Goal: Task Accomplishment & Management: Manage account settings

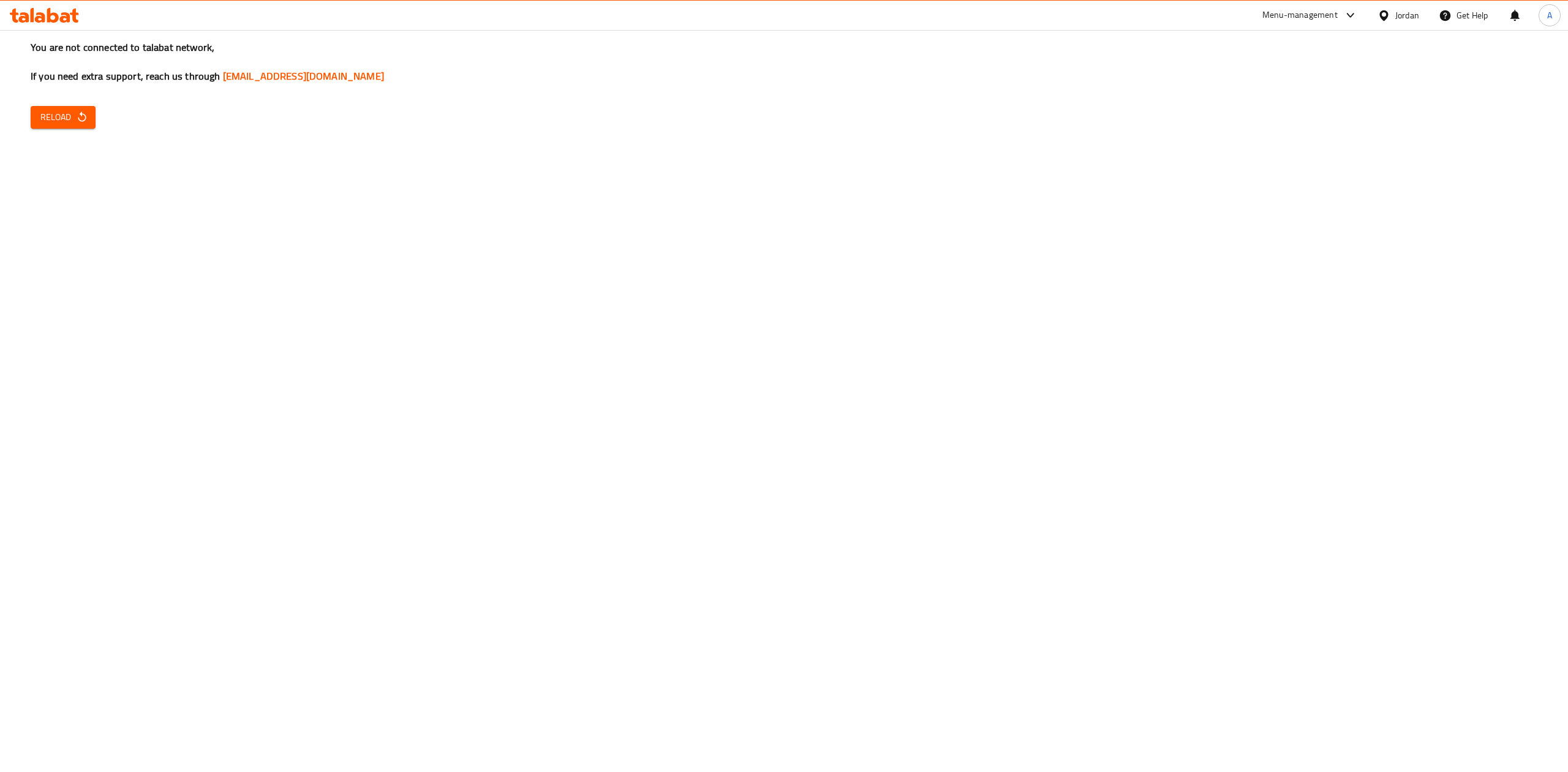
click at [21, 127] on div "You are not connected to talabat network, If you need extra support, reach us t…" at bounding box center [784, 386] width 1568 height 772
click at [32, 124] on button "Reload" at bounding box center [63, 117] width 65 height 23
click at [1400, 18] on div "Jordan" at bounding box center [1407, 15] width 24 height 14
click at [1272, 319] on div "United Arab Emirates" at bounding box center [1286, 321] width 81 height 14
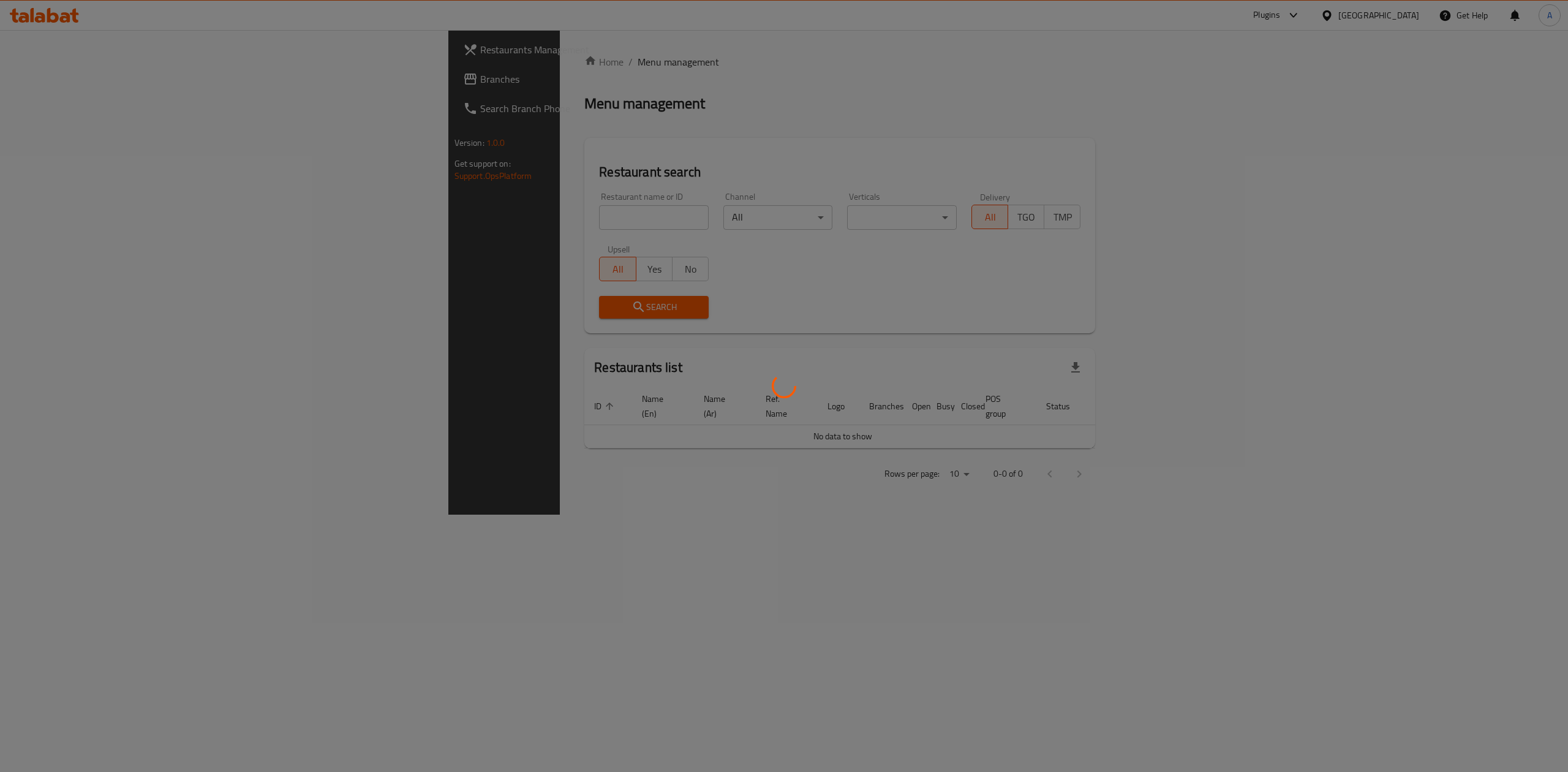
click at [153, 75] on div at bounding box center [784, 386] width 1568 height 772
click at [589, 155] on div at bounding box center [784, 386] width 1568 height 772
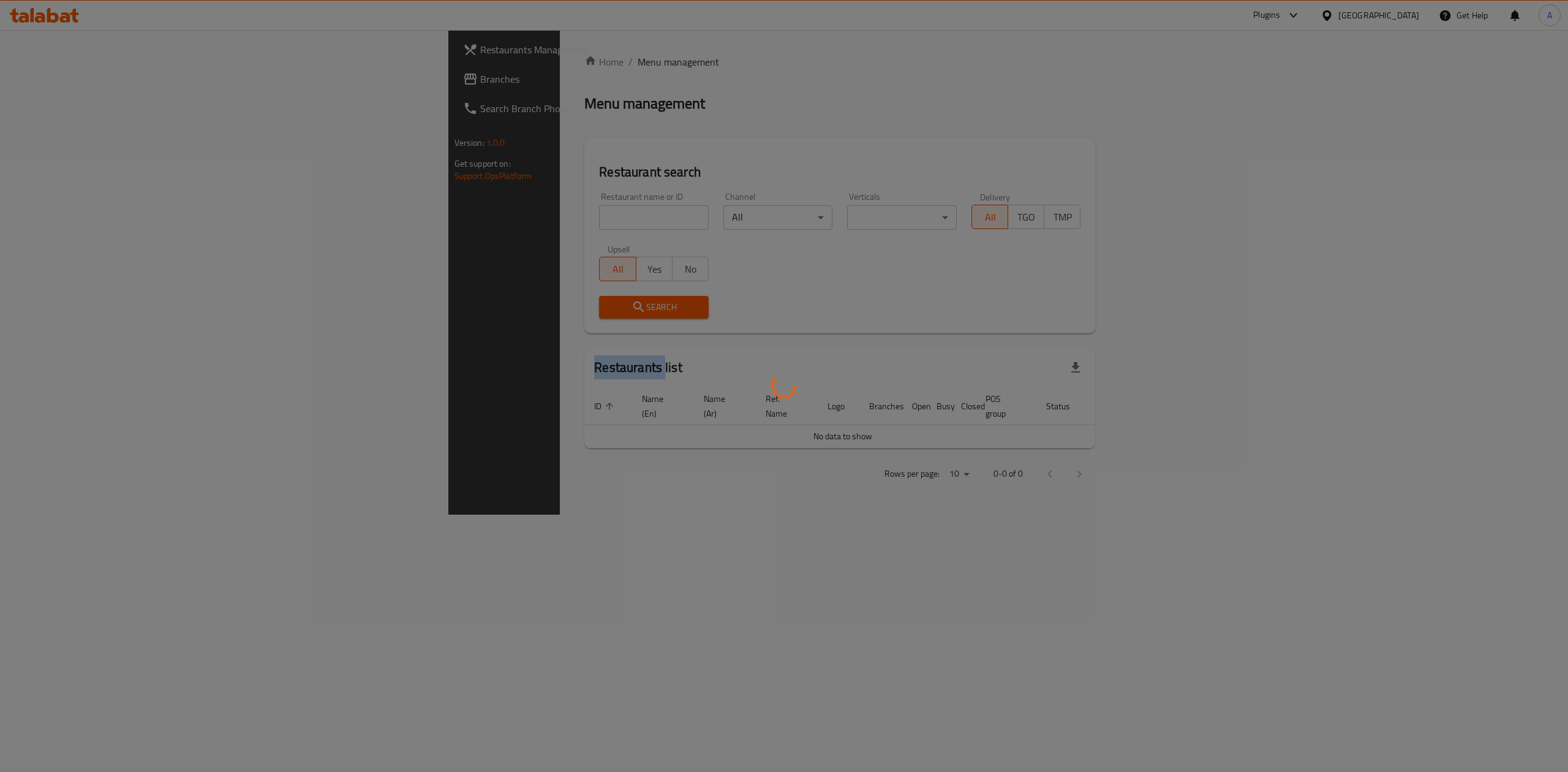
click at [589, 155] on div at bounding box center [784, 386] width 1568 height 772
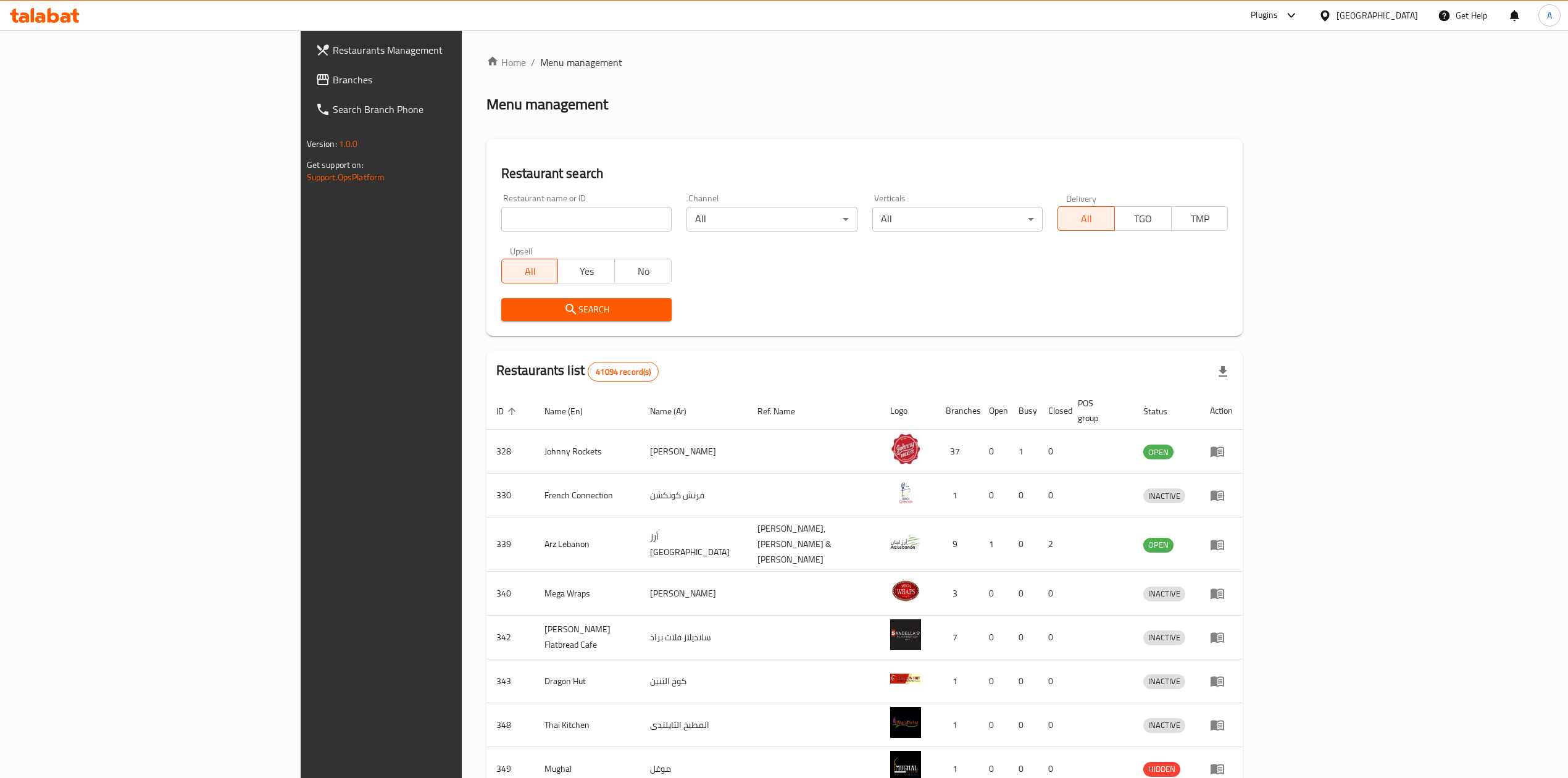
click at [561, 223] on input "search" at bounding box center [586, 219] width 171 height 24
paste input "774757"
type input "774757"
click button "Search" at bounding box center [586, 309] width 171 height 23
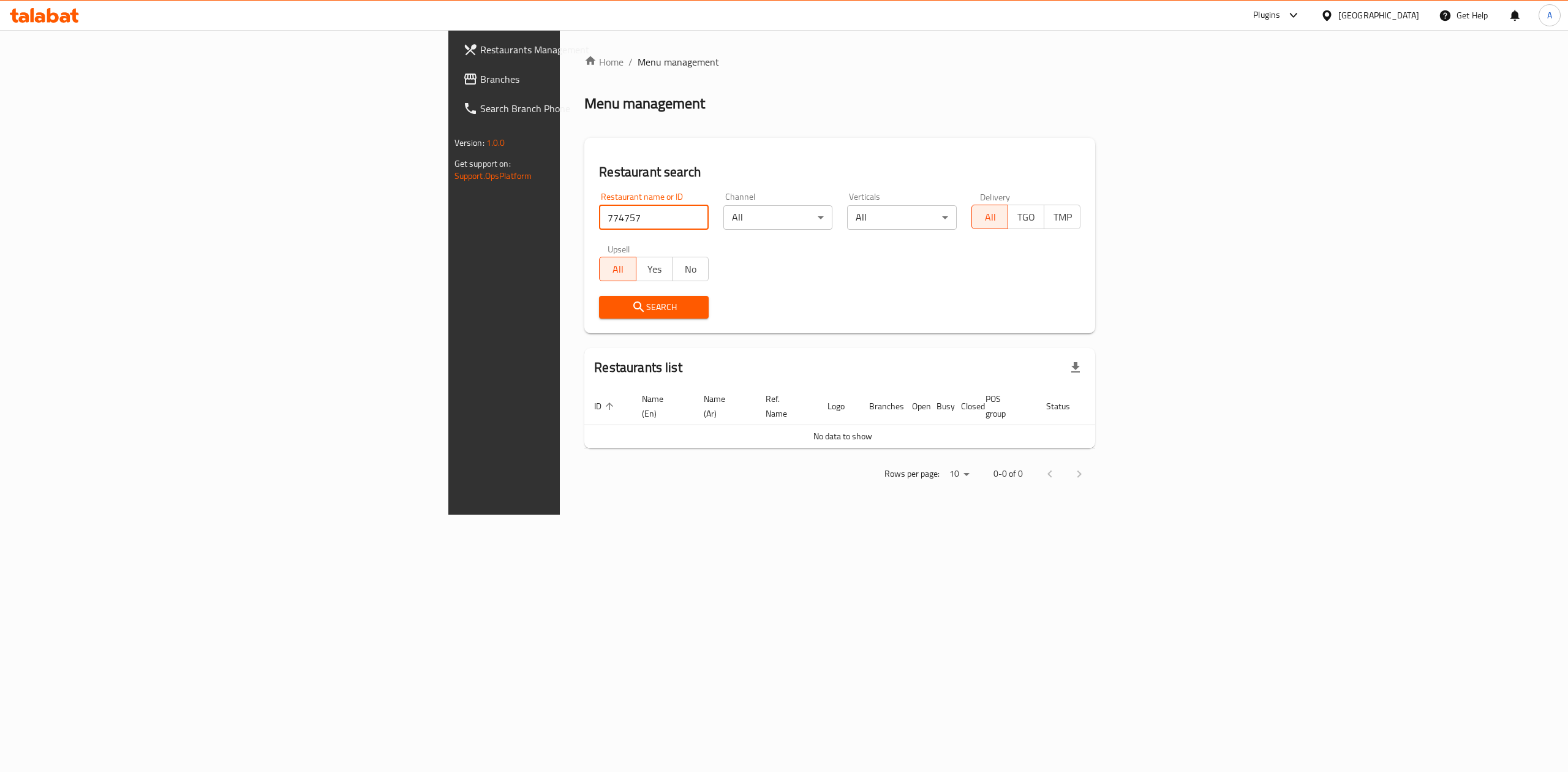
click at [599, 211] on input "774757" at bounding box center [653, 217] width 110 height 24
click at [480, 77] on span "Branches" at bounding box center [590, 79] width 220 height 14
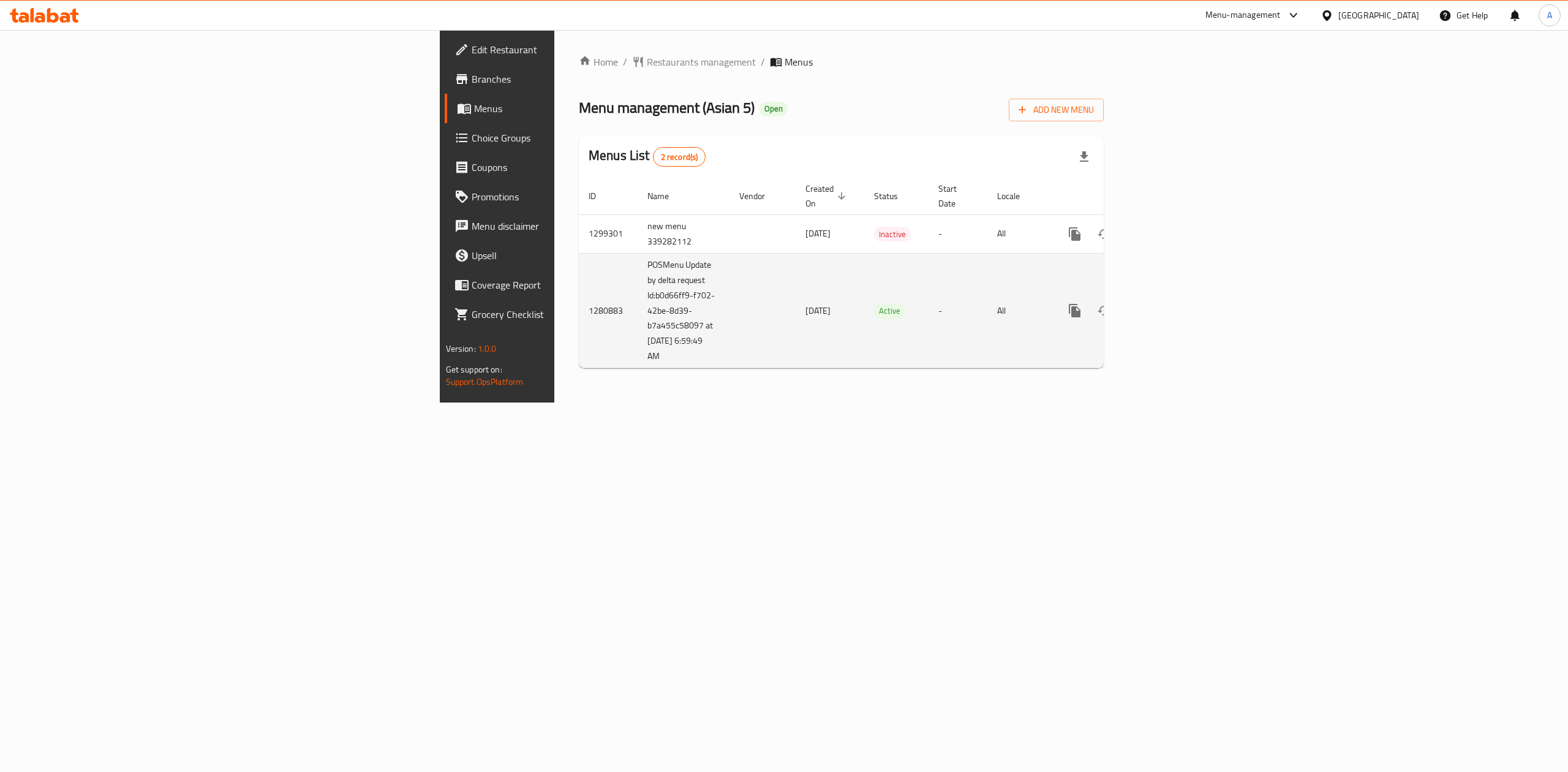
drag, startPoint x: 352, startPoint y: 254, endPoint x: 373, endPoint y: 351, distance: 99.2
click at [638, 351] on td "POSMenu Update by delta request Id:b0d66ff9-f702-42be-8d39-b7a455c58097 at [DAT…" at bounding box center [684, 311] width 92 height 115
click at [1178, 302] on link "enhanced table" at bounding box center [1163, 310] width 30 height 30
click at [1178, 297] on link "enhanced table" at bounding box center [1163, 312] width 30 height 30
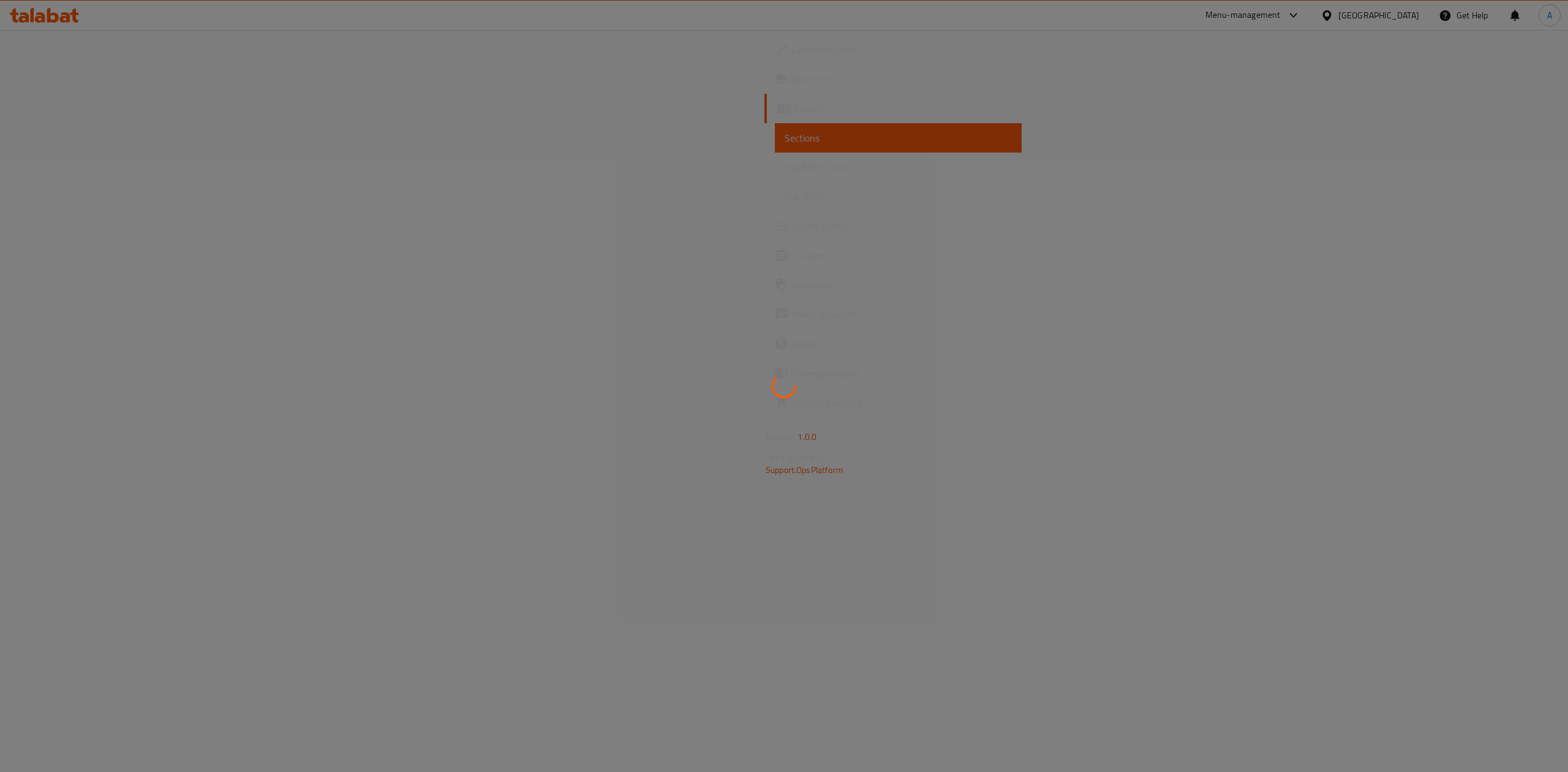
click at [804, 97] on div at bounding box center [784, 386] width 1568 height 772
click at [804, 96] on div at bounding box center [784, 386] width 1568 height 772
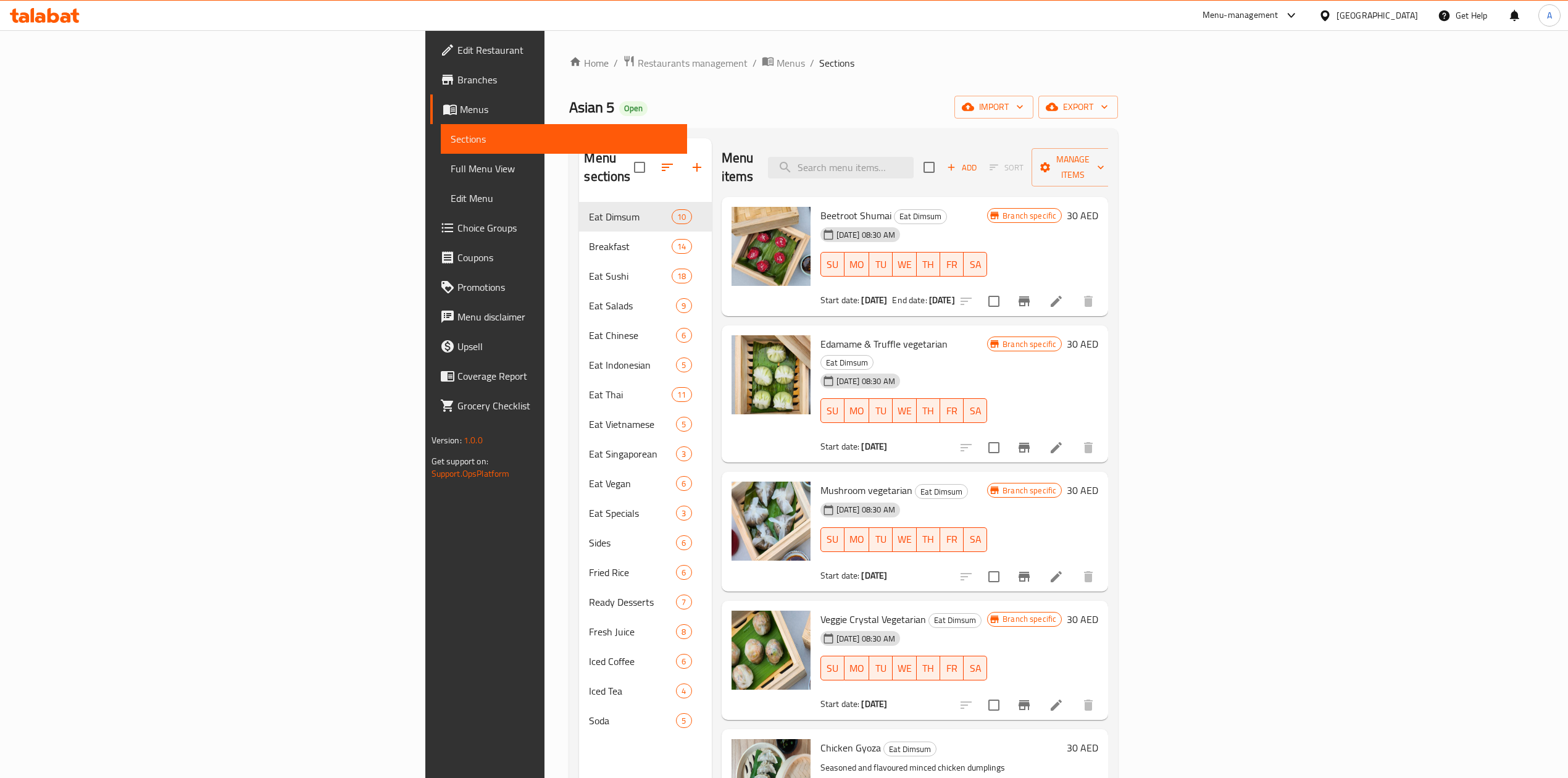
click at [841, 87] on div "Home / Restaurants management / Menus / Sections Asian 5 Open import export Men…" at bounding box center [843, 490] width 549 height 871
click at [1118, 104] on button "export" at bounding box center [1078, 107] width 79 height 23
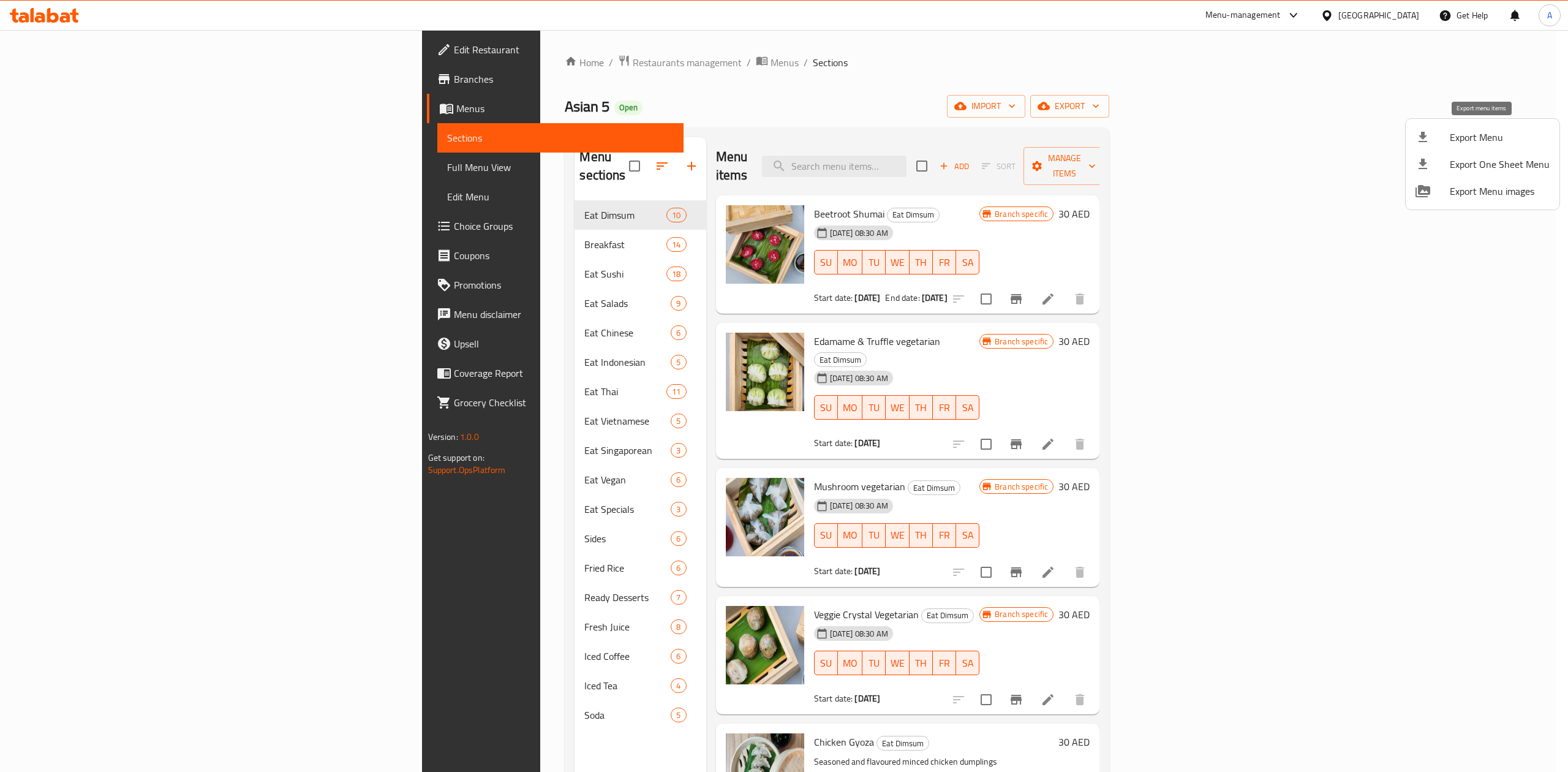
click at [1422, 136] on icon at bounding box center [1423, 137] width 9 height 10
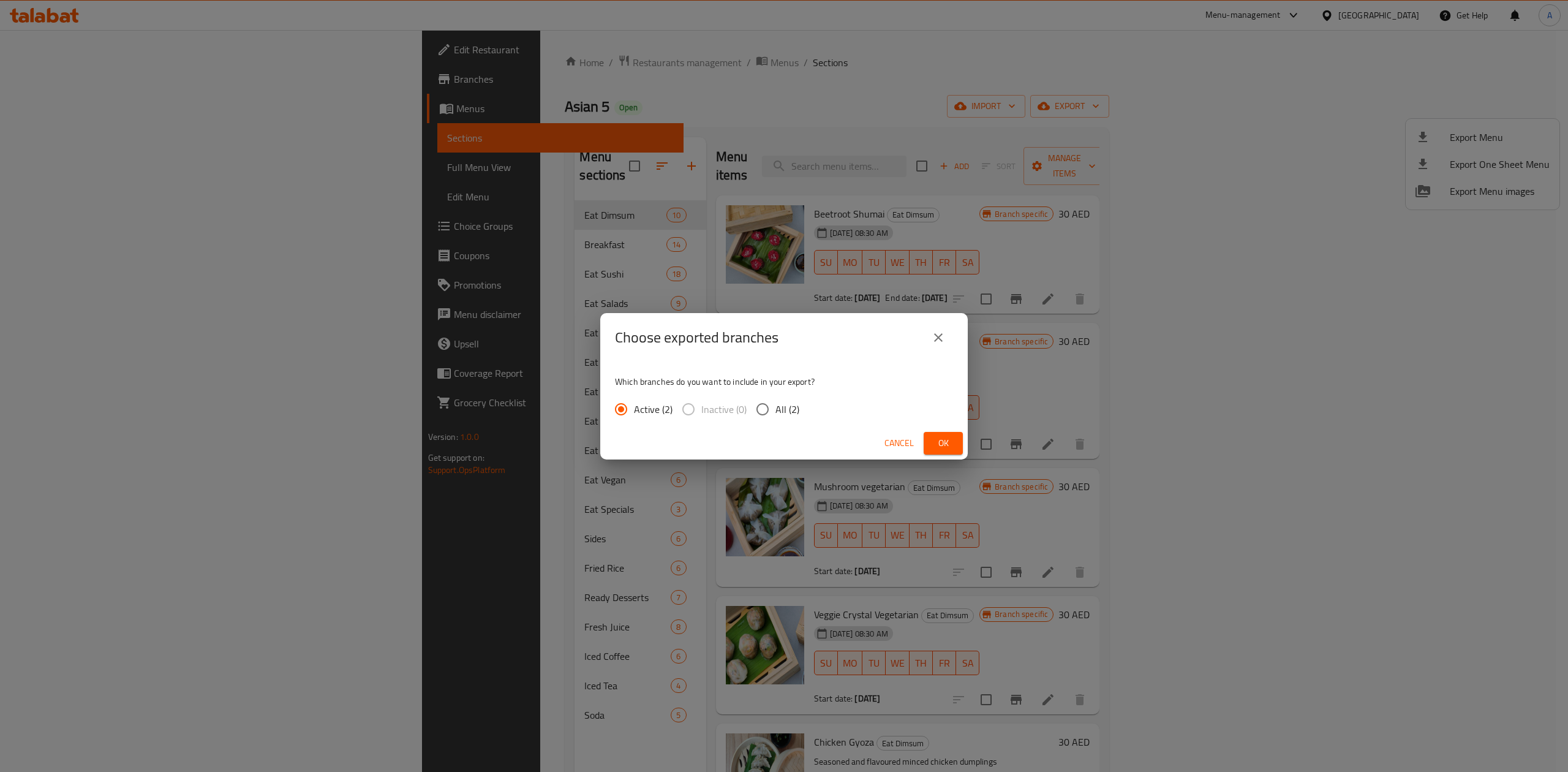
click at [785, 407] on span "All (2)" at bounding box center [787, 409] width 24 height 14
click at [775, 407] on input "All (2)" at bounding box center [762, 409] width 26 height 26
radio input "true"
click at [918, 449] on button "Cancel" at bounding box center [899, 443] width 39 height 23
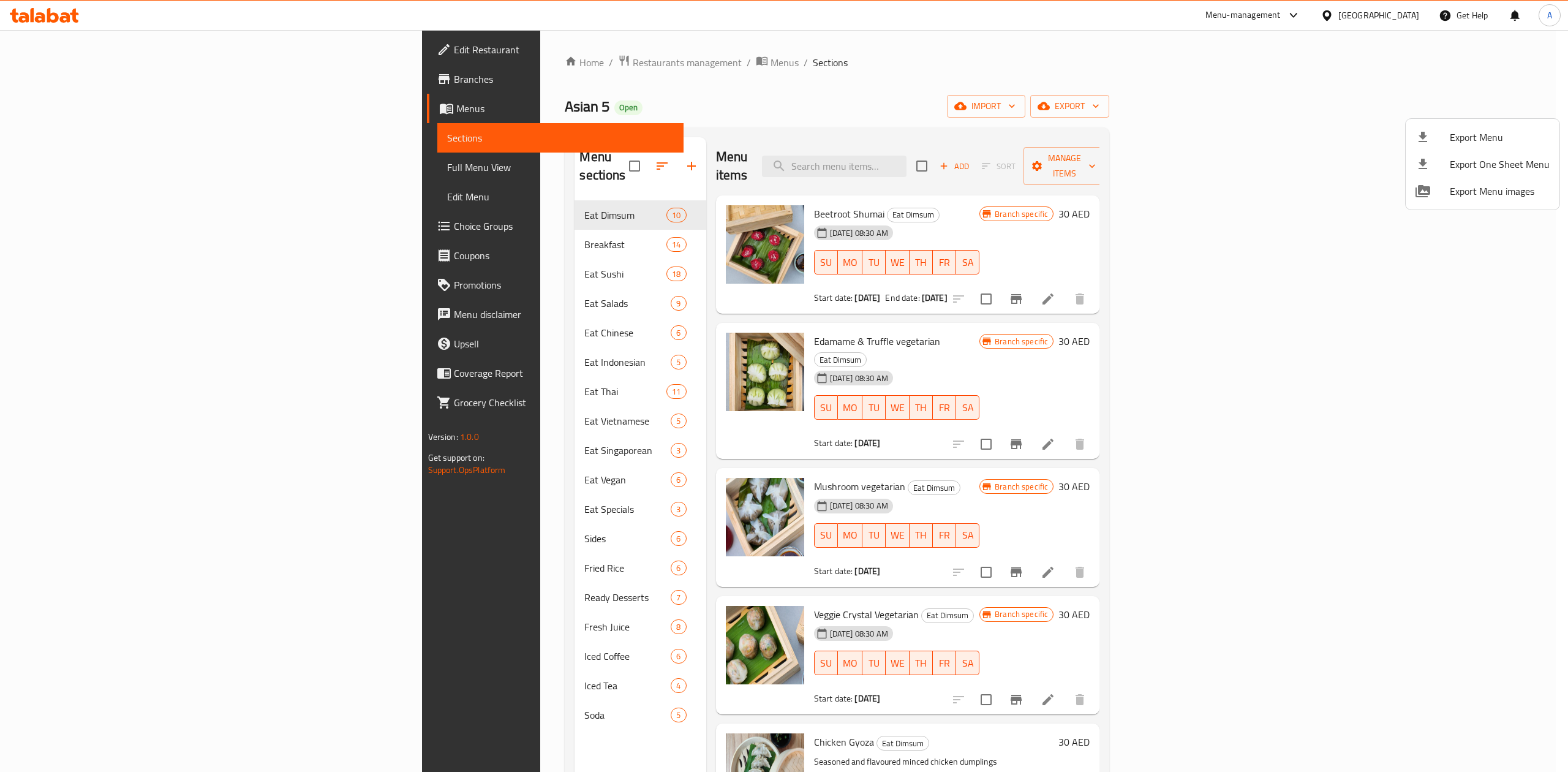
click at [1458, 130] on span "Export Menu" at bounding box center [1500, 137] width 100 height 14
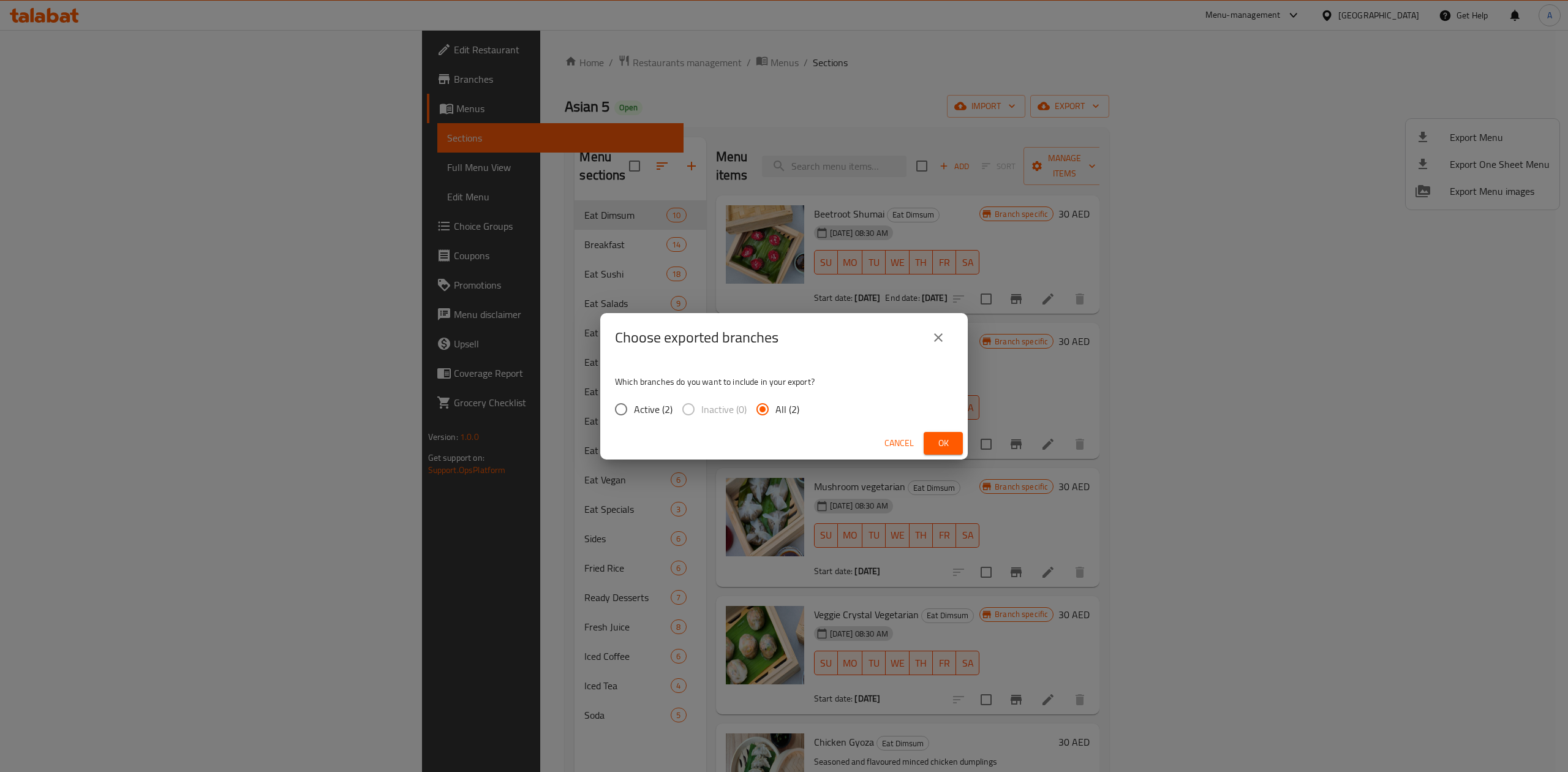
click at [934, 451] on button "Ok" at bounding box center [943, 443] width 39 height 23
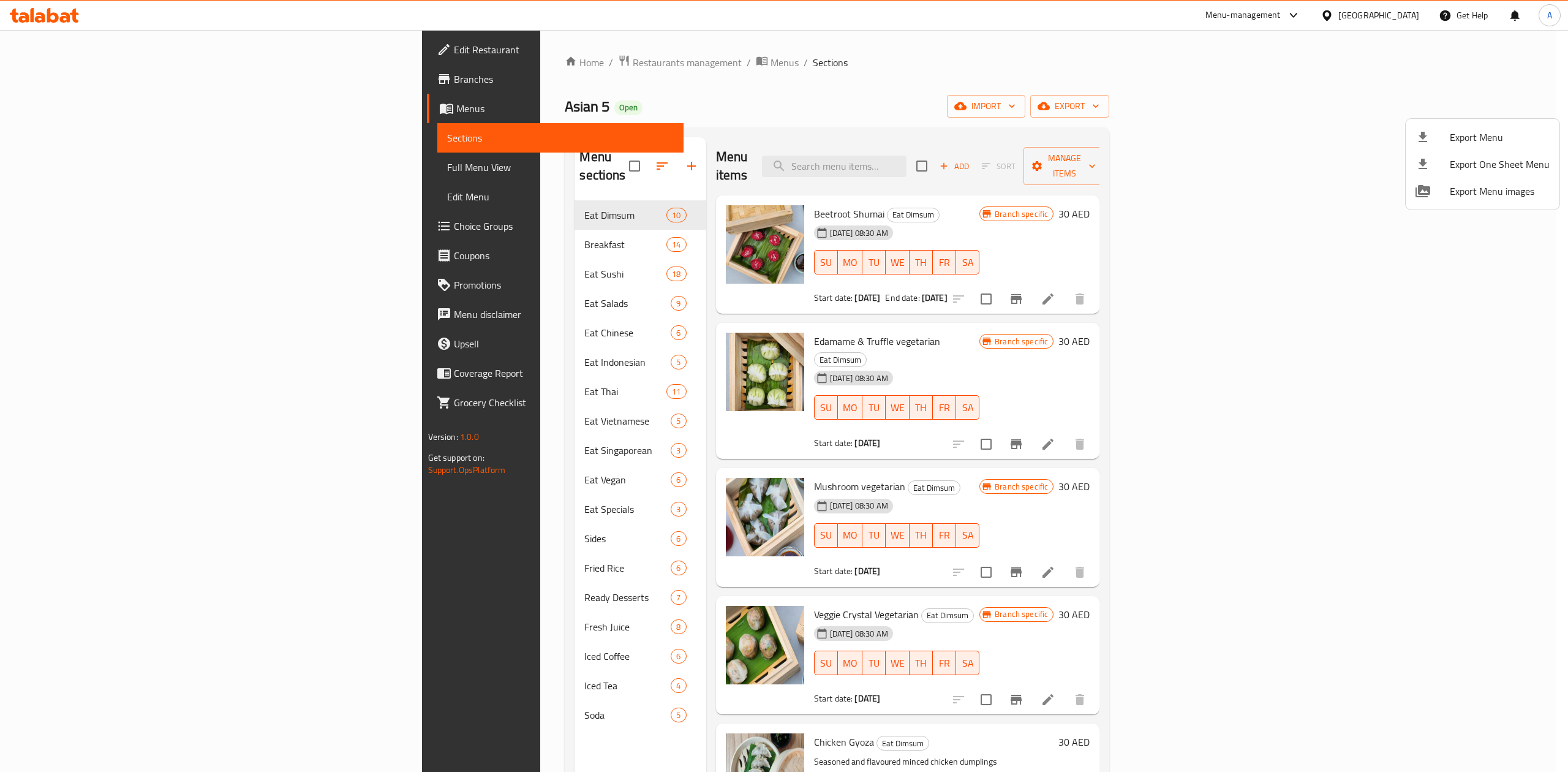
click at [75, 173] on div at bounding box center [784, 386] width 1568 height 772
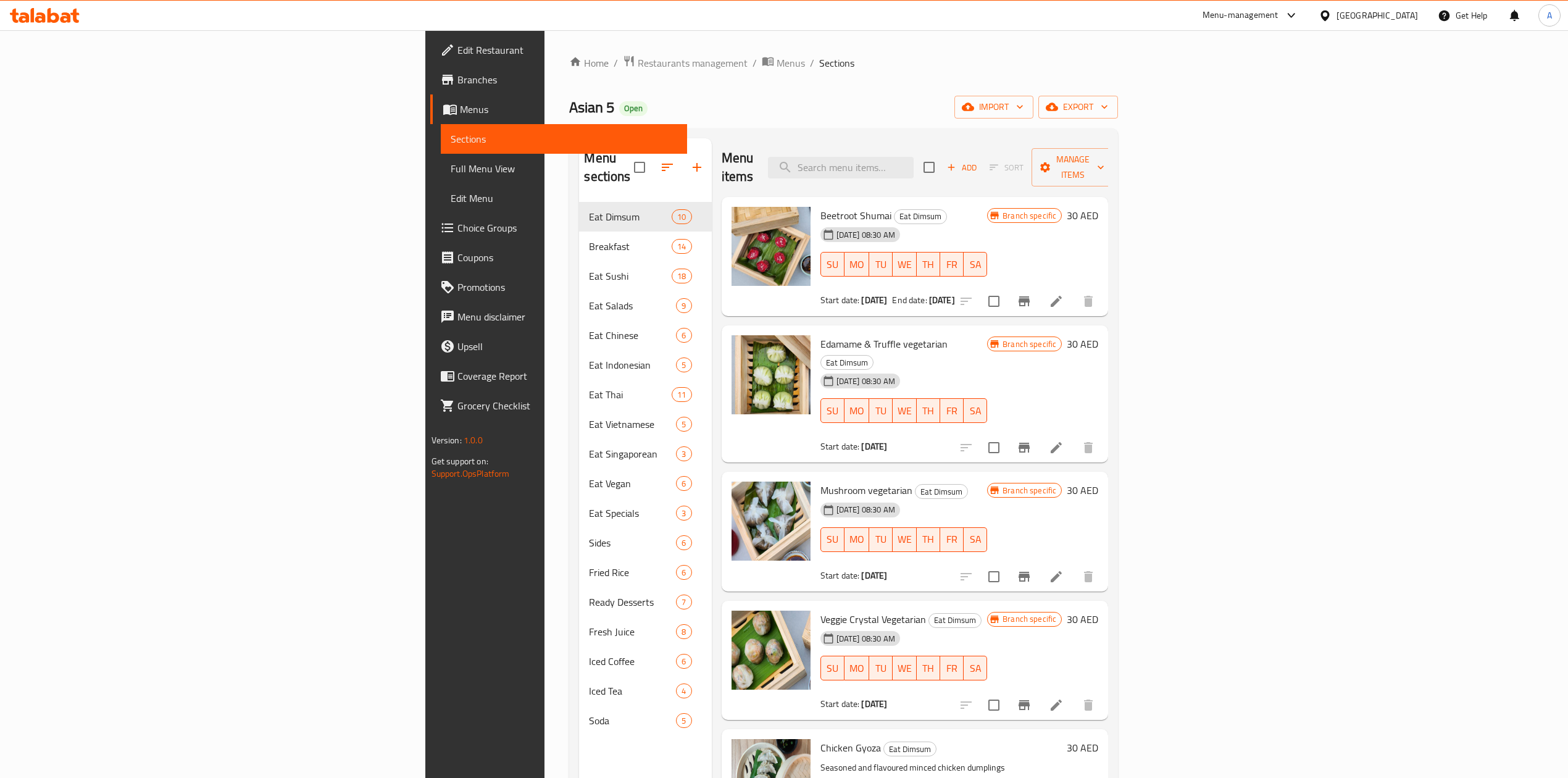
click at [451, 174] on span "Full Menu View" at bounding box center [564, 169] width 227 height 15
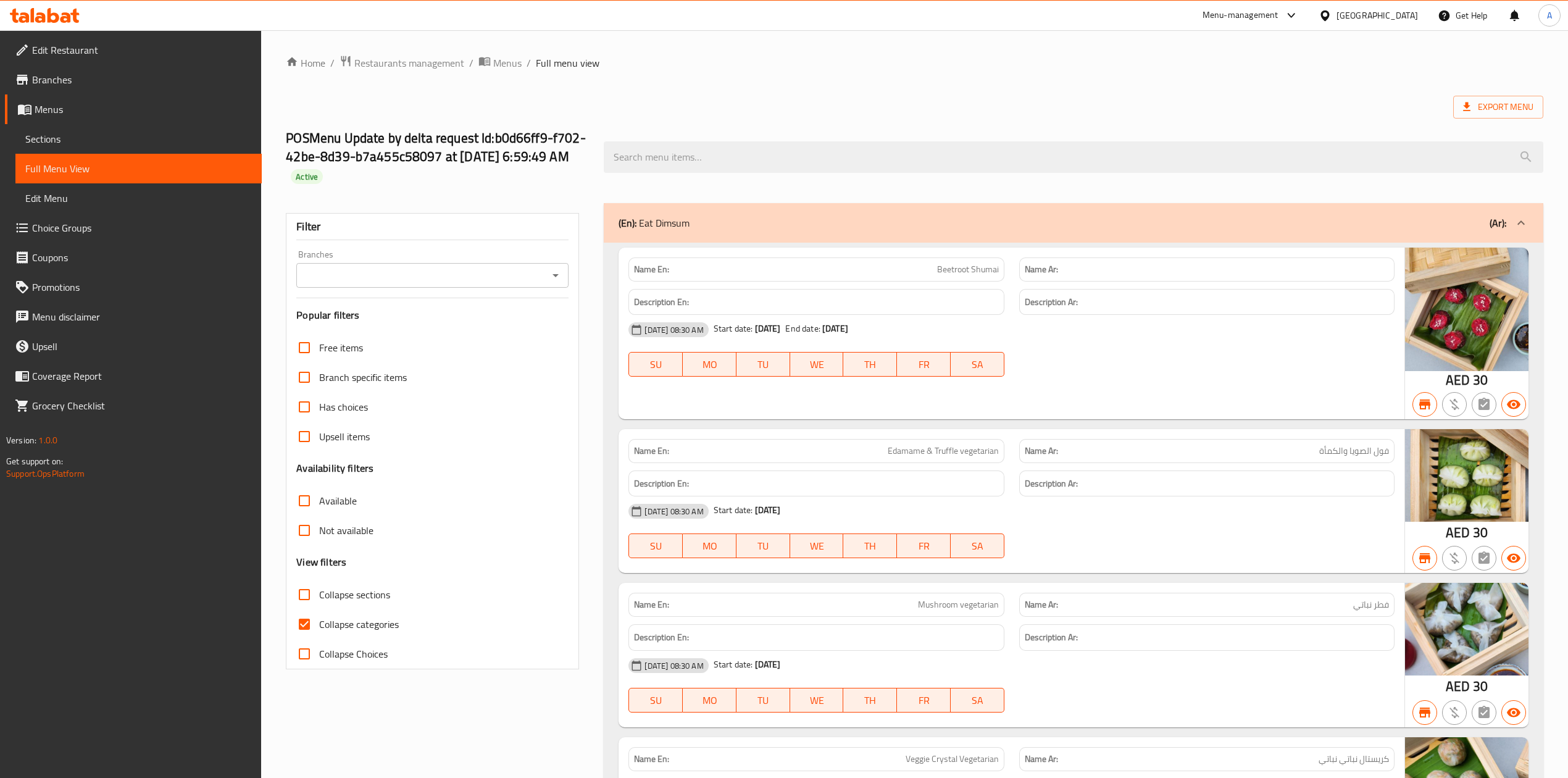
click at [424, 276] on input "Branches" at bounding box center [422, 275] width 245 height 17
click at [543, 264] on div "Branches" at bounding box center [432, 275] width 272 height 24
click at [549, 277] on icon "Open" at bounding box center [555, 275] width 15 height 15
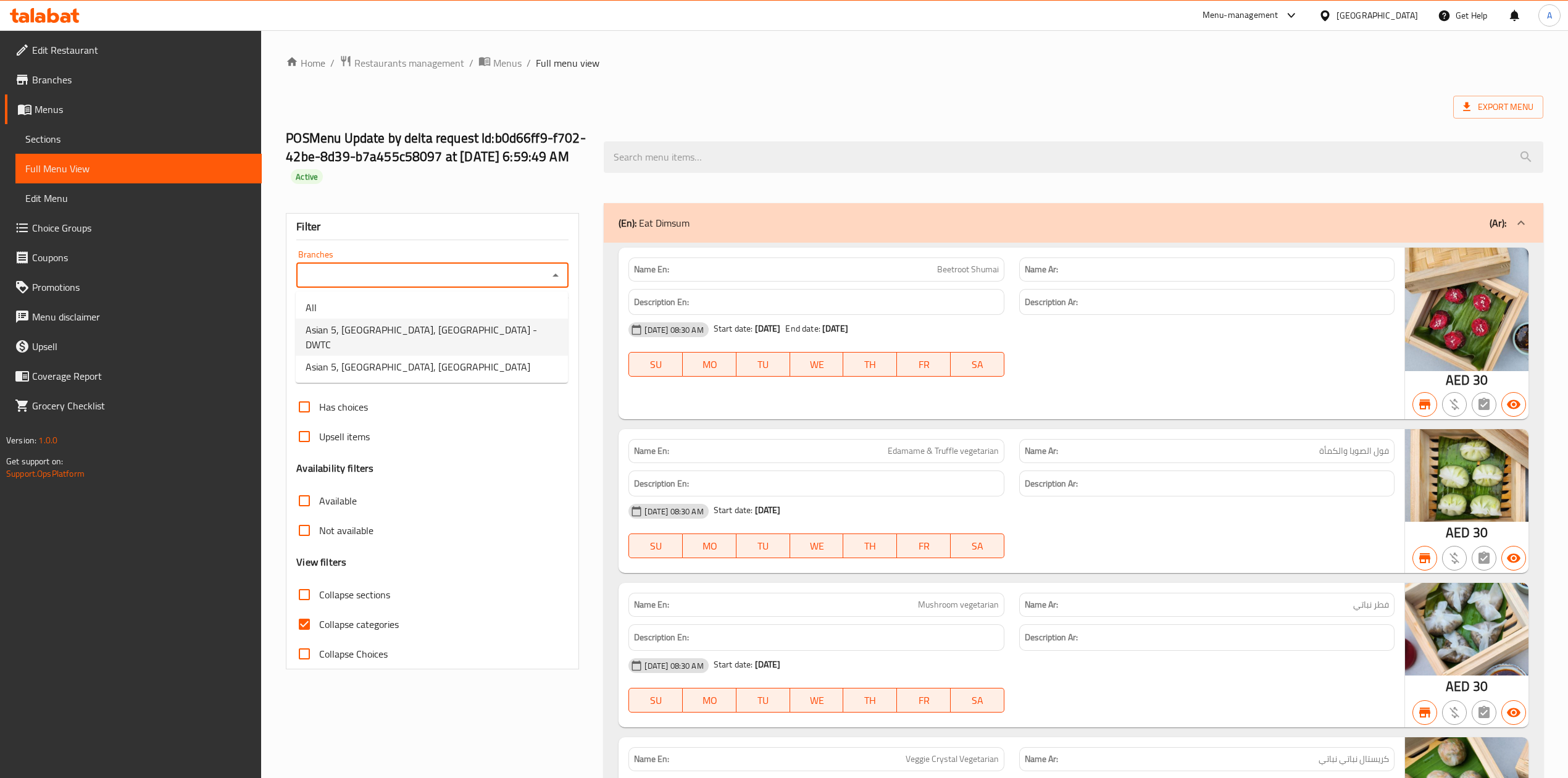
click at [502, 331] on span "Asian 5, Dubai, Dubai World Trade Center - DWTC" at bounding box center [432, 336] width 253 height 30
type input "Asian 5, Dubai, Dubai World Trade Center - DWTC"
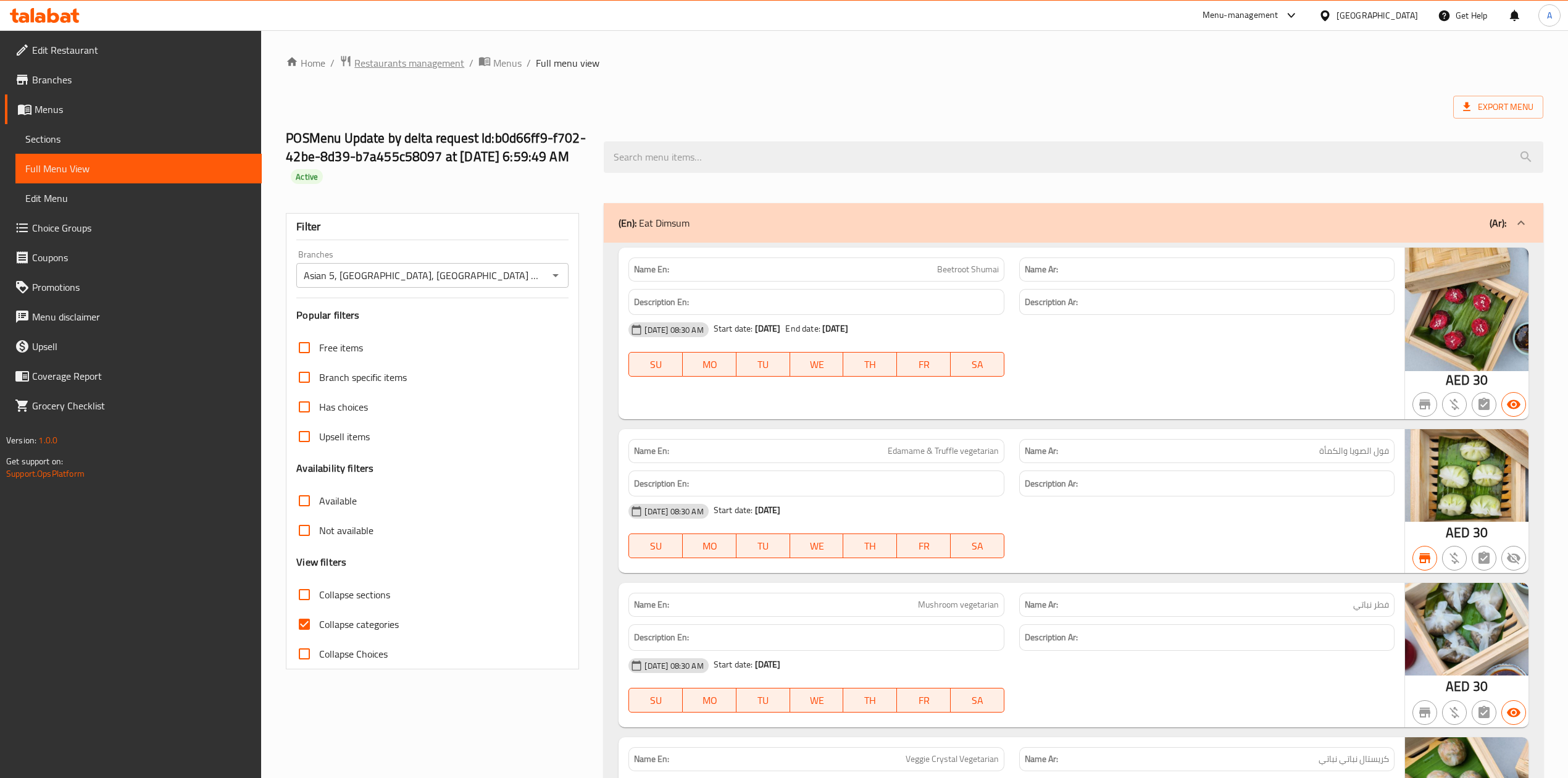
click at [383, 58] on span "Restaurants management" at bounding box center [409, 63] width 110 height 15
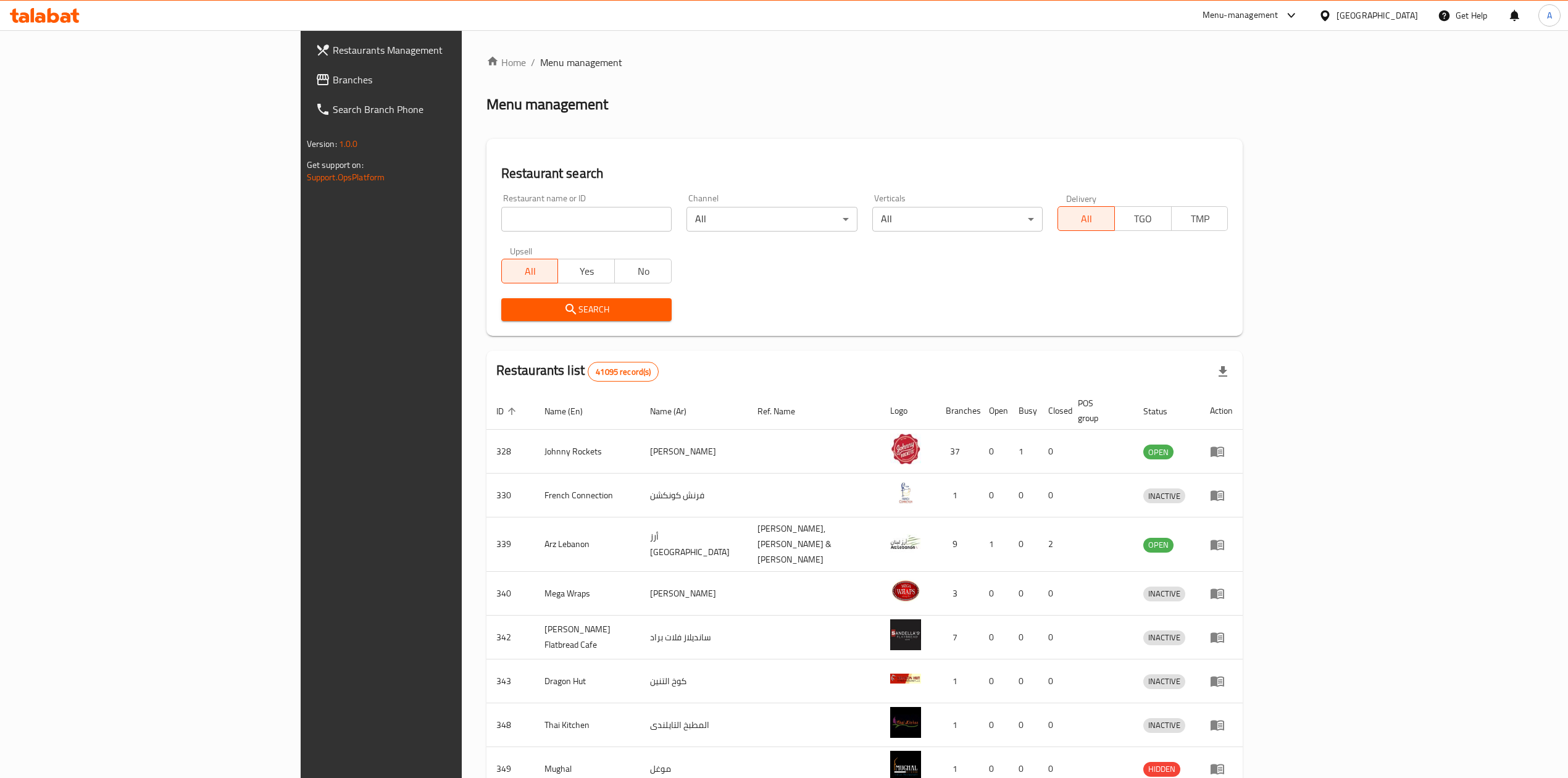
click at [501, 228] on input "search" at bounding box center [586, 219] width 171 height 24
click at [501, 208] on input "search" at bounding box center [586, 219] width 171 height 24
paste input "693935"
type input "693935"
click at [559, 317] on button "Search" at bounding box center [586, 309] width 171 height 23
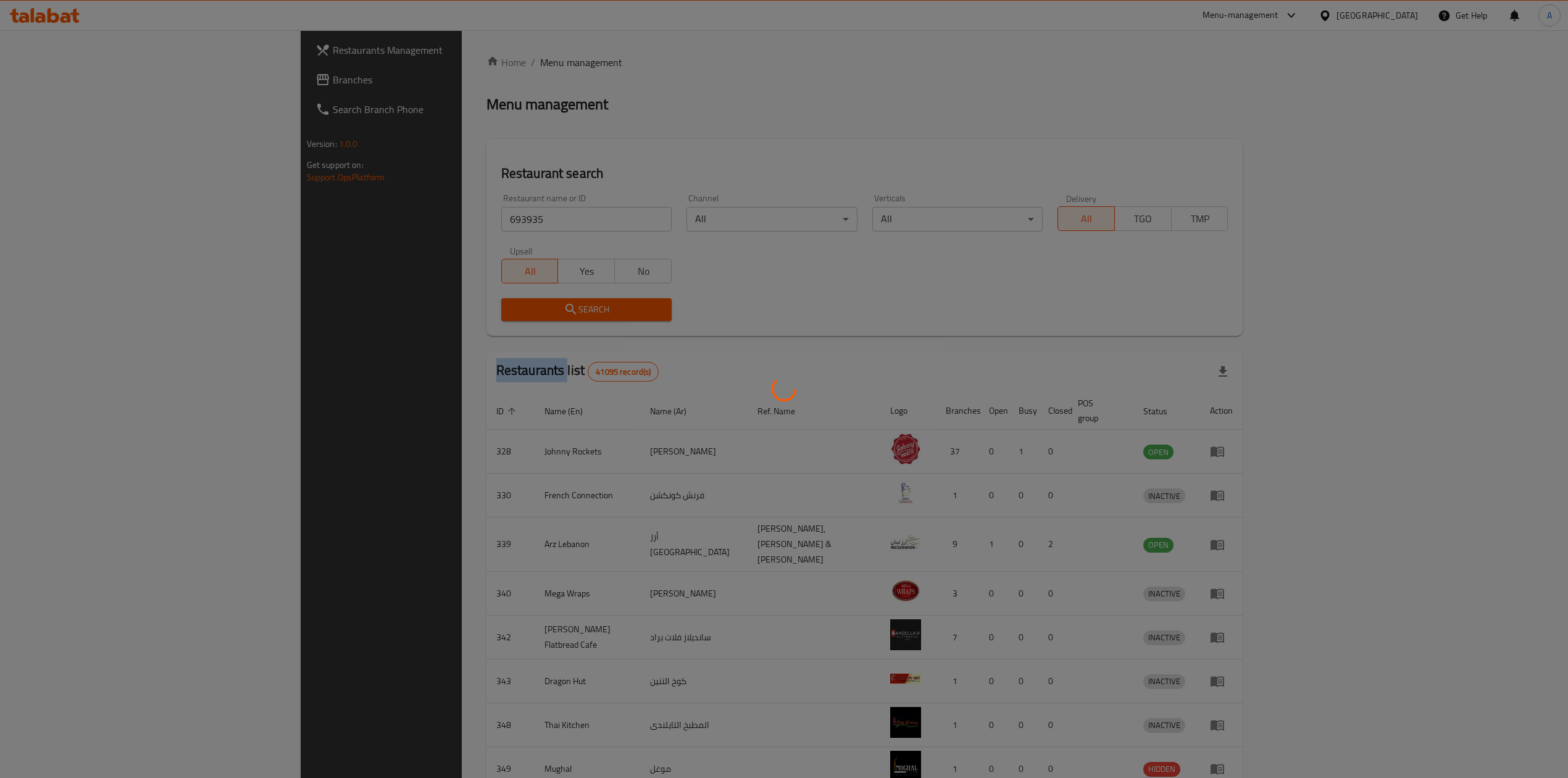
click at [559, 317] on div at bounding box center [784, 389] width 1568 height 778
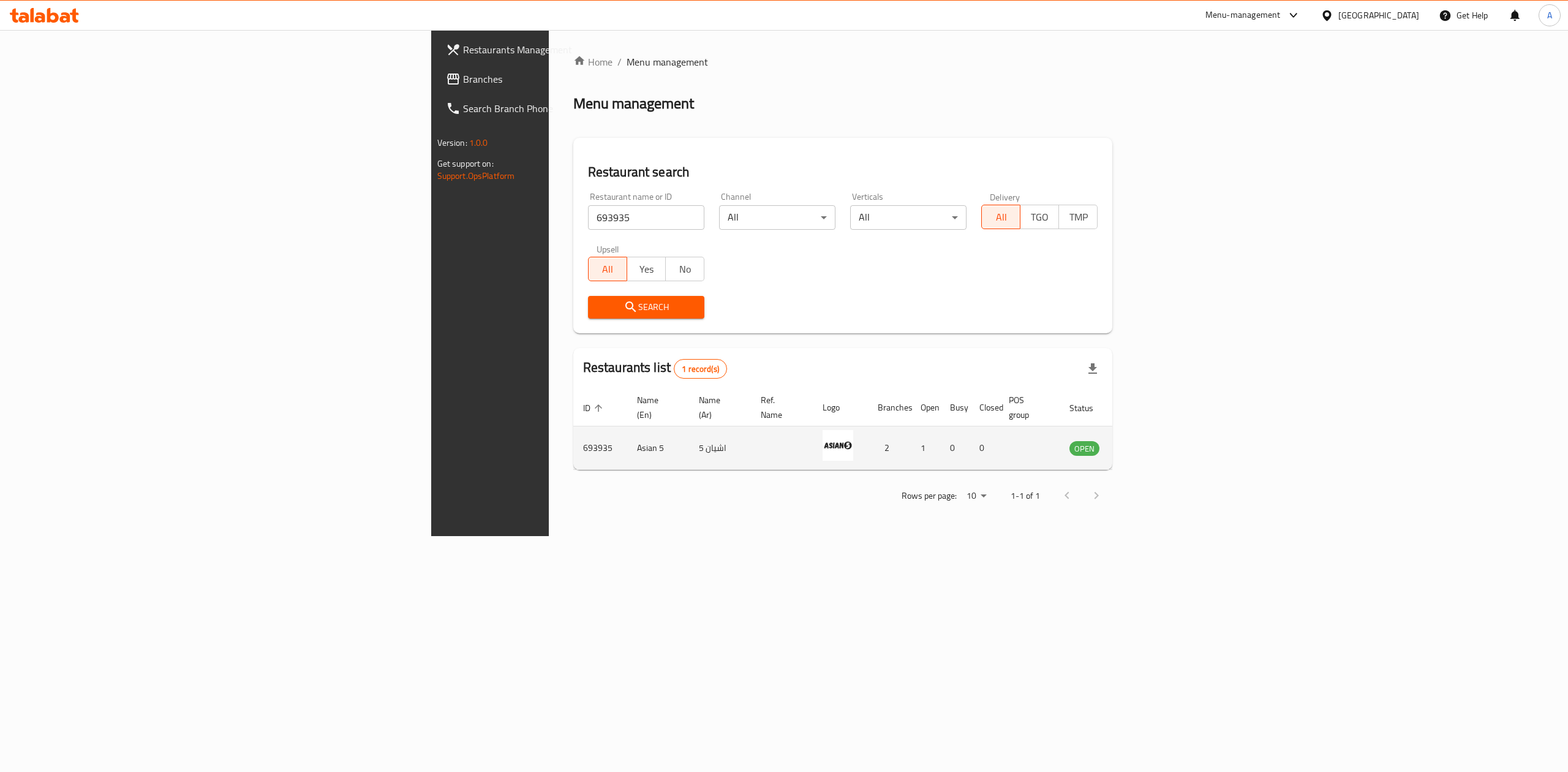
click at [1166, 434] on td "enhanced table" at bounding box center [1145, 448] width 42 height 43
click at [1149, 440] on icon "enhanced table" at bounding box center [1141, 447] width 14 height 14
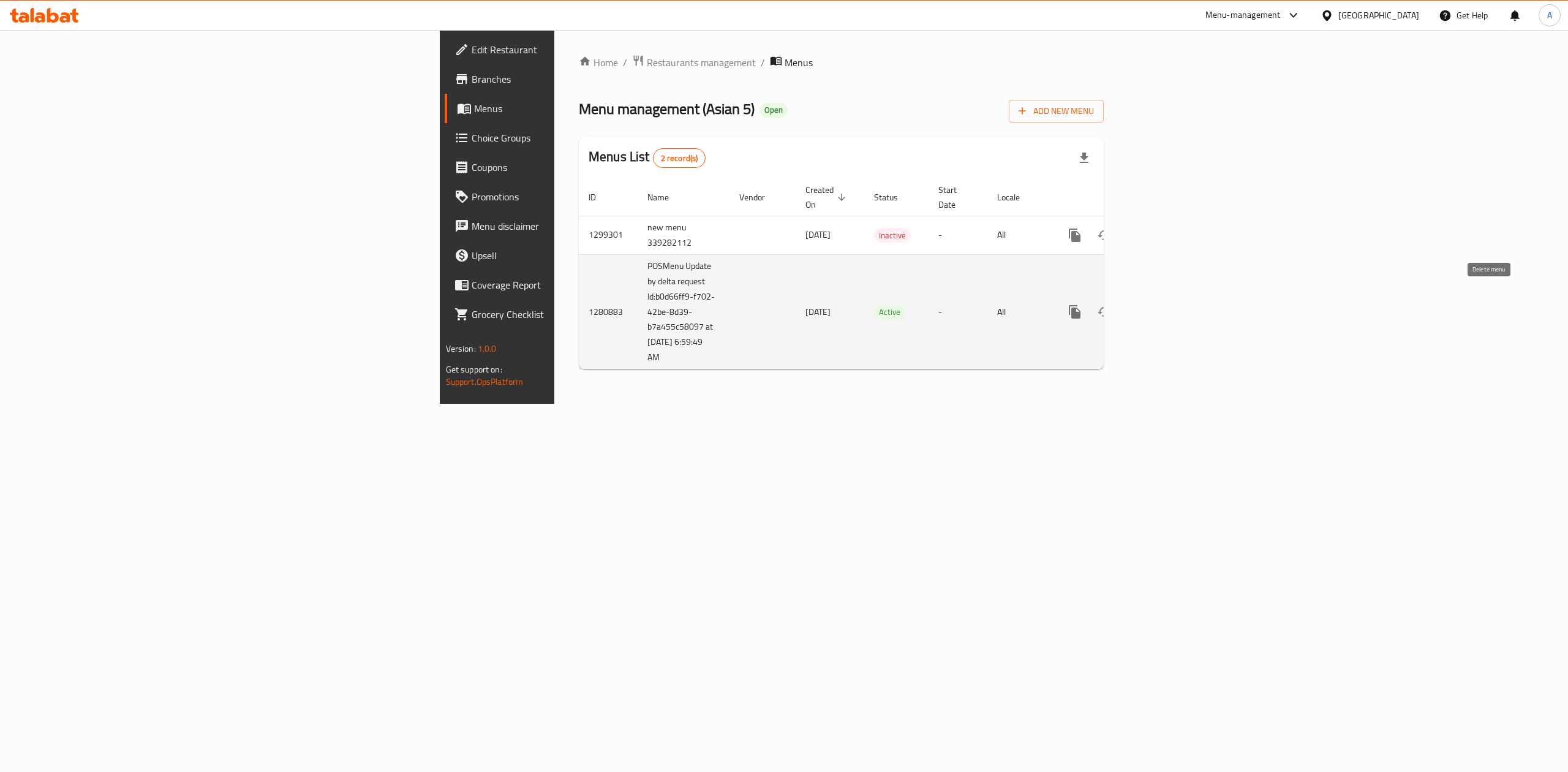
click at [1169, 306] on icon "enhanced table" at bounding box center [1163, 312] width 11 height 11
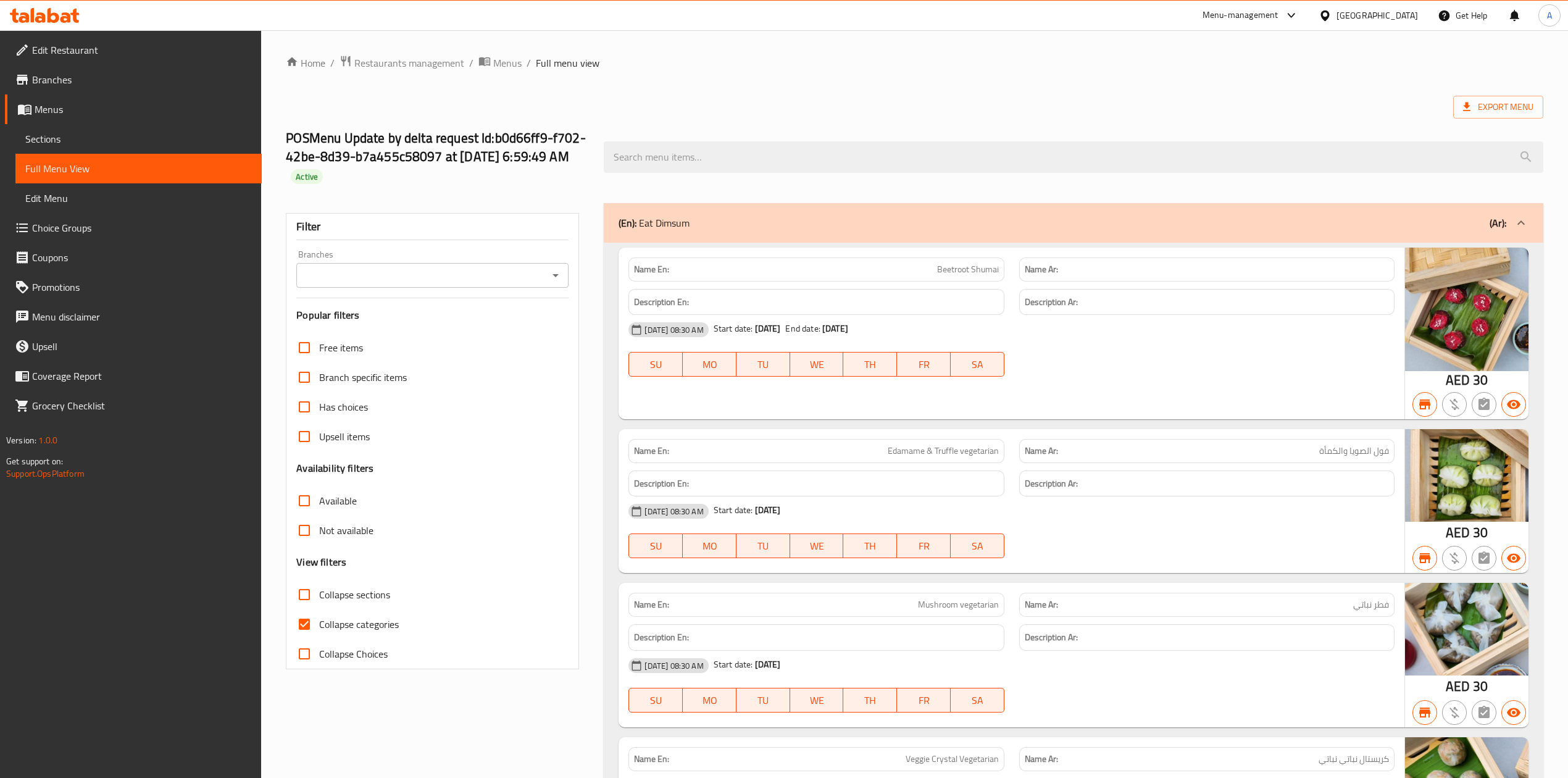
click at [143, 84] on span "Branches" at bounding box center [142, 79] width 219 height 15
click at [114, 40] on link "Edit Restaurant" at bounding box center [133, 50] width 256 height 30
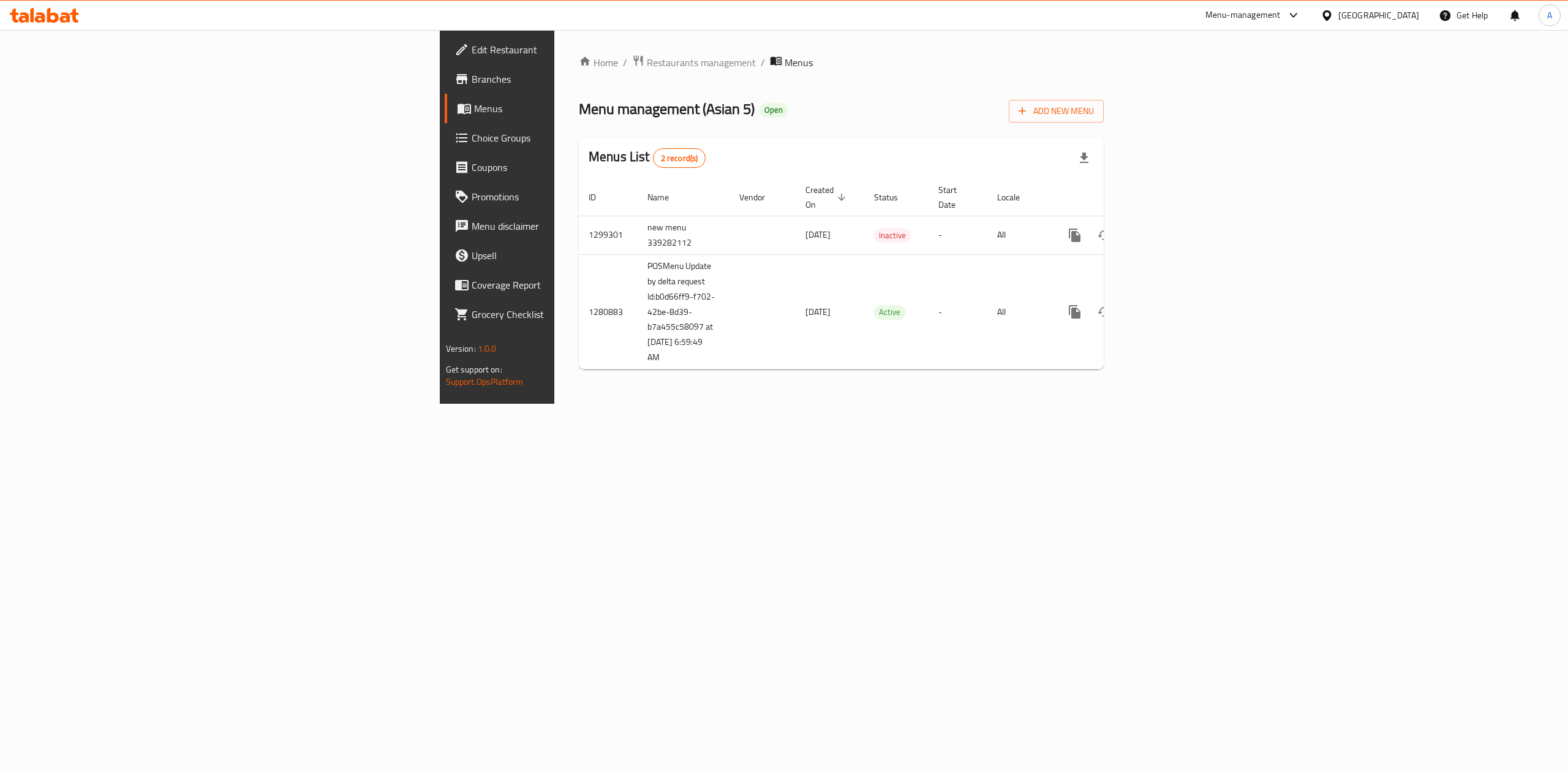
drag, startPoint x: 133, startPoint y: 77, endPoint x: 217, endPoint y: 83, distance: 84.2
click at [472, 77] on span "Branches" at bounding box center [582, 79] width 220 height 14
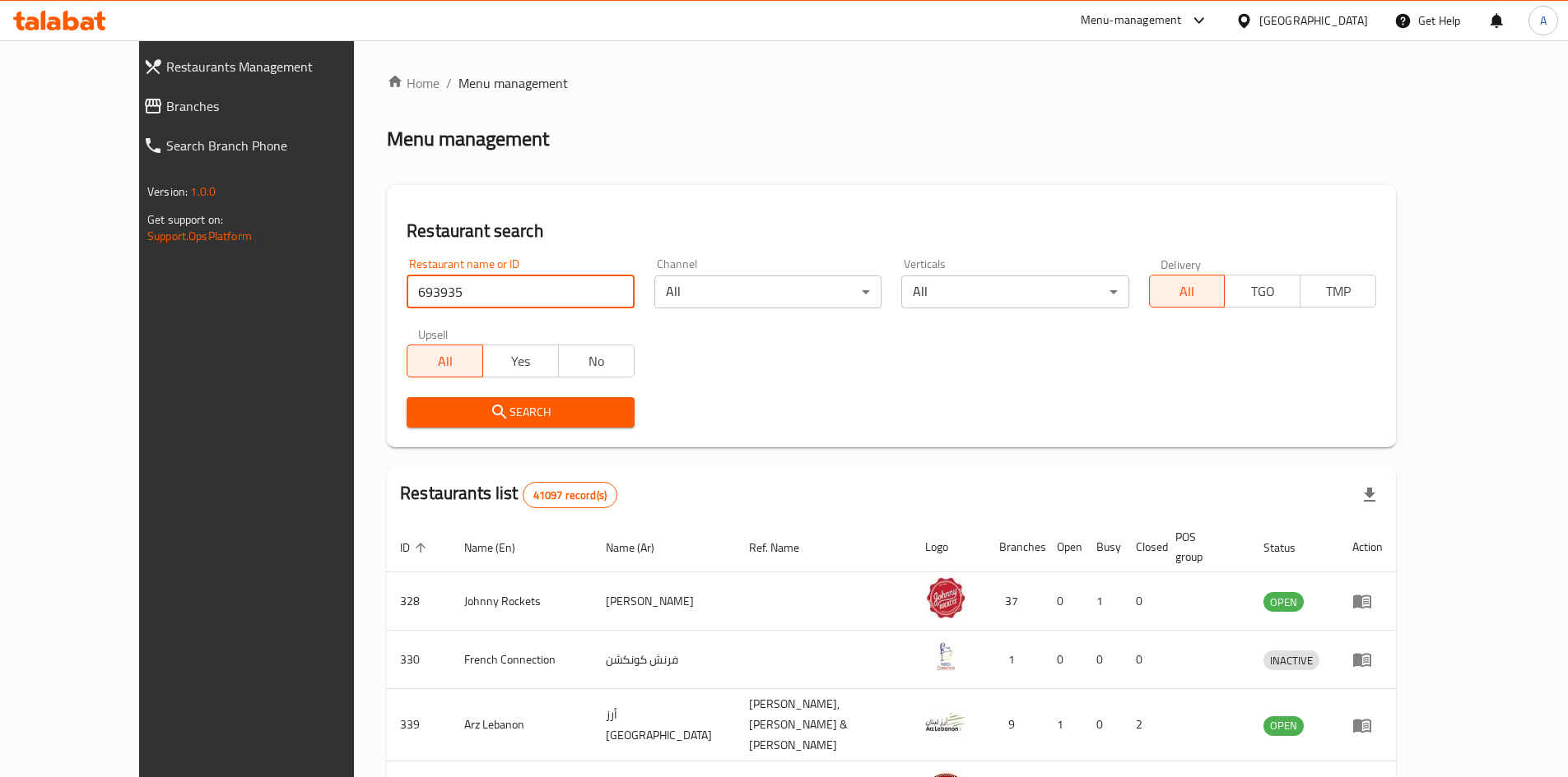
type input "693935"
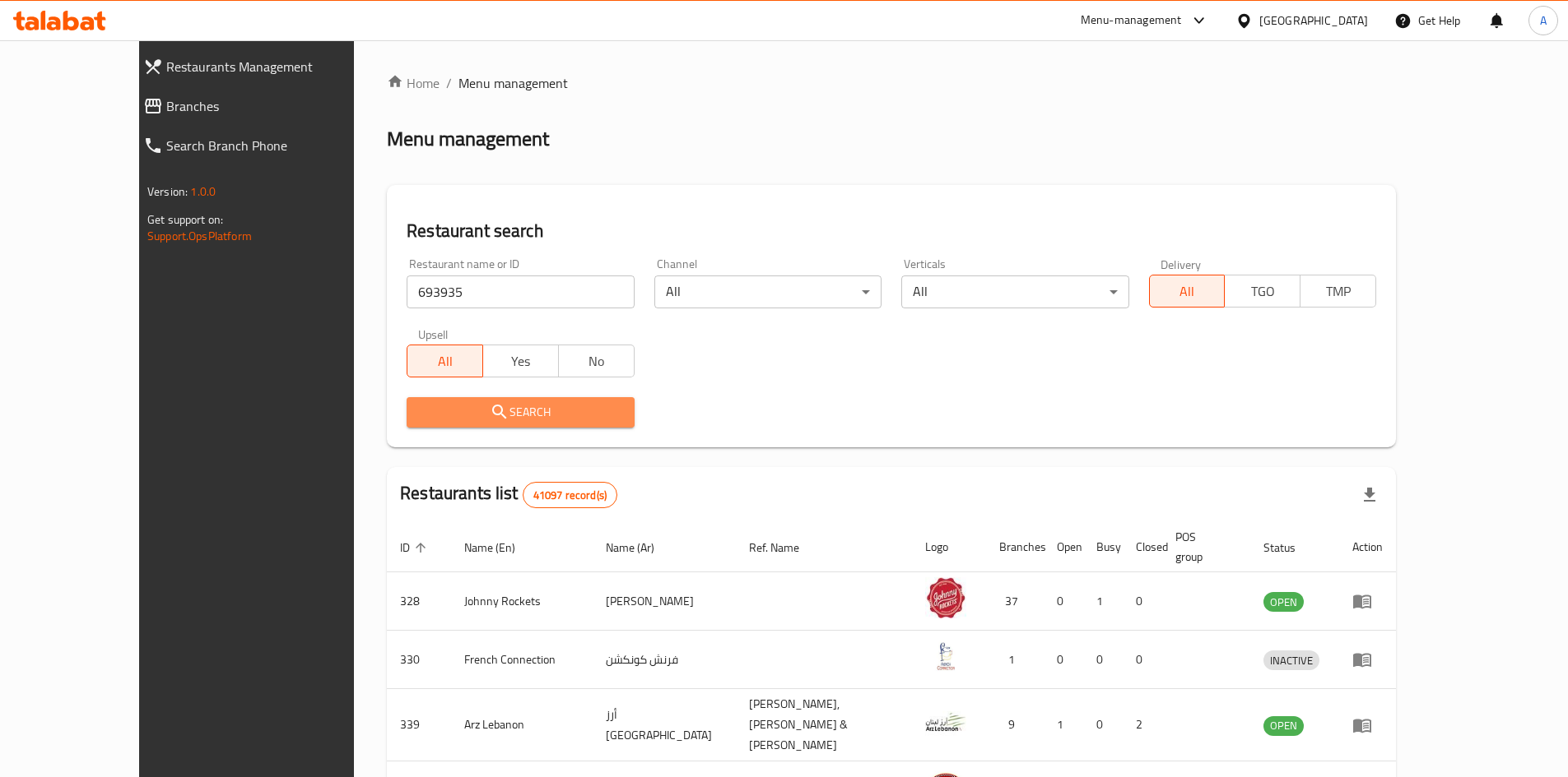
click at [566, 426] on button "Search" at bounding box center [520, 412] width 227 height 31
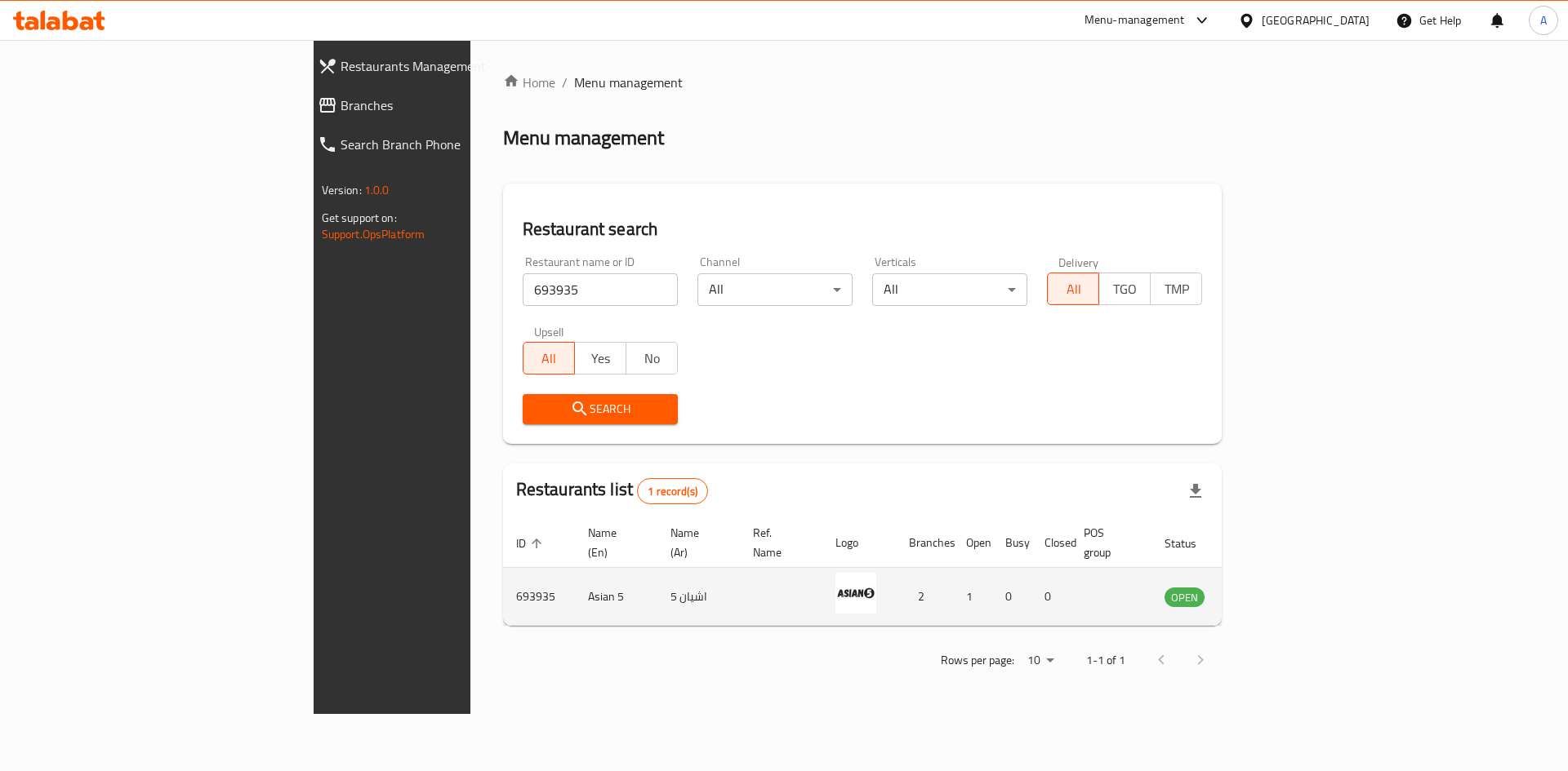
click at [1293, 582] on td "enhanced table" at bounding box center [1265, 597] width 56 height 58
click at [1270, 587] on icon "enhanced table" at bounding box center [1260, 596] width 19 height 19
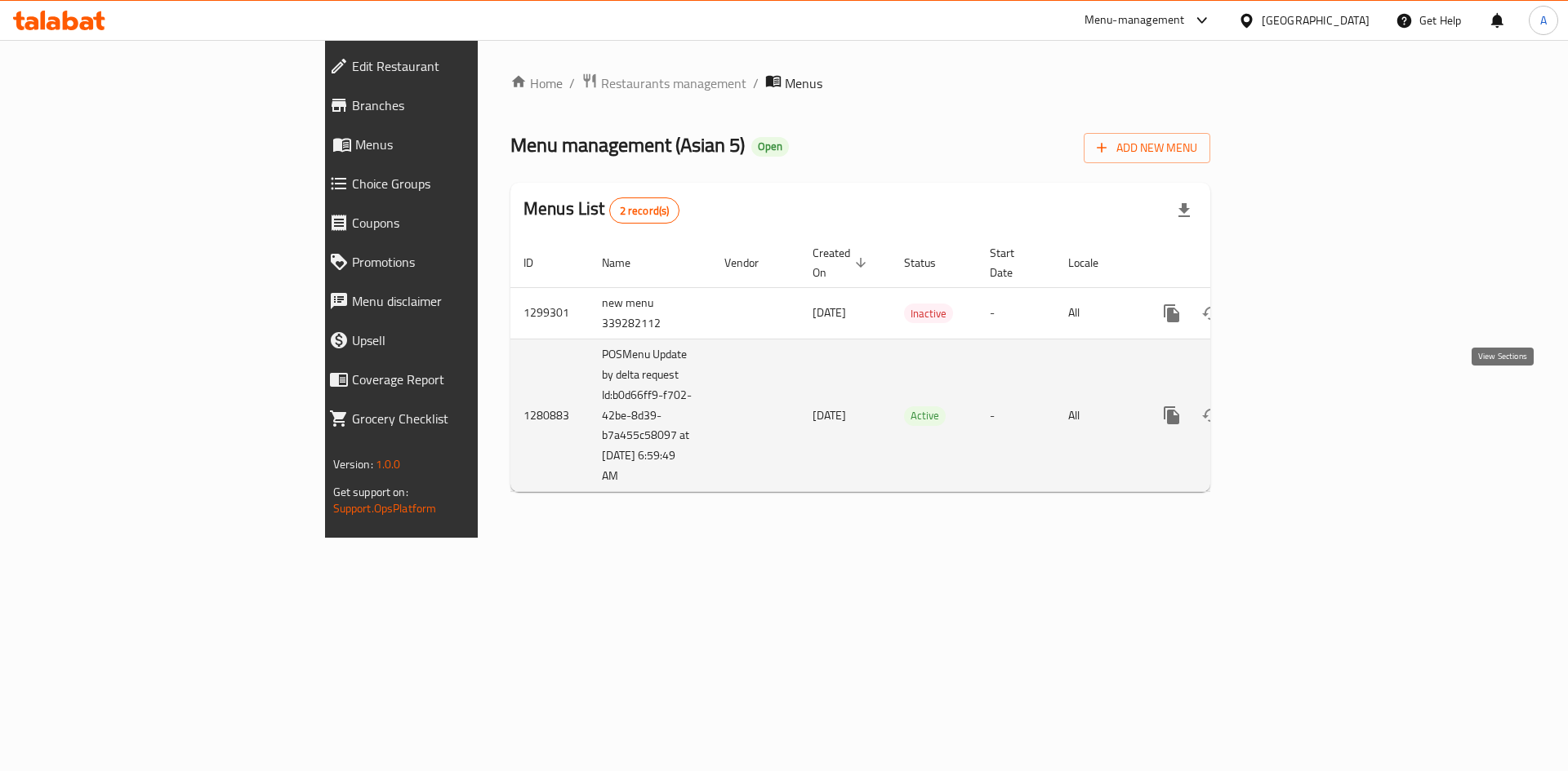
click at [1300, 406] on icon "enhanced table" at bounding box center [1289, 415] width 19 height 19
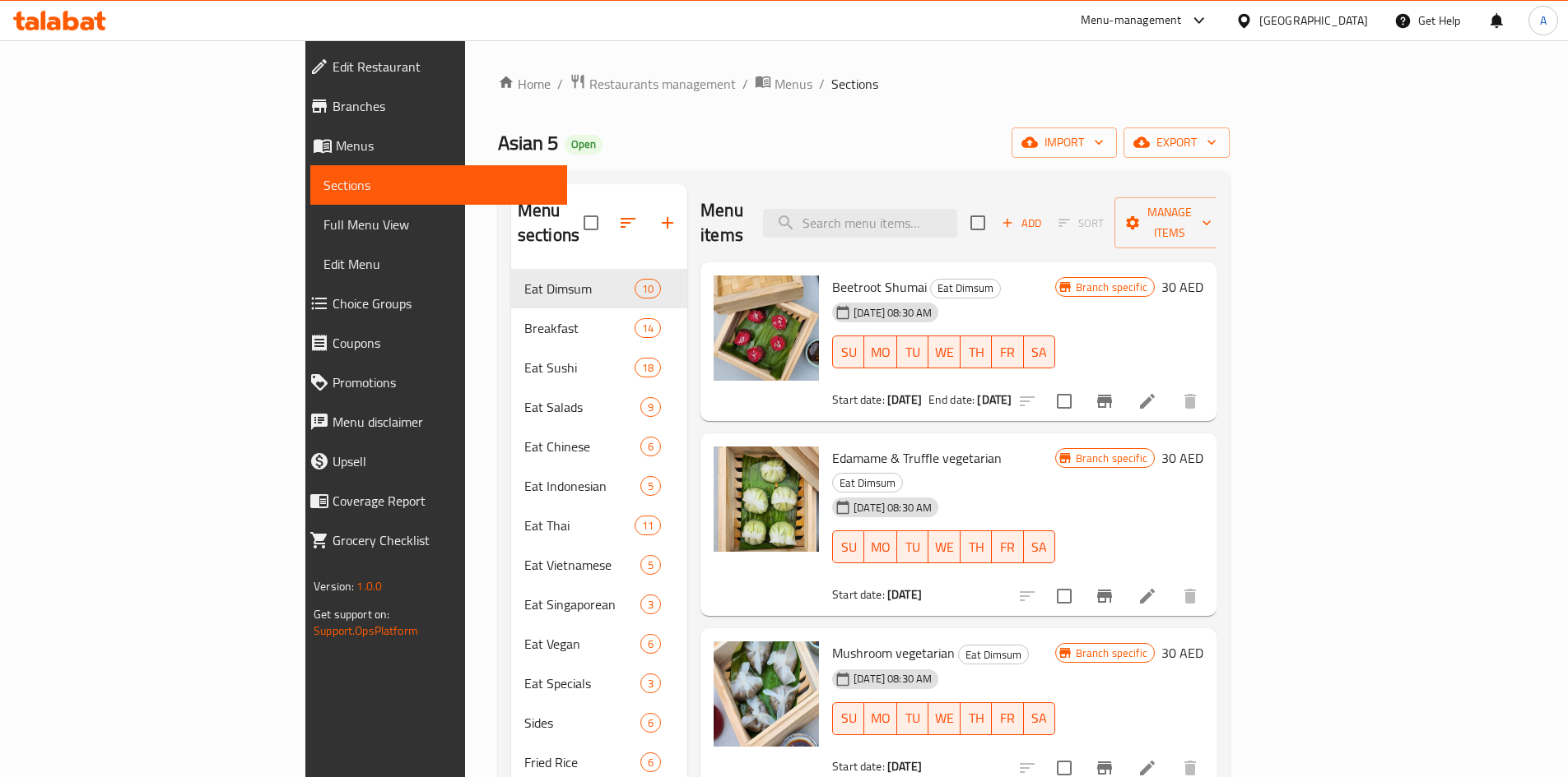
click at [1230, 121] on div "Home / Restaurants management / Menus / Sections Asian 5 Open import export Men…" at bounding box center [864, 536] width 732 height 926
click at [1230, 154] on button "export" at bounding box center [1177, 143] width 106 height 31
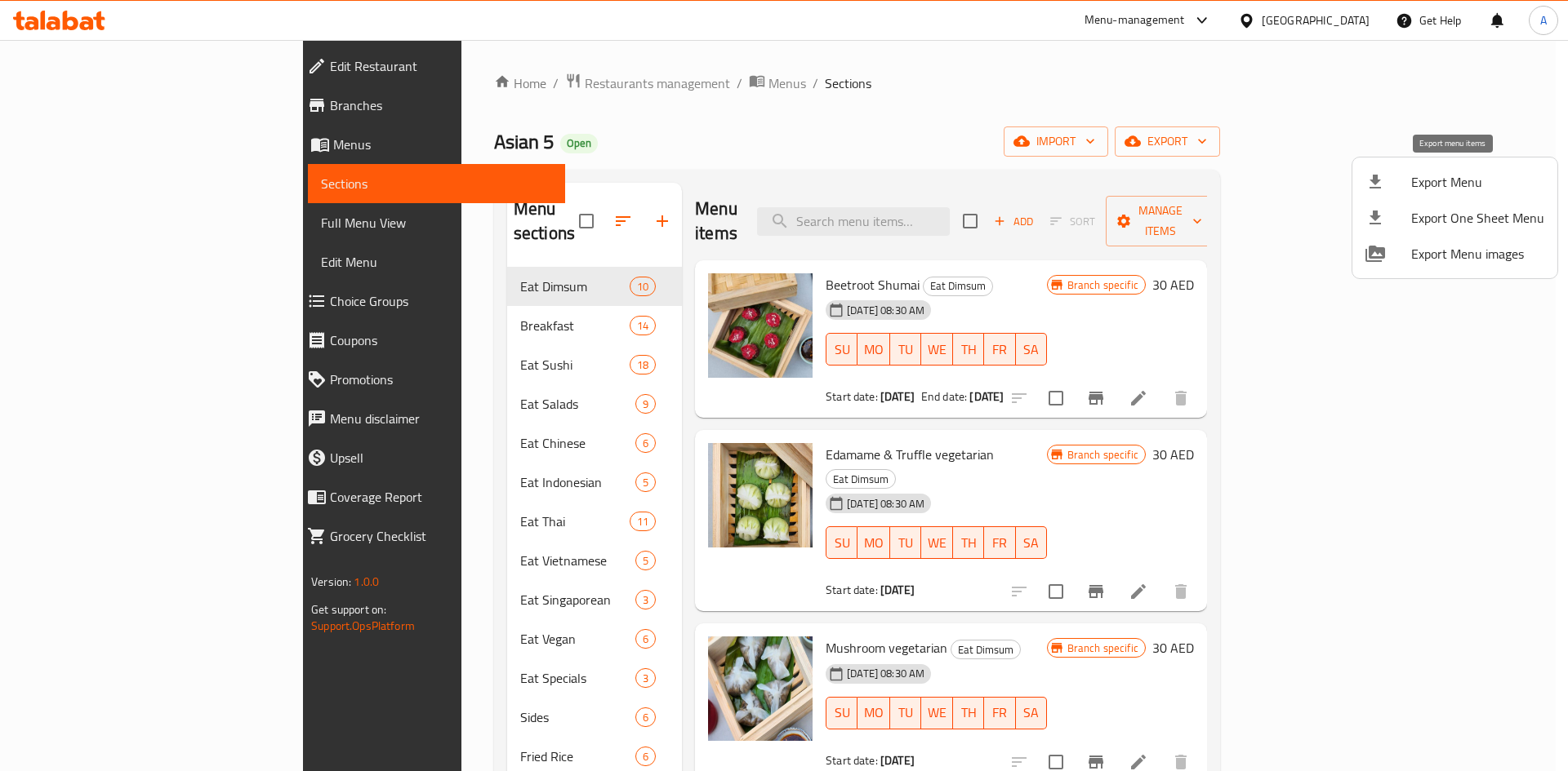
click at [1440, 191] on span "Export Menu" at bounding box center [1478, 182] width 133 height 19
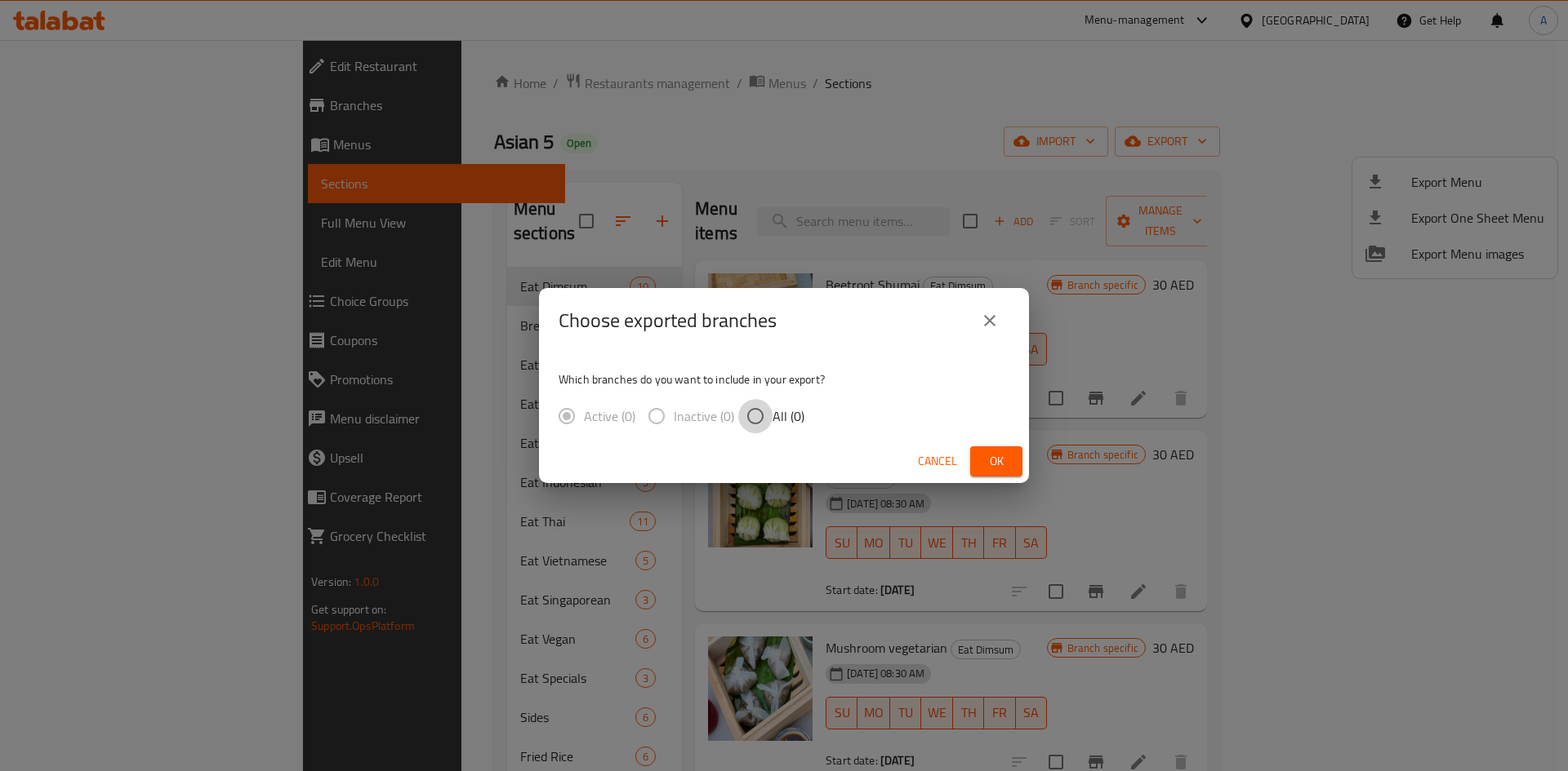
click at [751, 409] on input "All (0)" at bounding box center [755, 416] width 34 height 34
radio input "true"
click at [978, 457] on button "Ok" at bounding box center [996, 462] width 52 height 31
click at [990, 447] on button "Ok" at bounding box center [996, 462] width 52 height 31
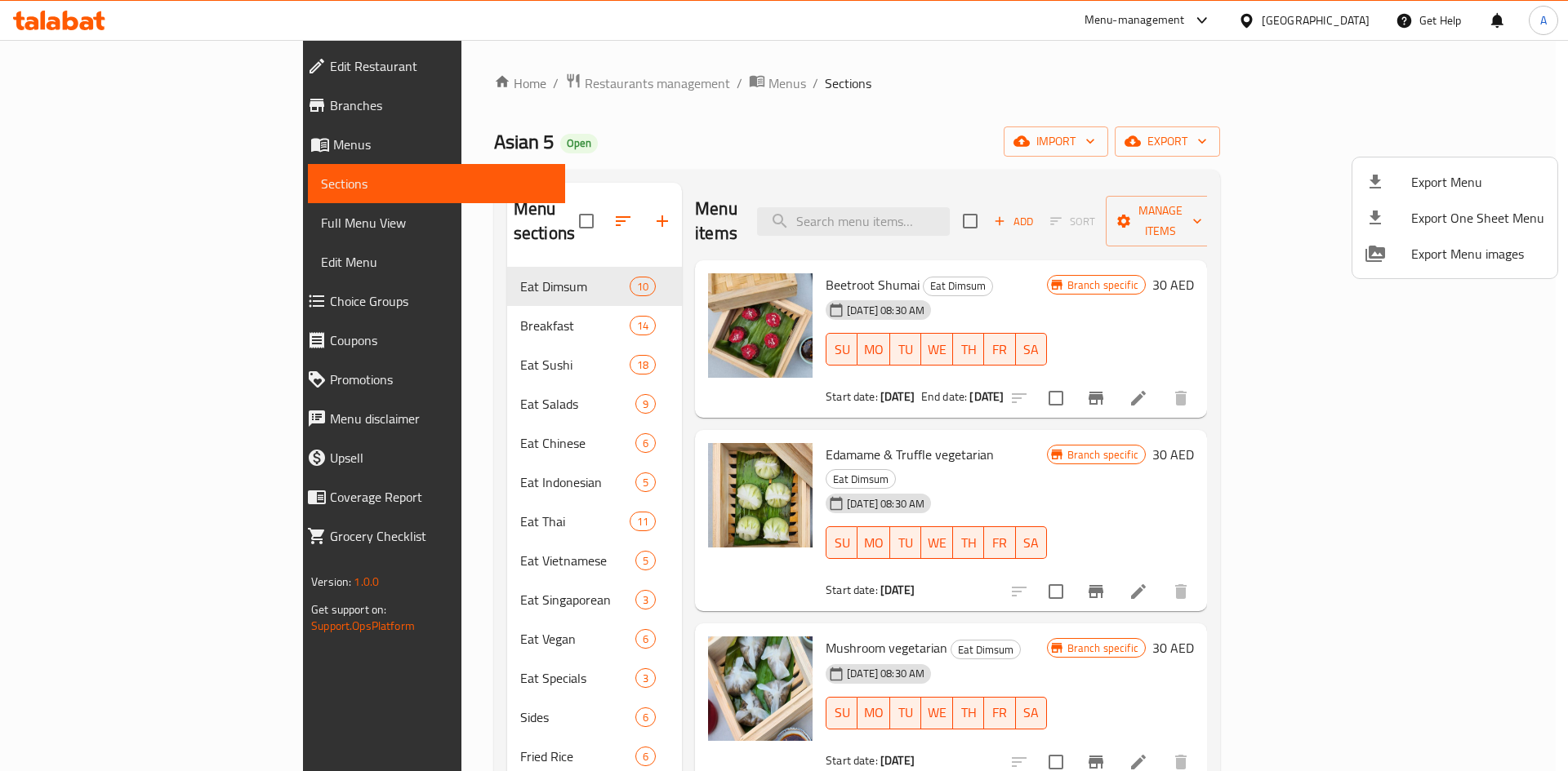
click at [786, 73] on div at bounding box center [784, 386] width 1568 height 771
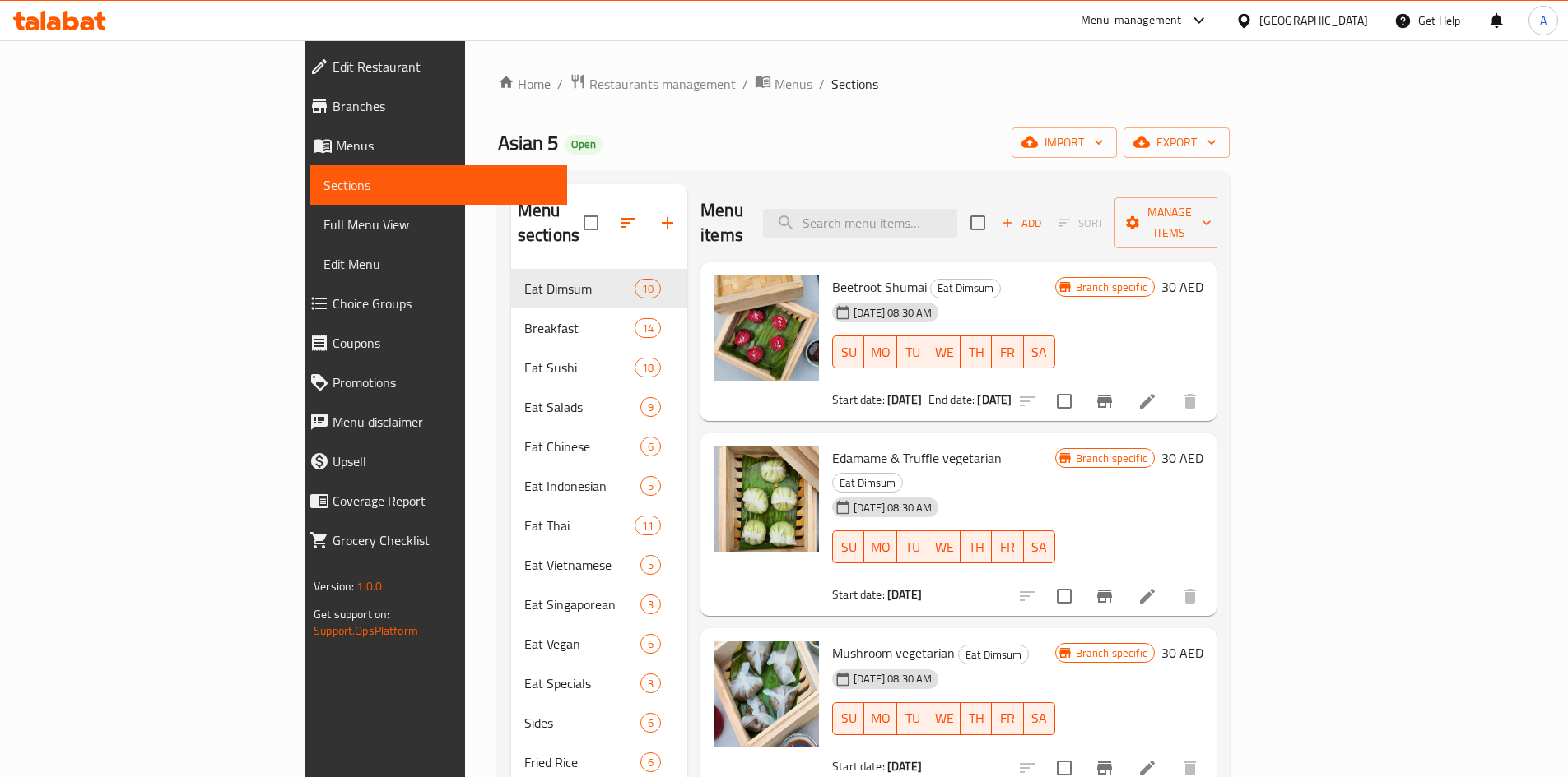
click at [323, 223] on span "Full Menu View" at bounding box center [438, 225] width 230 height 19
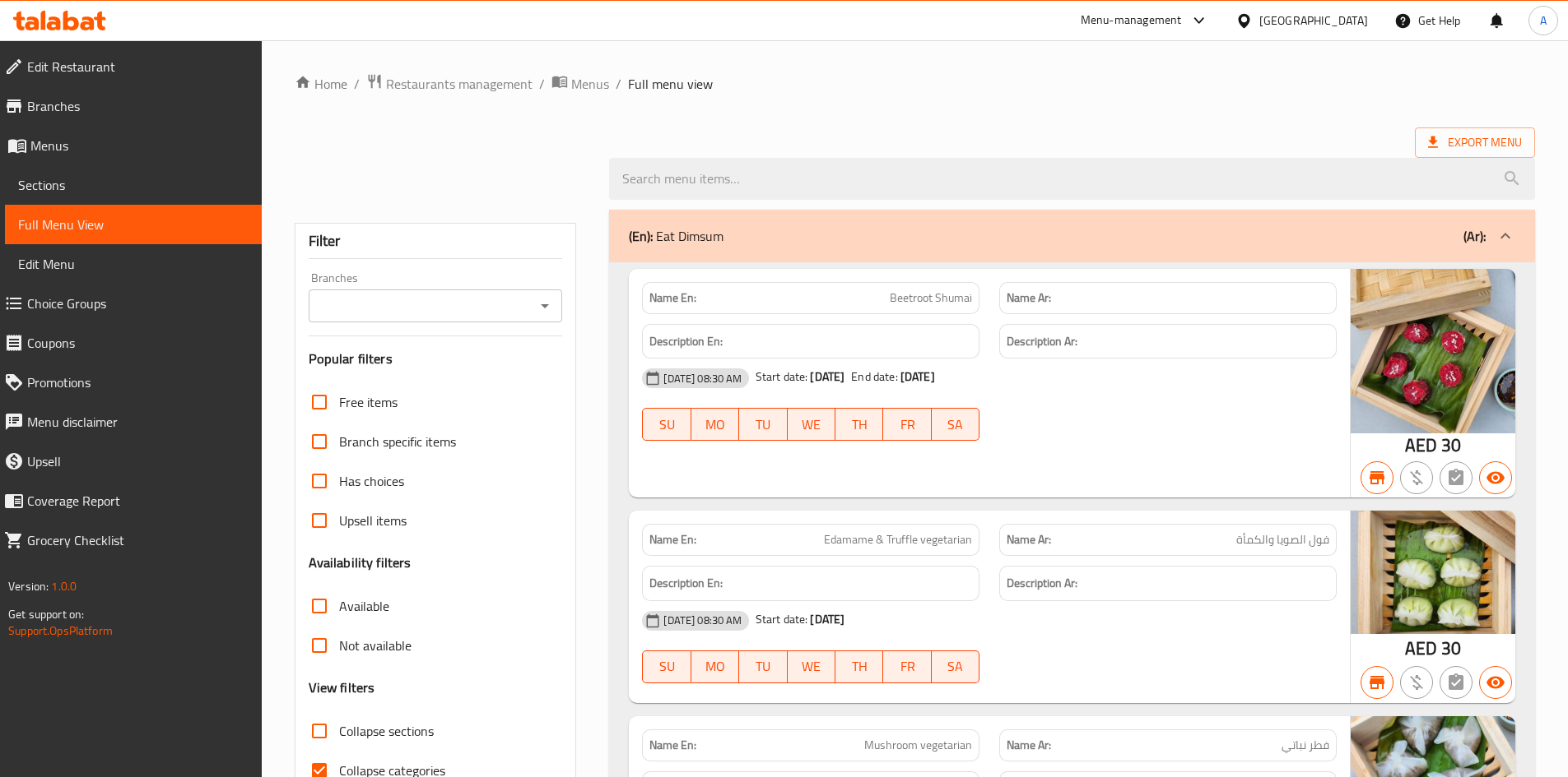
click at [443, 268] on div "Filter Branches Branches Popular filters Free items Branch specific items Has c…" at bounding box center [435, 527] width 282 height 608
click at [472, 297] on input "Branches" at bounding box center [422, 306] width 218 height 23
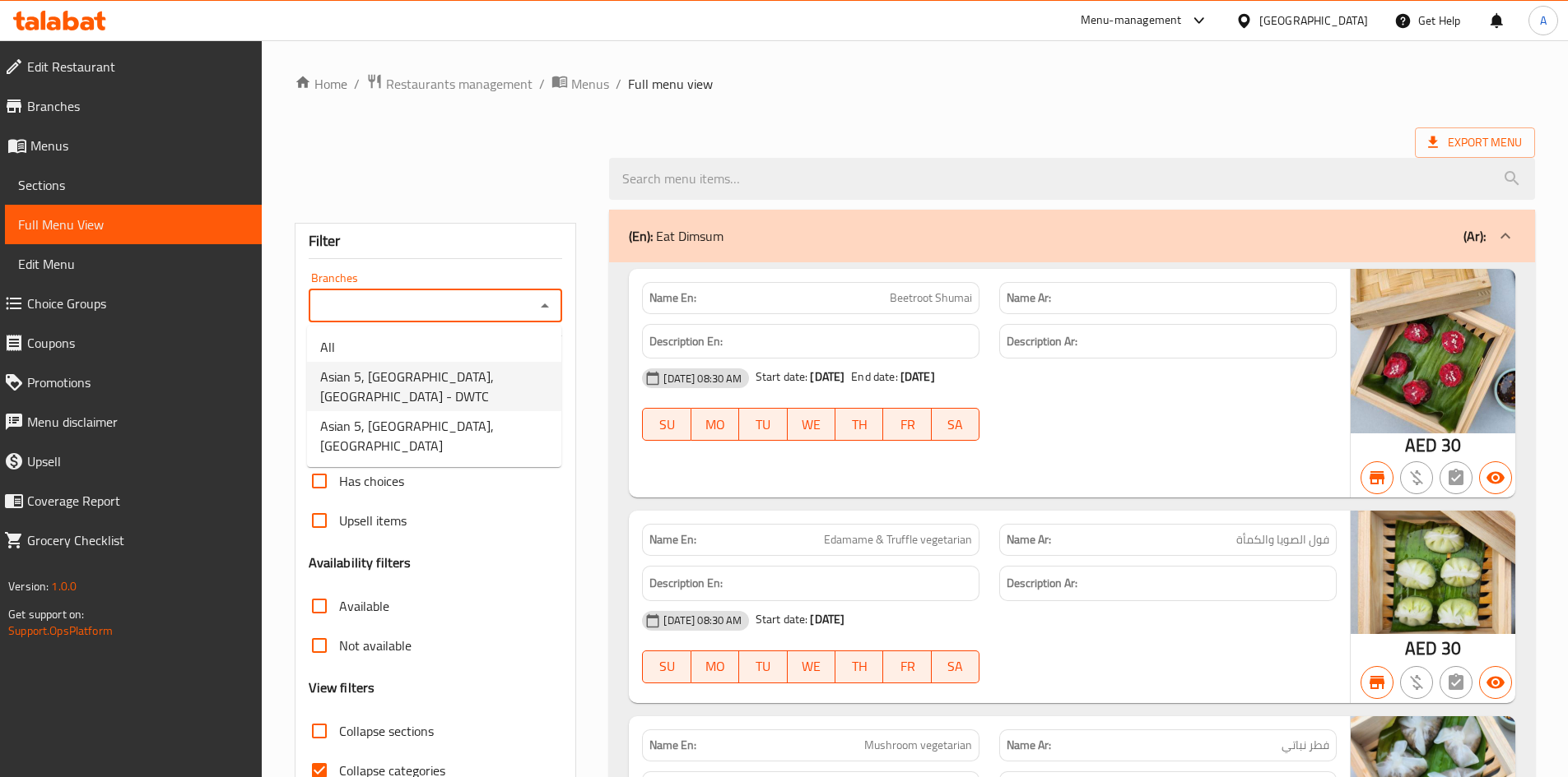
click at [472, 362] on li "Asian 5, Dubai, Dubai World Trade Center - DWTC" at bounding box center [434, 387] width 255 height 49
type input "Asian 5, Dubai, Dubai World Trade Center - DWTC"
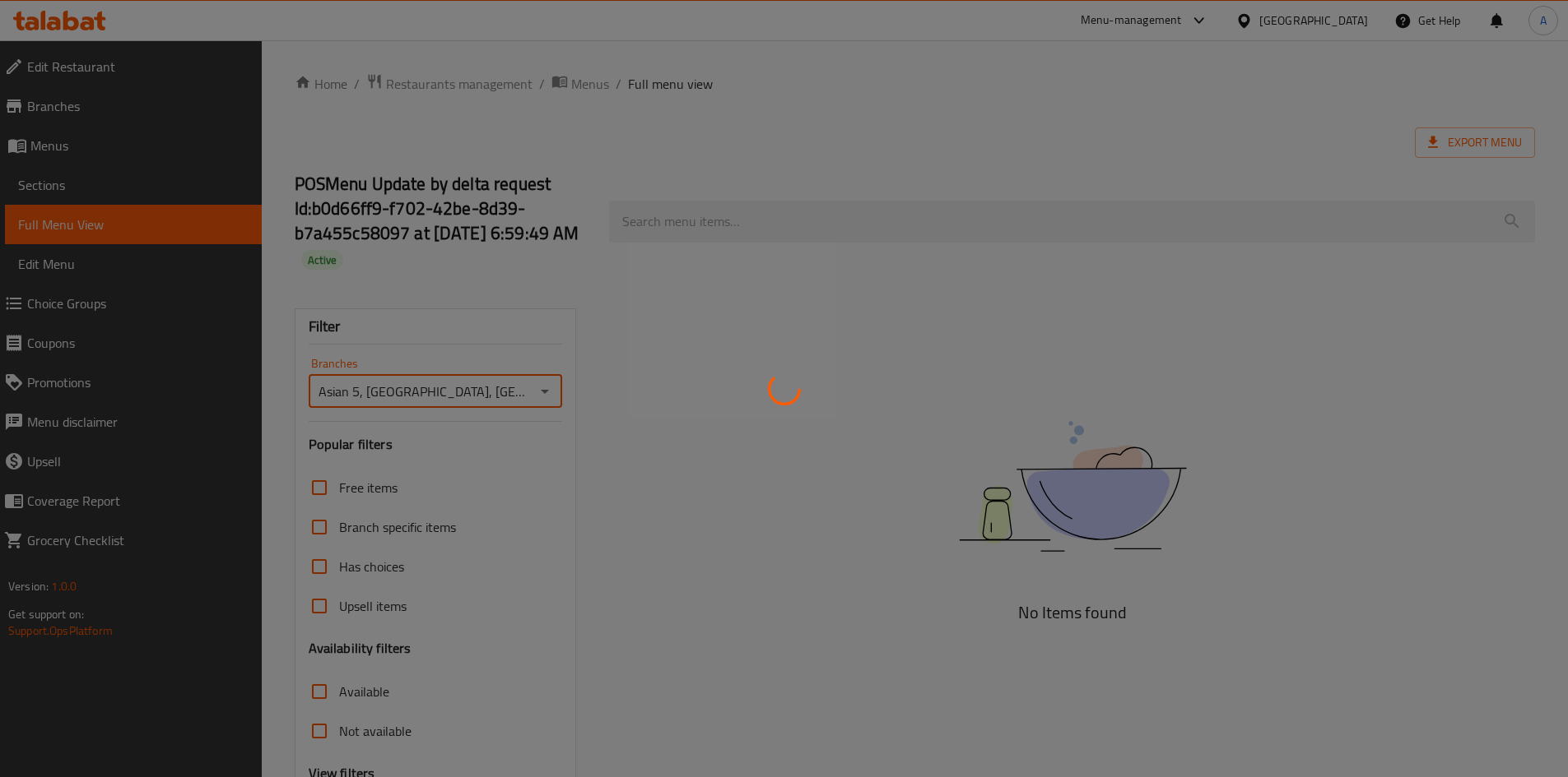
drag, startPoint x: 981, startPoint y: 147, endPoint x: 1000, endPoint y: 176, distance: 34.7
click at [998, 172] on div at bounding box center [784, 388] width 1568 height 777
drag, startPoint x: 948, startPoint y: 180, endPoint x: 732, endPoint y: 153, distance: 217.7
click at [731, 153] on div at bounding box center [784, 388] width 1568 height 777
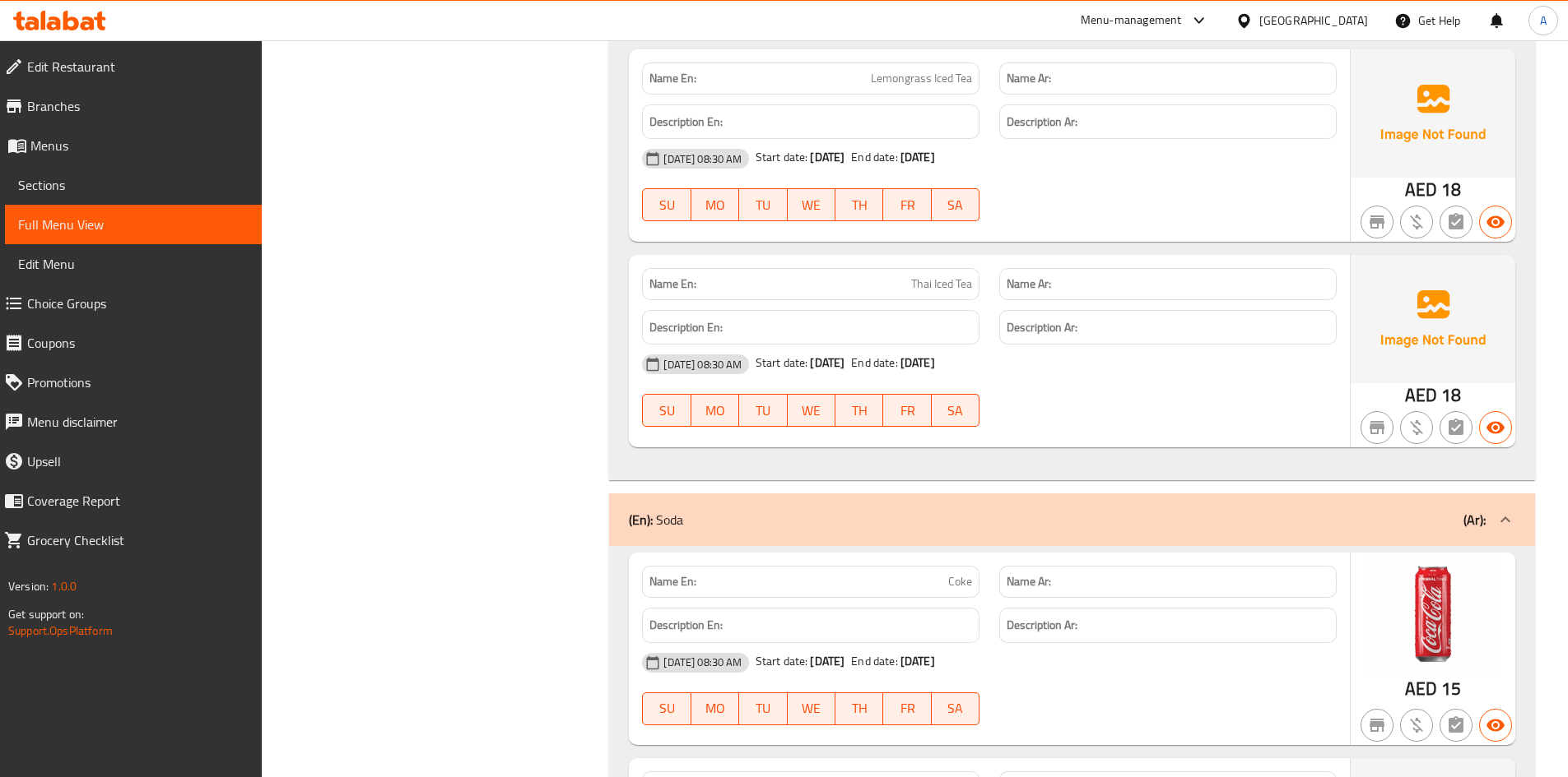
scroll to position [31899, 0]
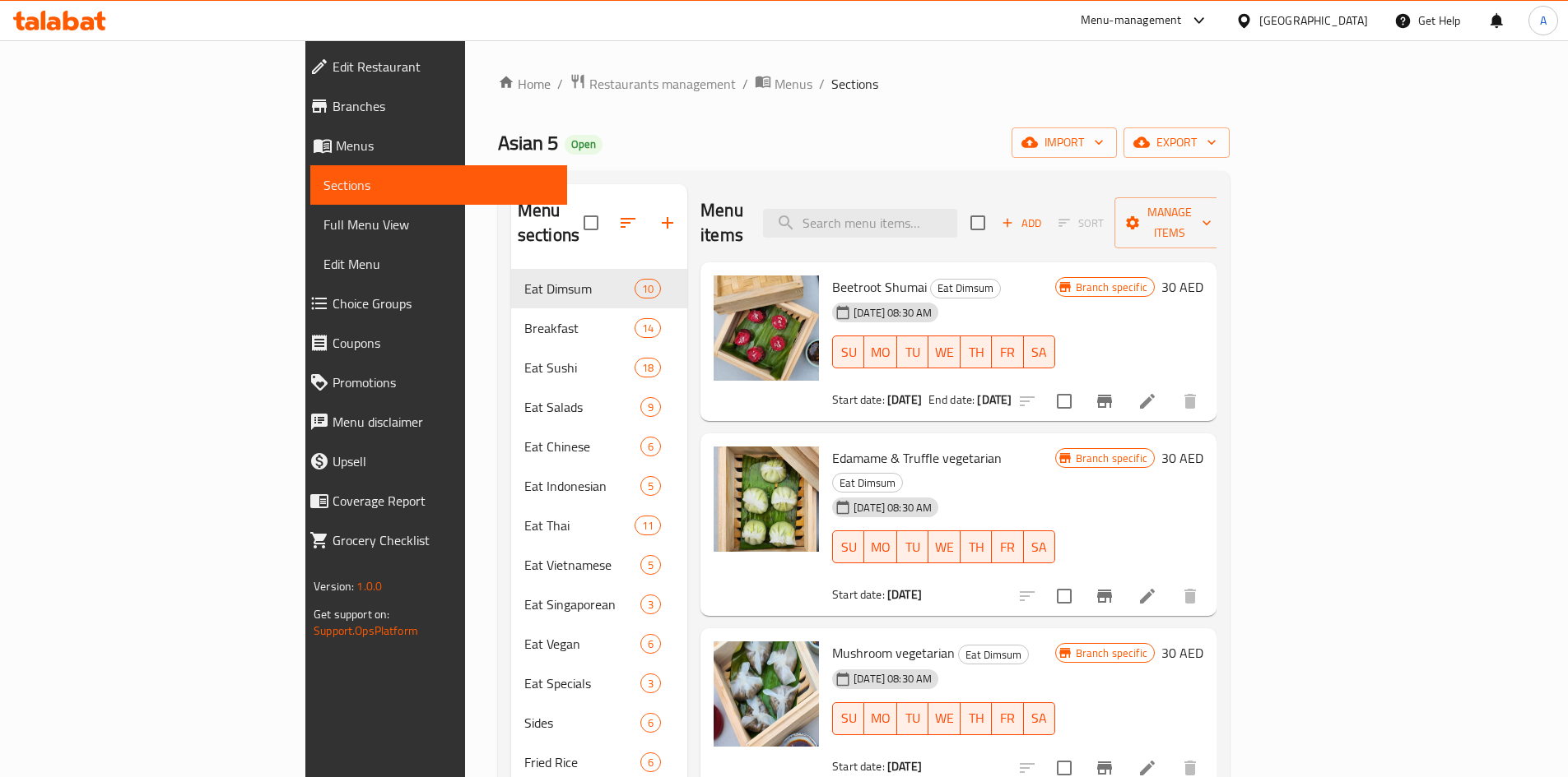
click at [1037, 103] on div "Home / Restaurants management / Menus / Sections Asian 5 Open import export Men…" at bounding box center [864, 536] width 732 height 926
click at [1038, 104] on div "Home / Restaurants management / Menus / Sections Asian 5 Open import export Men…" at bounding box center [864, 536] width 732 height 926
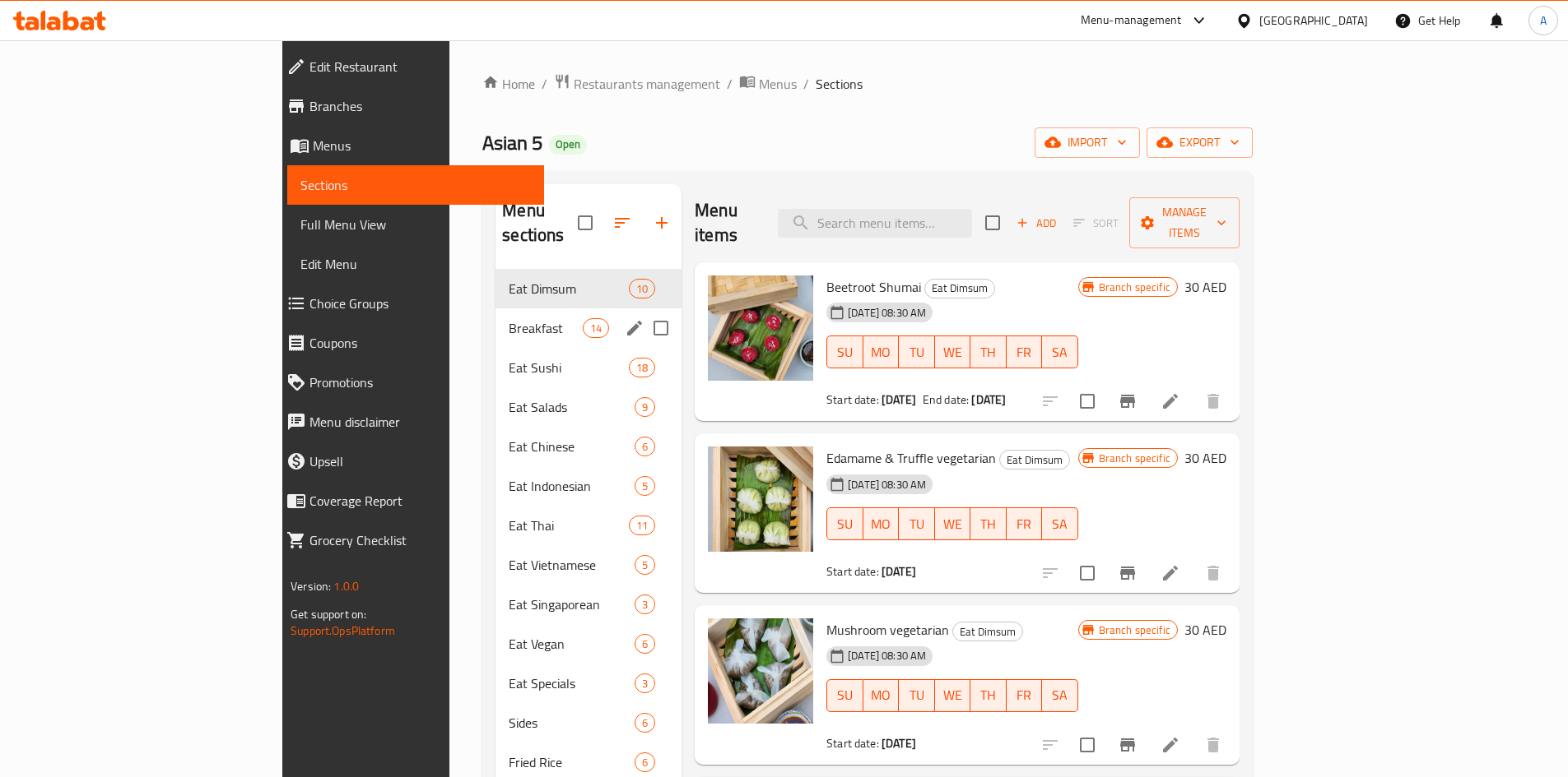
click at [509, 318] on span "Breakfast" at bounding box center [546, 328] width 74 height 19
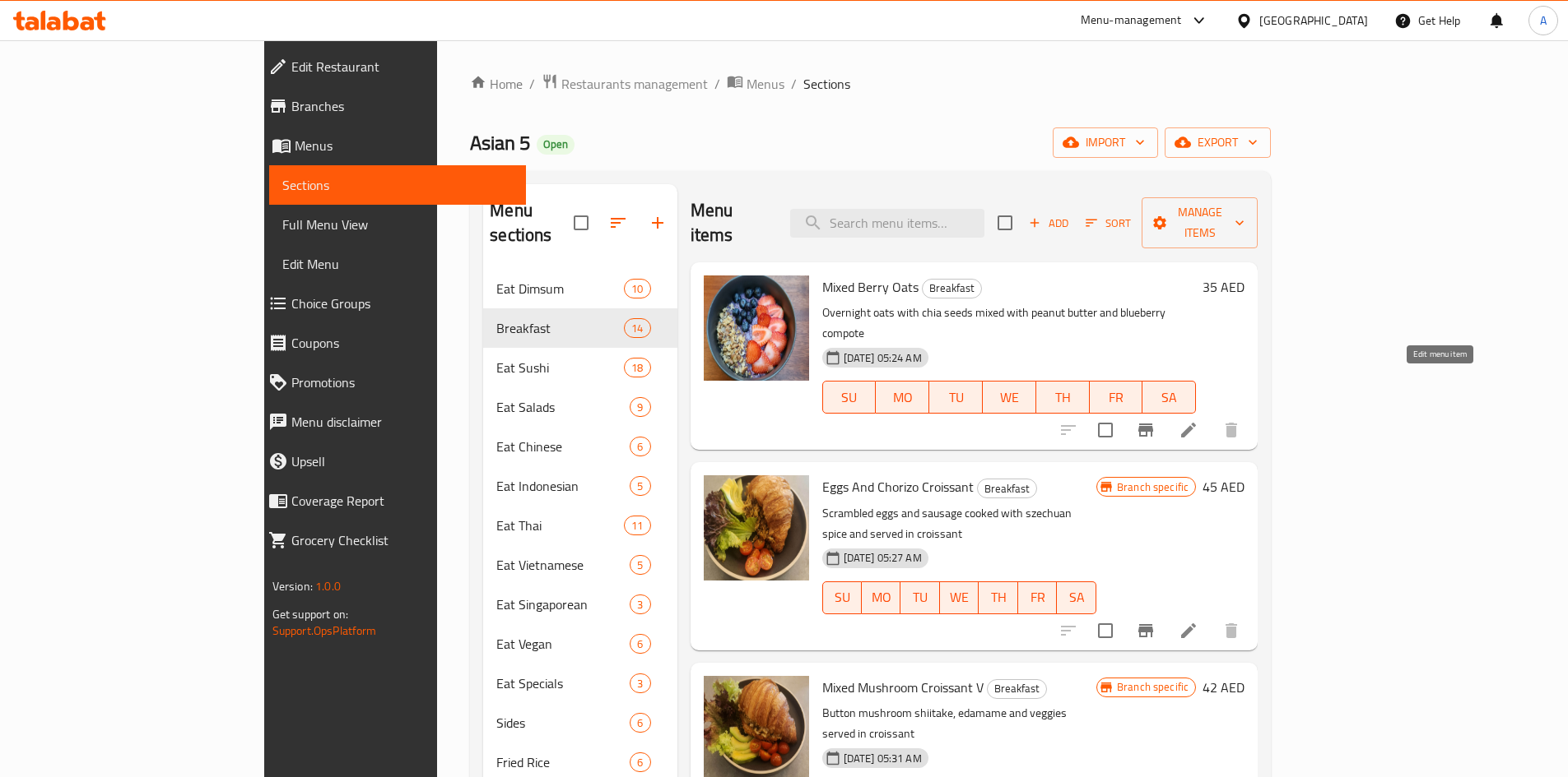
click at [1211, 416] on li at bounding box center [1188, 431] width 46 height 30
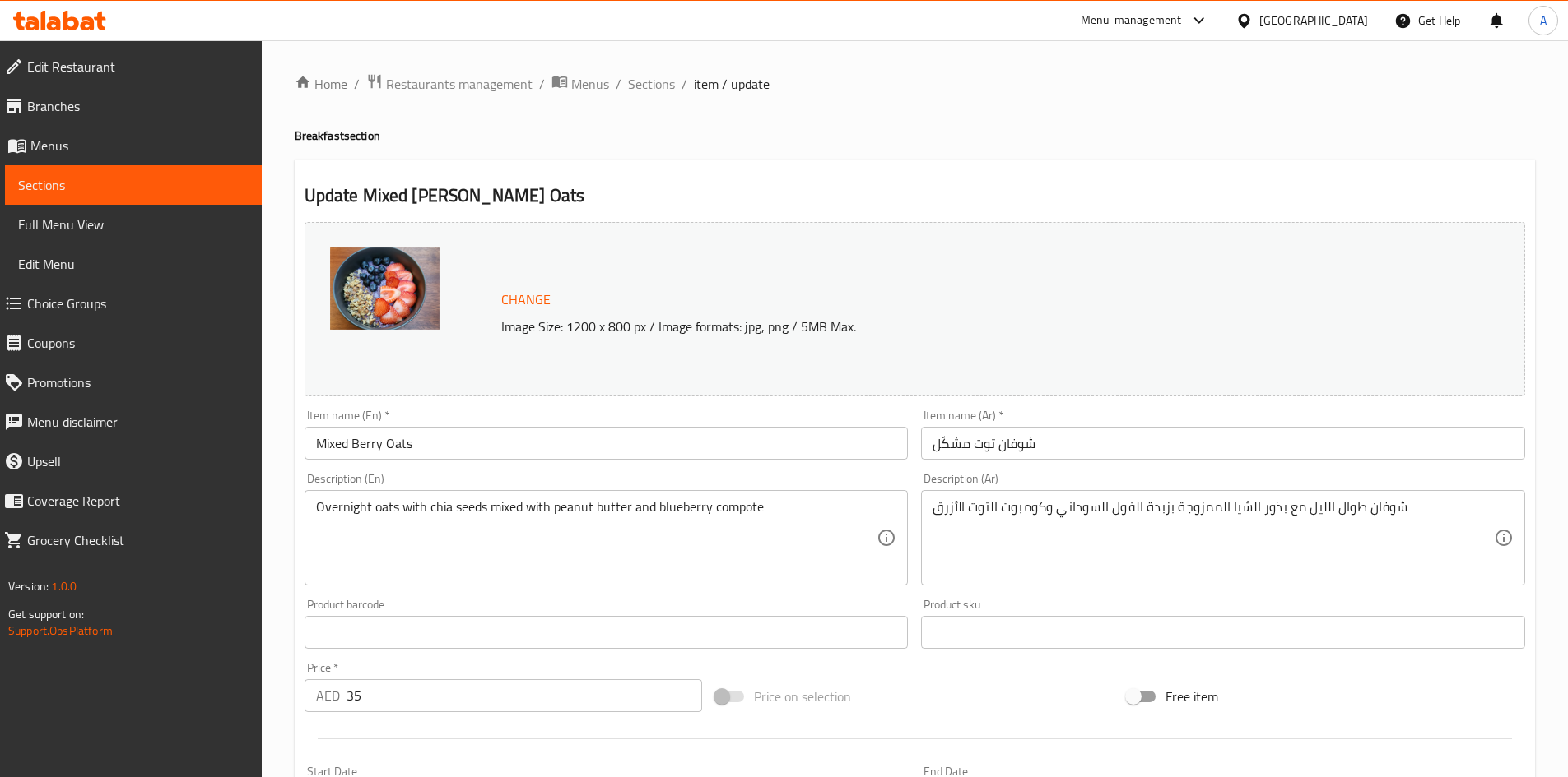
click at [647, 79] on span "Sections" at bounding box center [650, 84] width 47 height 19
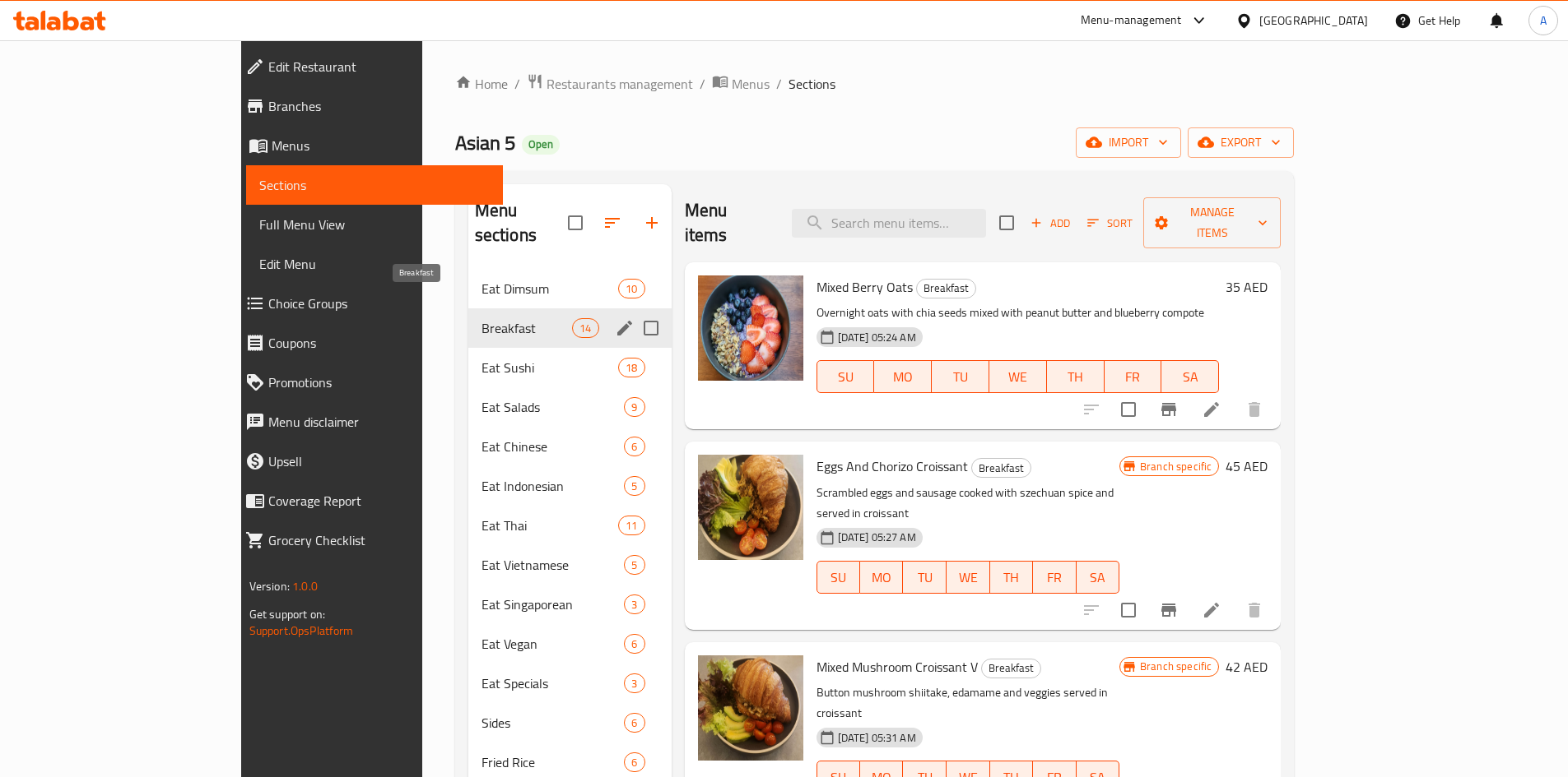
click at [481, 318] on span "Breakfast" at bounding box center [527, 328] width 92 height 19
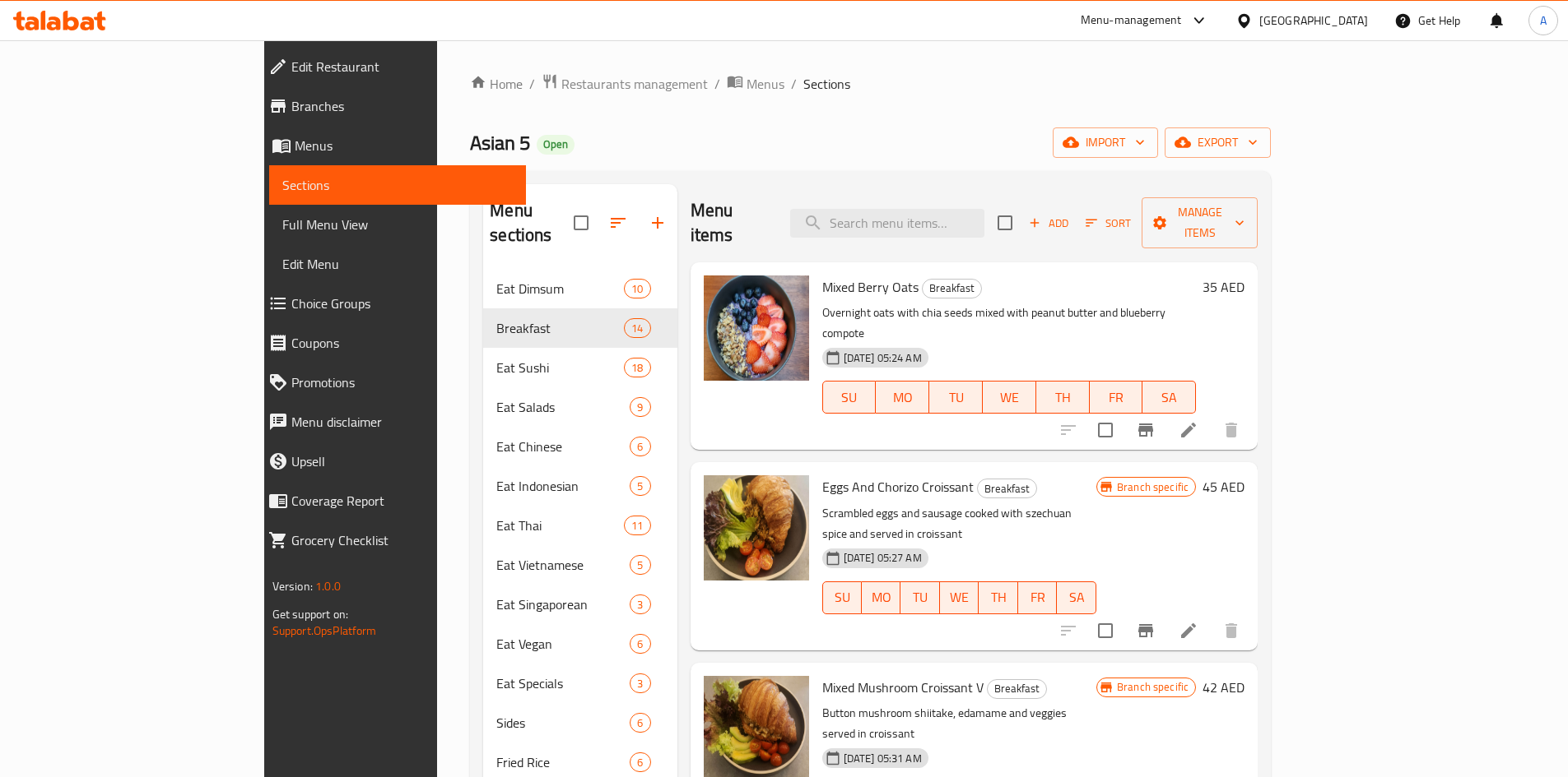
click at [1206, 215] on div "Menu items Add Sort Manage items" at bounding box center [974, 223] width 568 height 78
click at [1022, 211] on input "checkbox" at bounding box center [1005, 222] width 34 height 34
checkbox input "true"
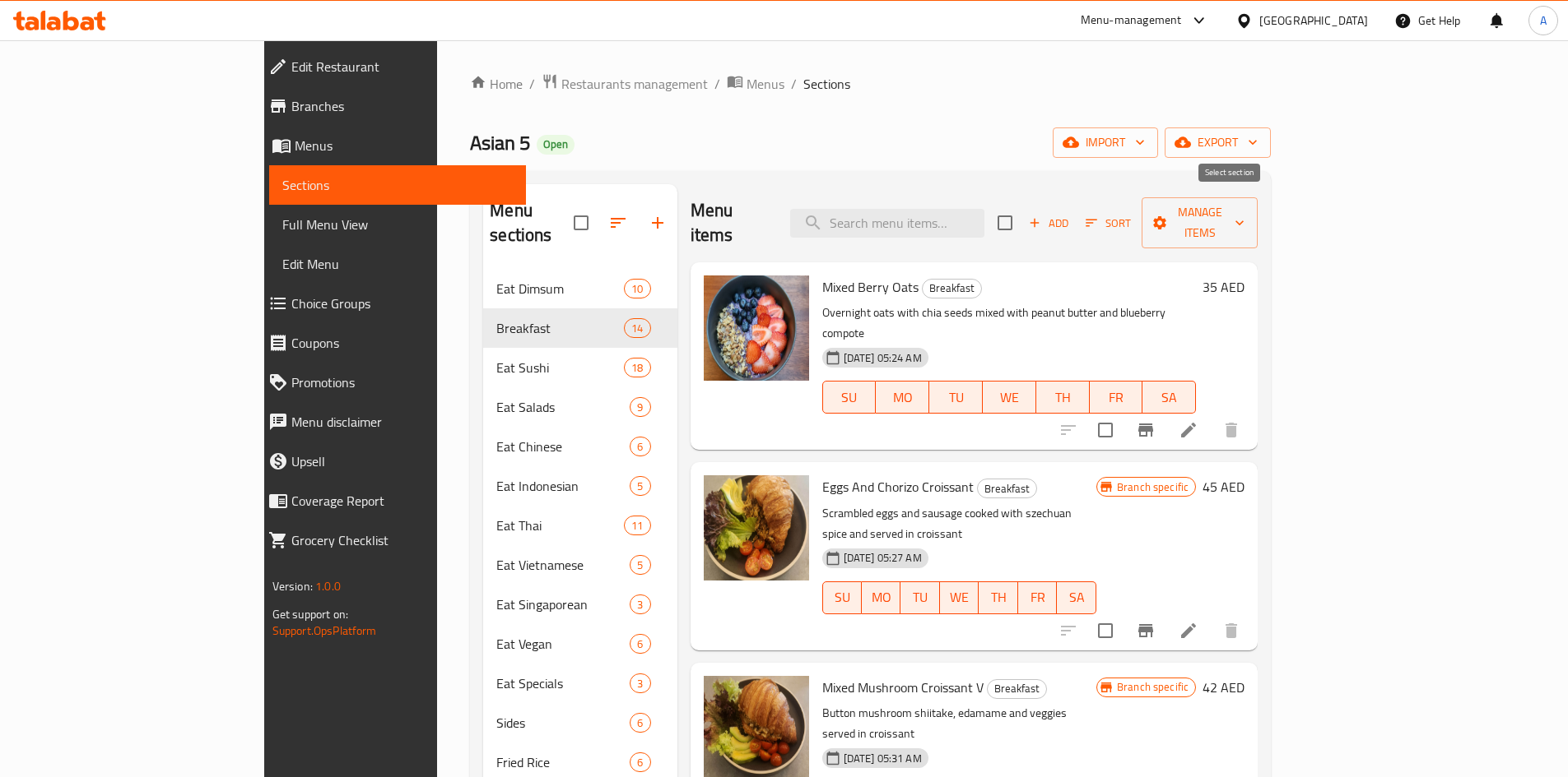
checkbox input "true"
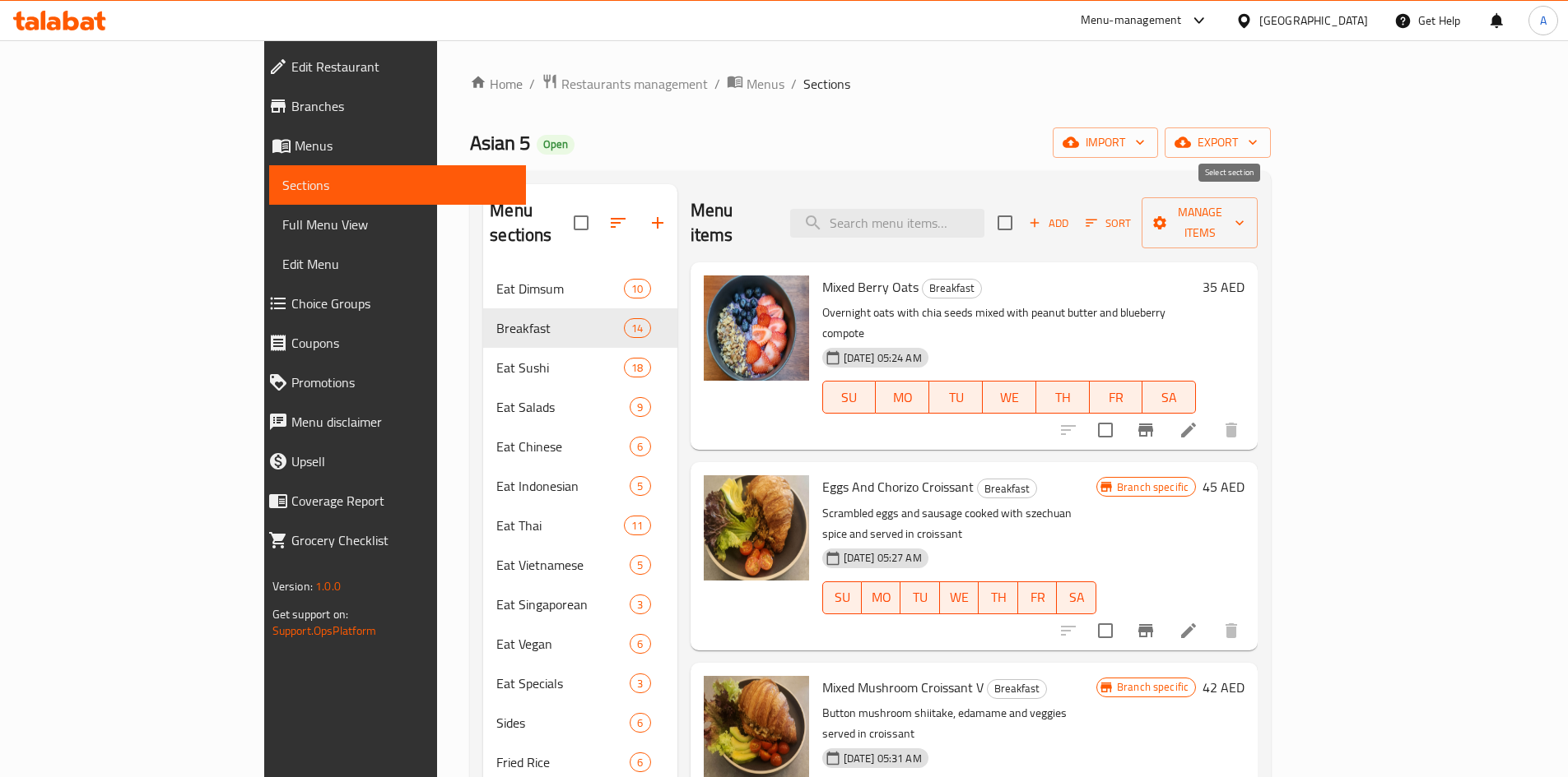
checkbox input "true"
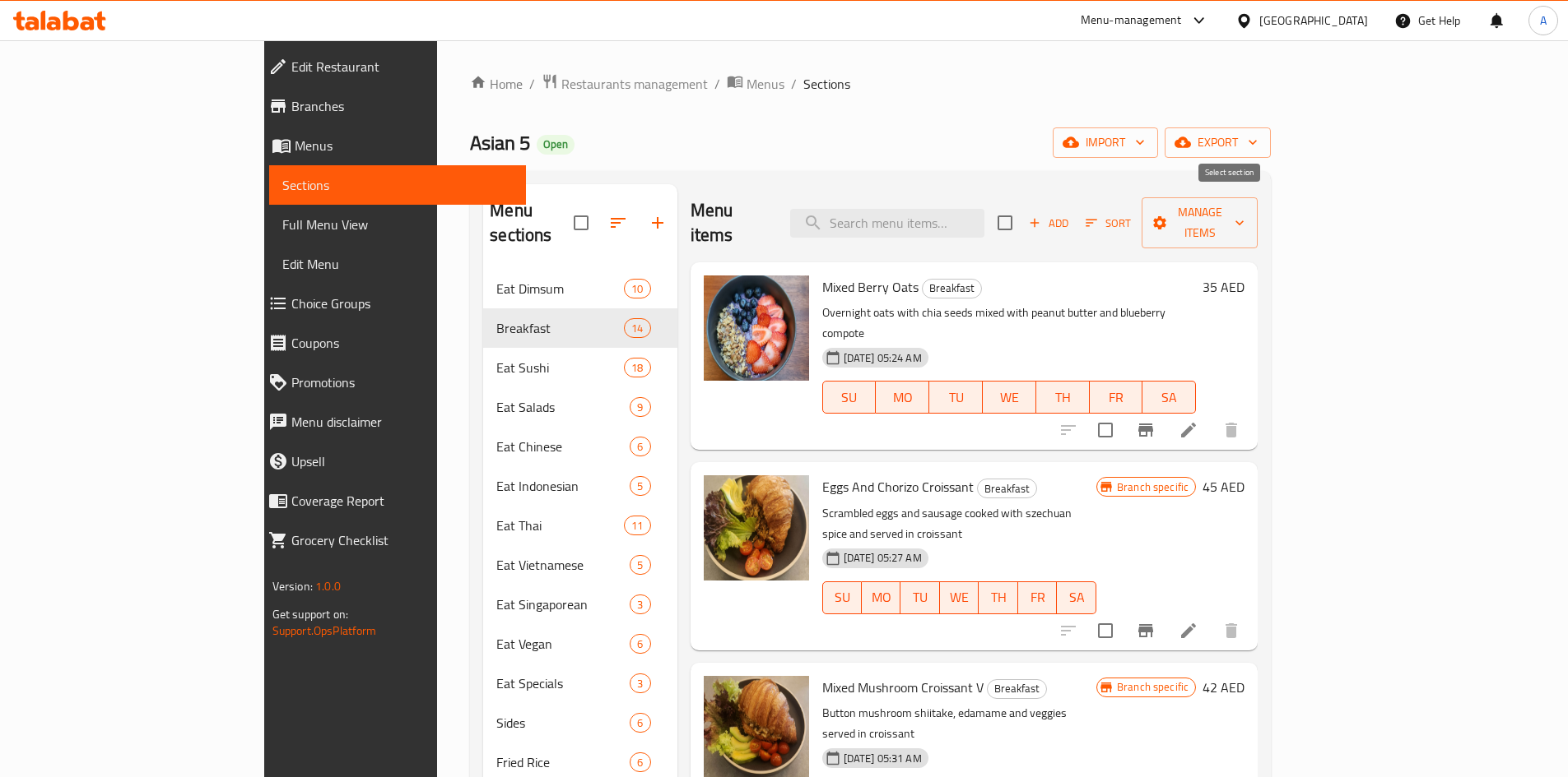
checkbox input "true"
click at [1245, 218] on span "Manage items" at bounding box center [1200, 223] width 90 height 41
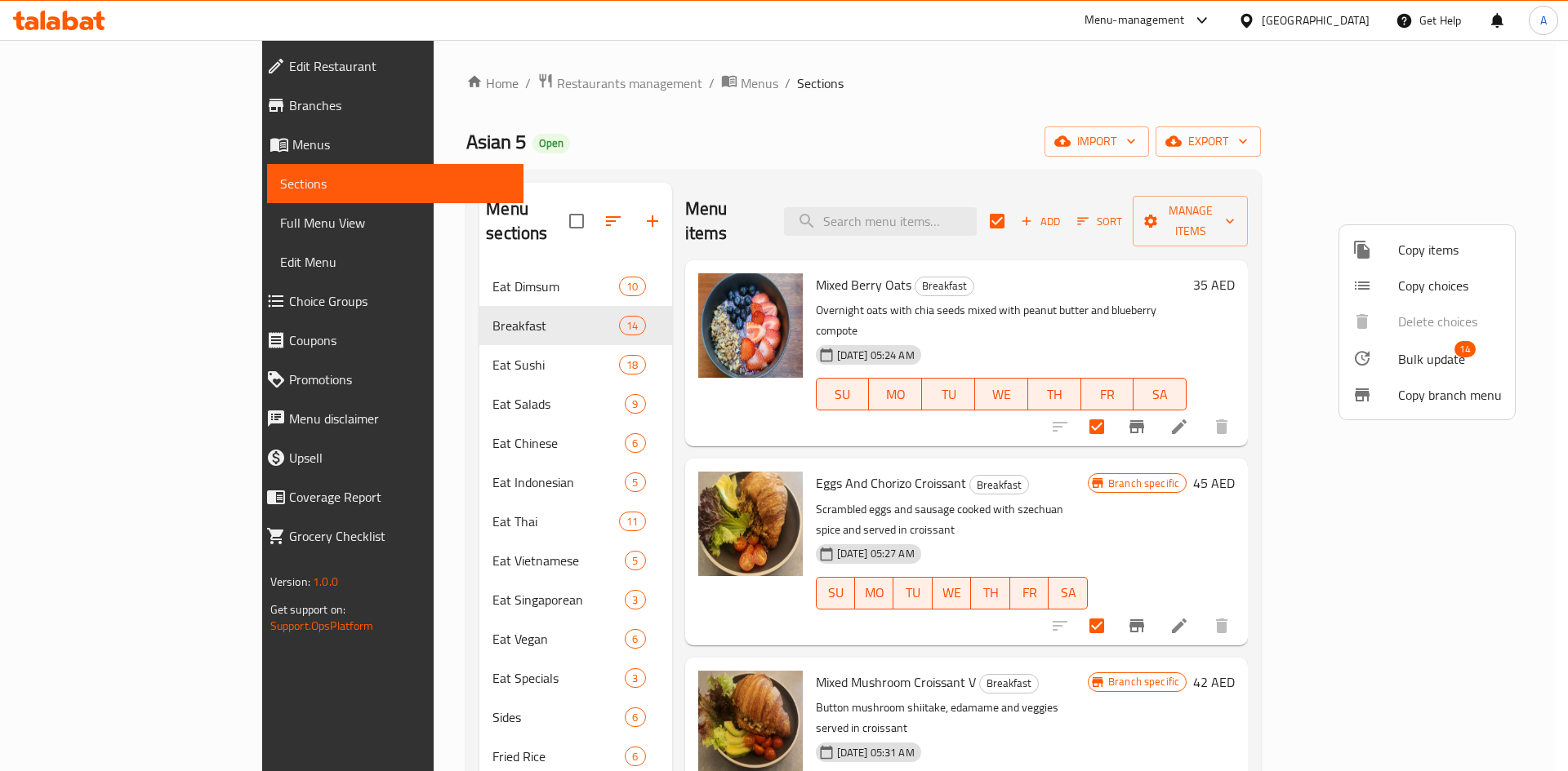
click at [1481, 345] on li "Bulk update 14" at bounding box center [1426, 358] width 176 height 38
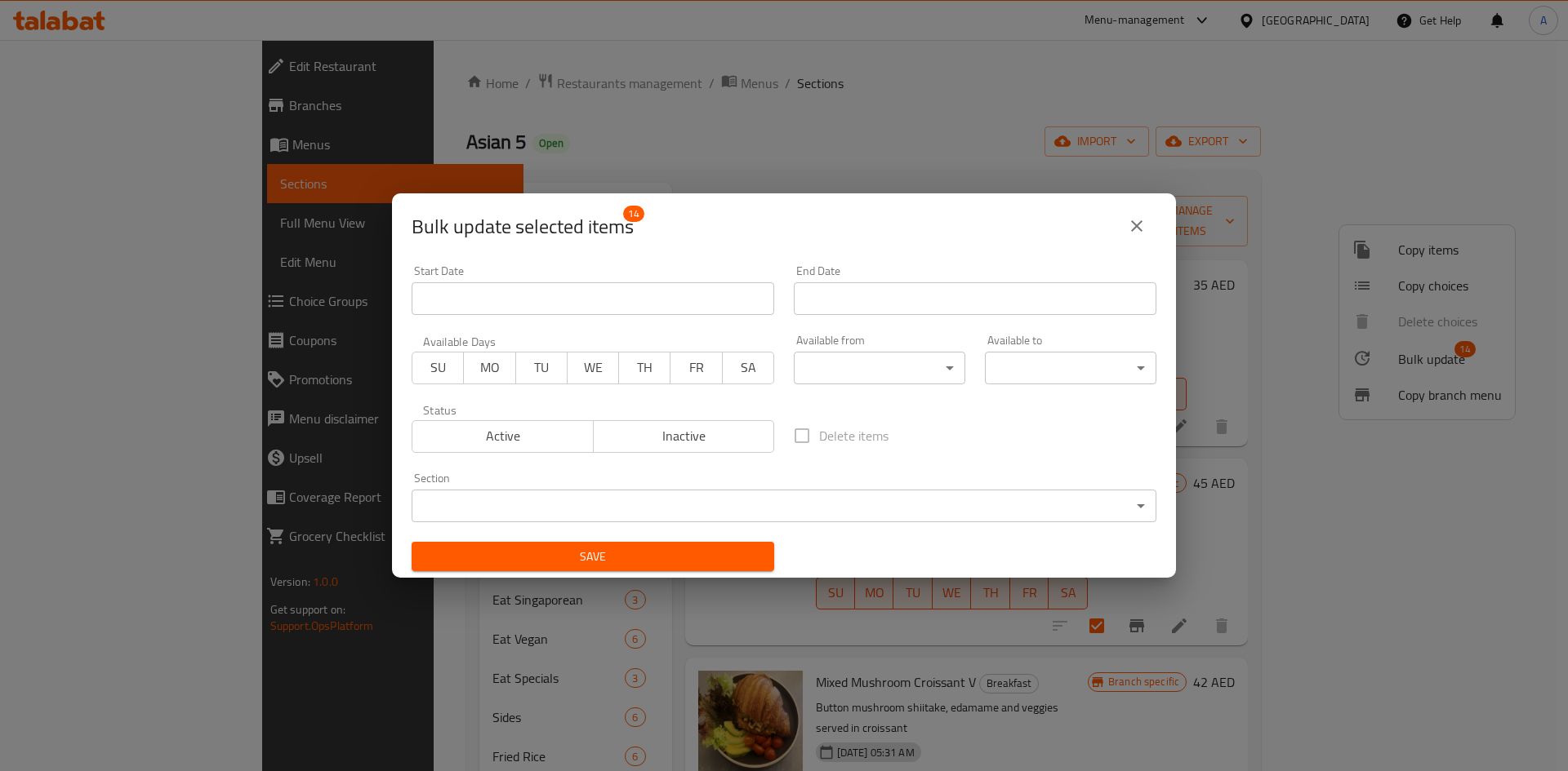
click at [888, 209] on div "Bulk update selected items 14" at bounding box center [784, 226] width 745 height 39
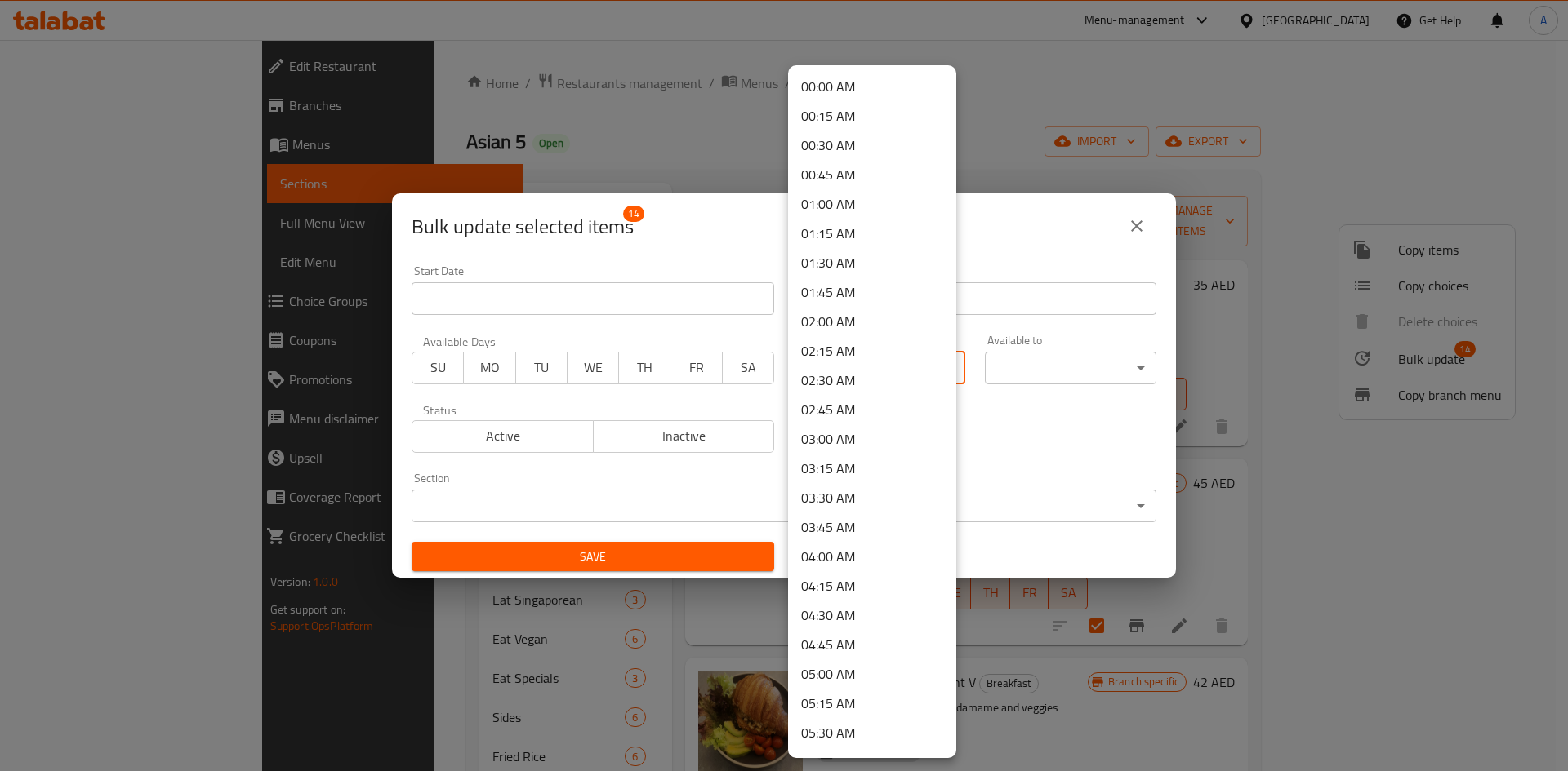
click at [950, 378] on body "​ Menu-management United Arab Emirates Get Help A Edit Restaurant Branches Menu…" at bounding box center [784, 406] width 1568 height 732
click at [1032, 230] on div at bounding box center [784, 386] width 1568 height 771
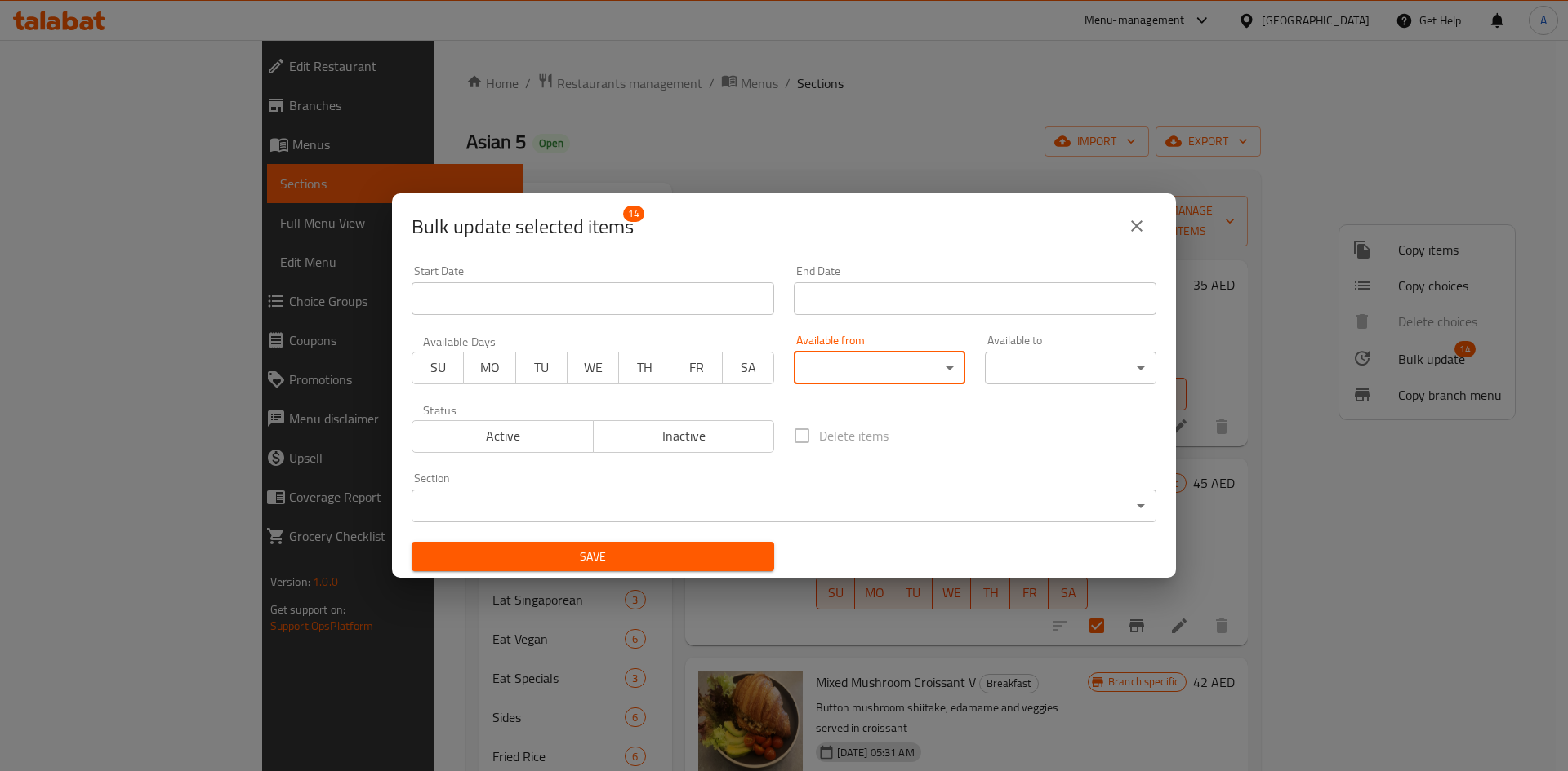
click at [1135, 214] on button "close" at bounding box center [1136, 226] width 39 height 39
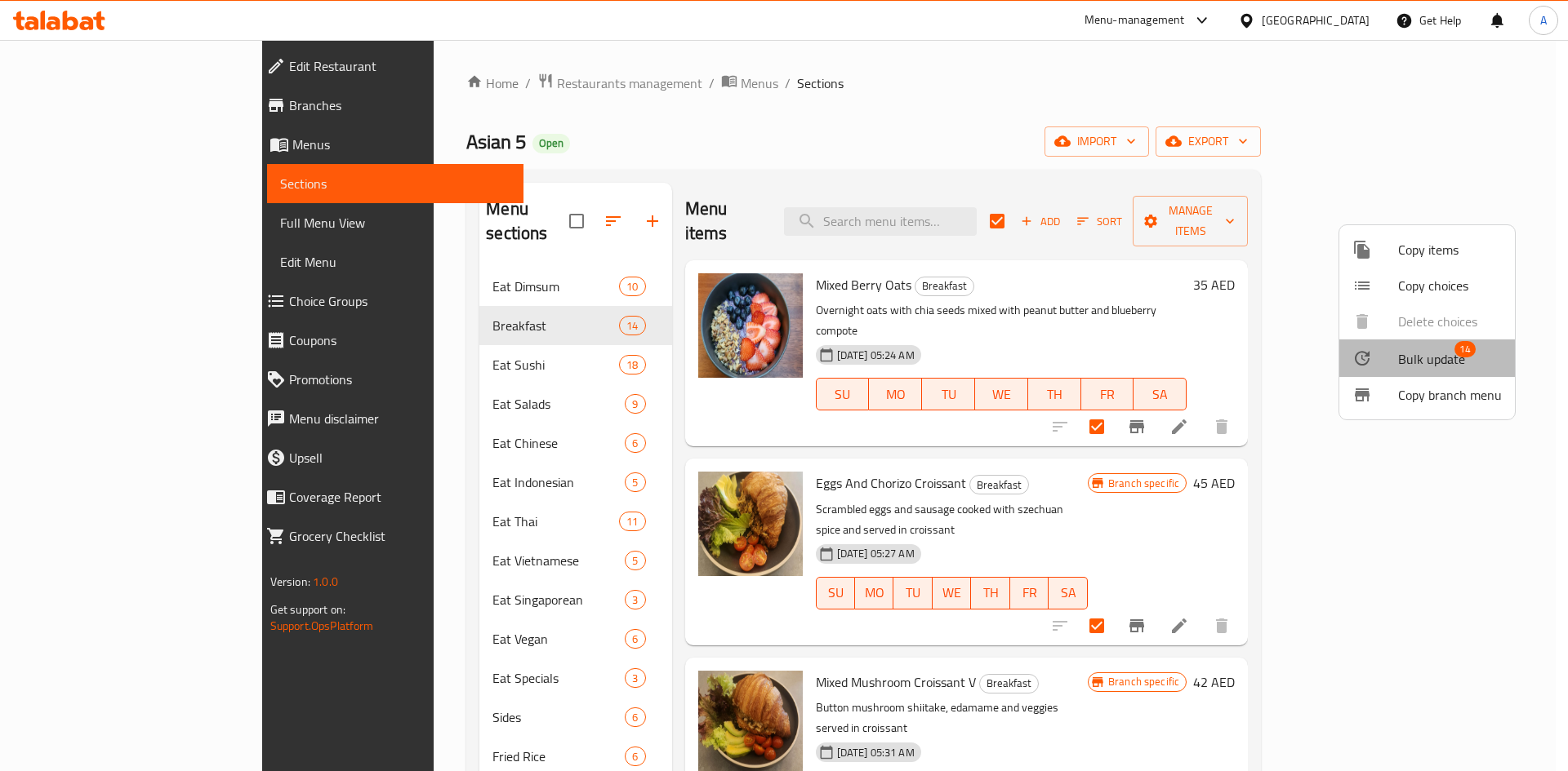
click at [1430, 351] on span "Bulk update" at bounding box center [1432, 359] width 67 height 19
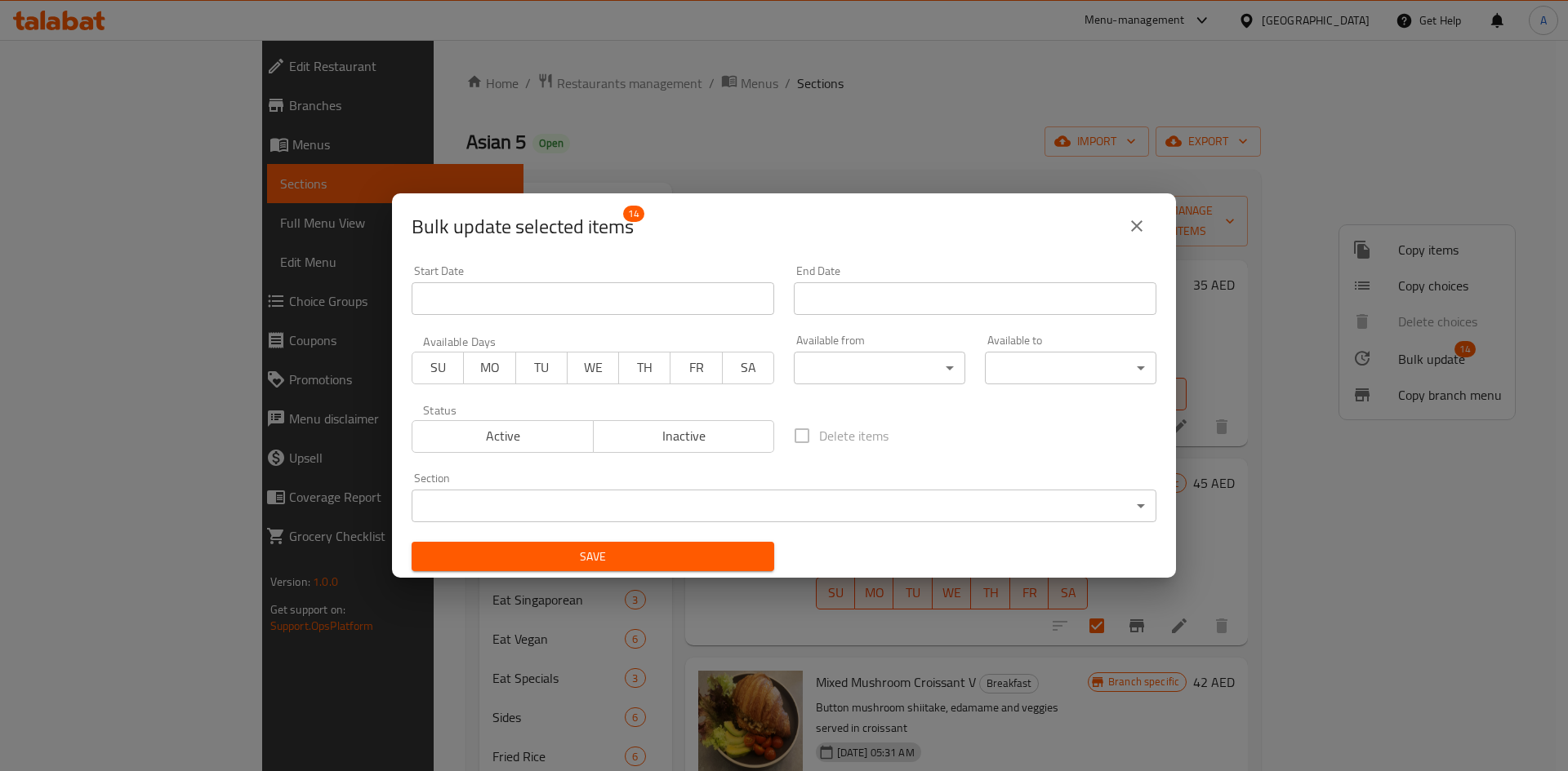
scroll to position [228, 0]
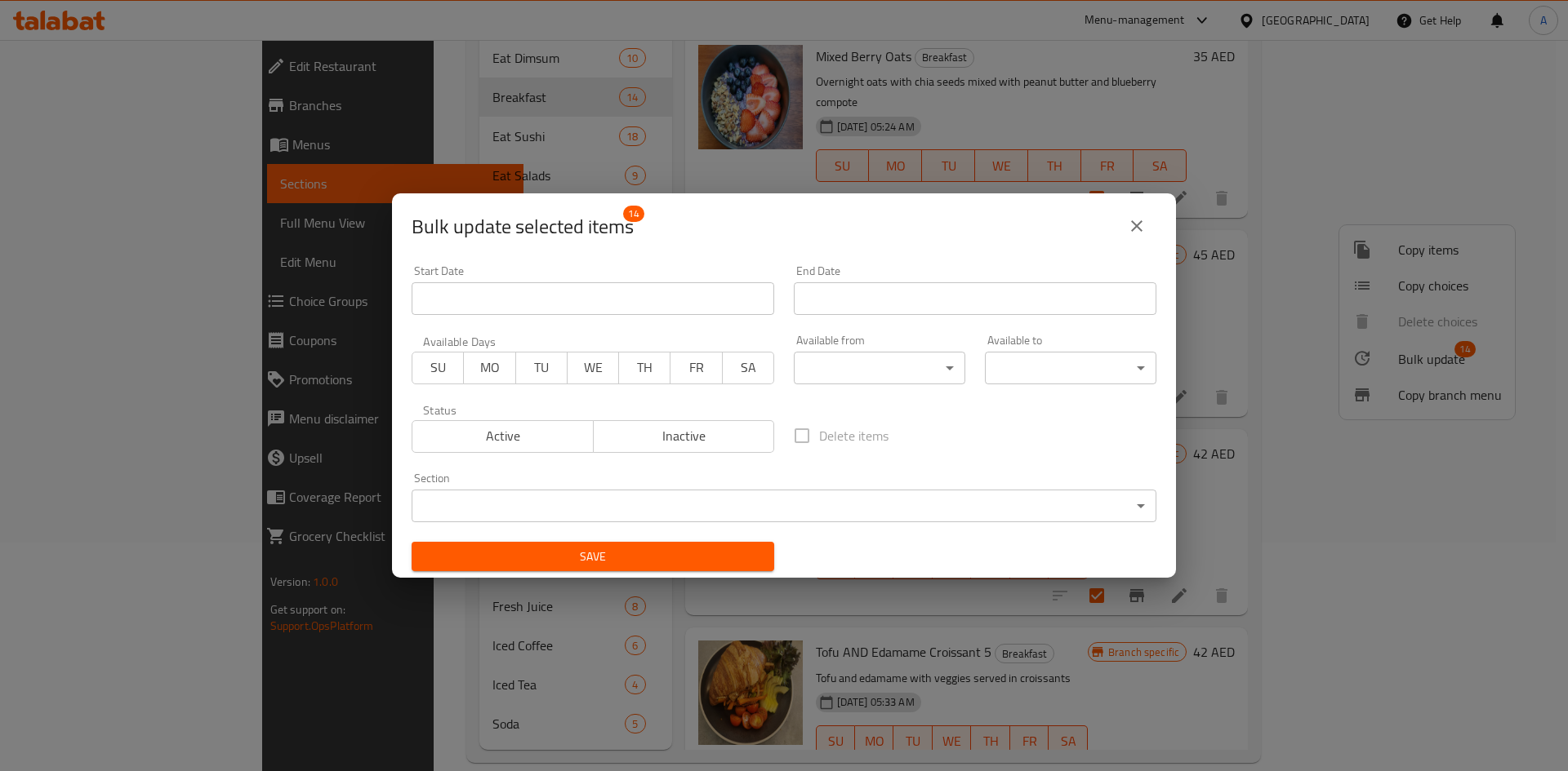
click at [904, 365] on body "​ Menu-management United Arab Emirates Get Help A Edit Restaurant Branches Menu…" at bounding box center [784, 177] width 1568 height 732
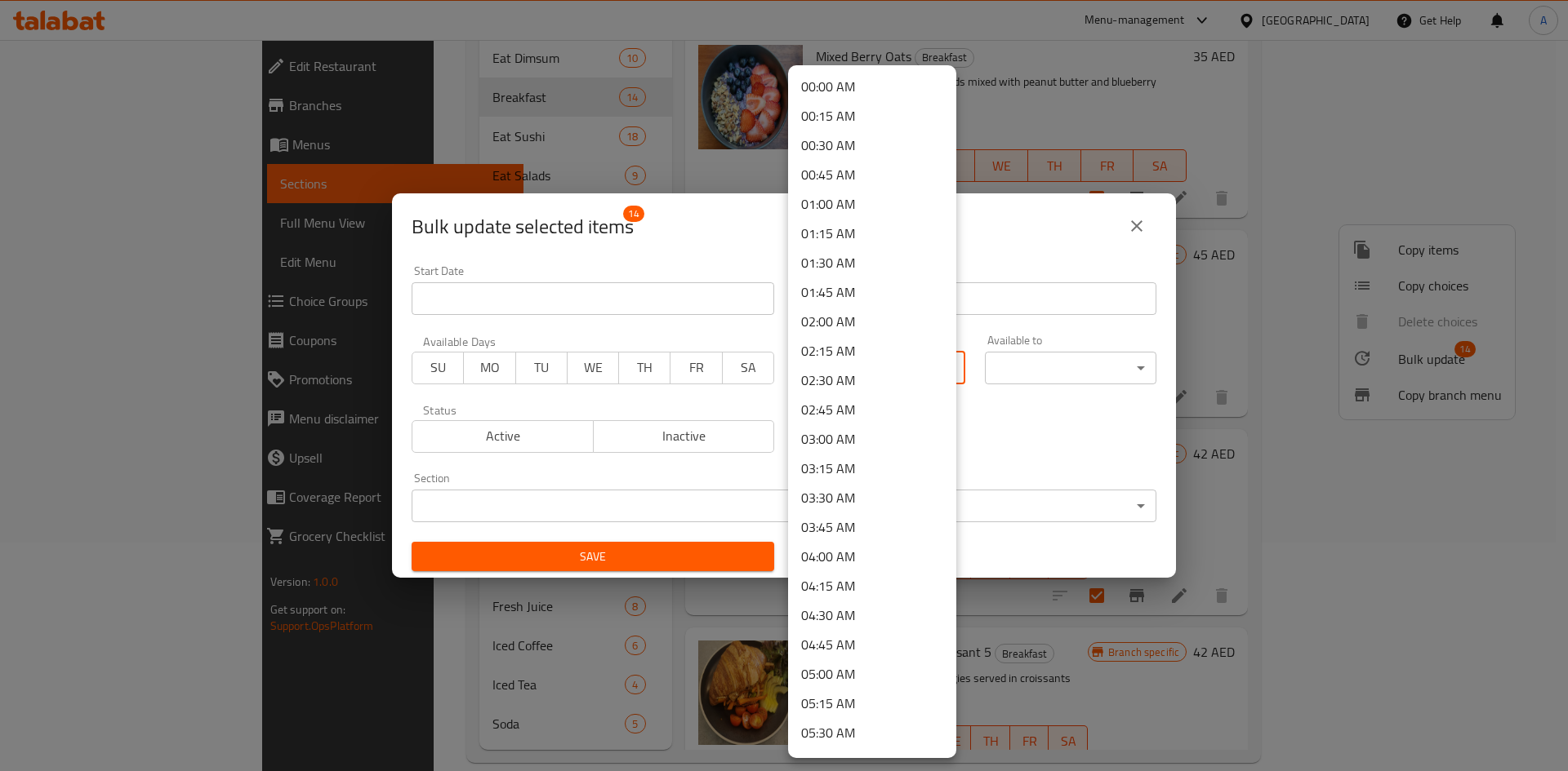
scroll to position [615, 0]
click at [845, 408] on li "08:00 AM" at bounding box center [872, 412] width 168 height 30
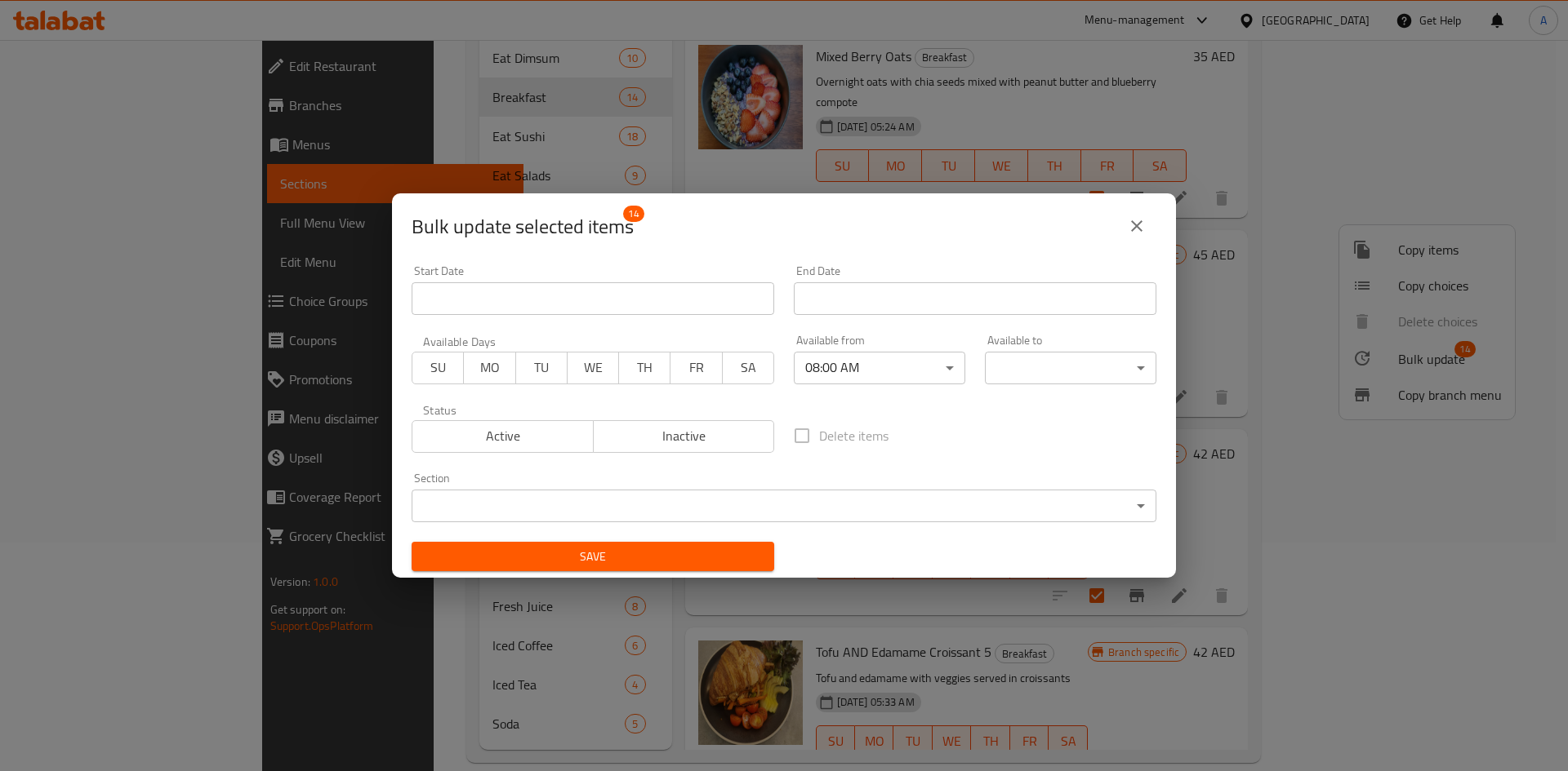
click at [942, 455] on div "Delete items" at bounding box center [974, 436] width 382 height 54
click at [1042, 375] on body "​ Menu-management United Arab Emirates Get Help A Edit Restaurant Branches Menu…" at bounding box center [784, 177] width 1568 height 732
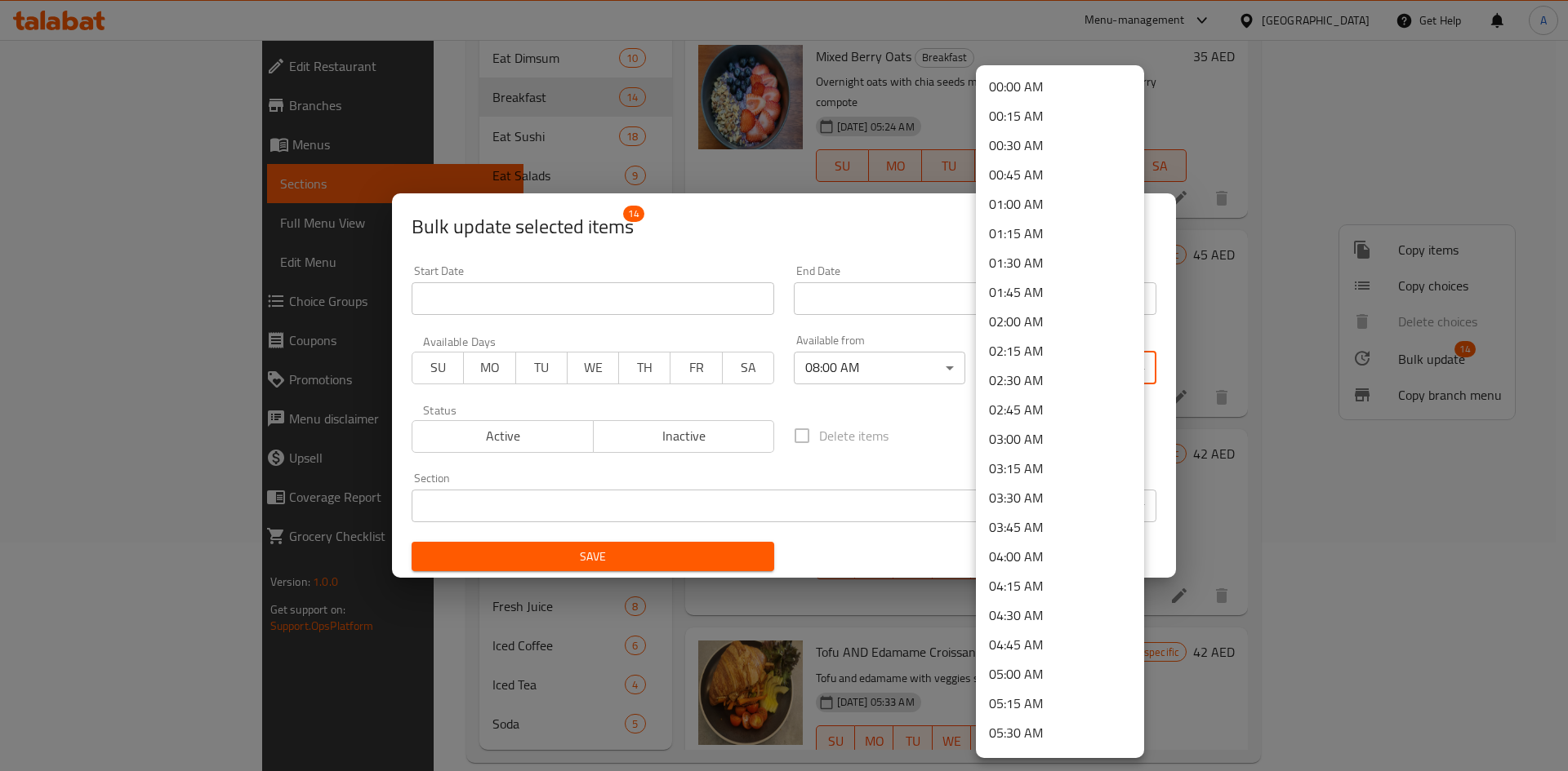
scroll to position [968, 0]
click at [991, 405] on li "11:00 AM" at bounding box center [1060, 412] width 168 height 30
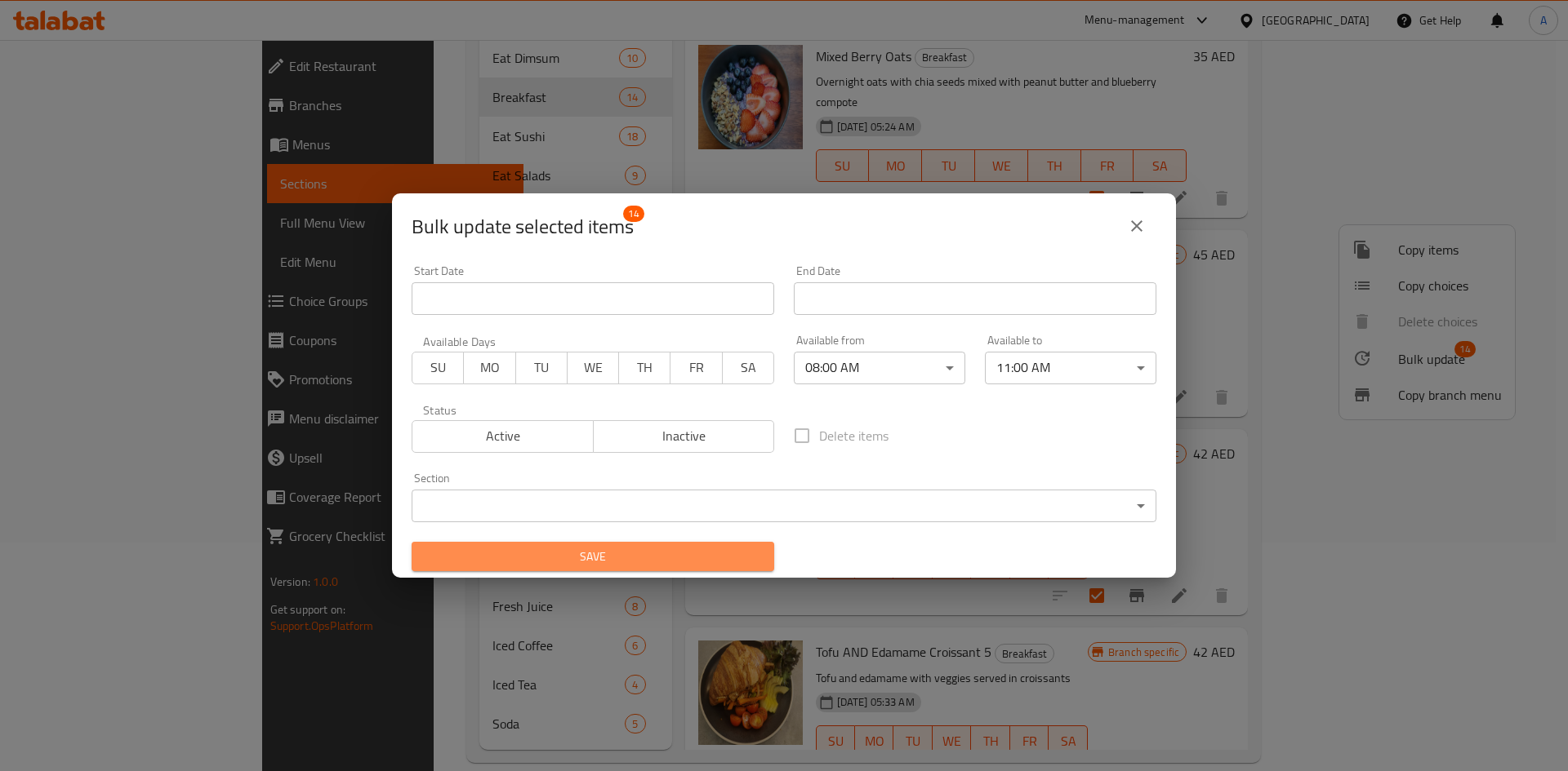
click at [690, 545] on button "Save" at bounding box center [593, 557] width 363 height 31
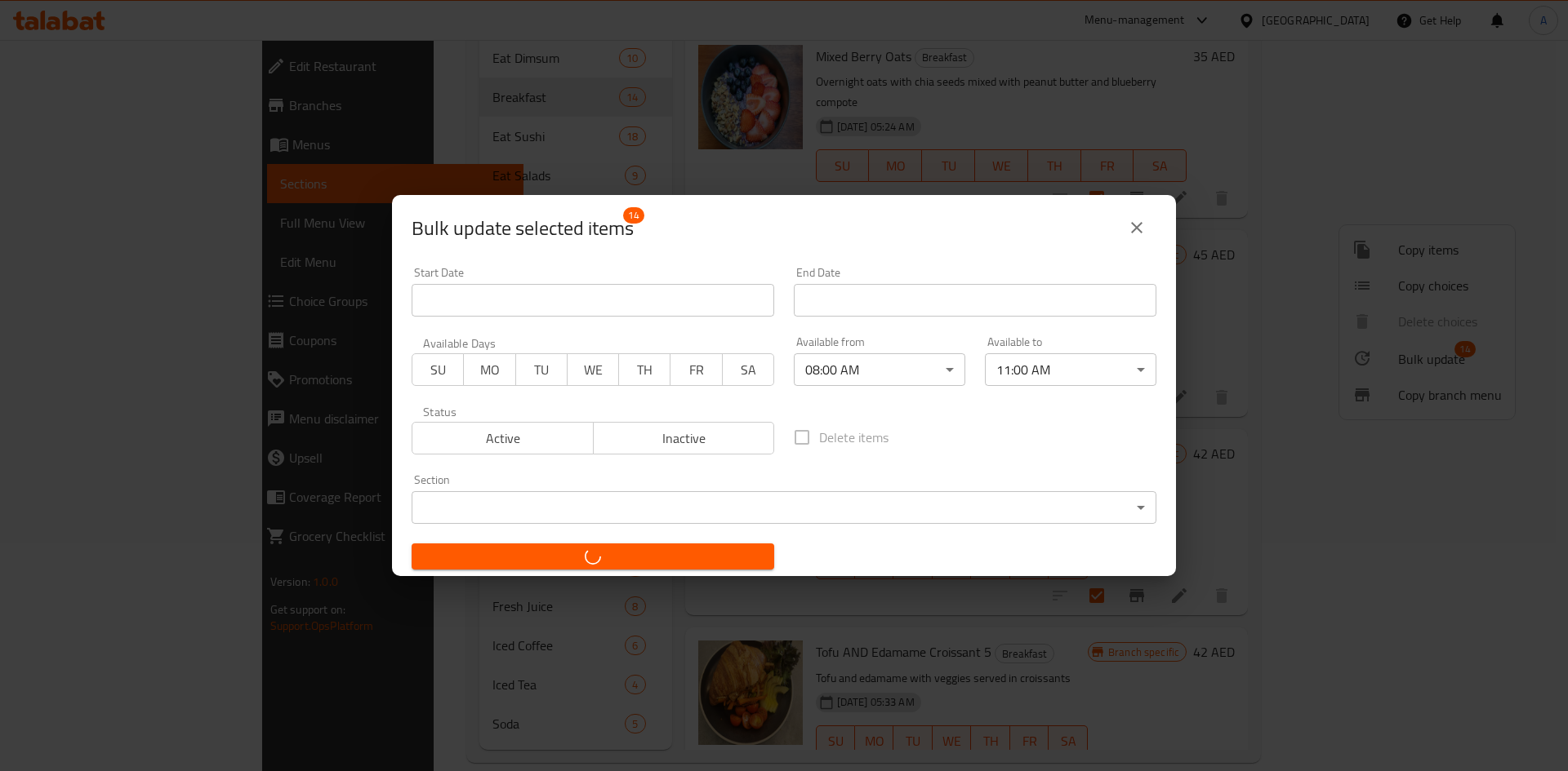
checkbox input "false"
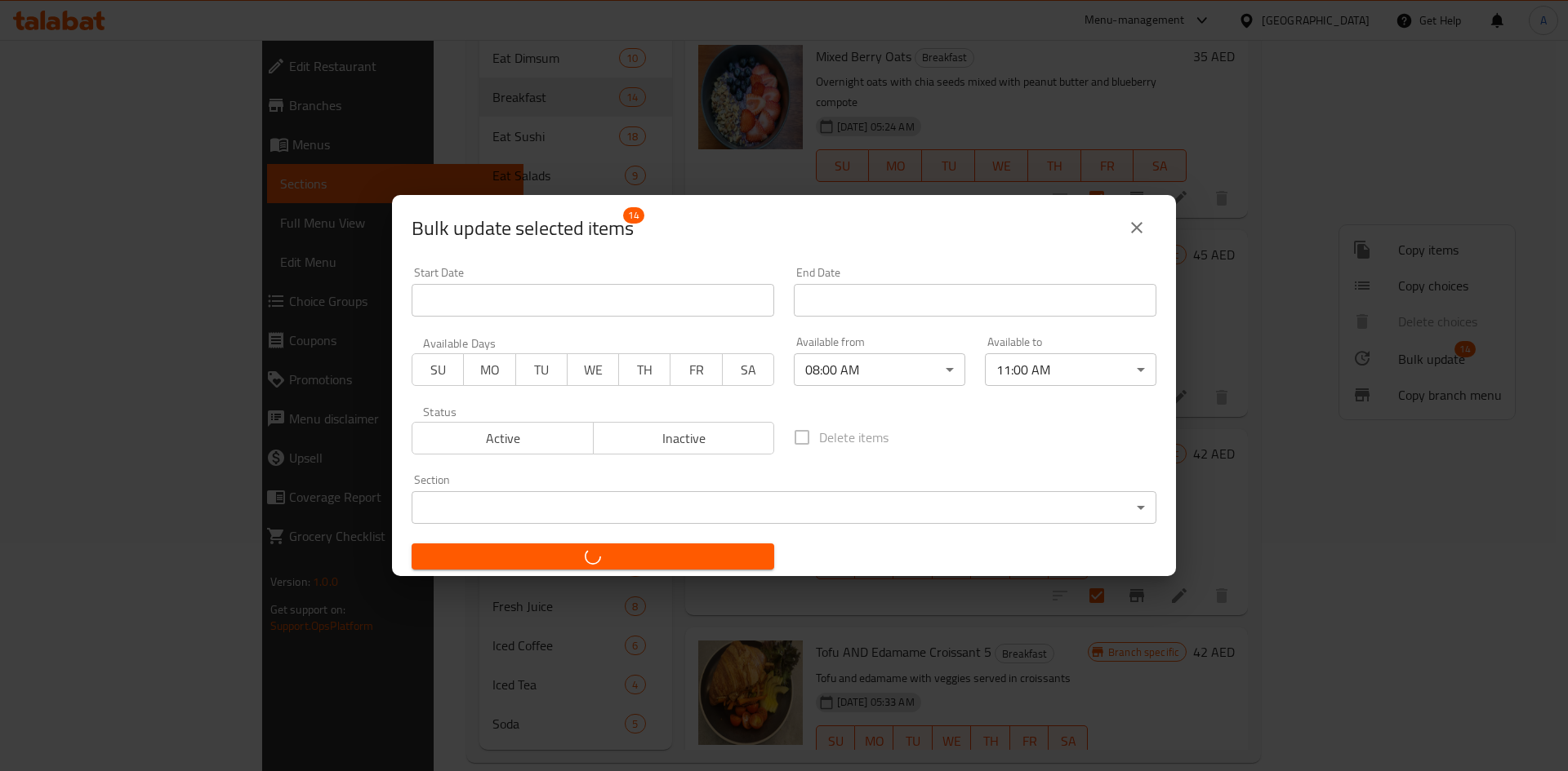
checkbox input "false"
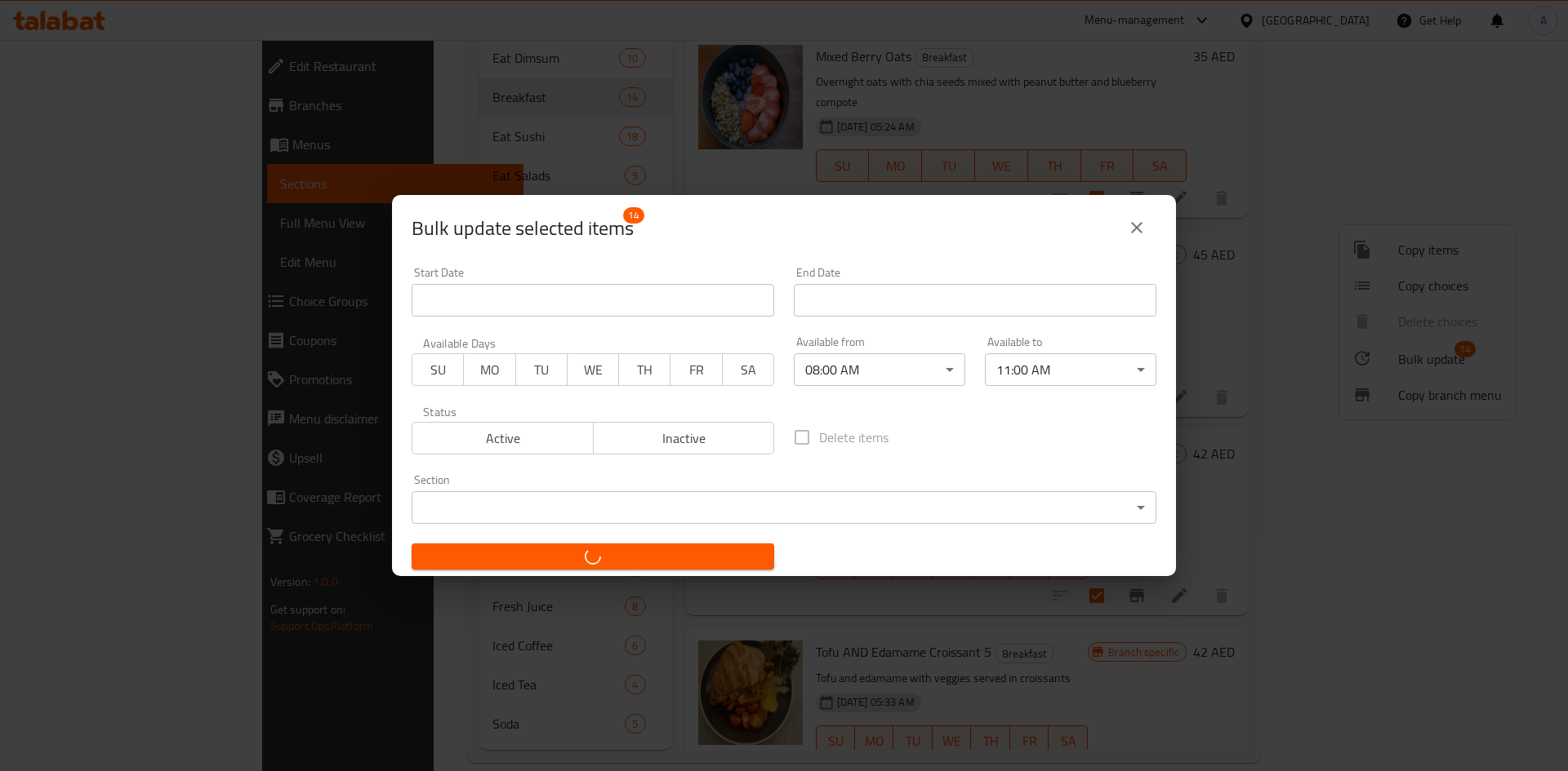
checkbox input "false"
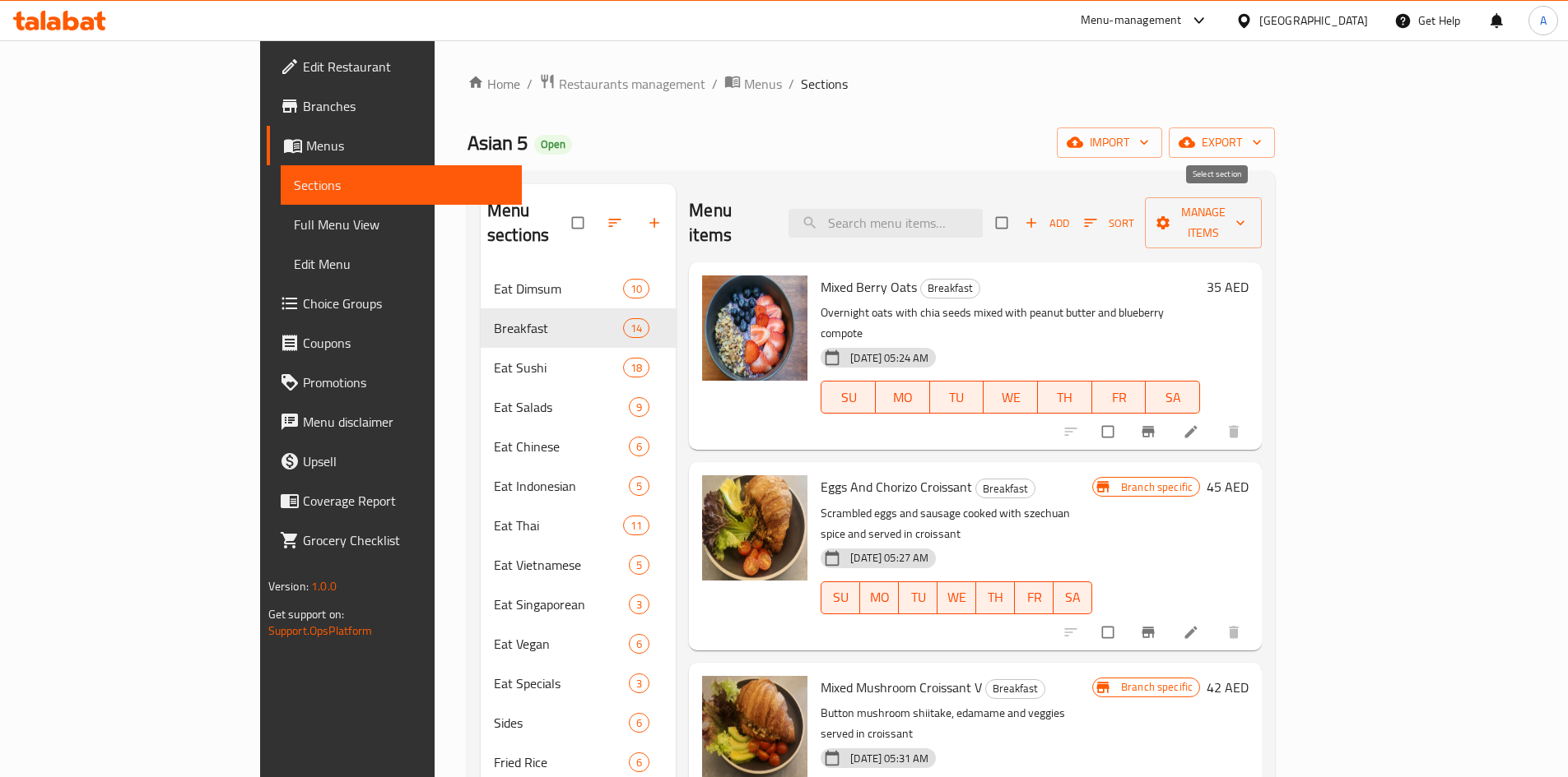
click at [1021, 207] on input "checkbox" at bounding box center [1003, 222] width 34 height 31
checkbox input "true"
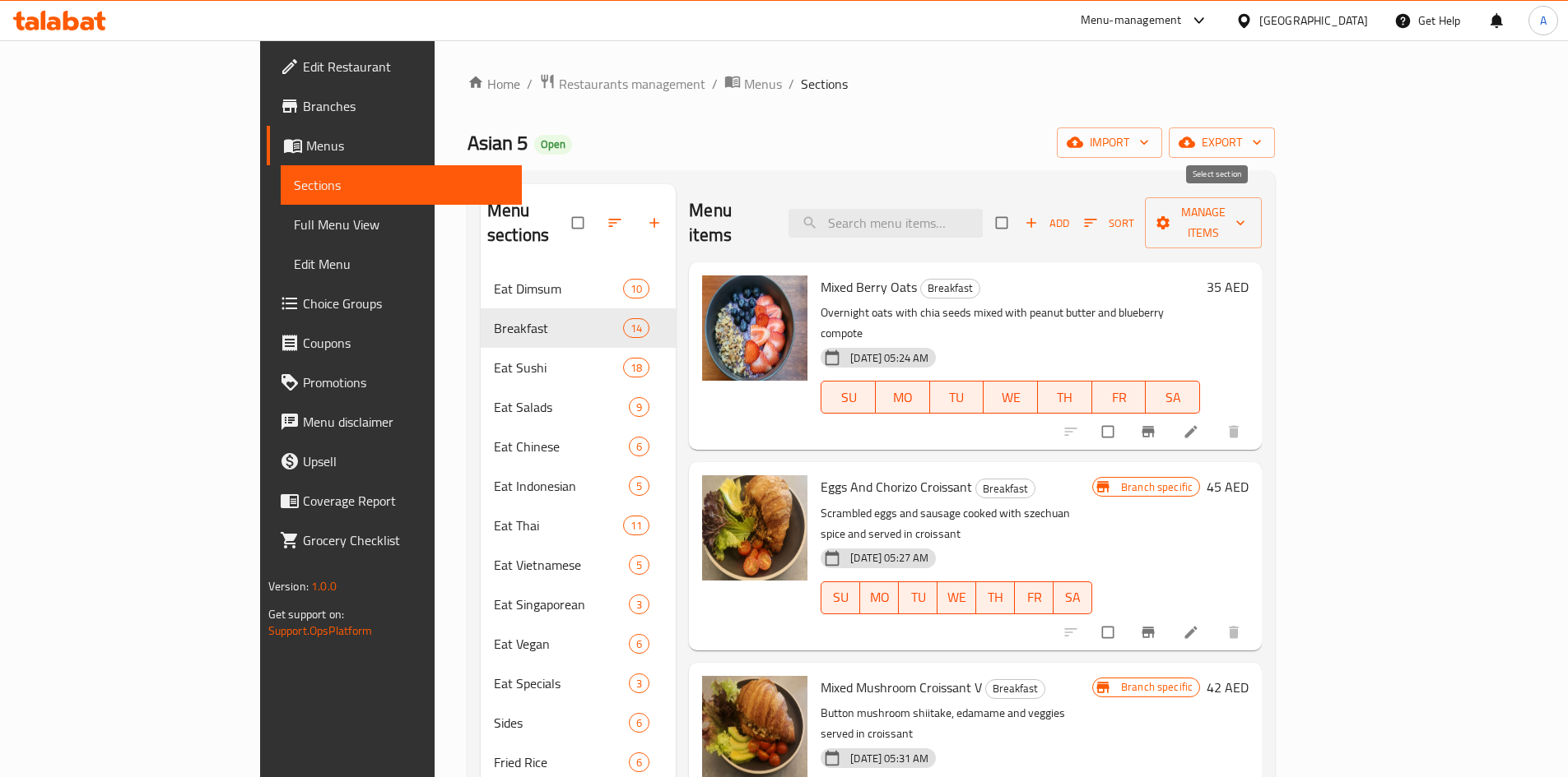
checkbox input "true"
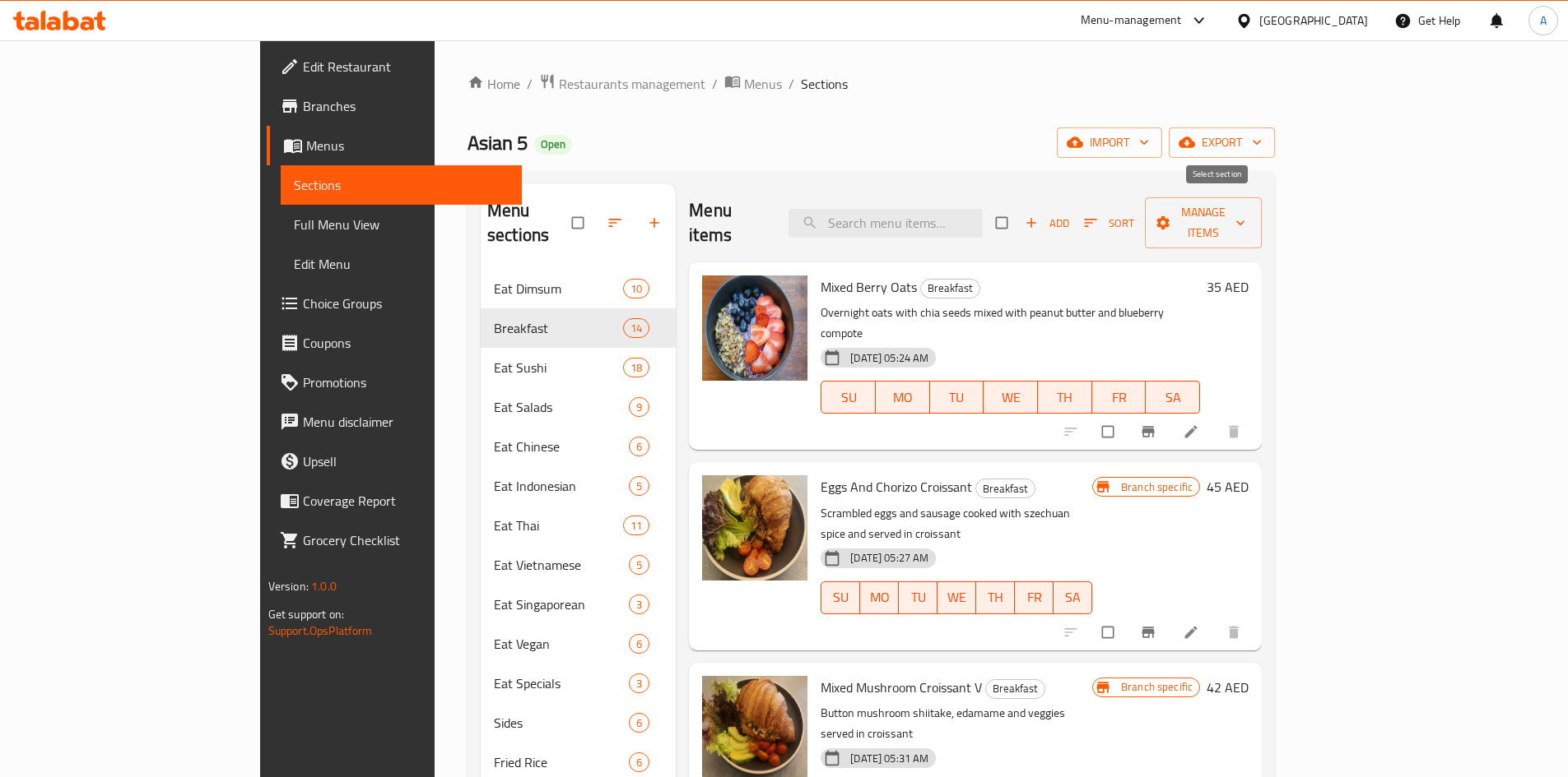
checkbox input "true"
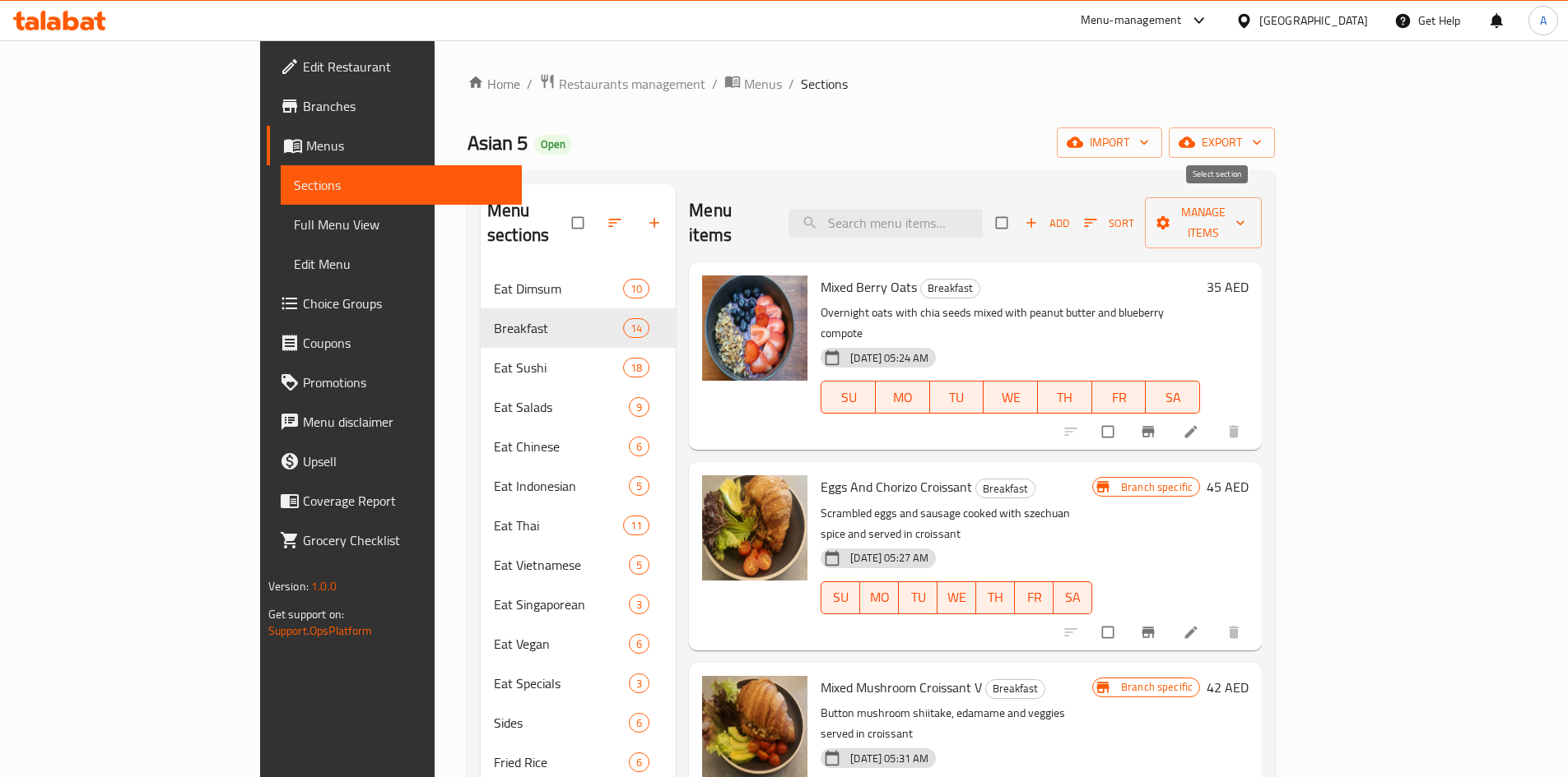
checkbox input "true"
click at [1249, 212] on span "Manage items" at bounding box center [1204, 223] width 92 height 41
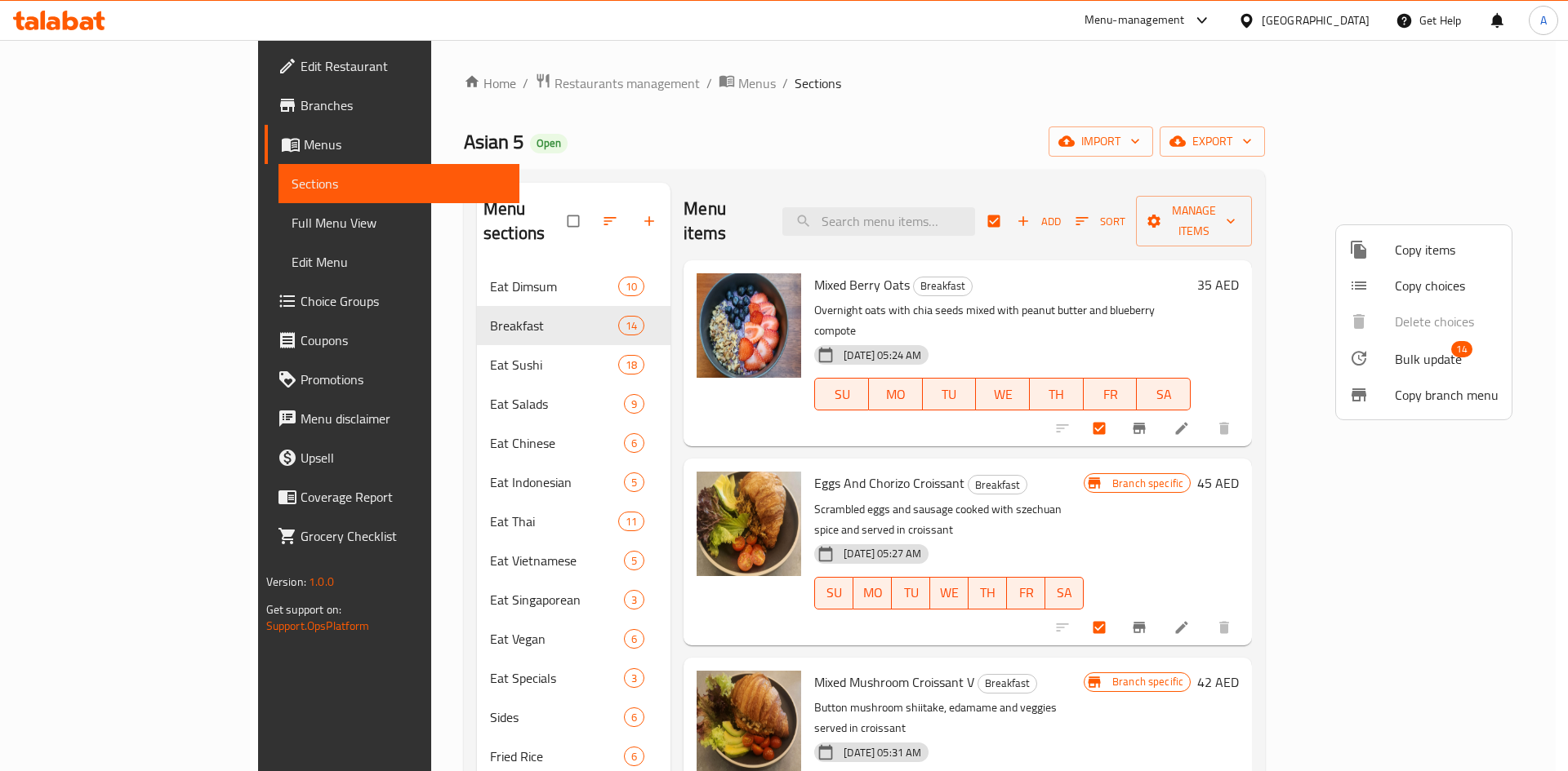
click at [1467, 346] on span "14" at bounding box center [1461, 349] width 21 height 17
click at [1110, 161] on div at bounding box center [784, 386] width 1568 height 771
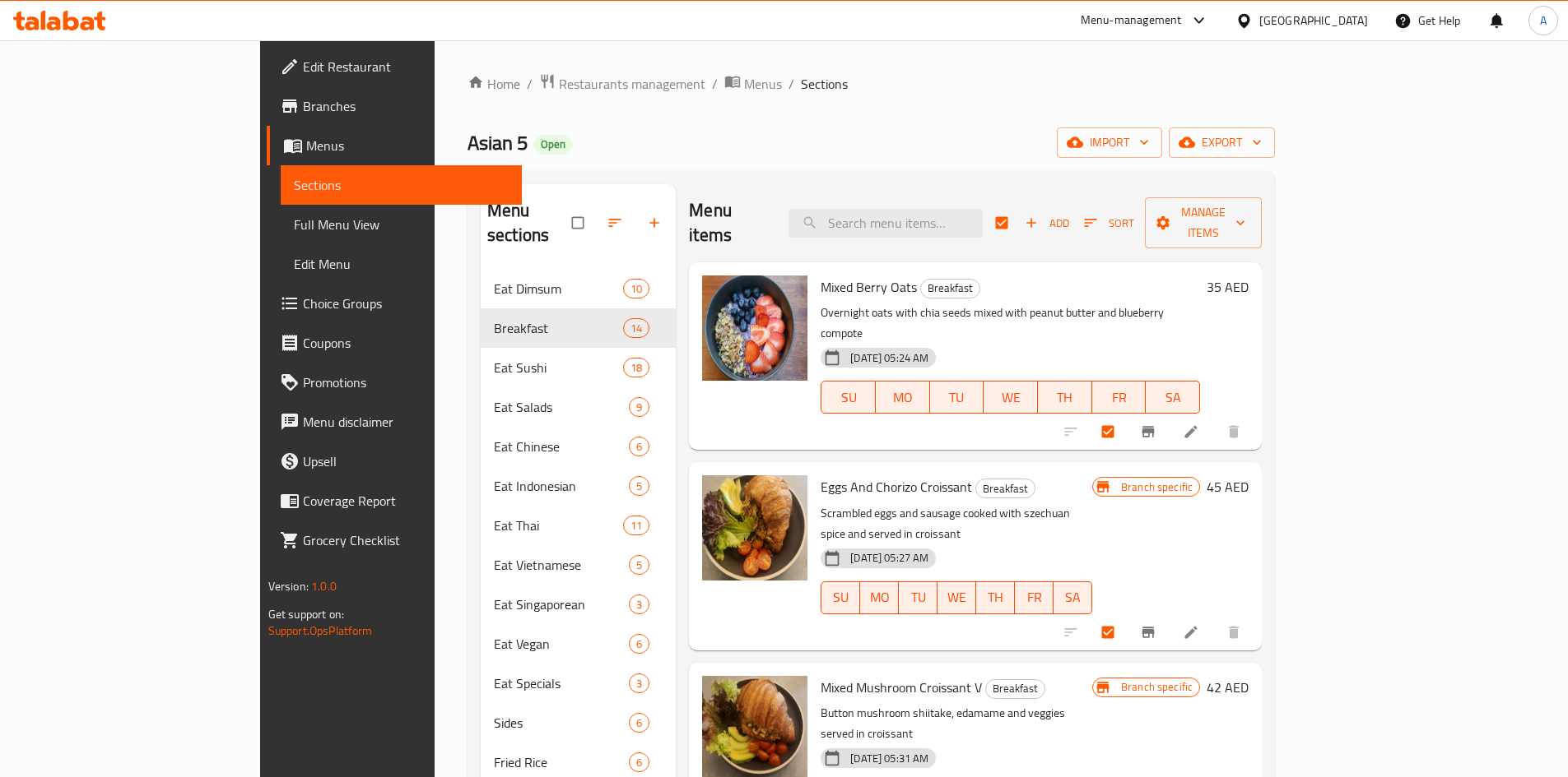
click at [1198, 426] on icon at bounding box center [1192, 433] width 12 height 12
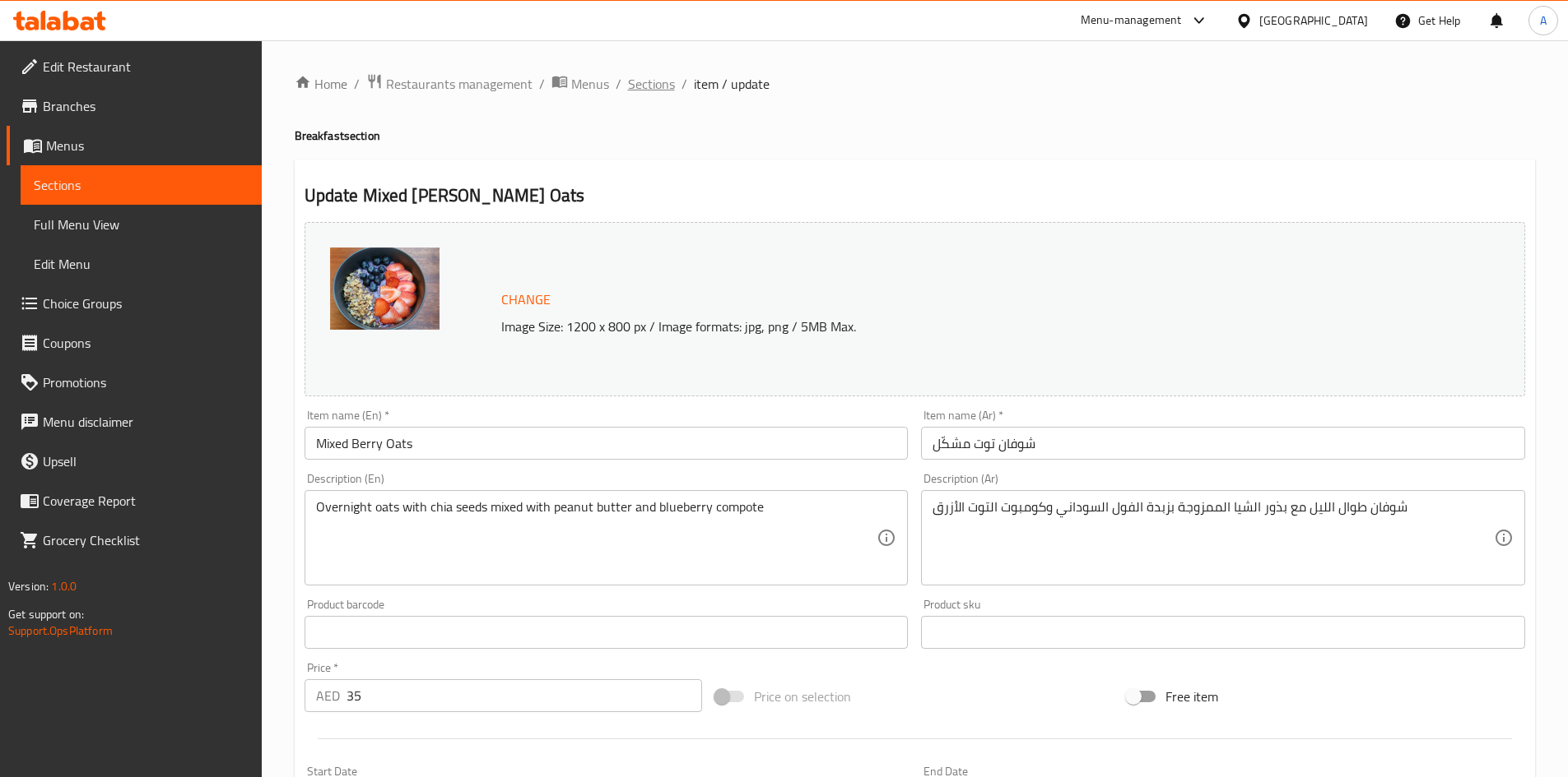
click at [660, 82] on span "Sections" at bounding box center [650, 84] width 47 height 19
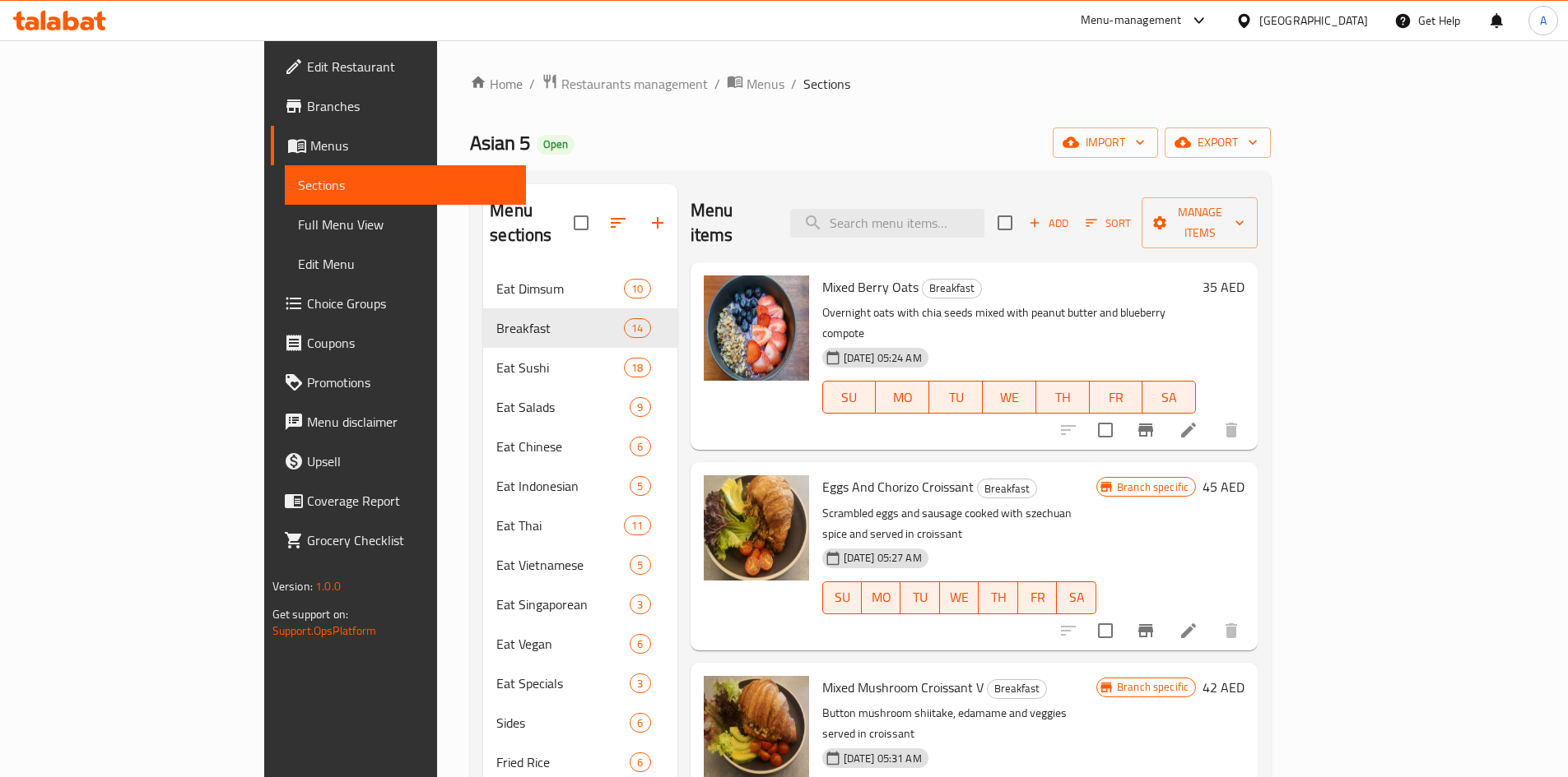
click at [922, 107] on div "Home / Restaurants management / Menus / Sections Asian 5 Open import export Men…" at bounding box center [870, 536] width 801 height 926
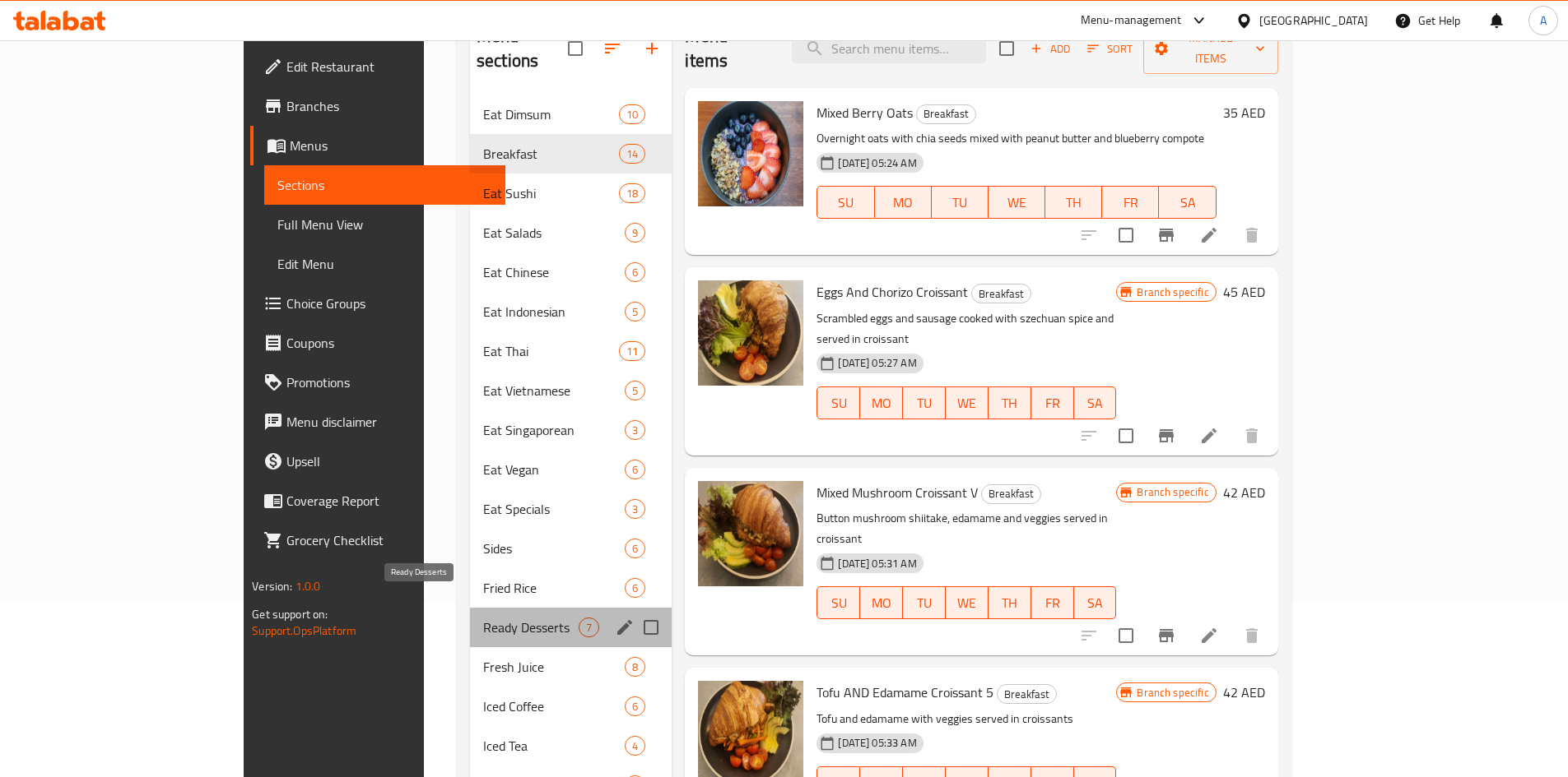
click at [483, 618] on span "Ready Desserts" at bounding box center [531, 627] width 95 height 19
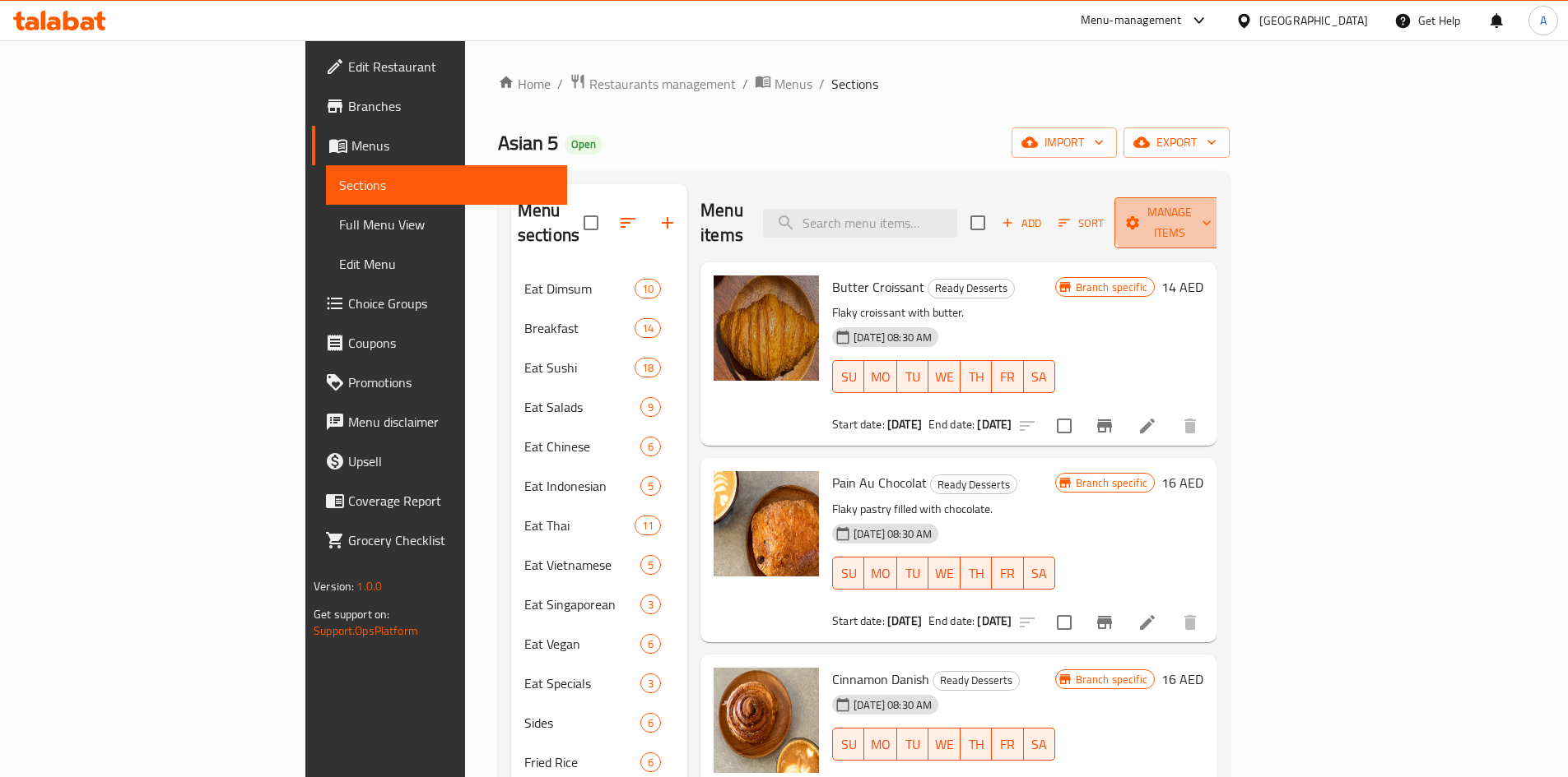
click at [1211, 214] on span "Manage items" at bounding box center [1169, 223] width 84 height 41
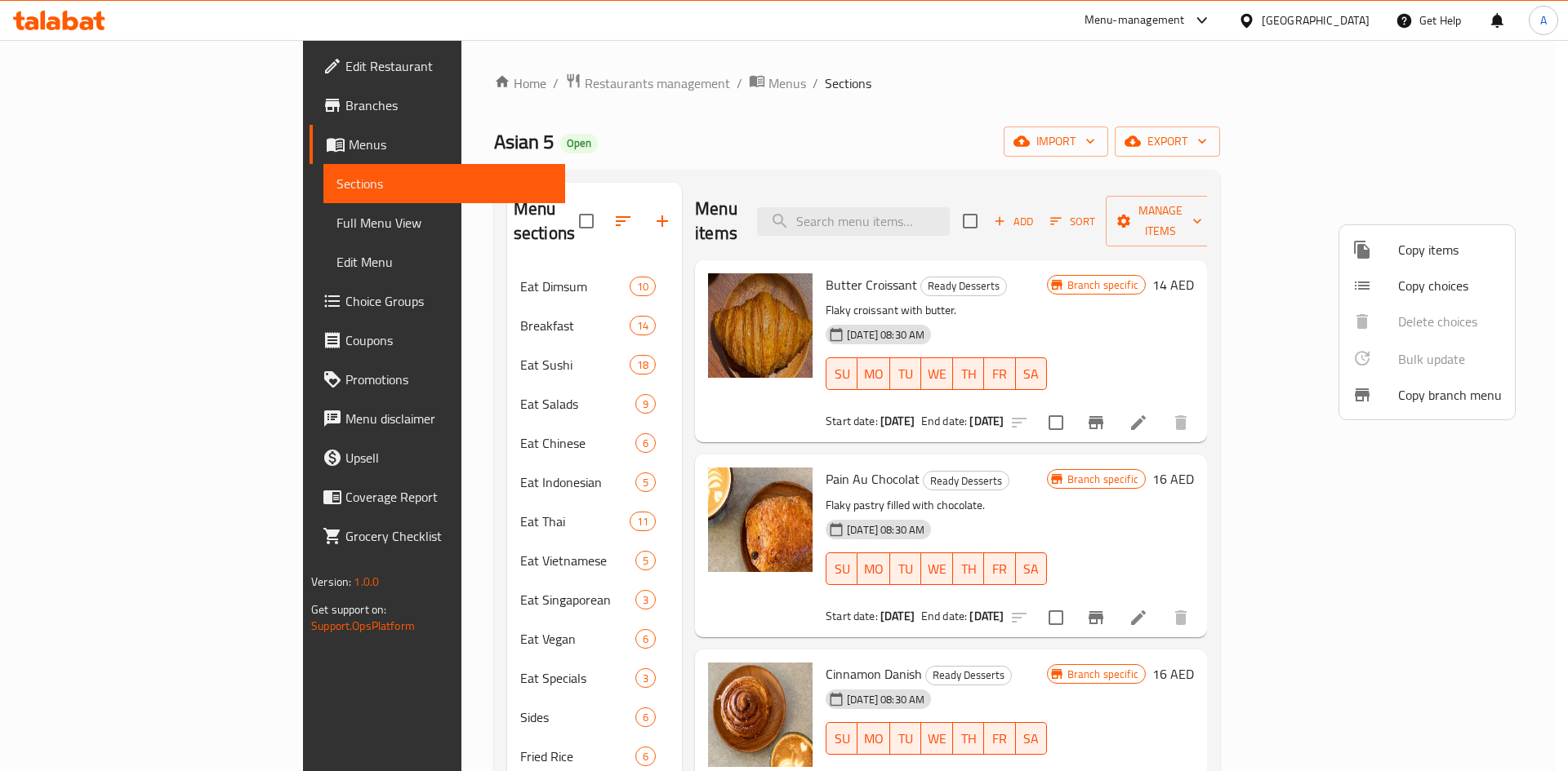
click at [1264, 275] on div at bounding box center [784, 386] width 1568 height 771
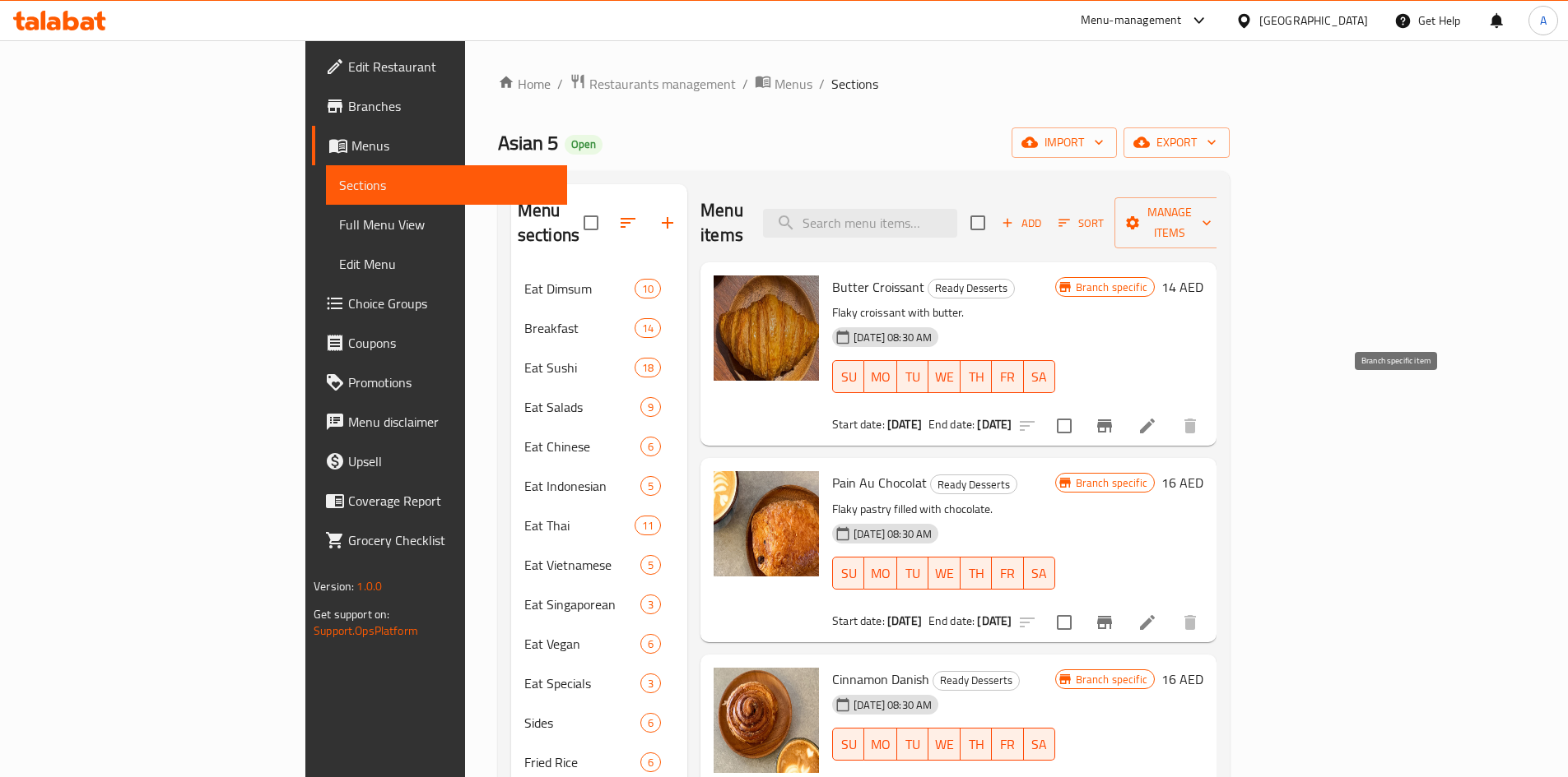
click at [1157, 416] on icon at bounding box center [1147, 426] width 19 height 19
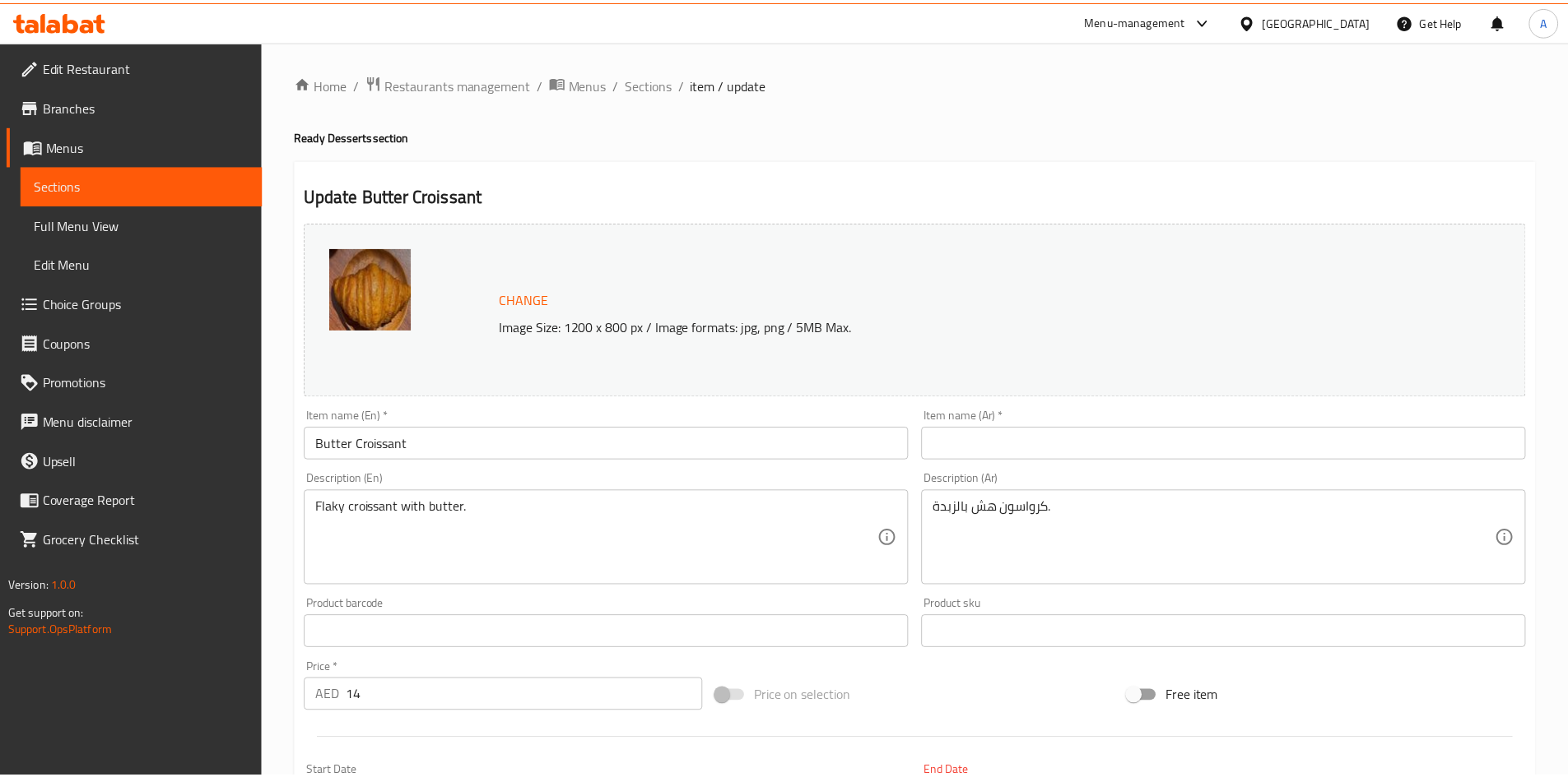
scroll to position [427, 0]
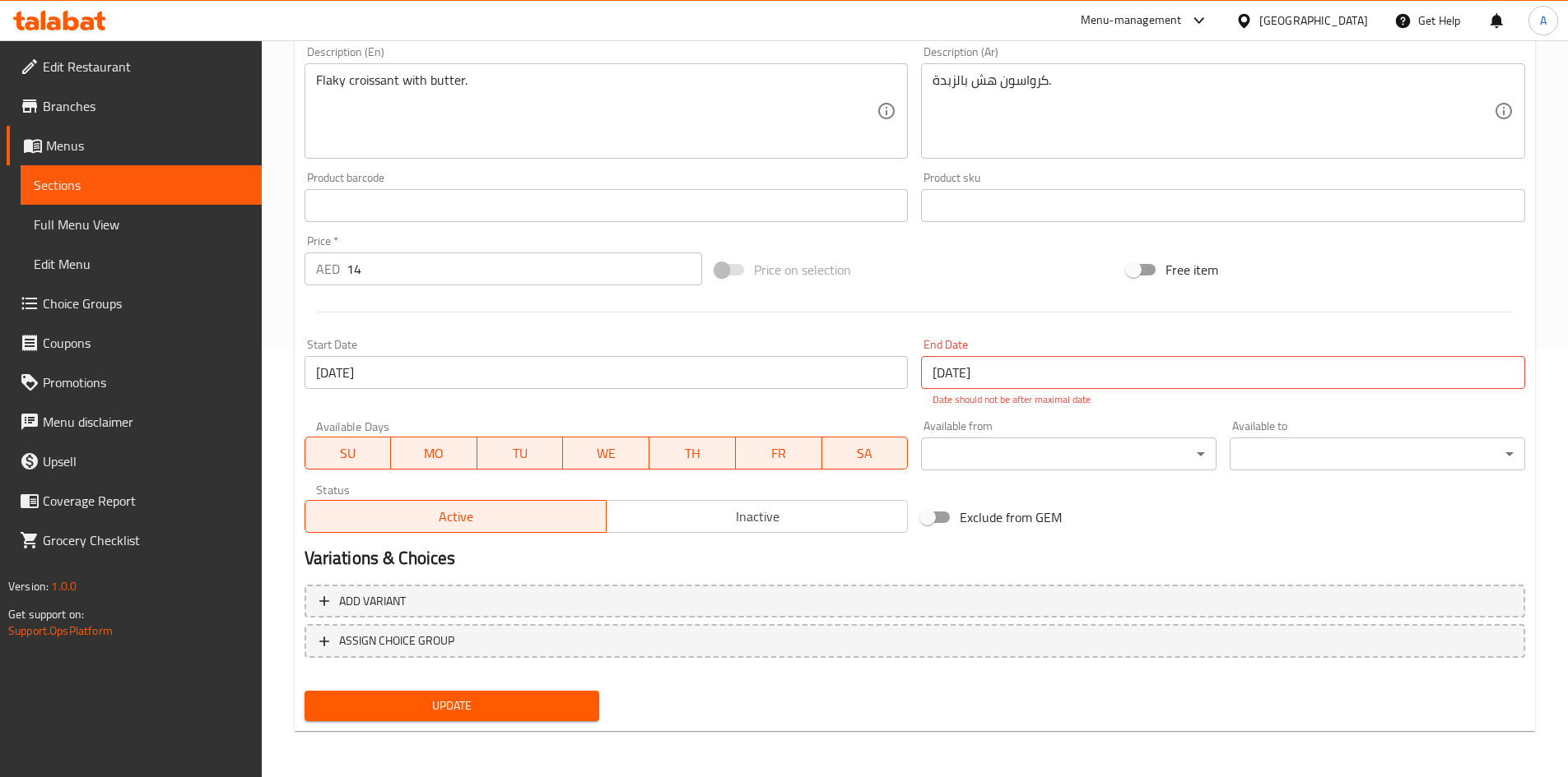
click at [994, 376] on input "[DATE]" at bounding box center [1222, 372] width 604 height 33
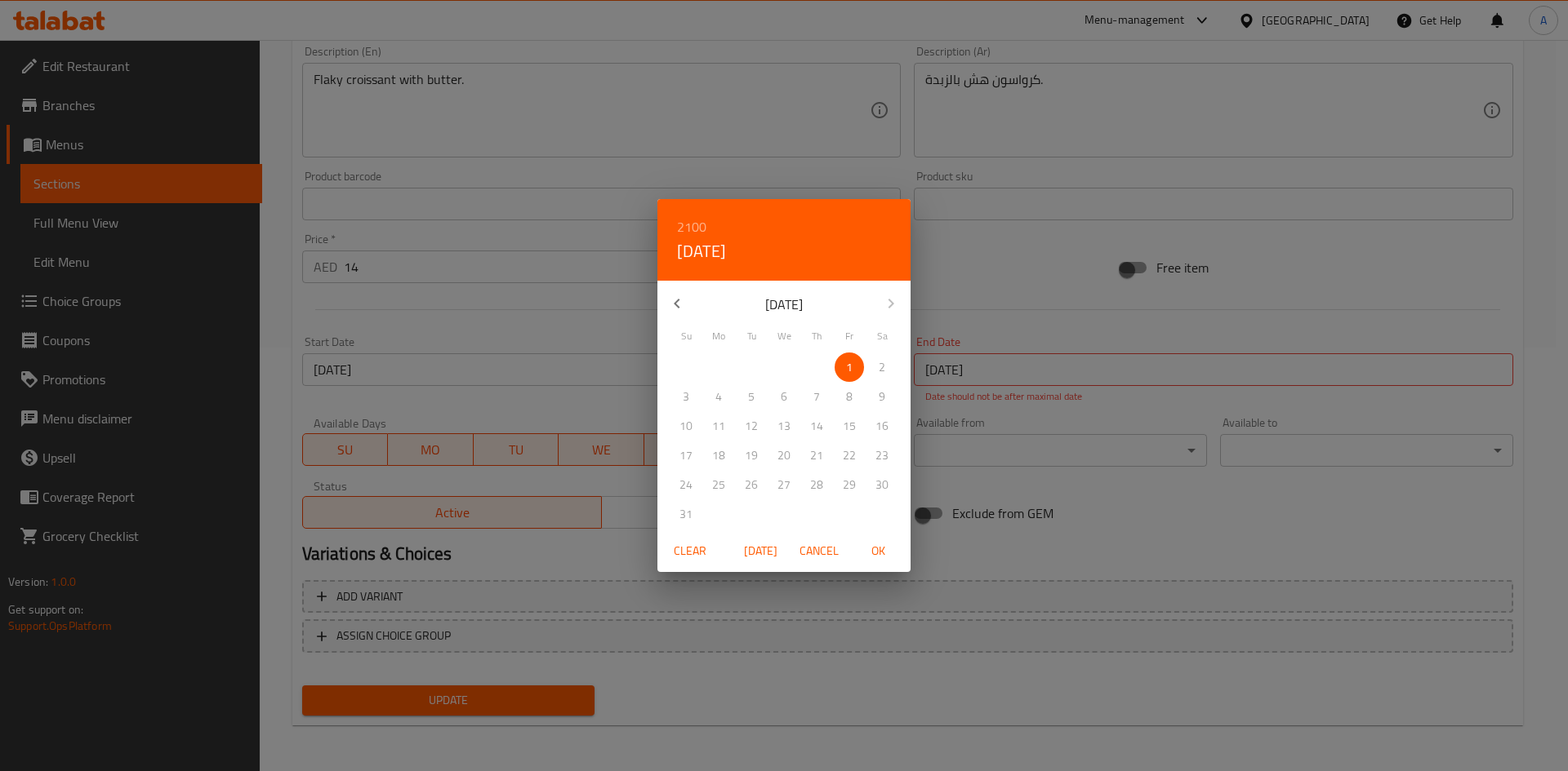
click at [1070, 298] on div "2100 Fri, Jan [DATE] Mo Tu We Th Fr Sa 27 28 29 30 31 1 2 3 4 5 6 7 8 9 10 11 1…" at bounding box center [784, 386] width 1568 height 771
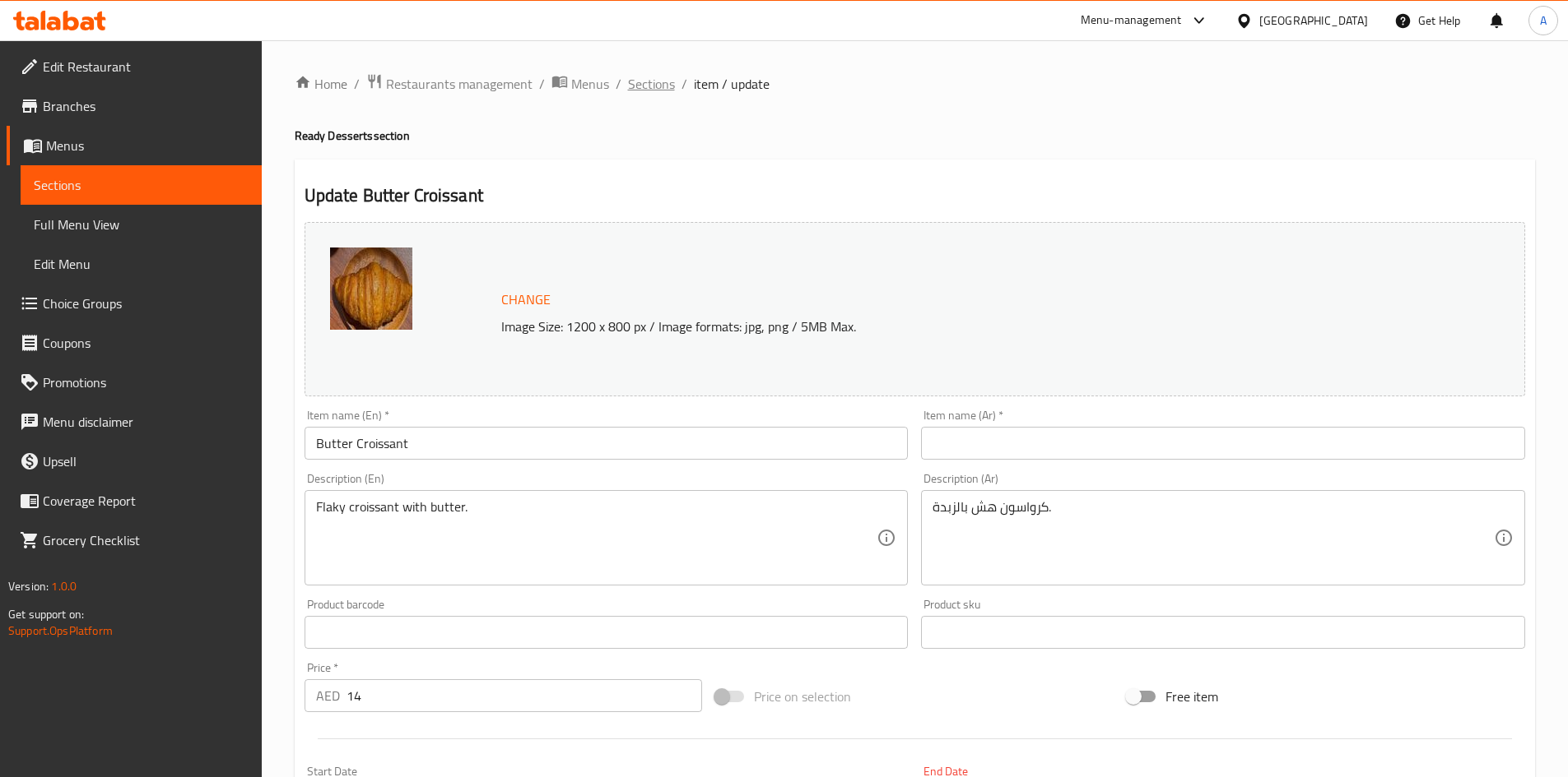
click at [658, 89] on span "Sections" at bounding box center [650, 84] width 47 height 19
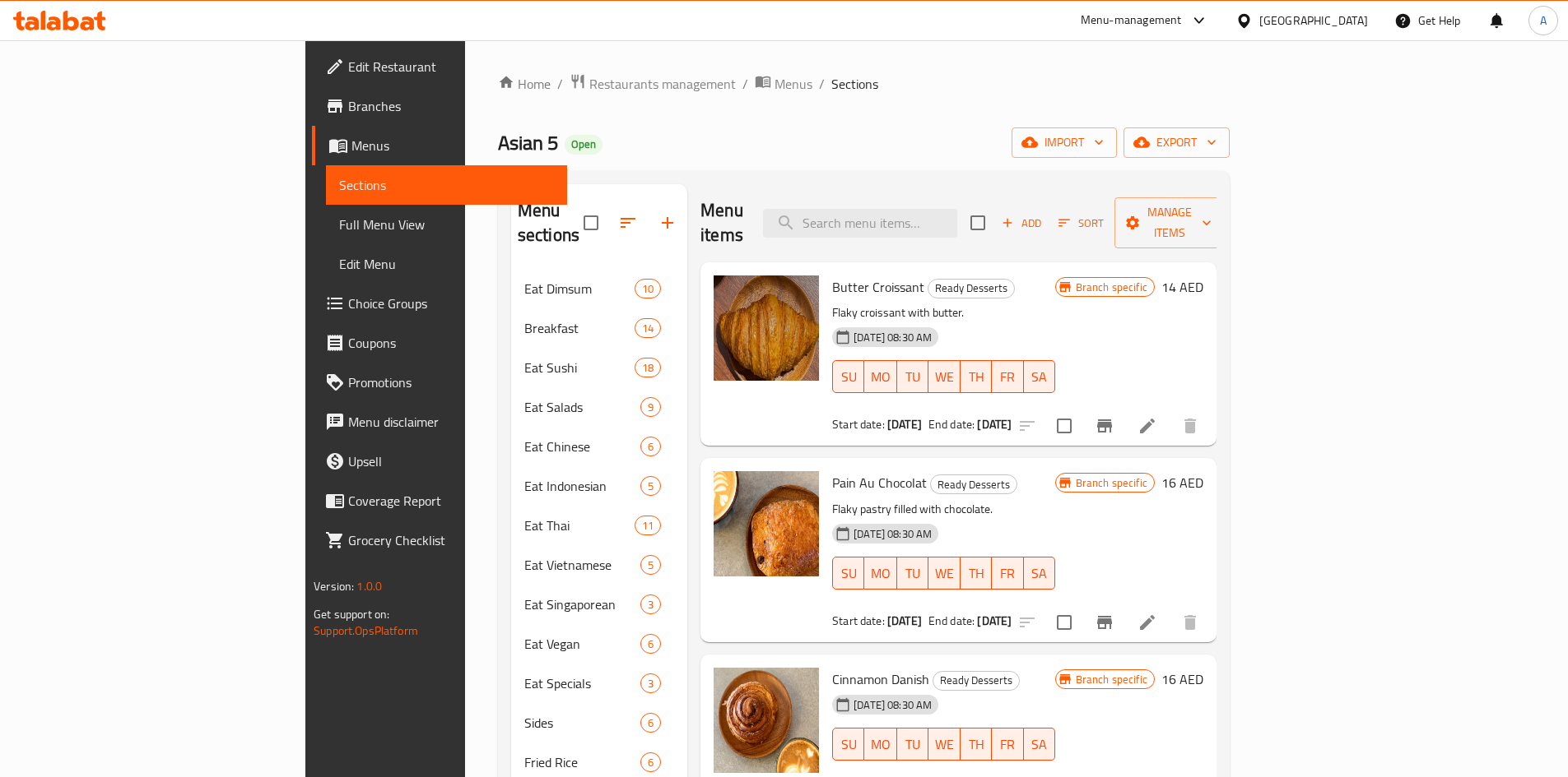
click at [995, 221] on input "checkbox" at bounding box center [977, 222] width 34 height 34
checkbox input "true"
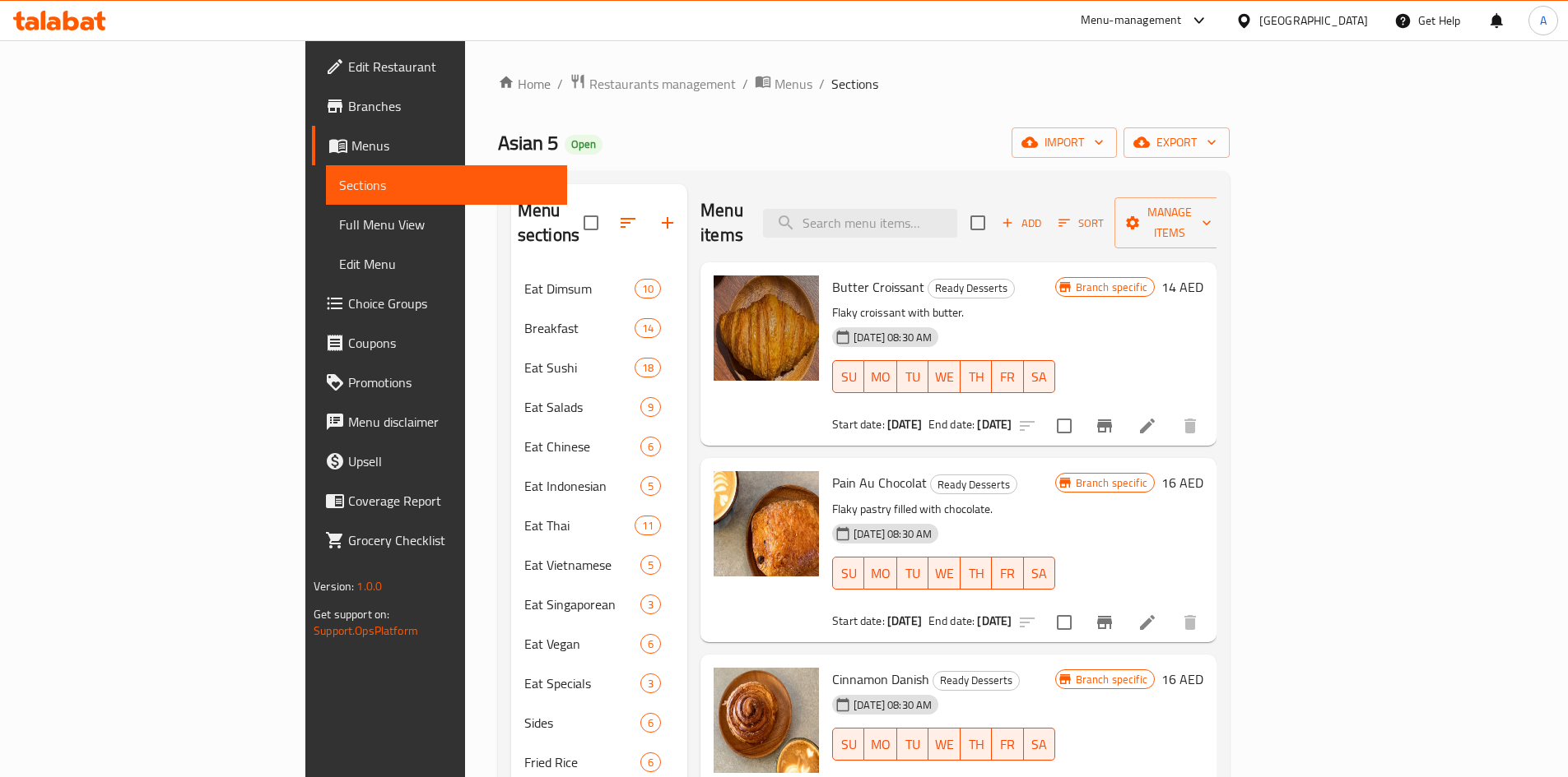
checkbox input "true"
click at [1230, 155] on button "export" at bounding box center [1177, 143] width 106 height 31
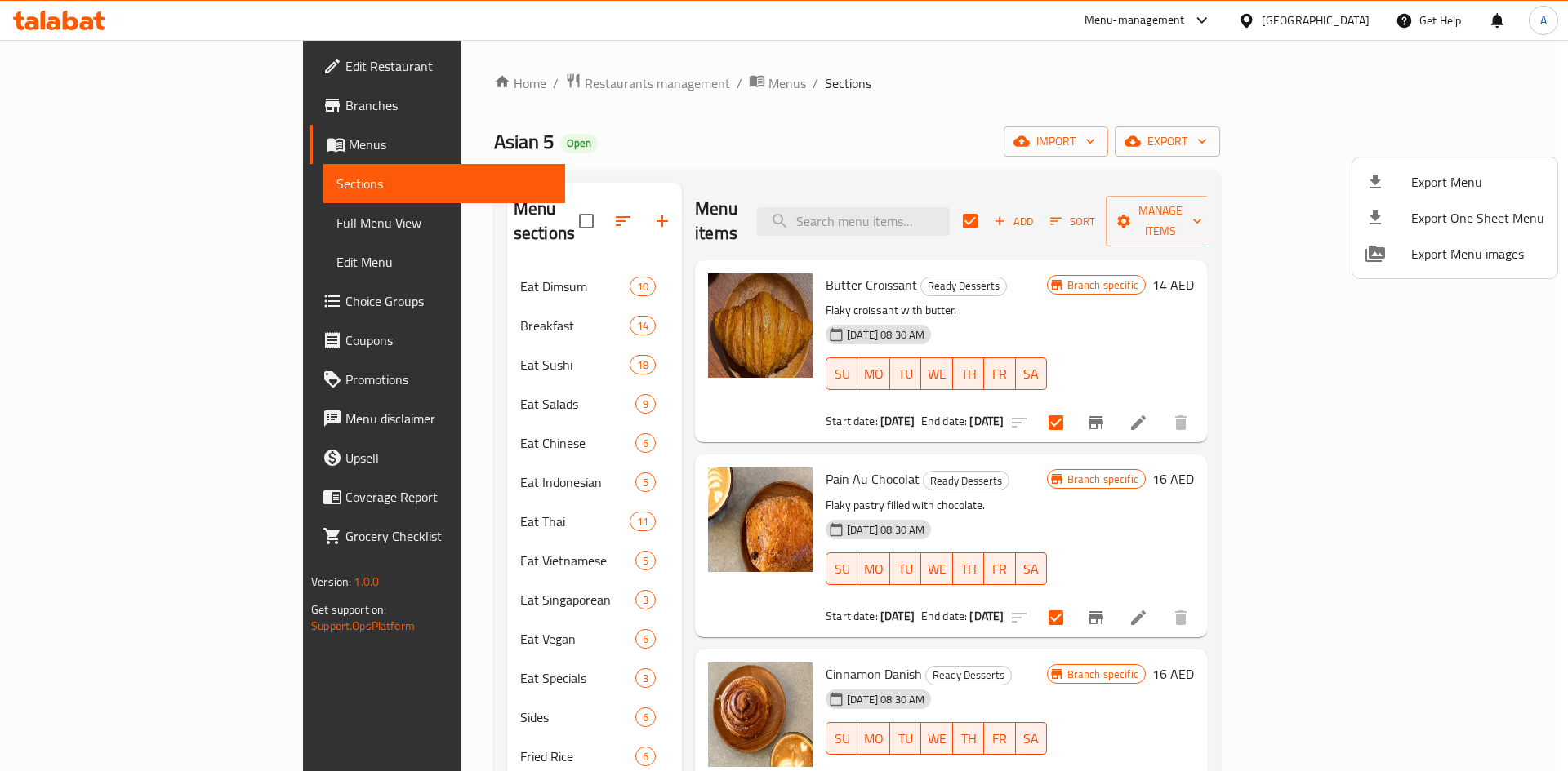
drag, startPoint x: 1217, startPoint y: 150, endPoint x: 1434, endPoint y: 211, distance: 225.4
click at [1216, 150] on div at bounding box center [784, 386] width 1568 height 771
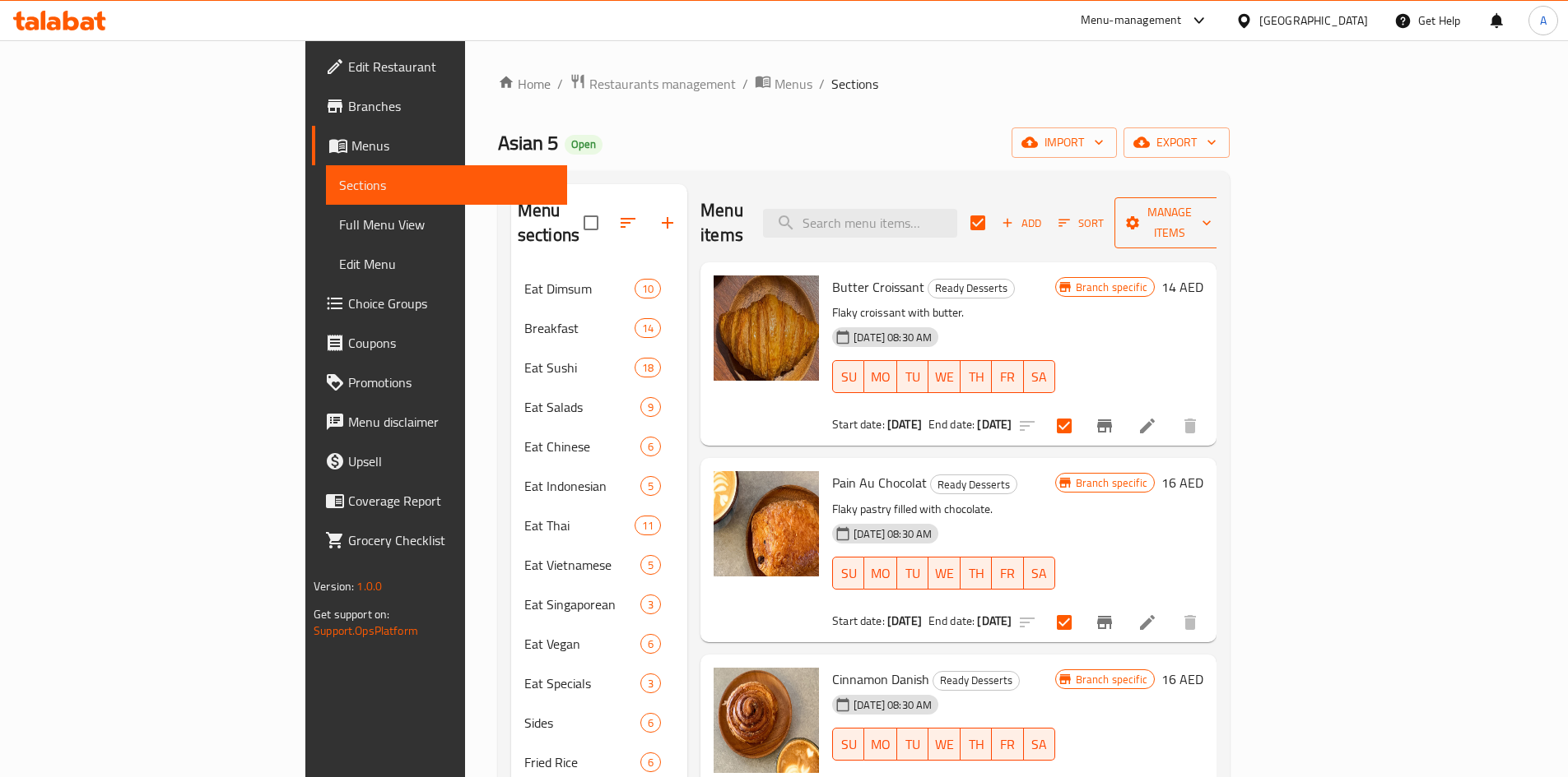
click at [1211, 212] on span "Manage items" at bounding box center [1169, 223] width 84 height 41
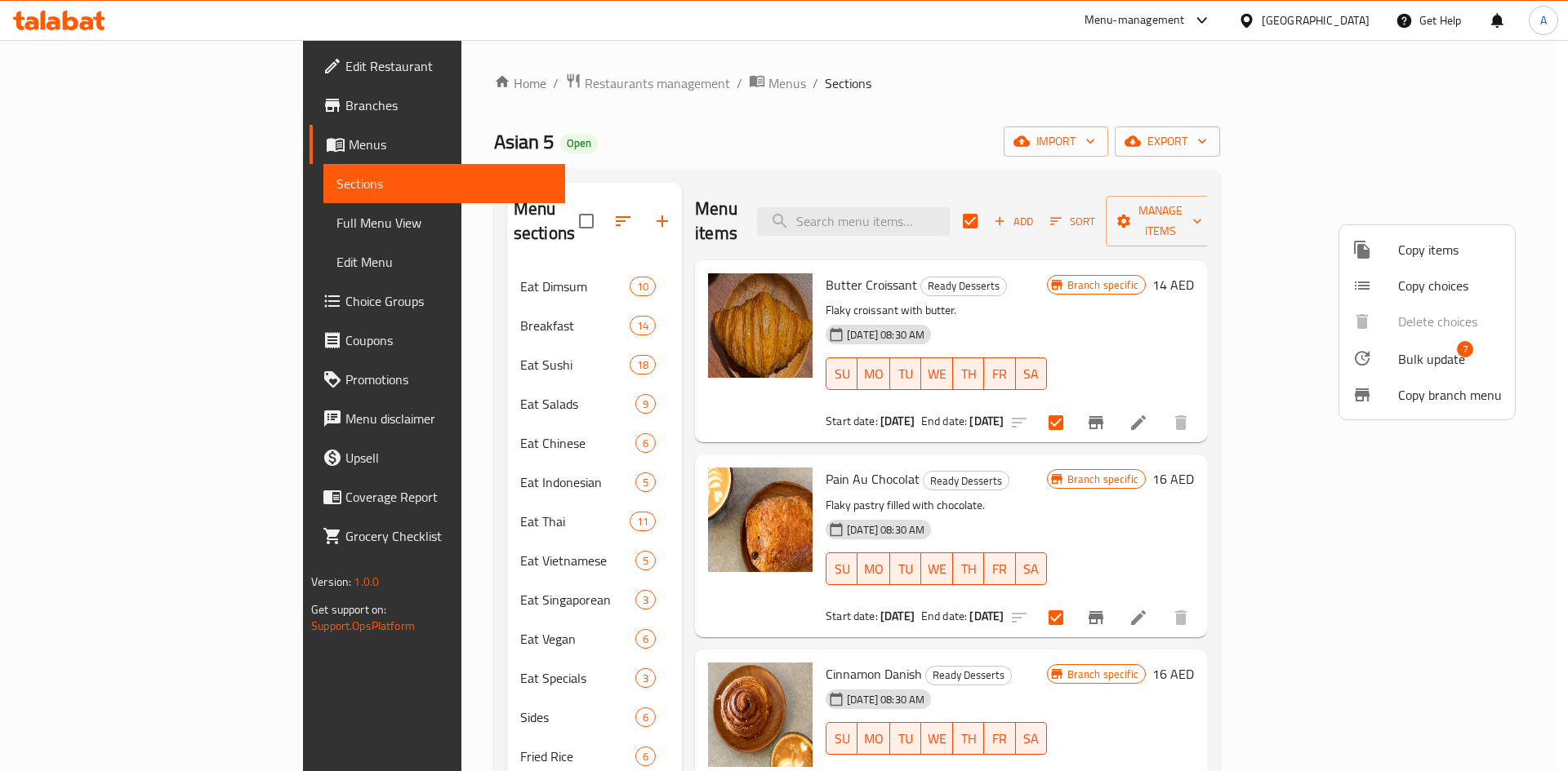
click at [1422, 344] on li "Bulk update 7" at bounding box center [1426, 358] width 176 height 38
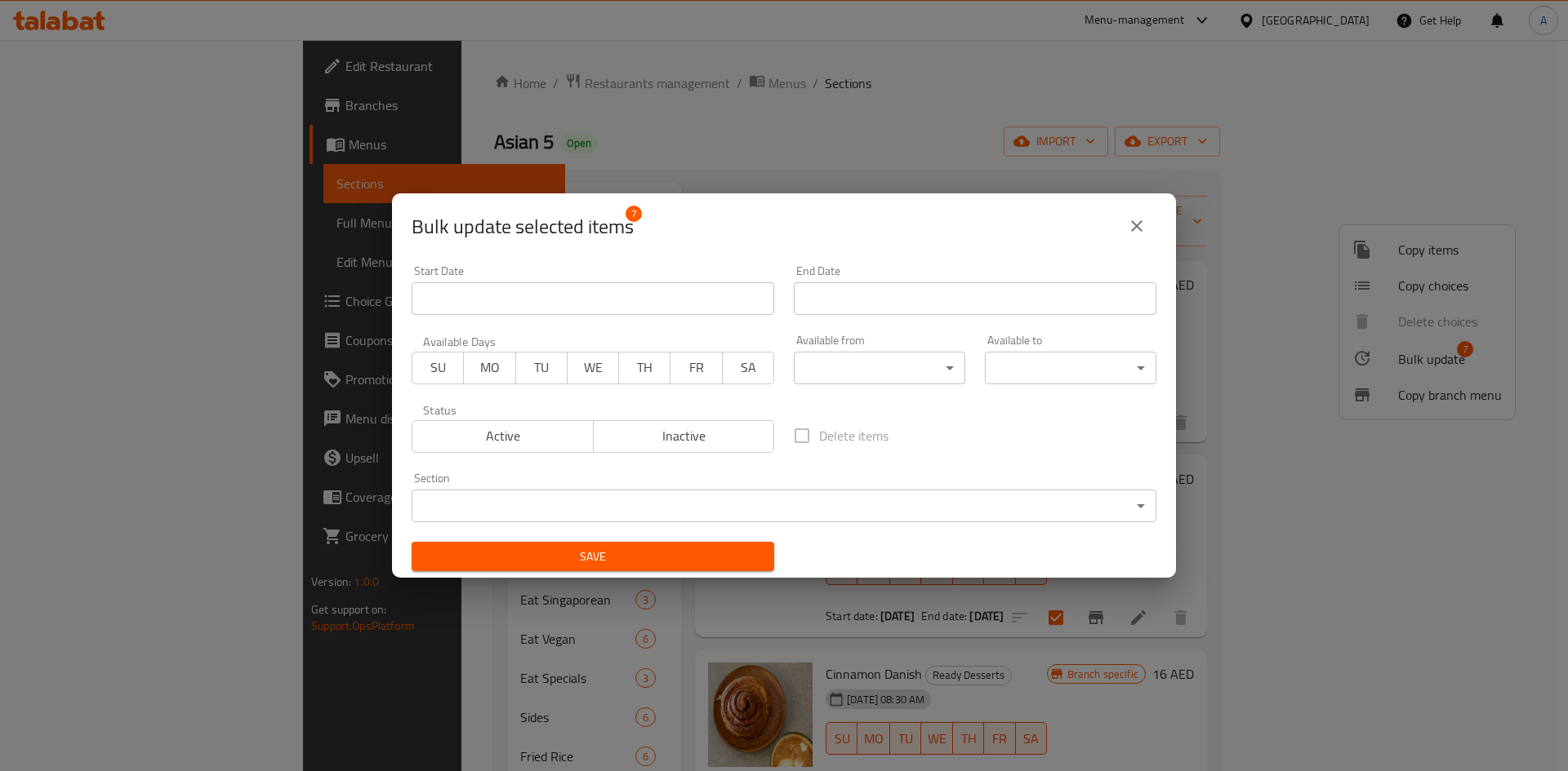
click at [902, 256] on div "Bulk update selected items 7" at bounding box center [784, 226] width 784 height 66
click at [855, 372] on body "​ Menu-management [GEOGRAPHIC_DATA] Get Help A Edit Restaurant Branches Menus S…" at bounding box center [784, 406] width 1568 height 732
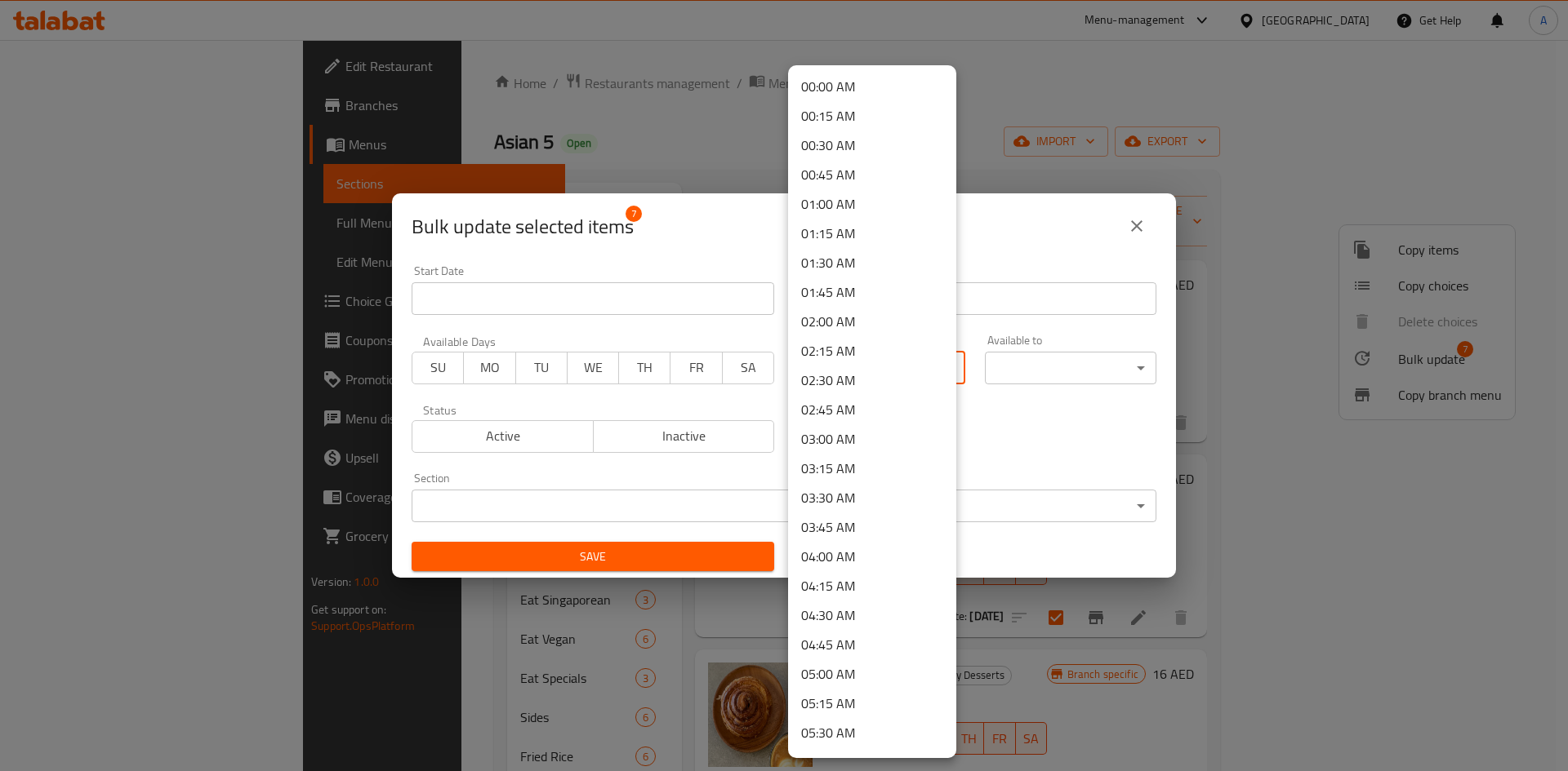
scroll to position [615, 0]
click at [835, 415] on li "08:00 AM" at bounding box center [872, 412] width 168 height 30
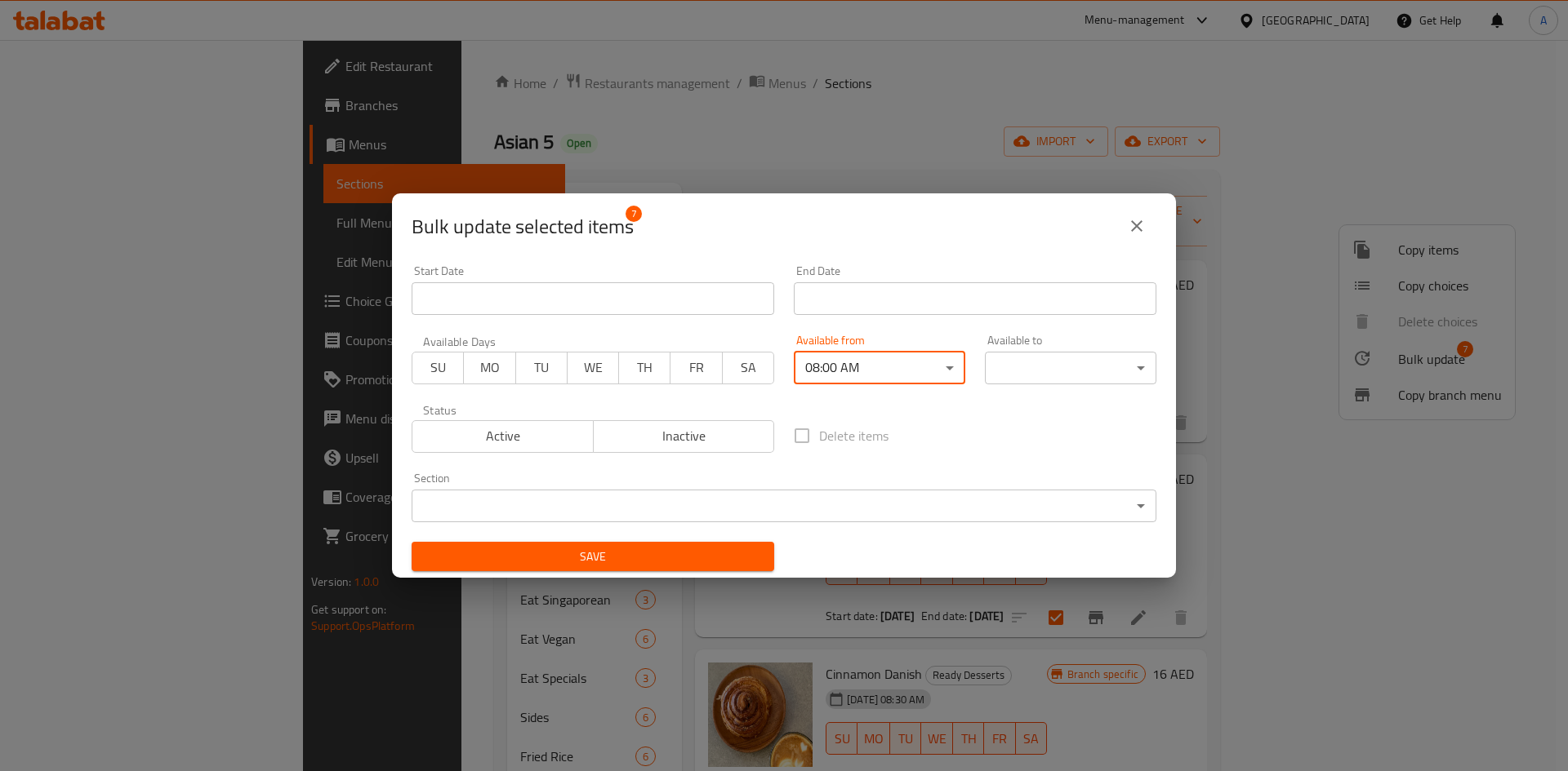
click at [1084, 351] on body "​ Menu-management [GEOGRAPHIC_DATA] Get Help A Edit Restaurant Branches Menus S…" at bounding box center [784, 406] width 1568 height 732
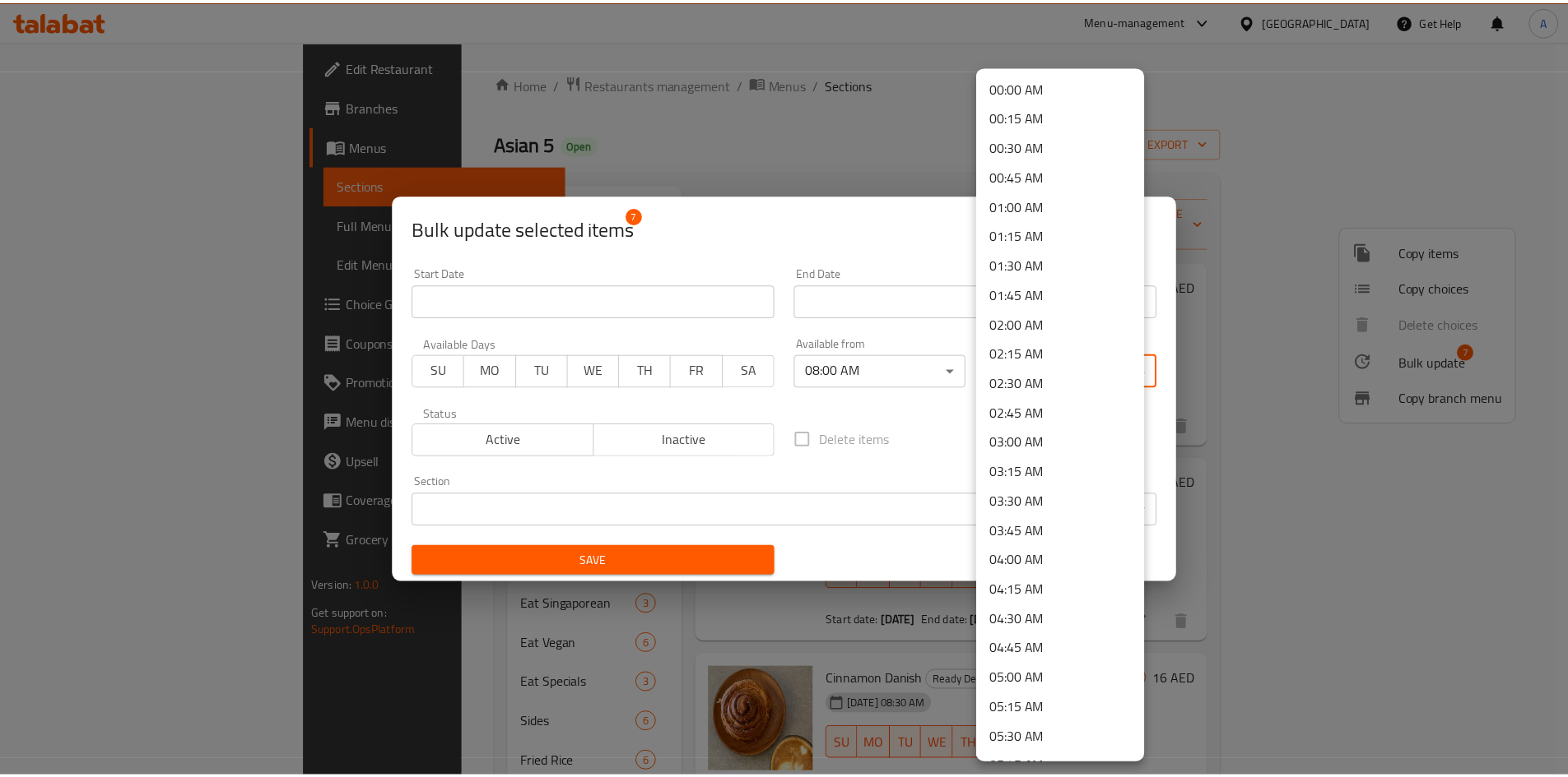
scroll to position [2187, 0]
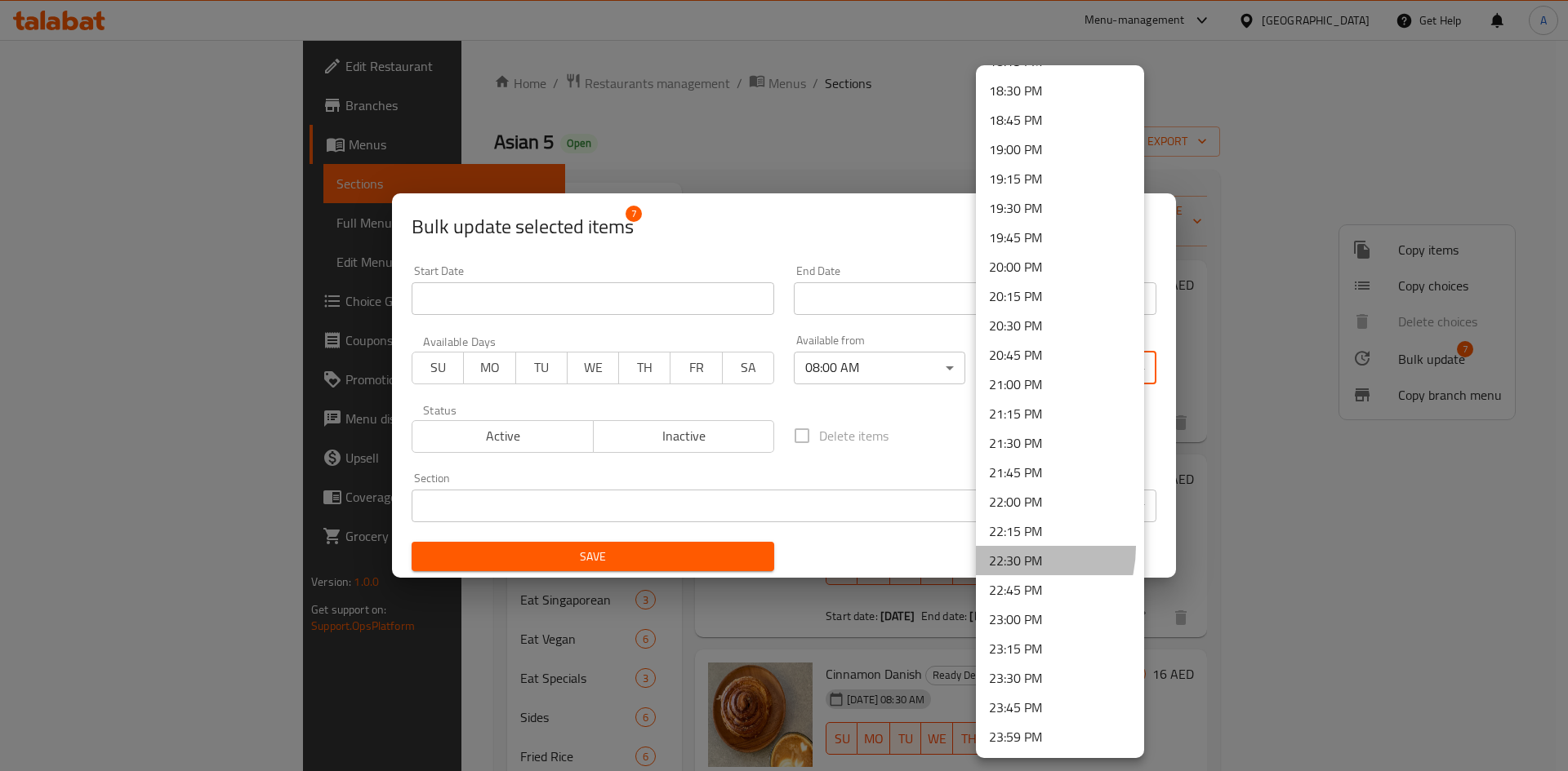
click at [1000, 547] on li "22:30 PM" at bounding box center [1060, 561] width 168 height 30
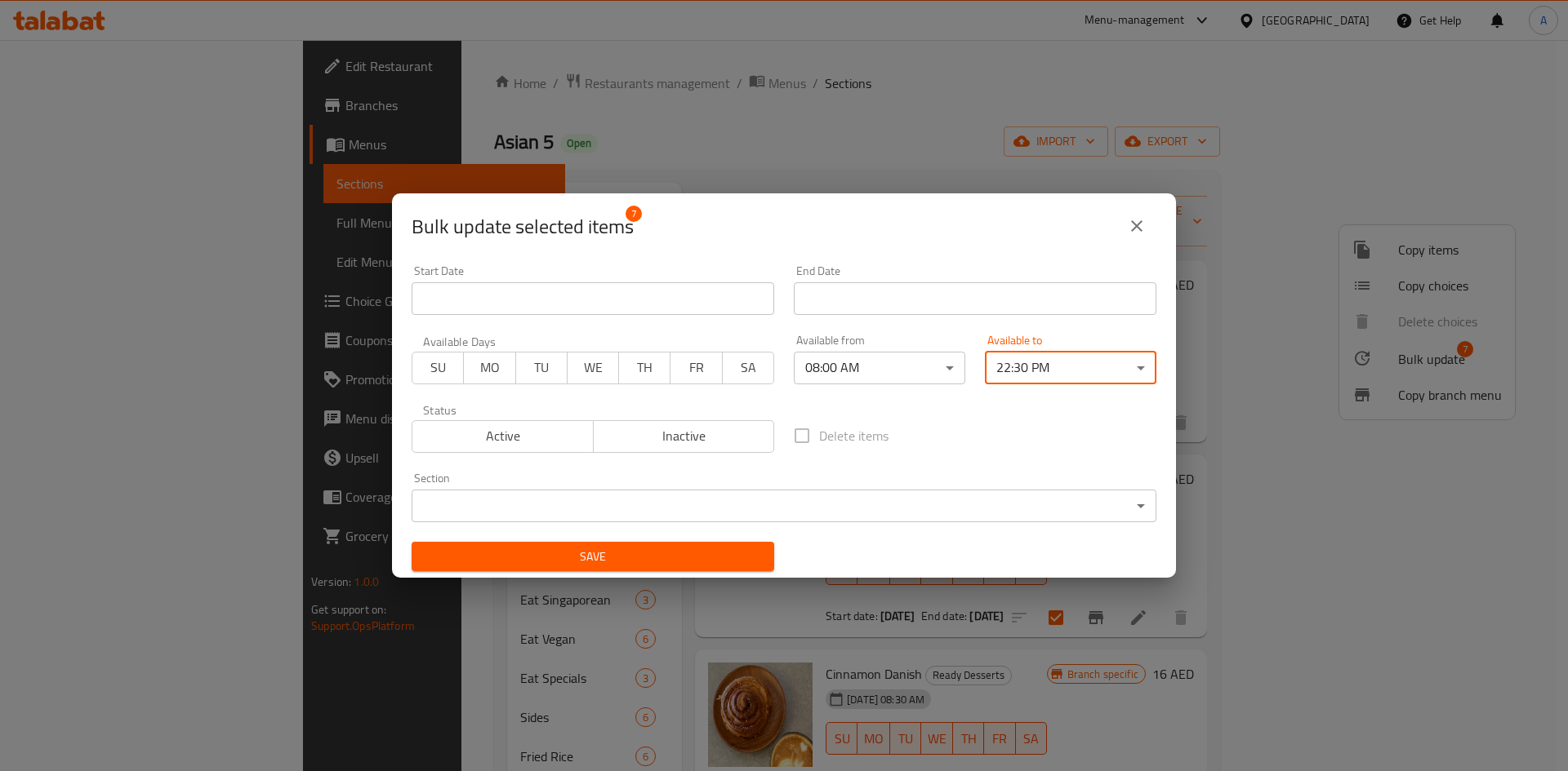
drag, startPoint x: 730, startPoint y: 551, endPoint x: 772, endPoint y: 545, distance: 42.4
click at [744, 551] on span "Save" at bounding box center [593, 557] width 337 height 20
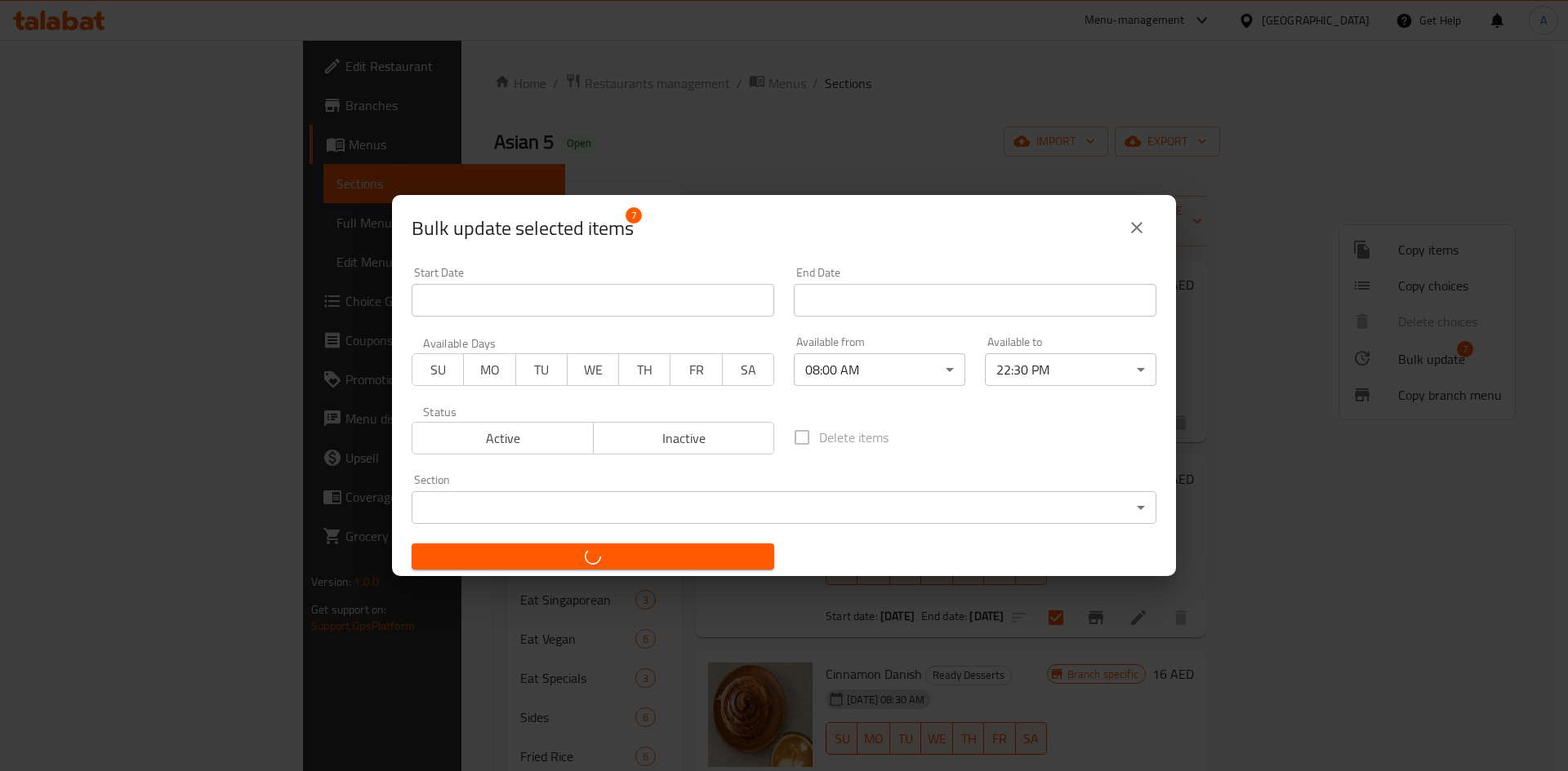
checkbox input "false"
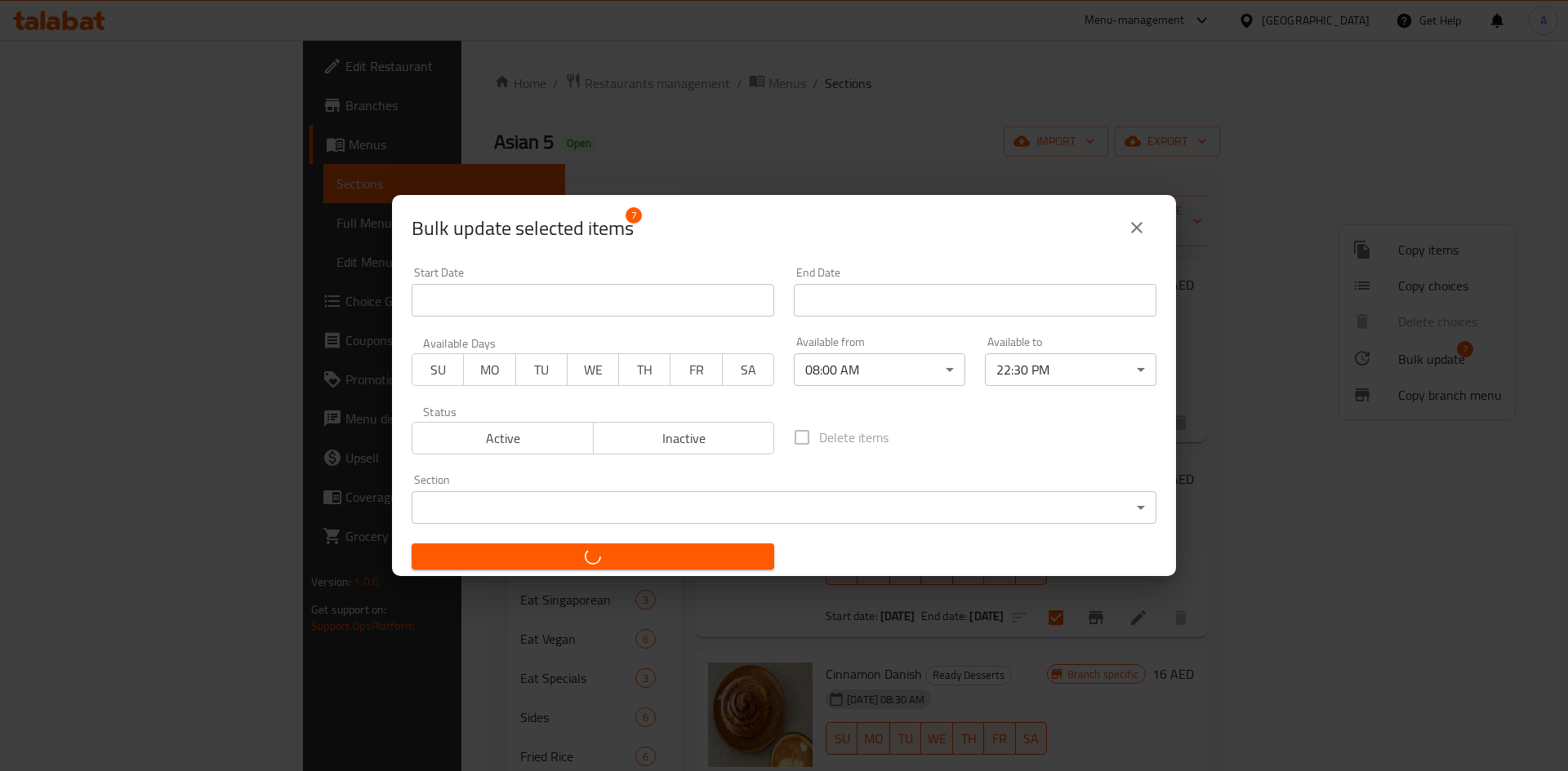
checkbox input "false"
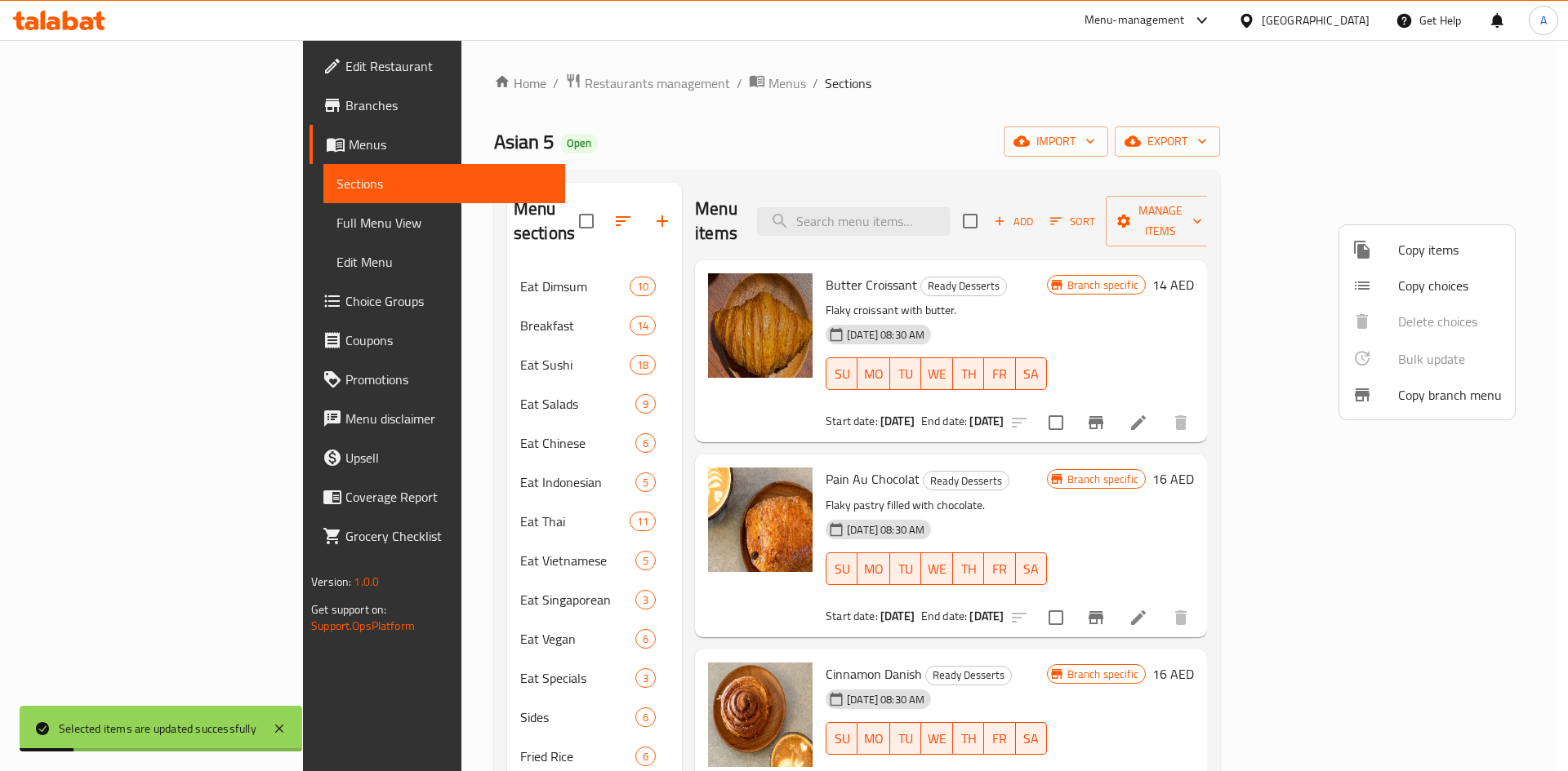
click at [1122, 142] on div at bounding box center [784, 386] width 1568 height 771
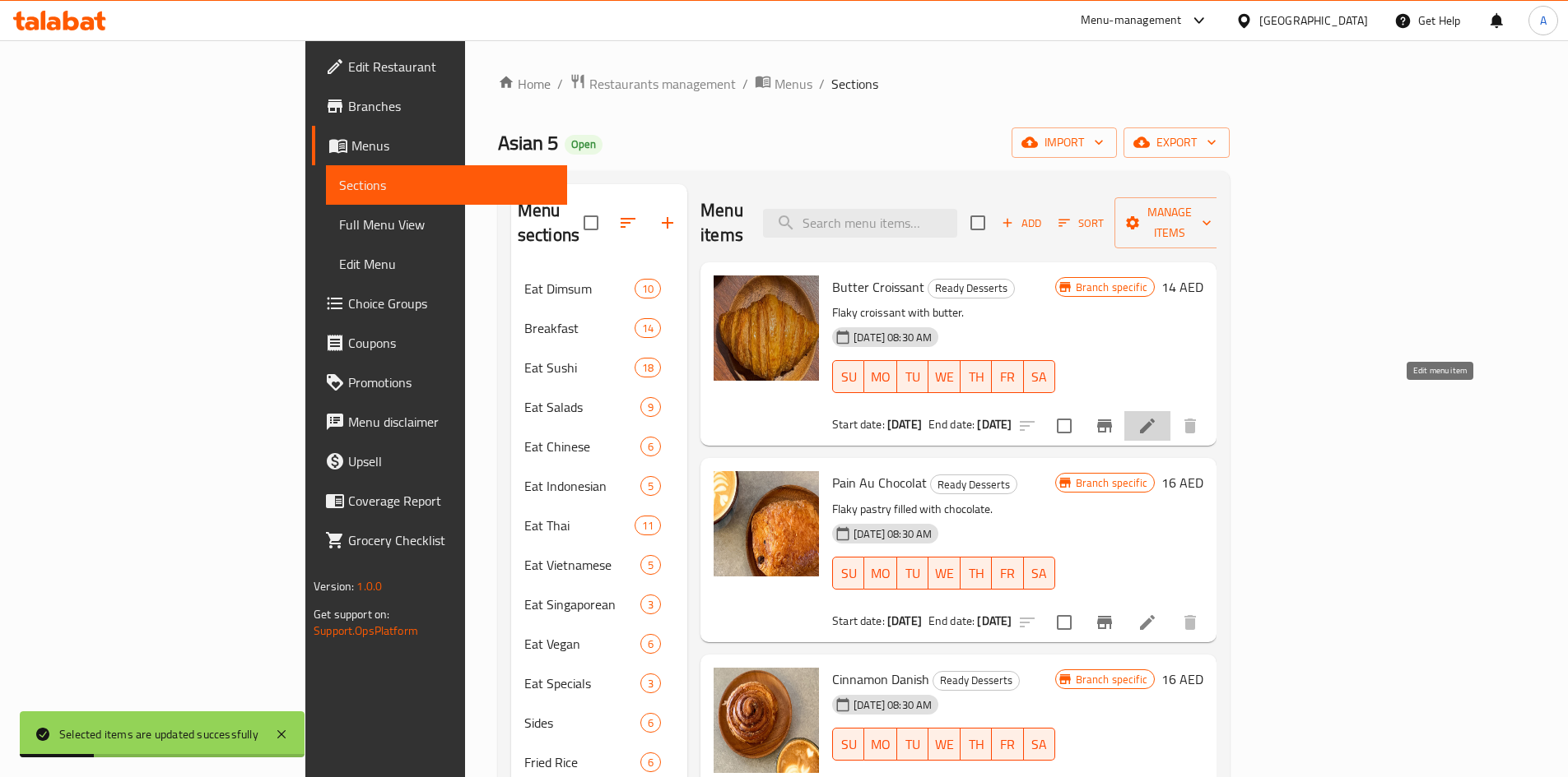
click at [1155, 418] on icon at bounding box center [1147, 426] width 15 height 15
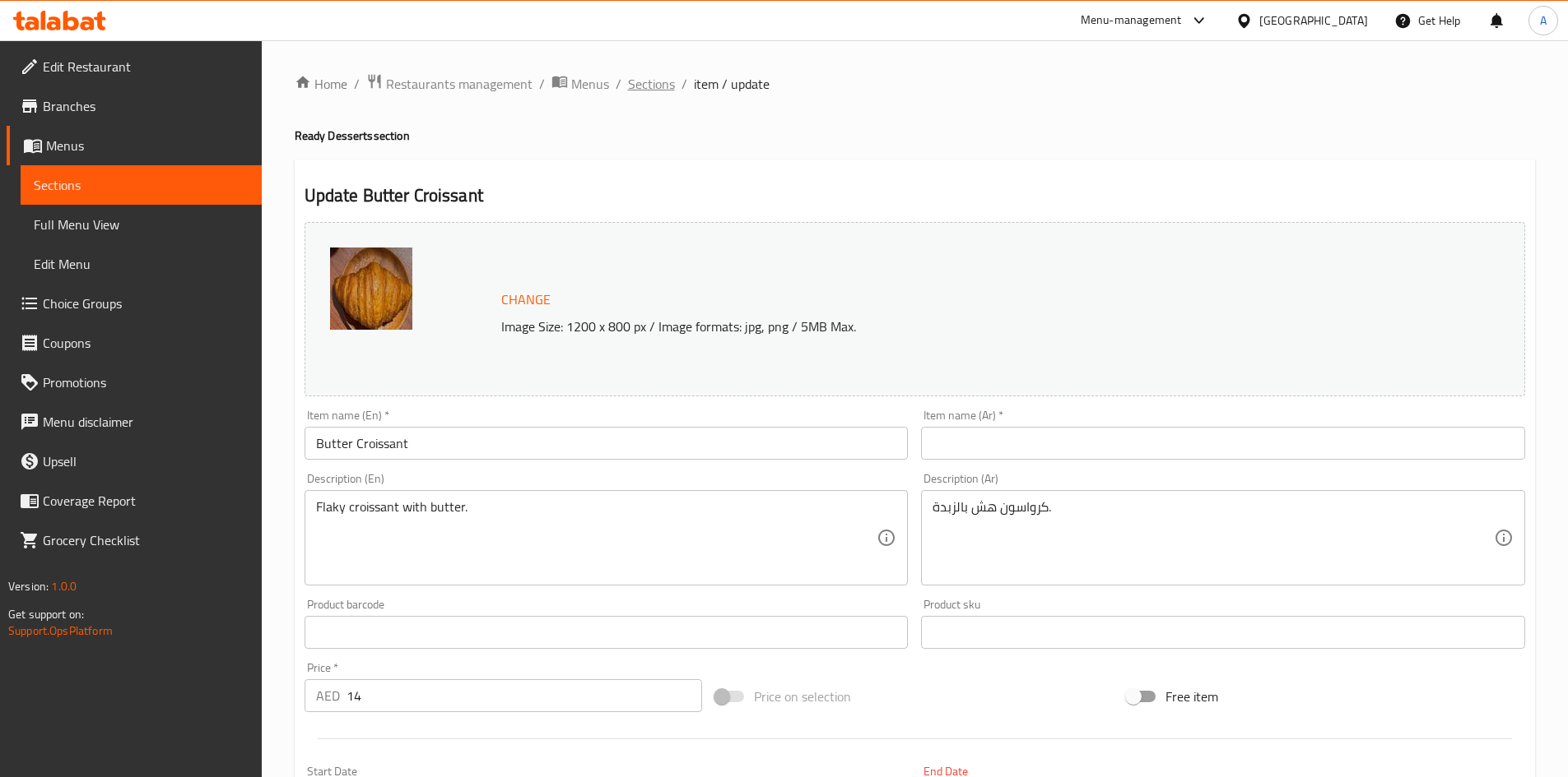
drag, startPoint x: 618, startPoint y: 93, endPoint x: 632, endPoint y: 77, distance: 21.3
click at [618, 93] on li "/" at bounding box center [618, 84] width 6 height 19
click at [635, 77] on span "Sections" at bounding box center [650, 84] width 47 height 19
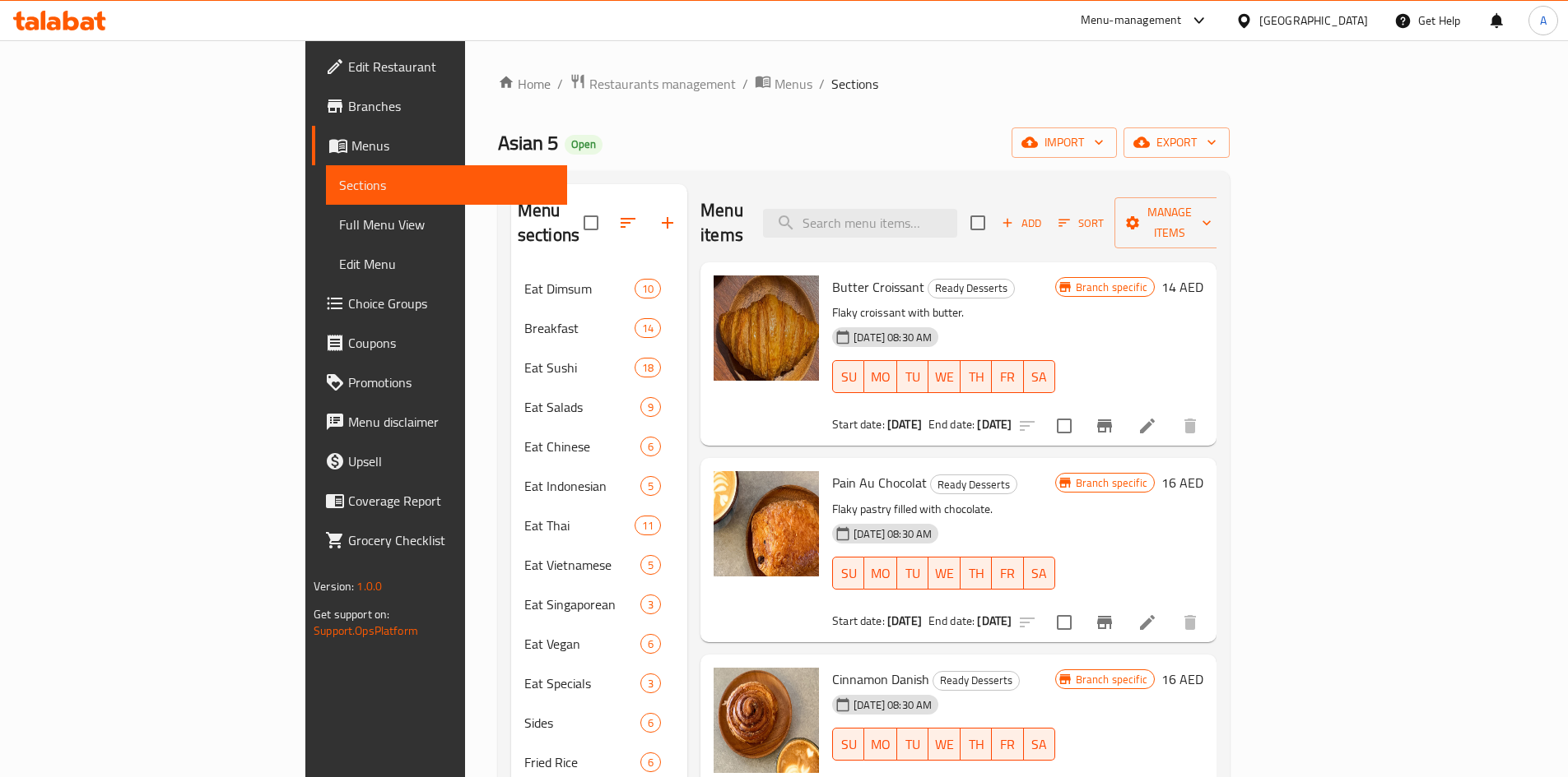
click at [1083, 132] on div "Asian 5 Open import export" at bounding box center [864, 143] width 732 height 31
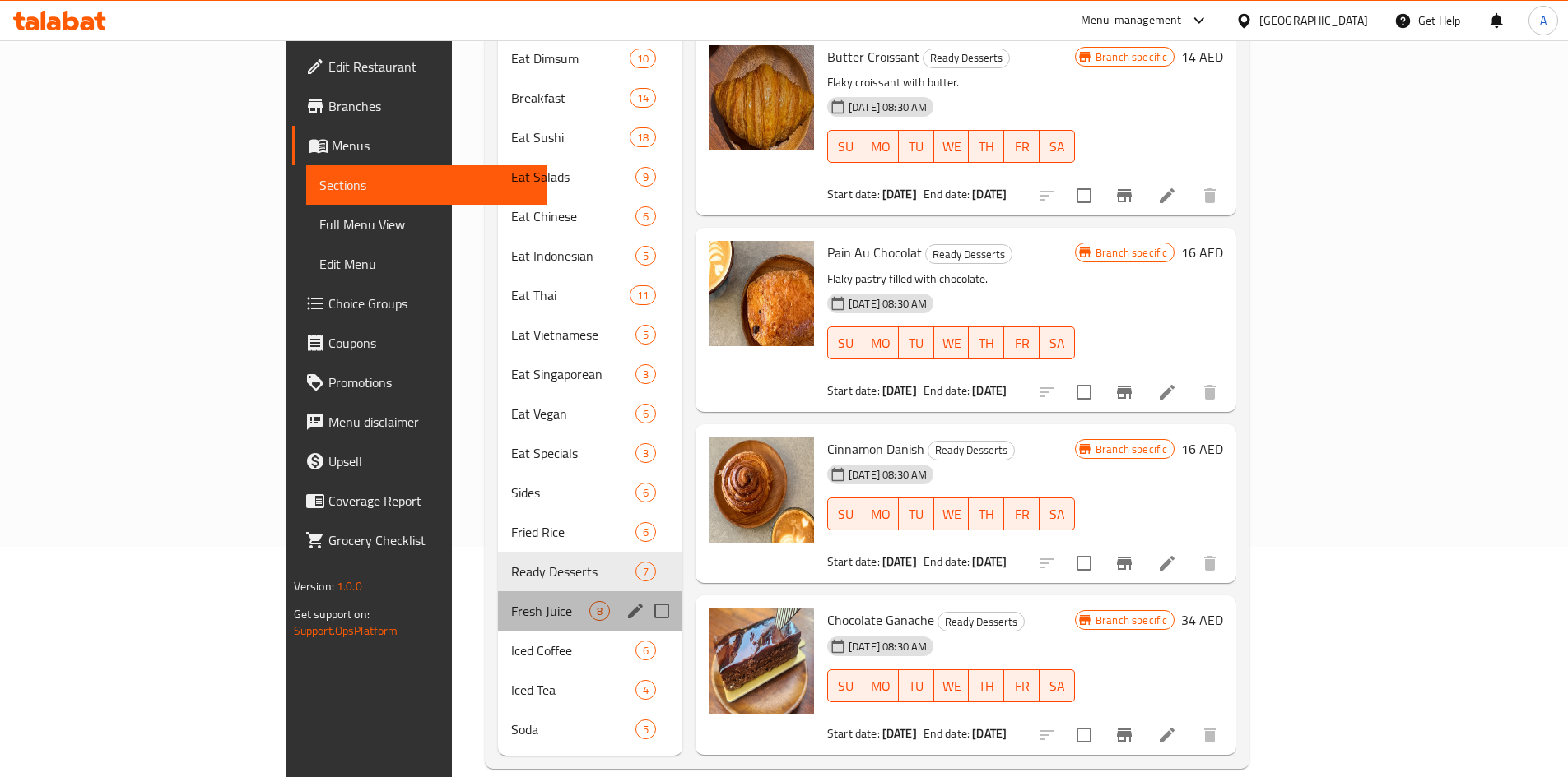
click at [498, 591] on div "Fresh Juice 8" at bounding box center [590, 610] width 184 height 40
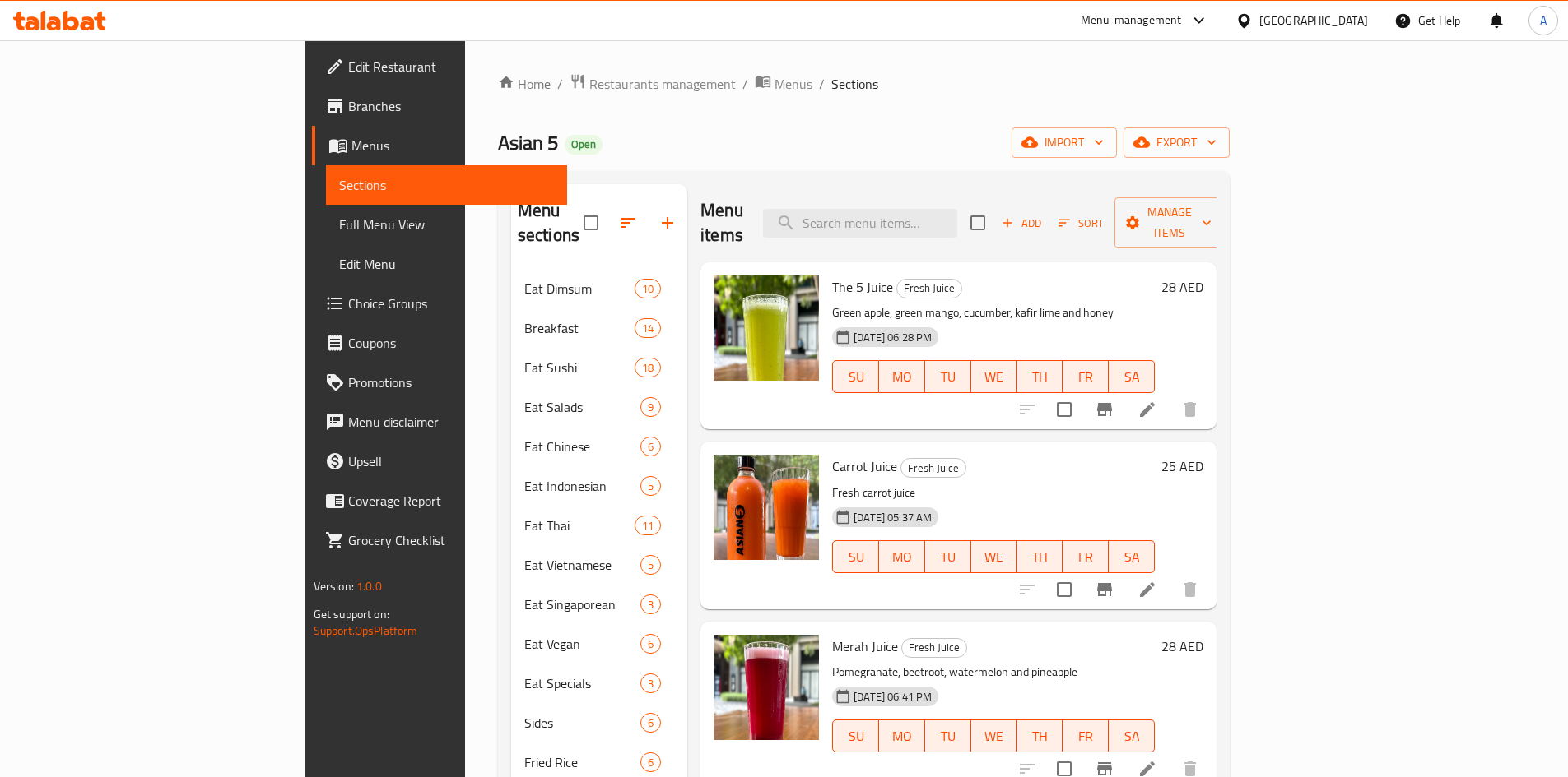
click at [1193, 131] on div "Asian 5 Open import export" at bounding box center [864, 143] width 732 height 31
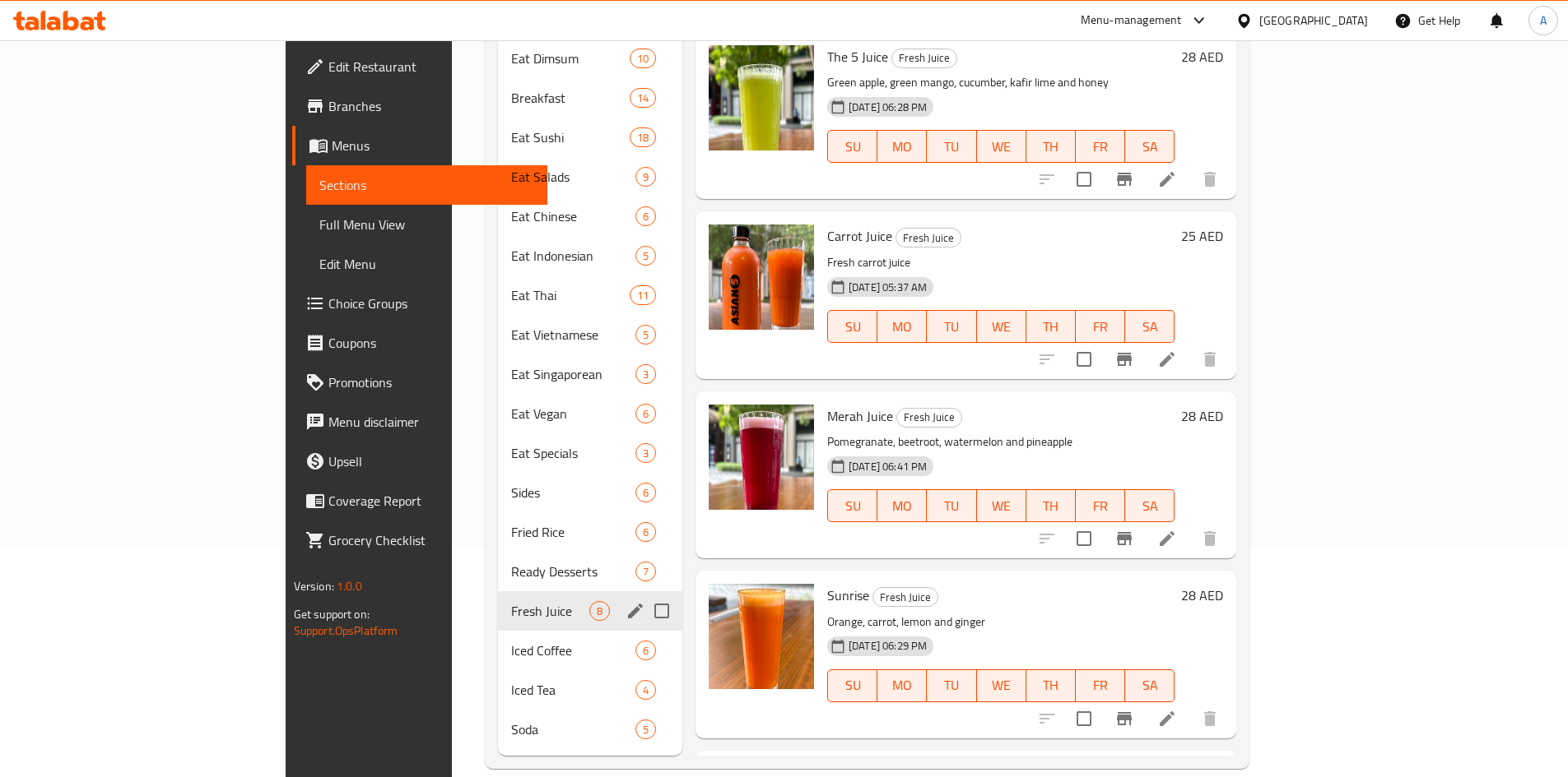
click at [511, 602] on span "Fresh Juice" at bounding box center [550, 611] width 78 height 19
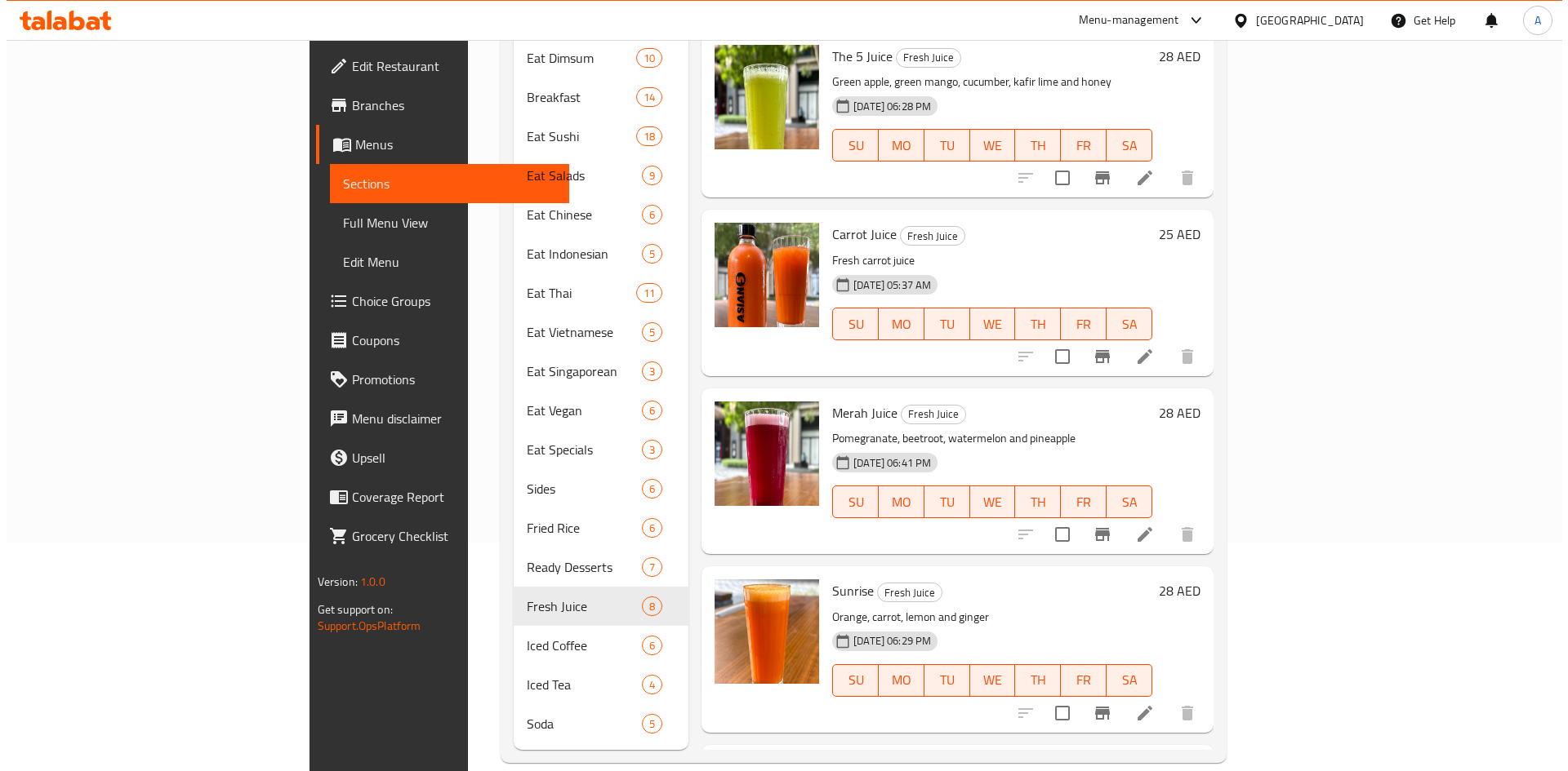
scroll to position [0, 0]
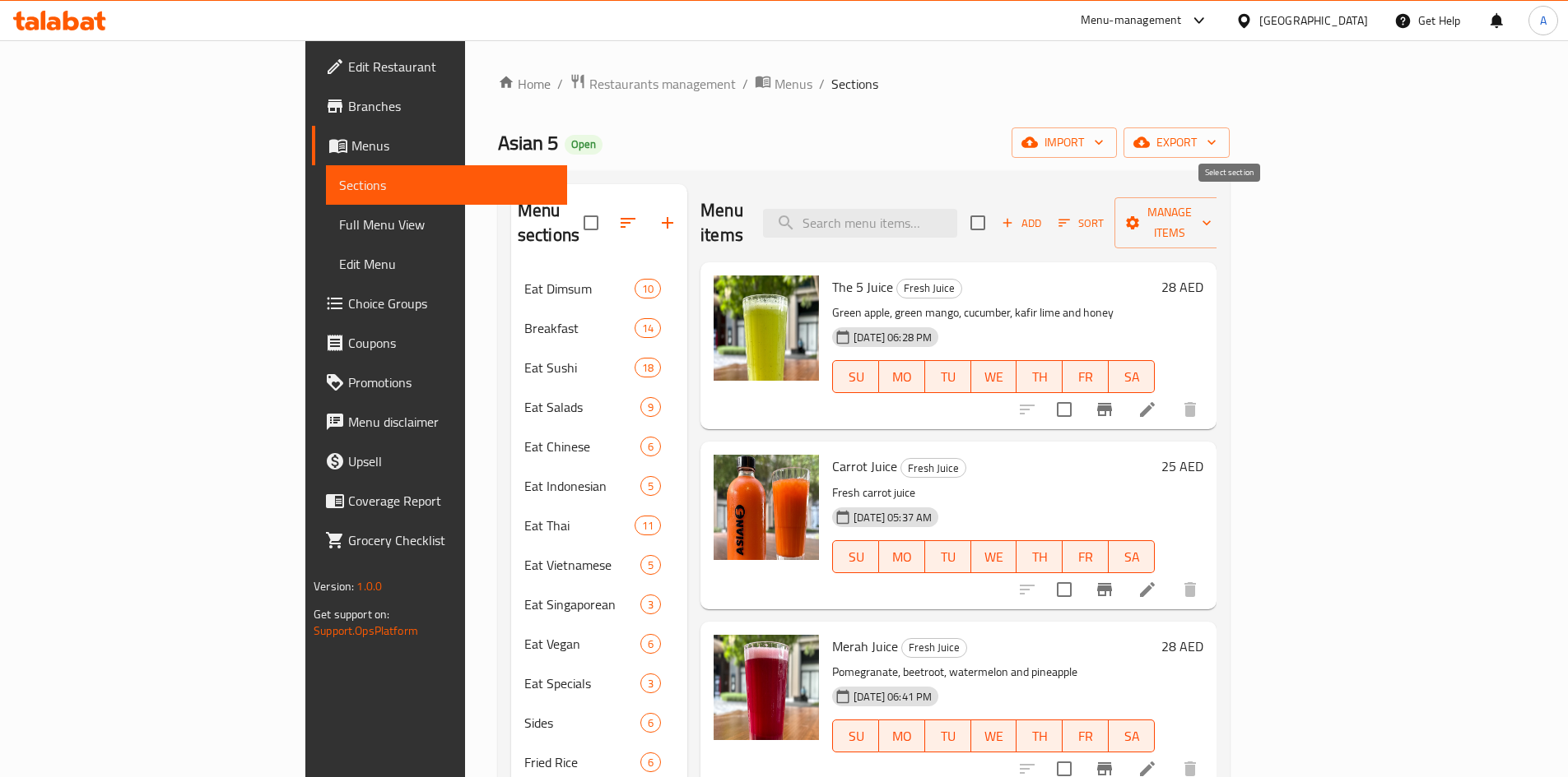
click at [995, 207] on input "checkbox" at bounding box center [977, 222] width 34 height 34
checkbox input "true"
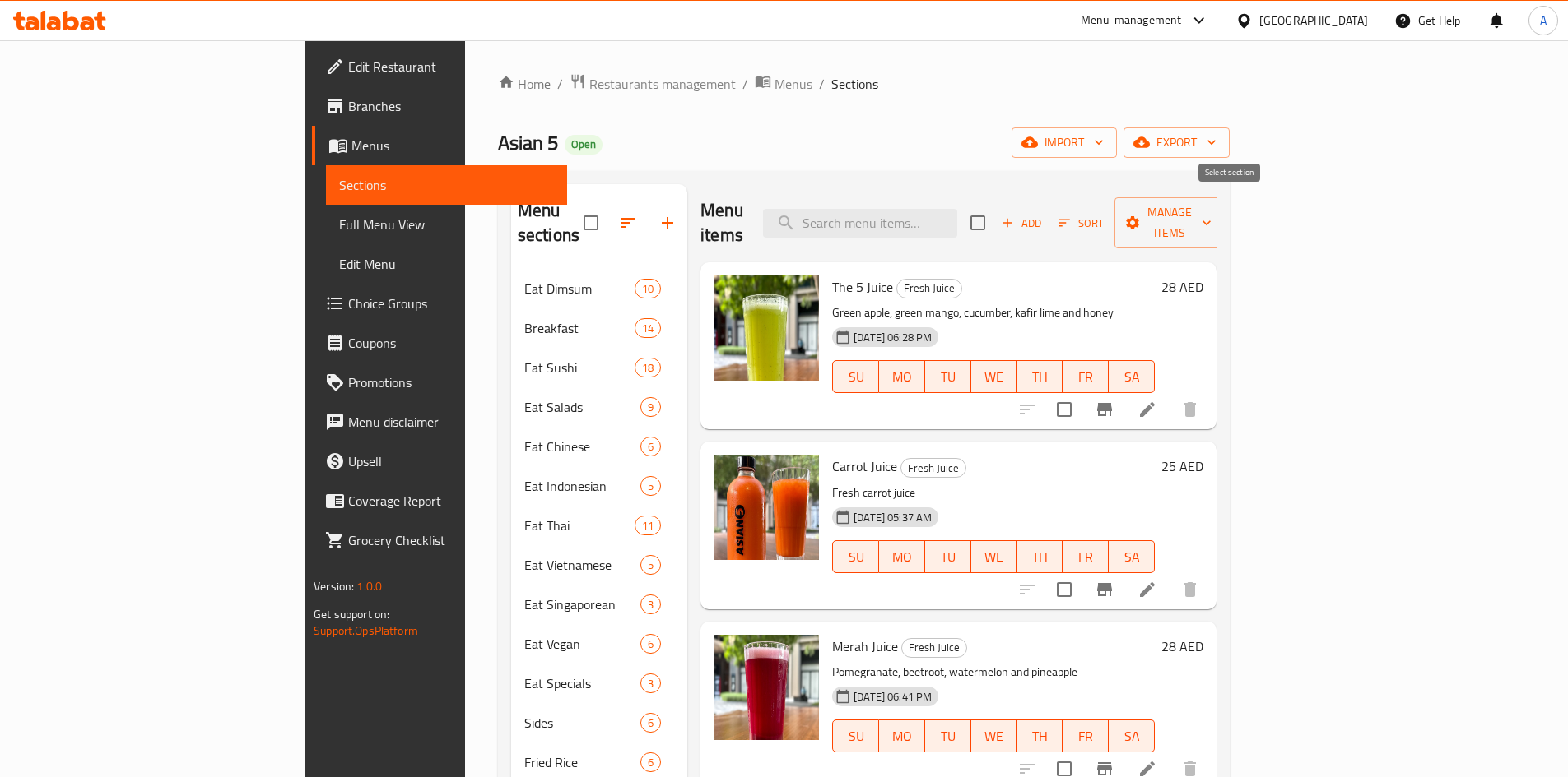
checkbox input "true"
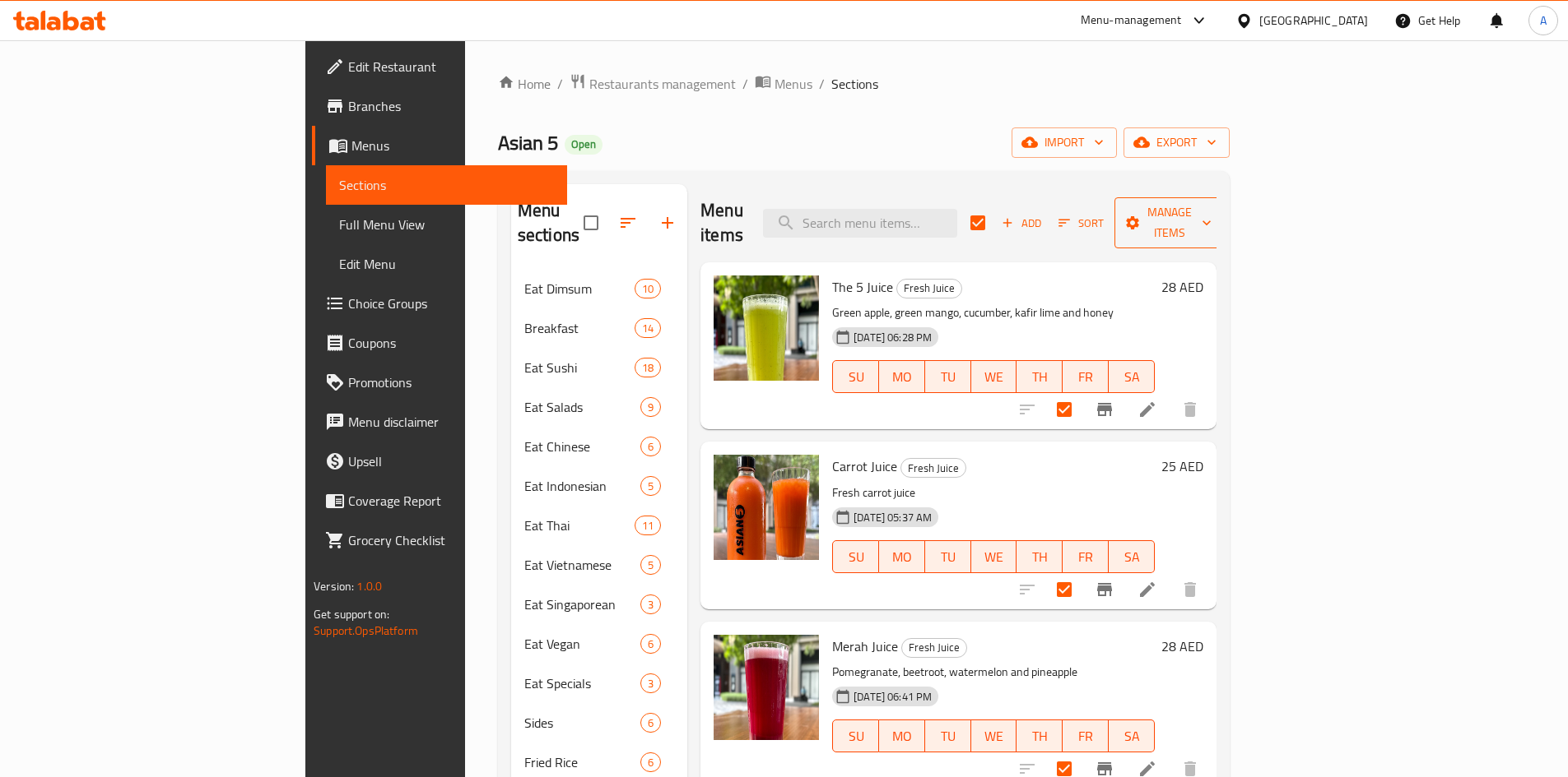
click at [1211, 208] on span "Manage items" at bounding box center [1169, 223] width 84 height 41
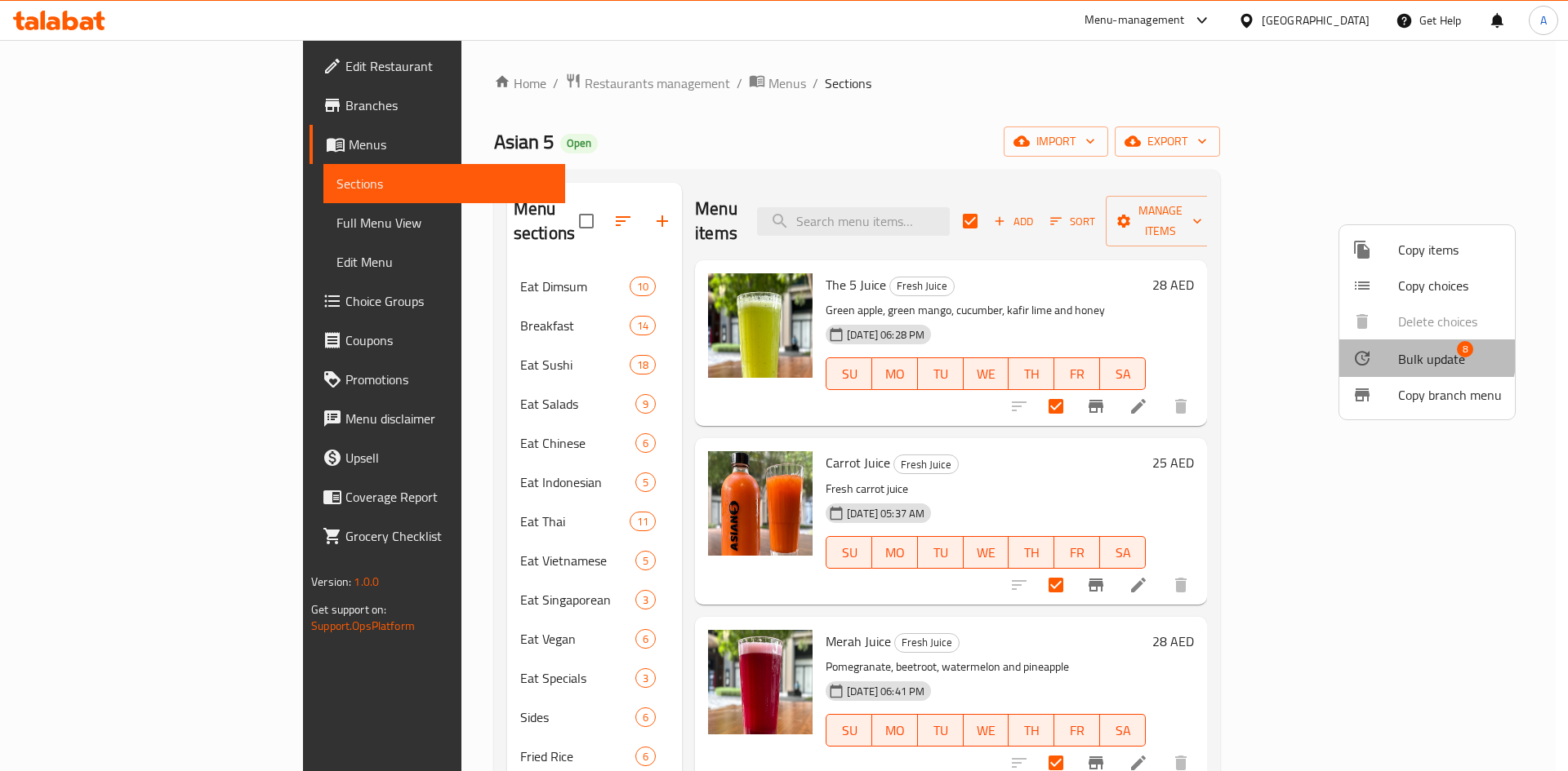
click at [1409, 353] on span "Bulk update" at bounding box center [1432, 359] width 67 height 19
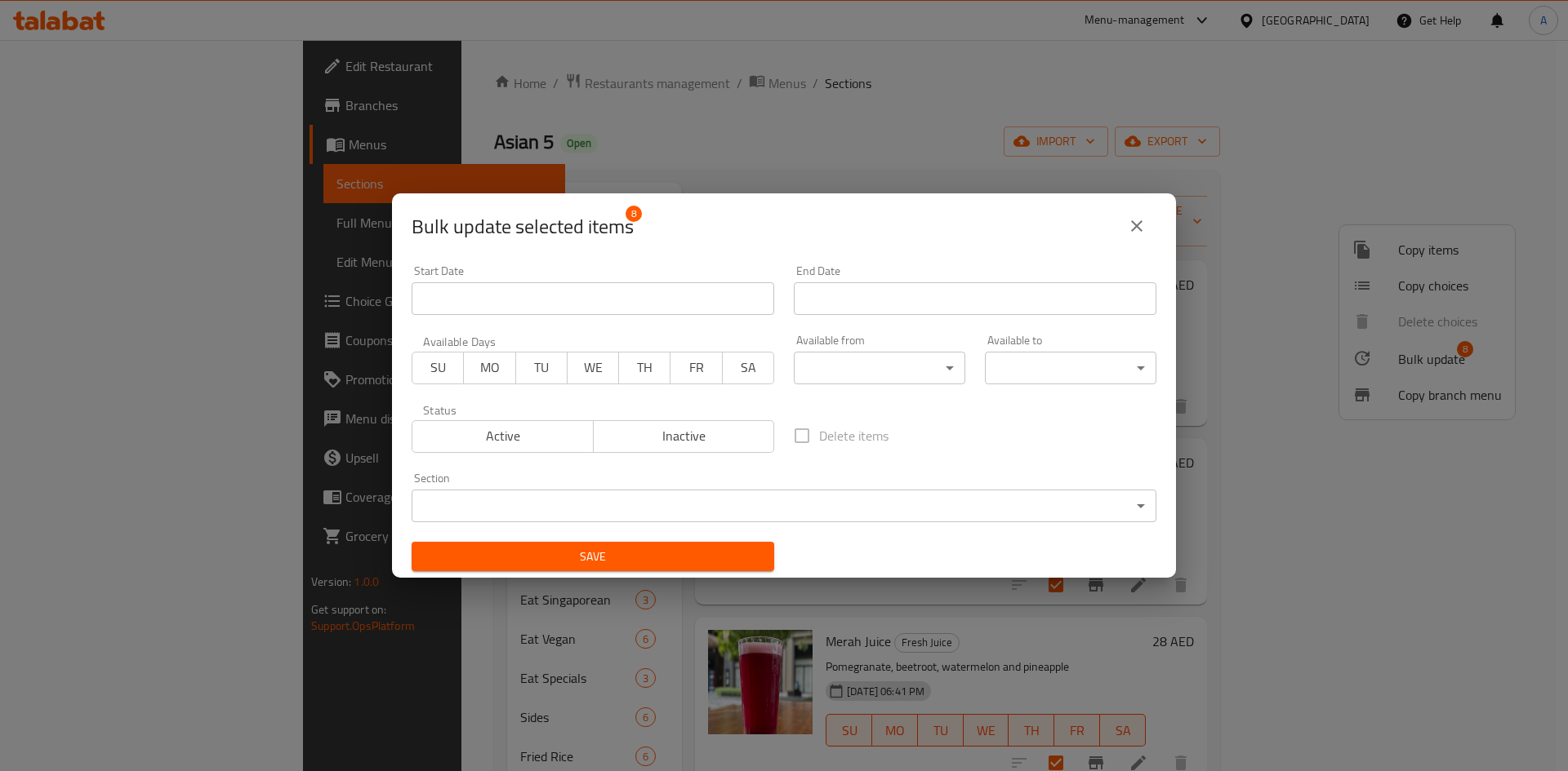
click at [958, 320] on div "End Date End Date" at bounding box center [974, 289] width 382 height 69
click at [875, 364] on body "​ Menu-management United Arab Emirates Get Help A Edit Restaurant Branches Menu…" at bounding box center [784, 406] width 1568 height 732
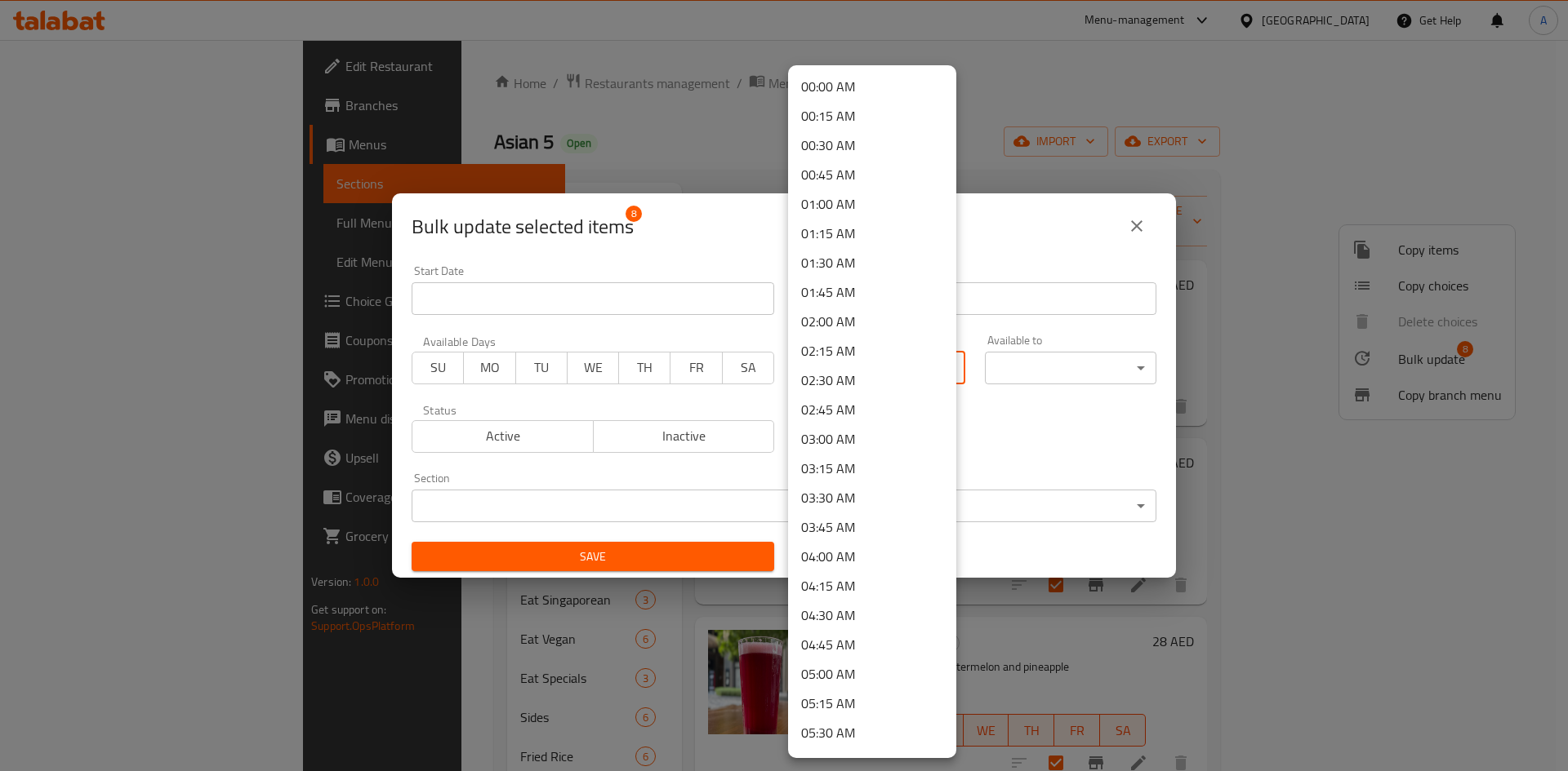
scroll to position [615, 0]
click at [866, 413] on li "08:00 AM" at bounding box center [872, 412] width 168 height 30
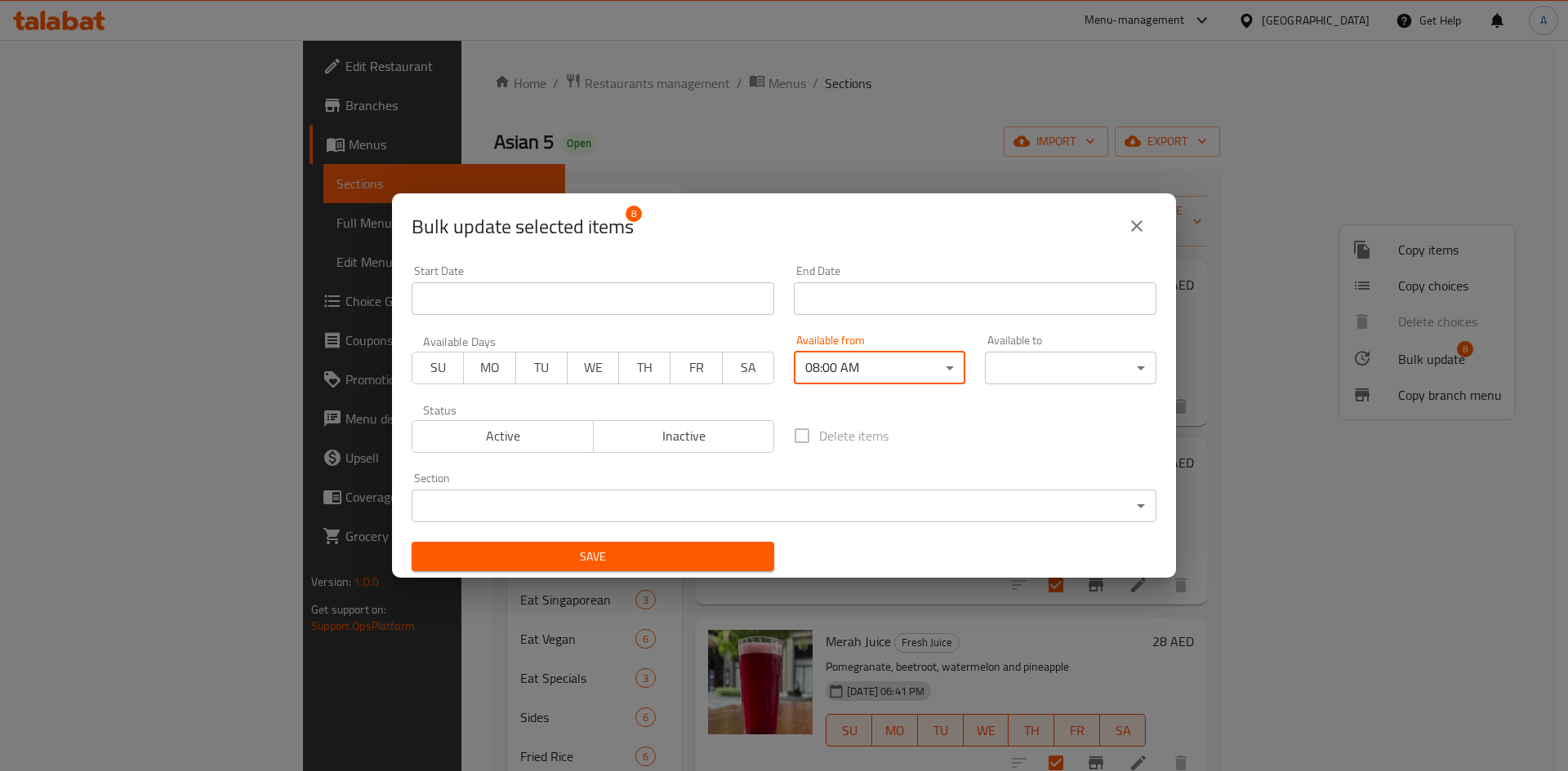
click at [1066, 356] on div "00:00 AM 00:15 AM 00:30 AM 00:45 AM 01:00 AM 01:15 AM 01:30 AM 01:45 AM 02:00 A…" at bounding box center [784, 386] width 1568 height 771
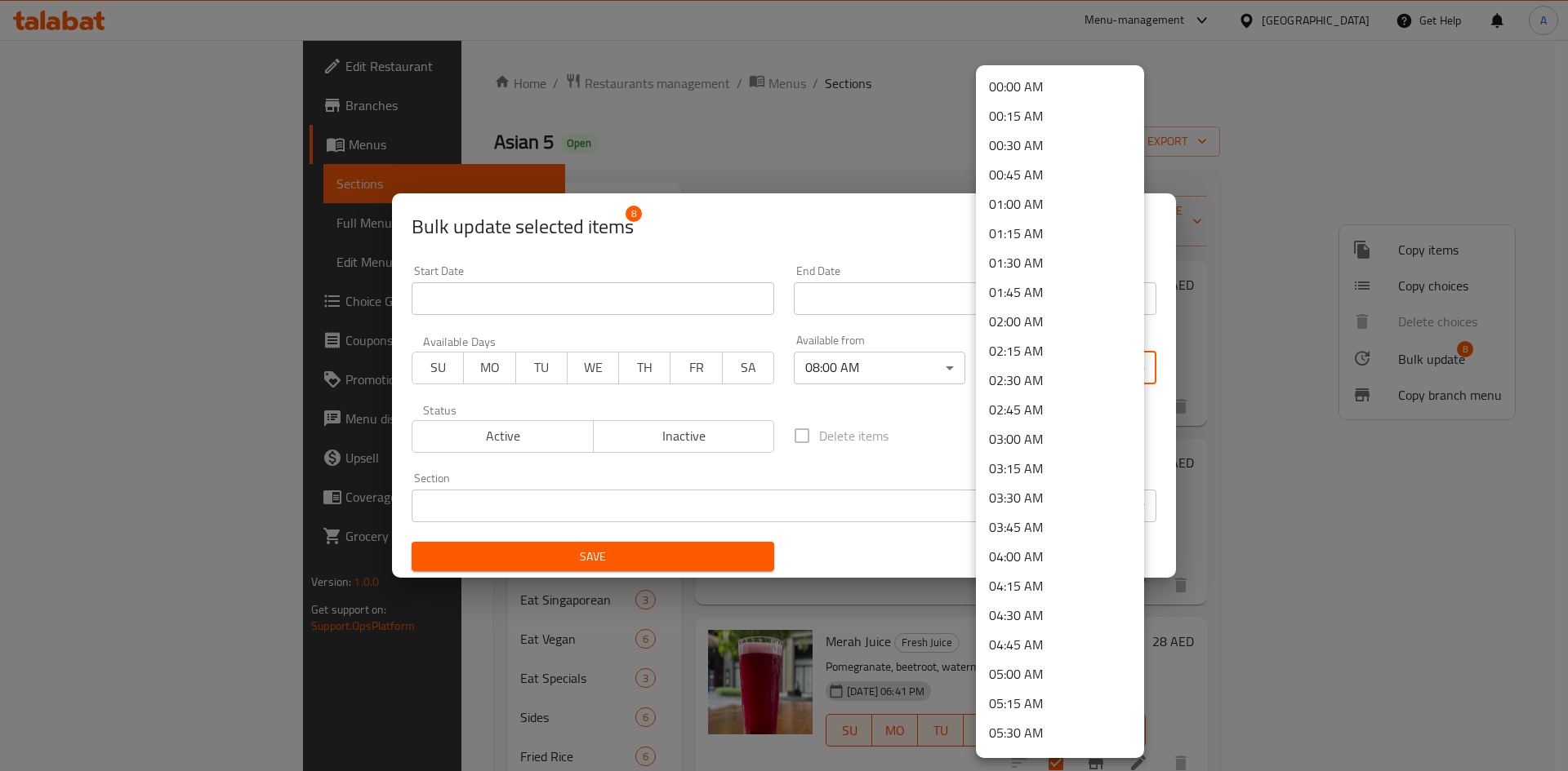
click at [1071, 367] on body "​ Menu-management United Arab Emirates Get Help A Edit Restaurant Branches Menu…" at bounding box center [784, 406] width 1568 height 732
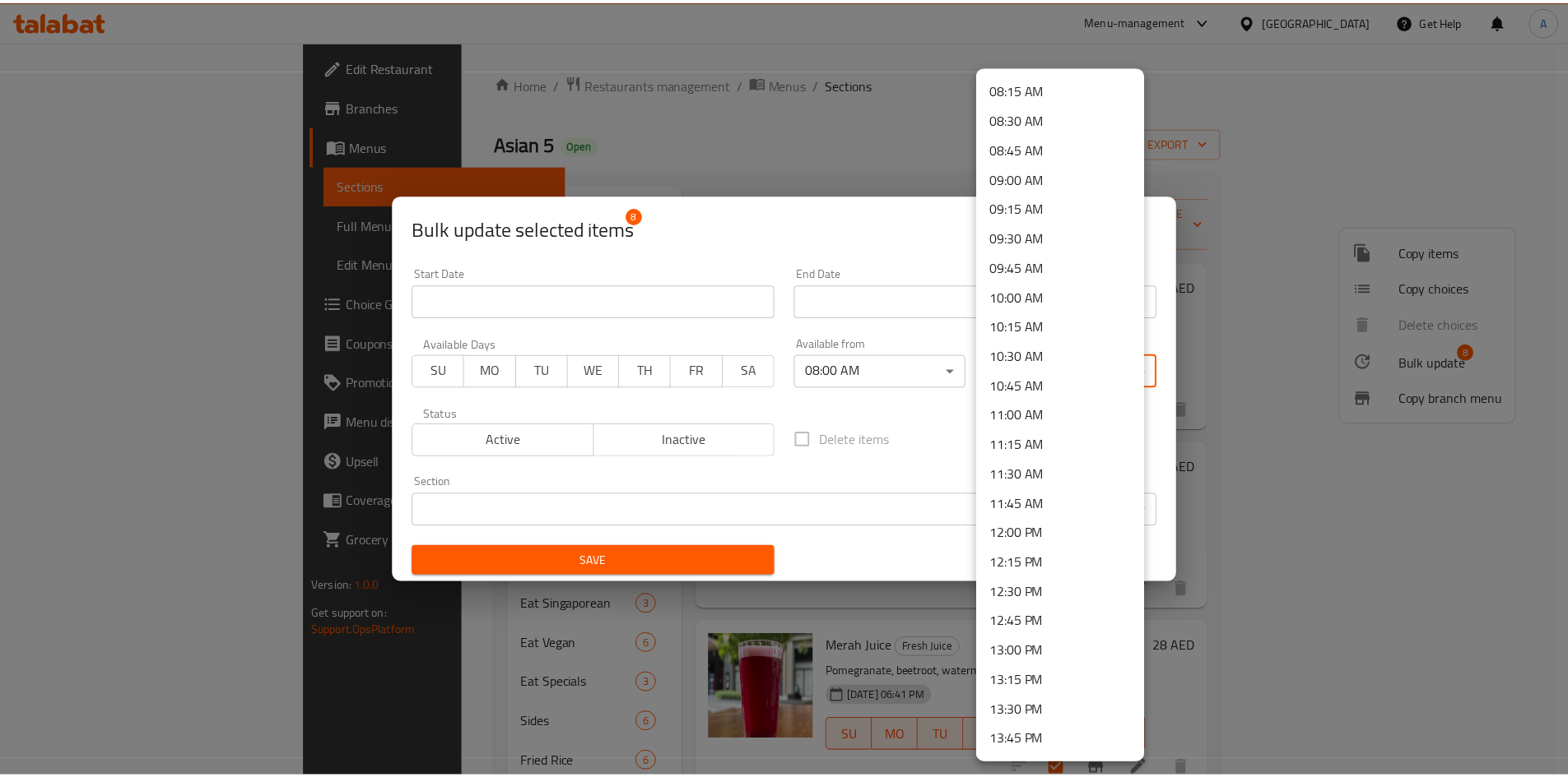
scroll to position [2187, 0]
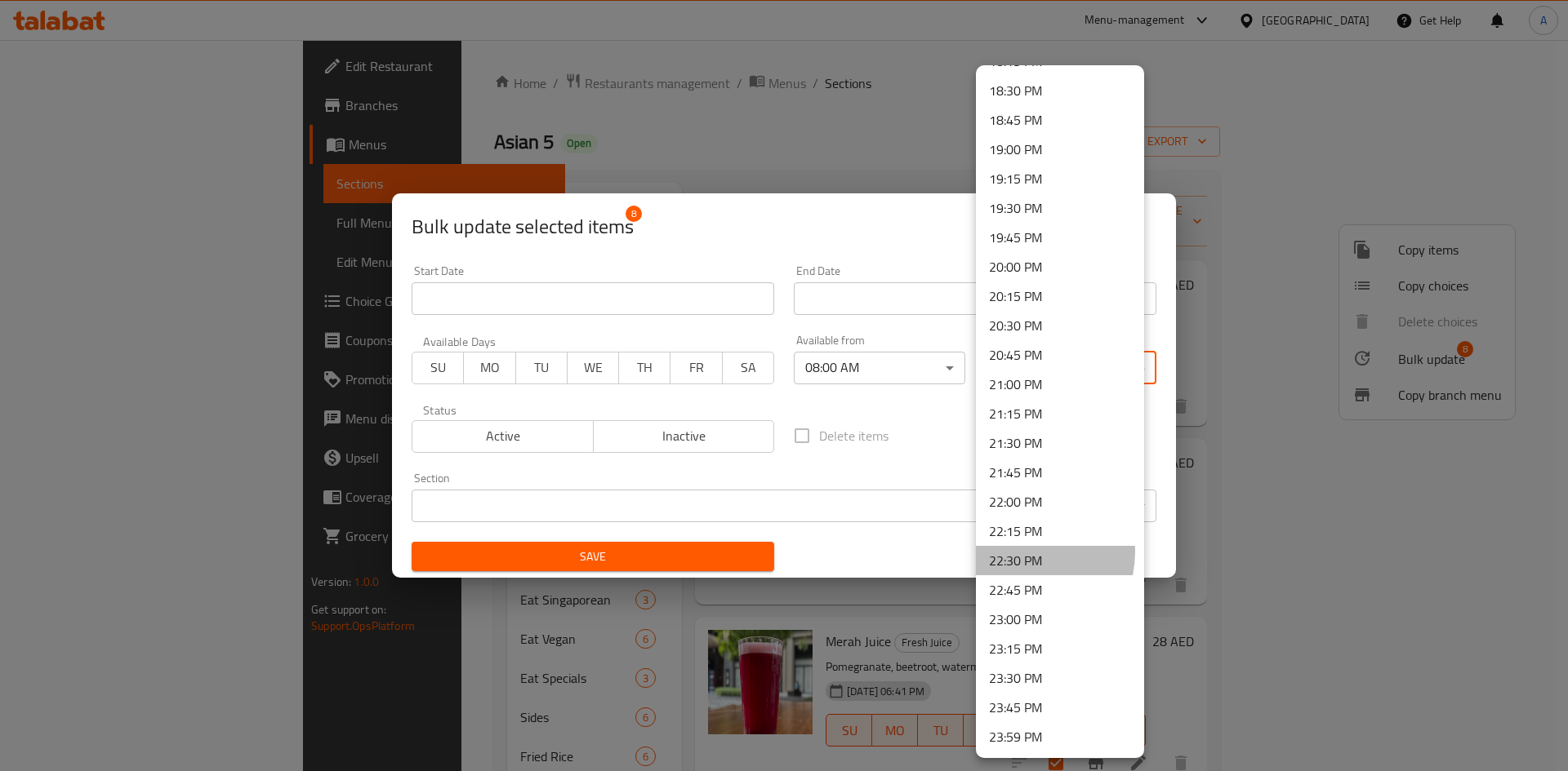
click at [1020, 552] on li "22:30 PM" at bounding box center [1060, 561] width 168 height 30
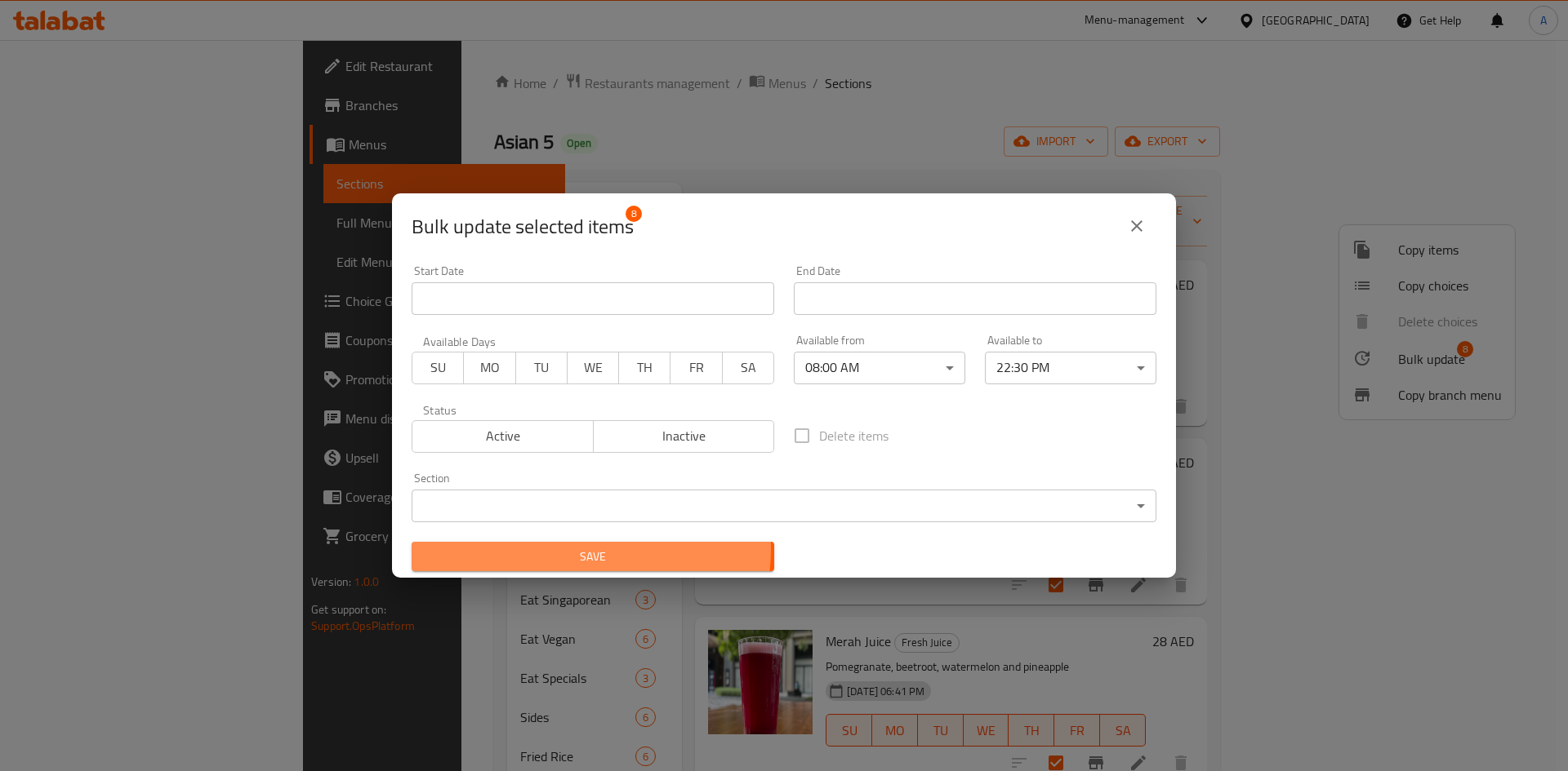
click at [559, 548] on span "Save" at bounding box center [593, 557] width 337 height 20
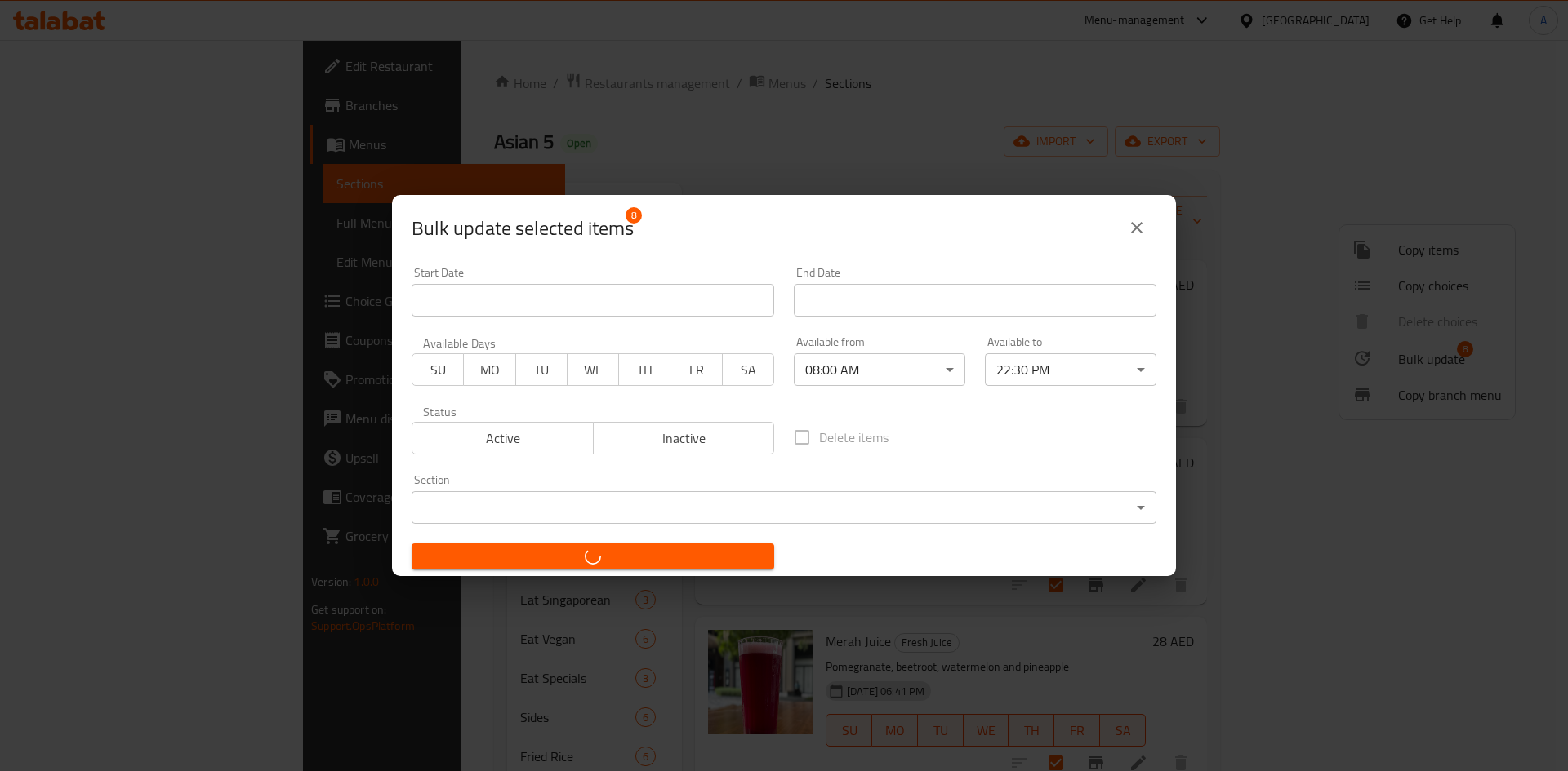
checkbox input "false"
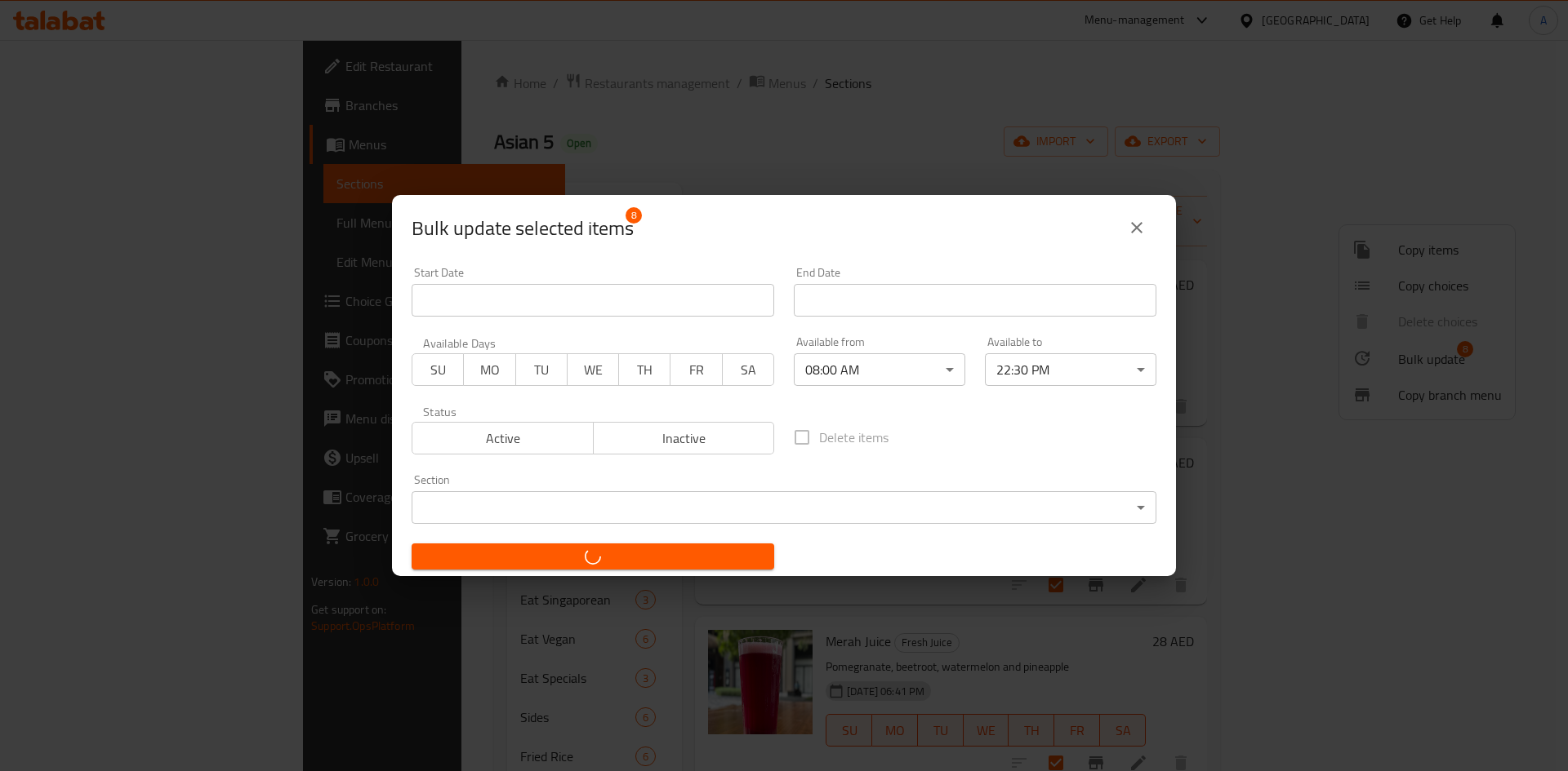
checkbox input "false"
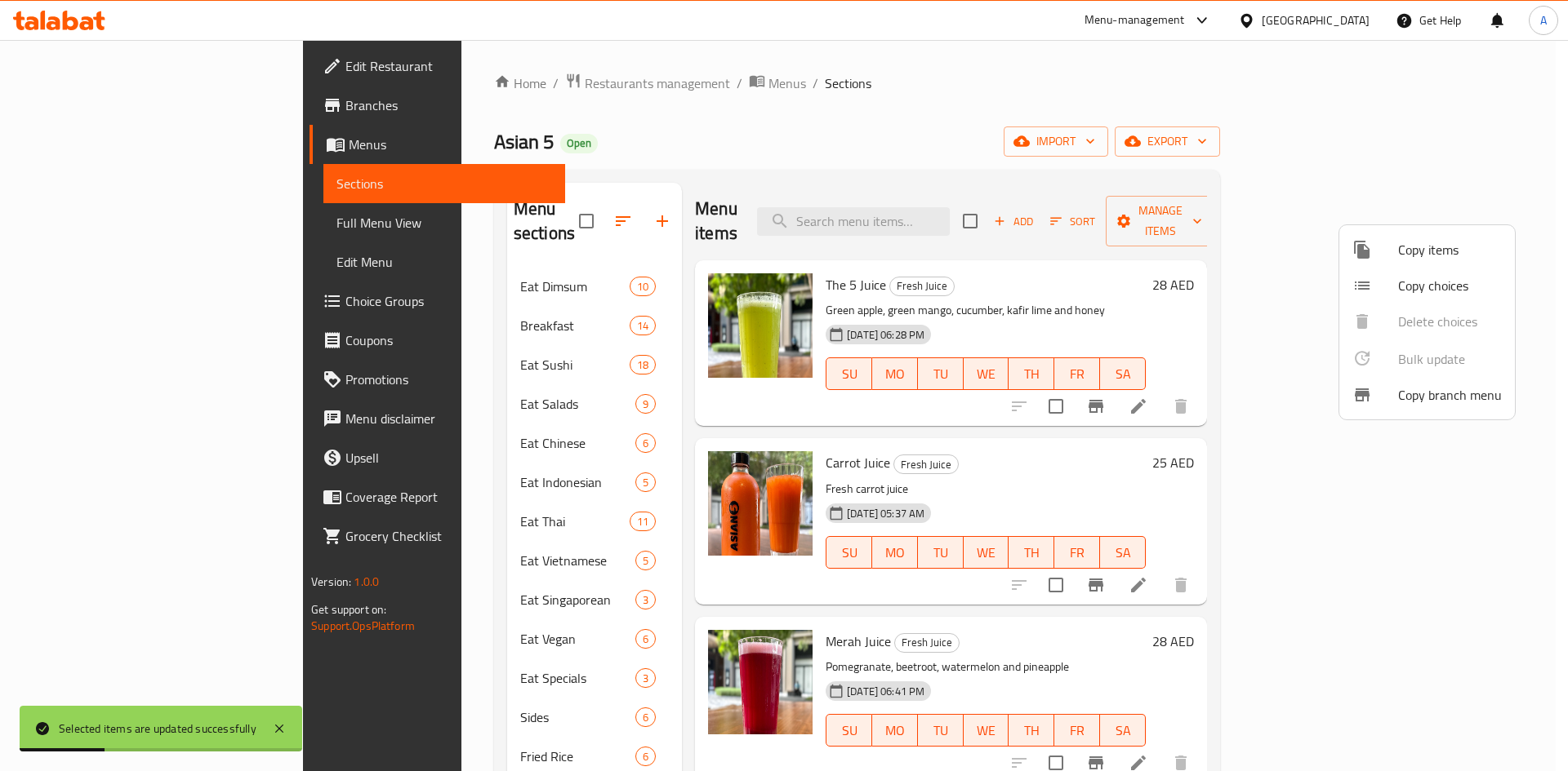
click at [1128, 91] on div at bounding box center [784, 386] width 1568 height 771
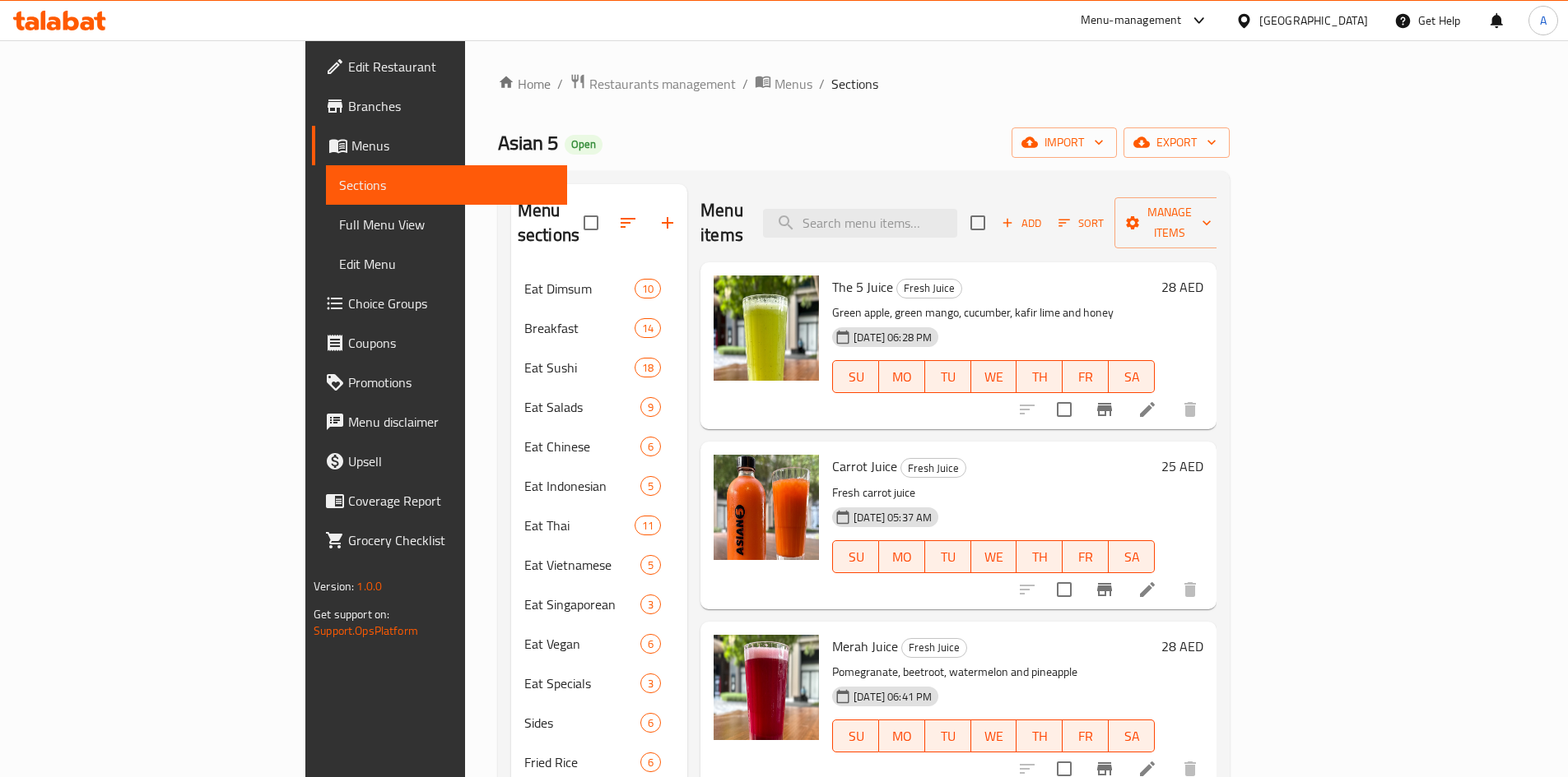
scroll to position [230, 0]
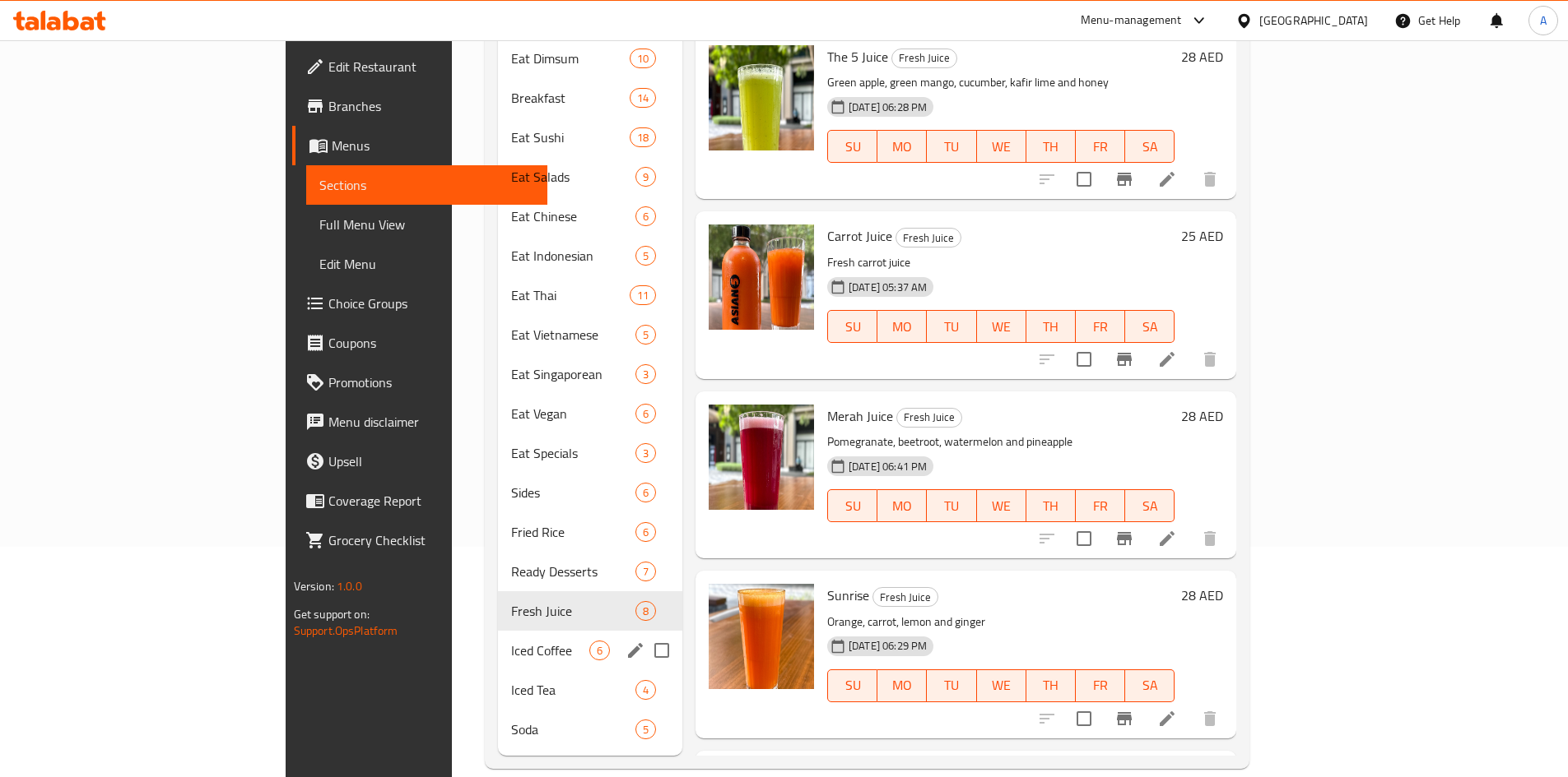
click at [498, 631] on div "Iced Coffee 6" at bounding box center [590, 650] width 184 height 40
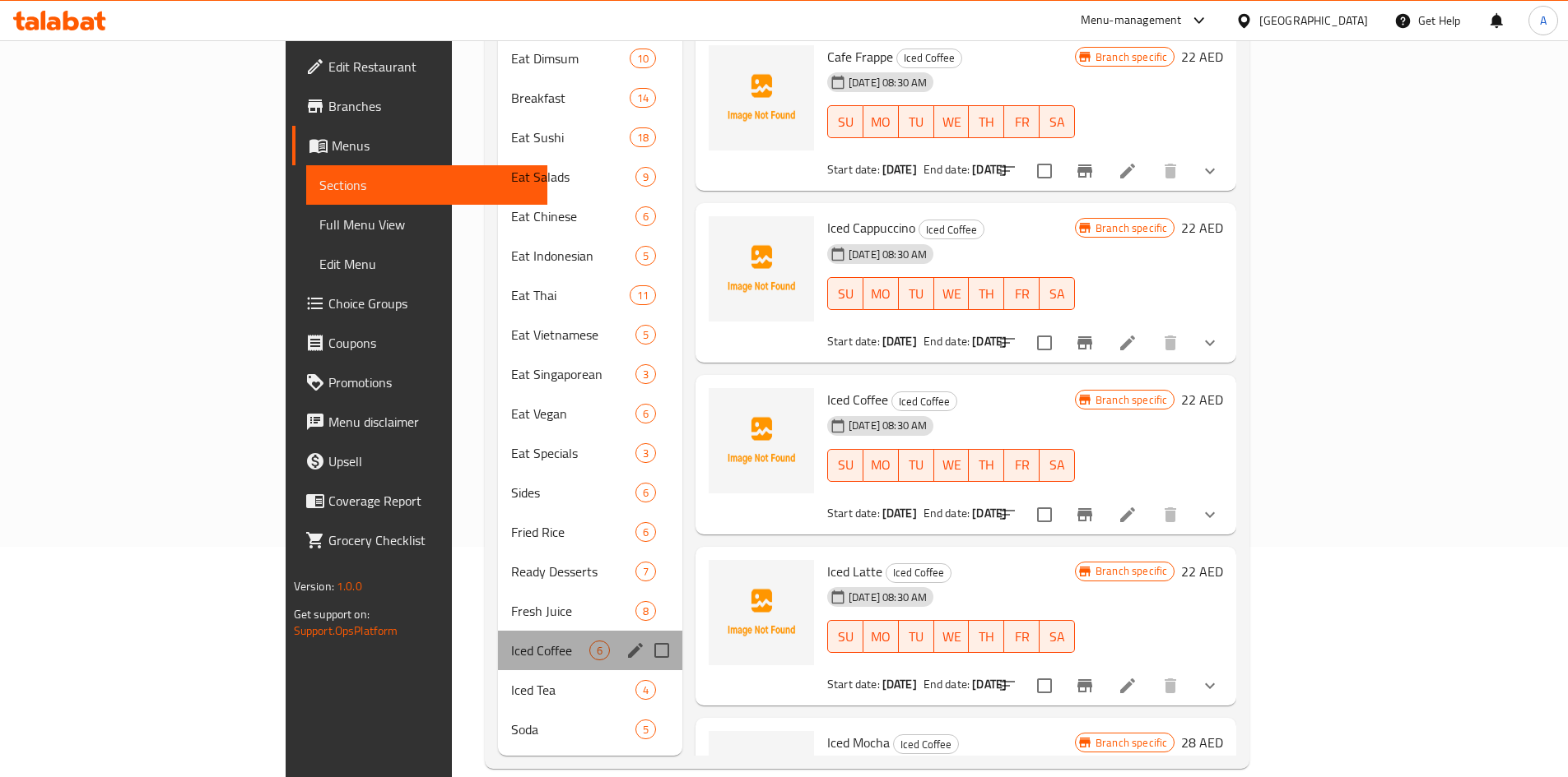
click at [498, 640] on div "Iced Coffee 6" at bounding box center [590, 650] width 184 height 40
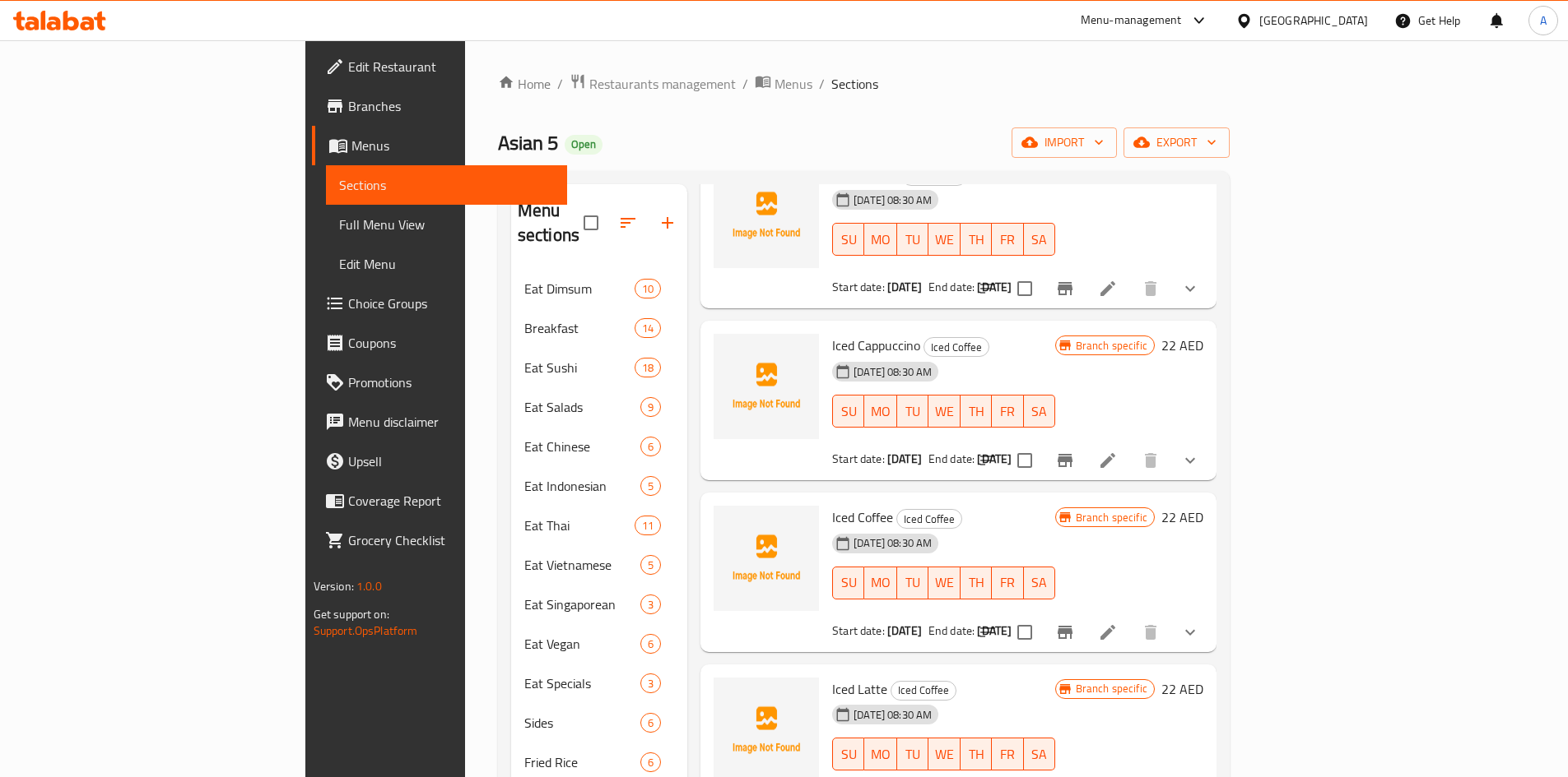
scroll to position [293, 0]
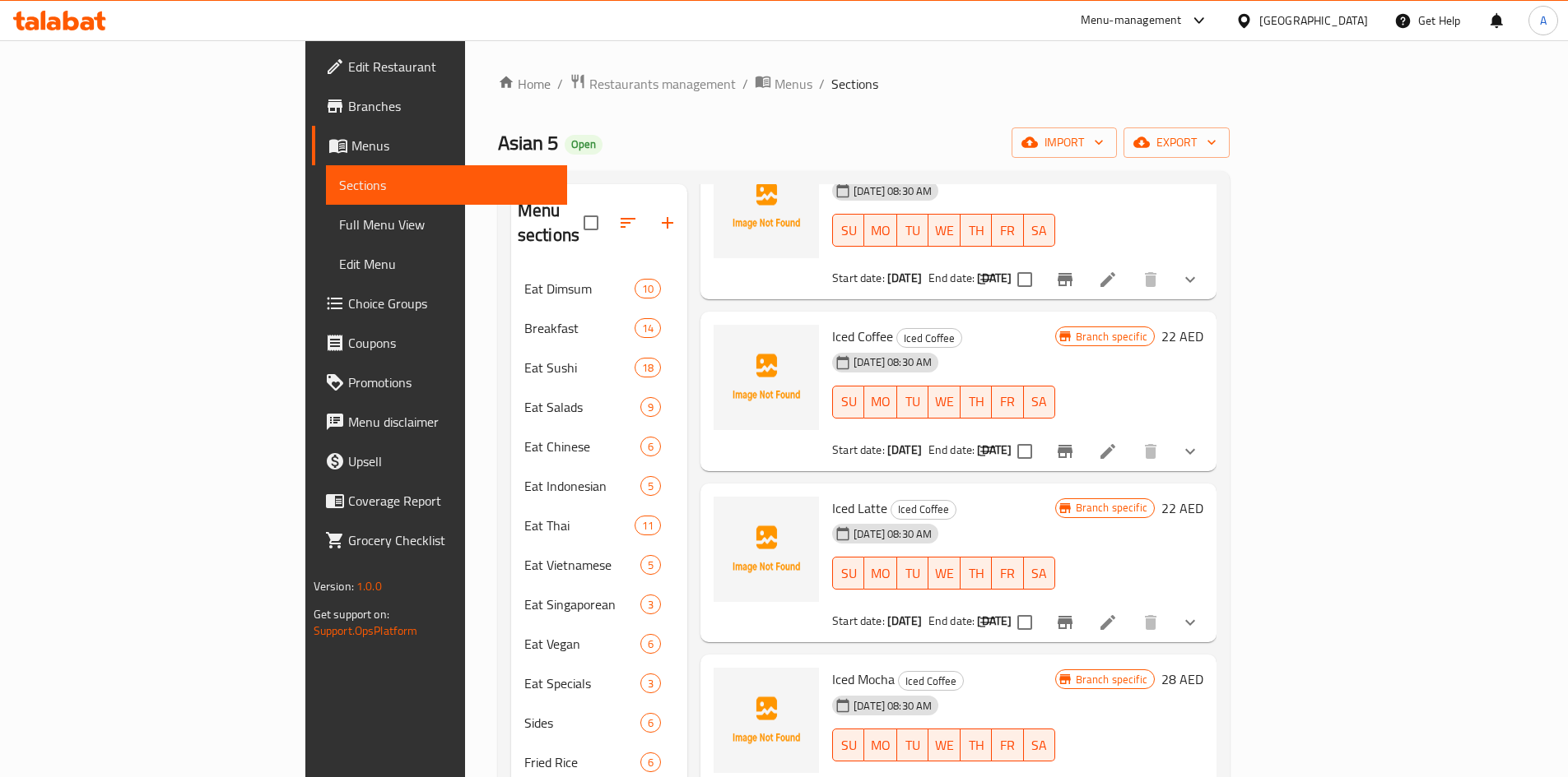
drag, startPoint x: 803, startPoint y: 261, endPoint x: 991, endPoint y: 262, distance: 188.0
click at [991, 270] on div "Start date: 21-03-2025 End date: 21-03-2125" at bounding box center [943, 278] width 223 height 17
click at [997, 264] on div "Iced Cappuccino Iced Coffee 21-03-2025 08:30 AM SU MO TU WE TH FR SA Start date…" at bounding box center [944, 219] width 236 height 146
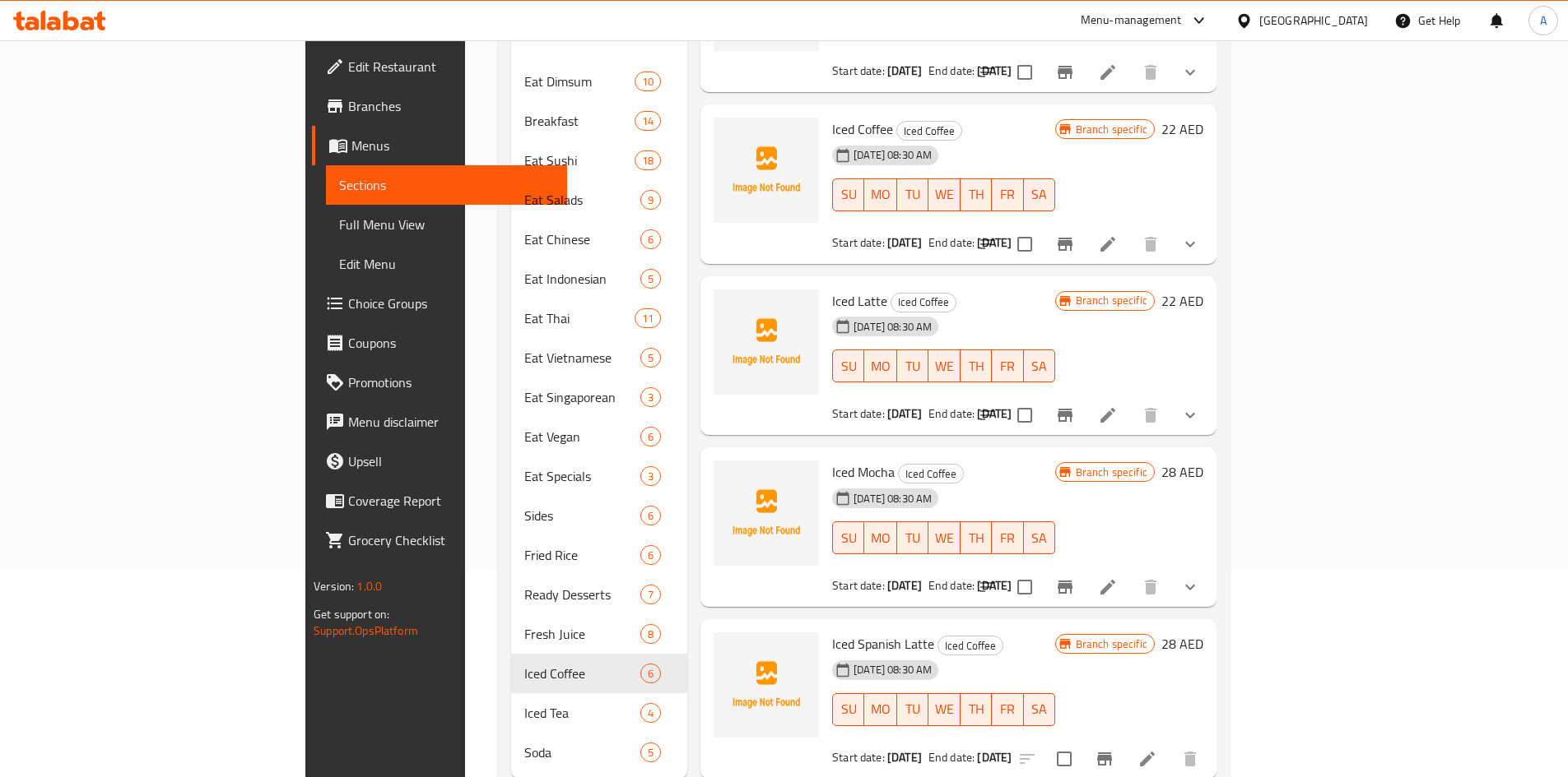
scroll to position [230, 0]
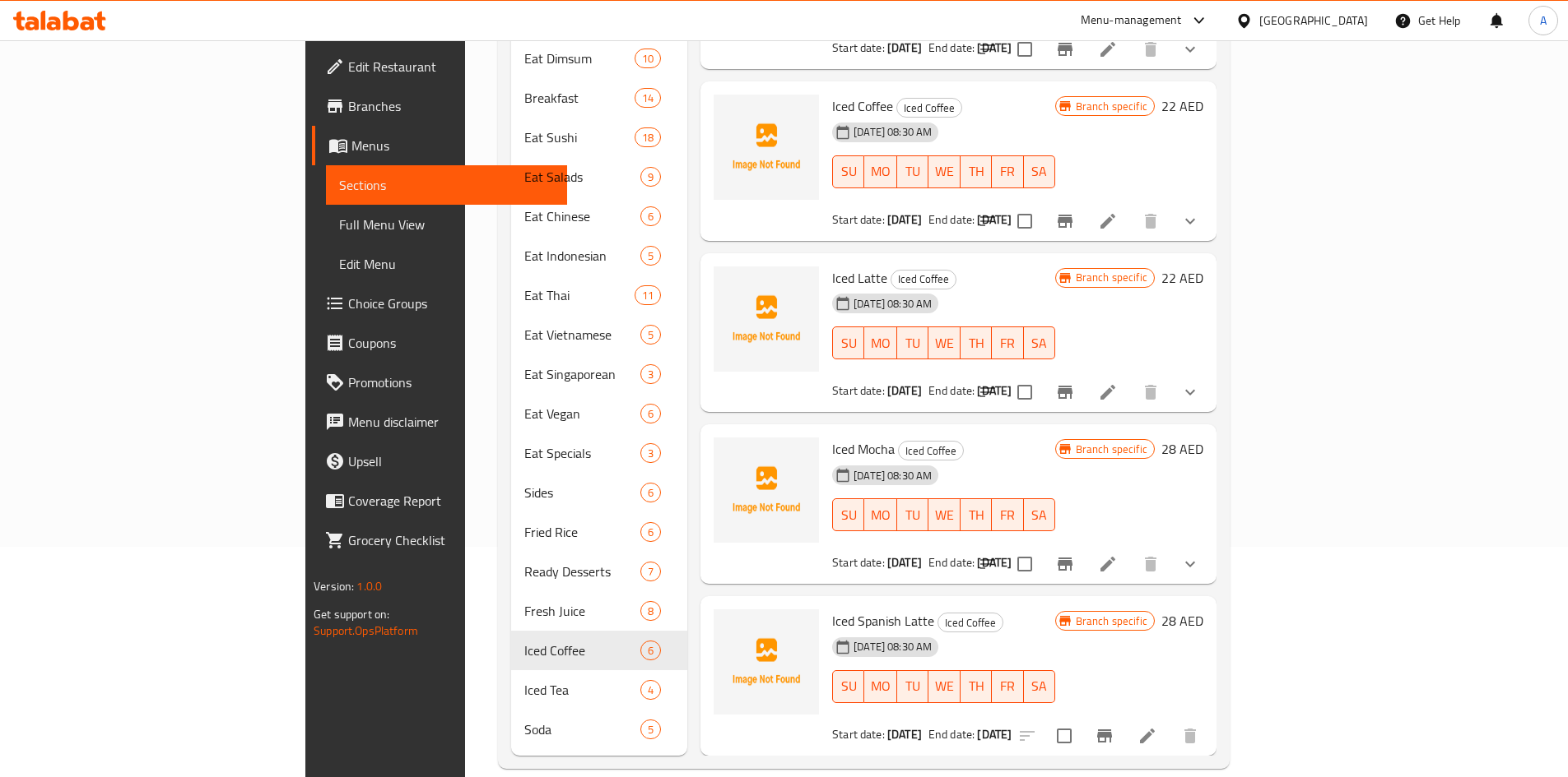
click at [1131, 550] on li at bounding box center [1108, 565] width 46 height 30
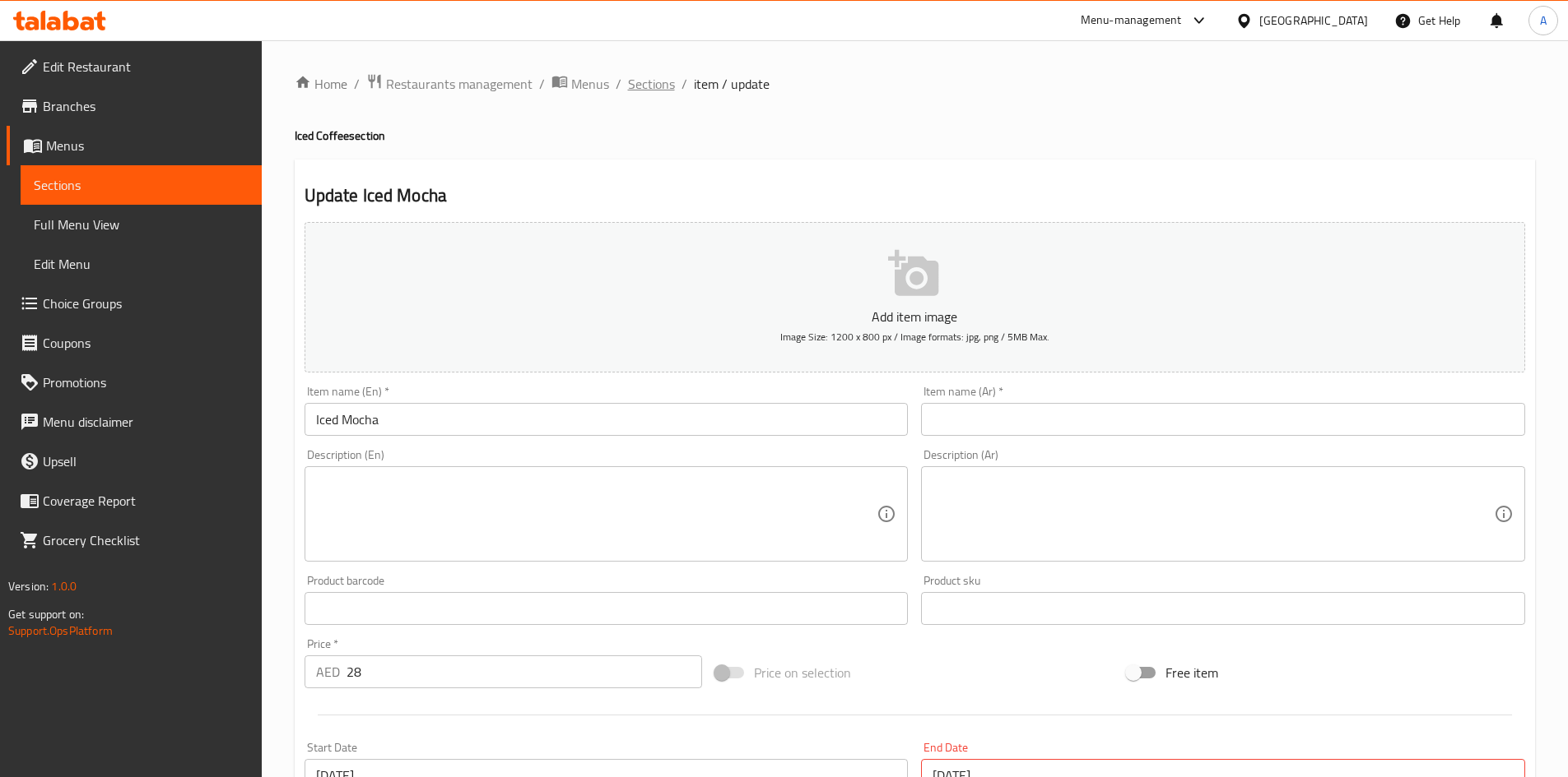
click at [671, 90] on span "Sections" at bounding box center [650, 84] width 47 height 19
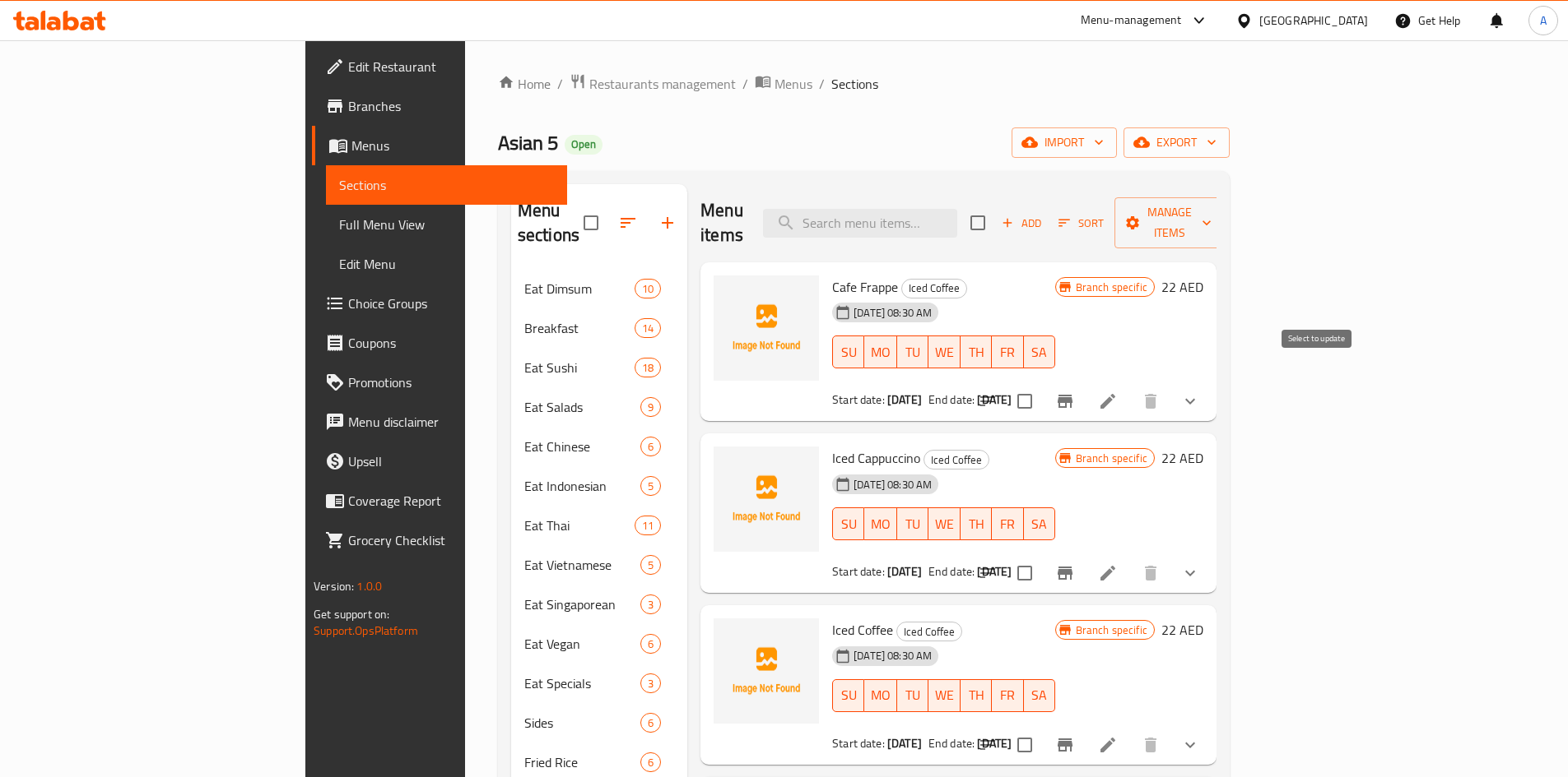
drag, startPoint x: 1323, startPoint y: 376, endPoint x: 1385, endPoint y: 344, distance: 69.8
click at [1042, 384] on input "checkbox" at bounding box center [1024, 401] width 34 height 34
drag, startPoint x: 1319, startPoint y: 385, endPoint x: 1315, endPoint y: 263, distance: 122.1
click at [1042, 386] on input "checkbox" at bounding box center [1024, 401] width 34 height 34
checkbox input "false"
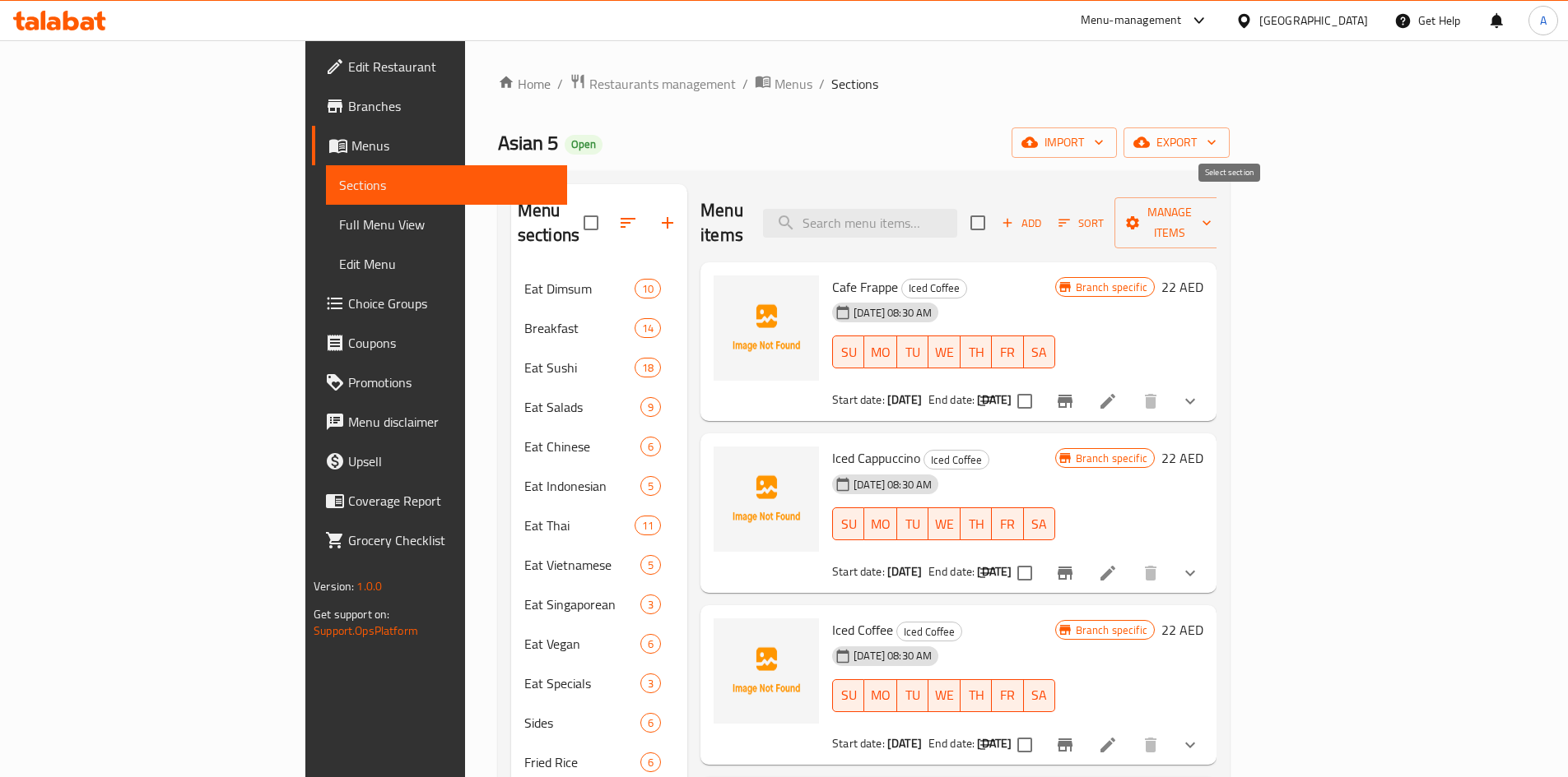
drag, startPoint x: 1236, startPoint y: 209, endPoint x: 1263, endPoint y: 211, distance: 27.1
click at [995, 210] on input "checkbox" at bounding box center [977, 222] width 34 height 34
checkbox input "true"
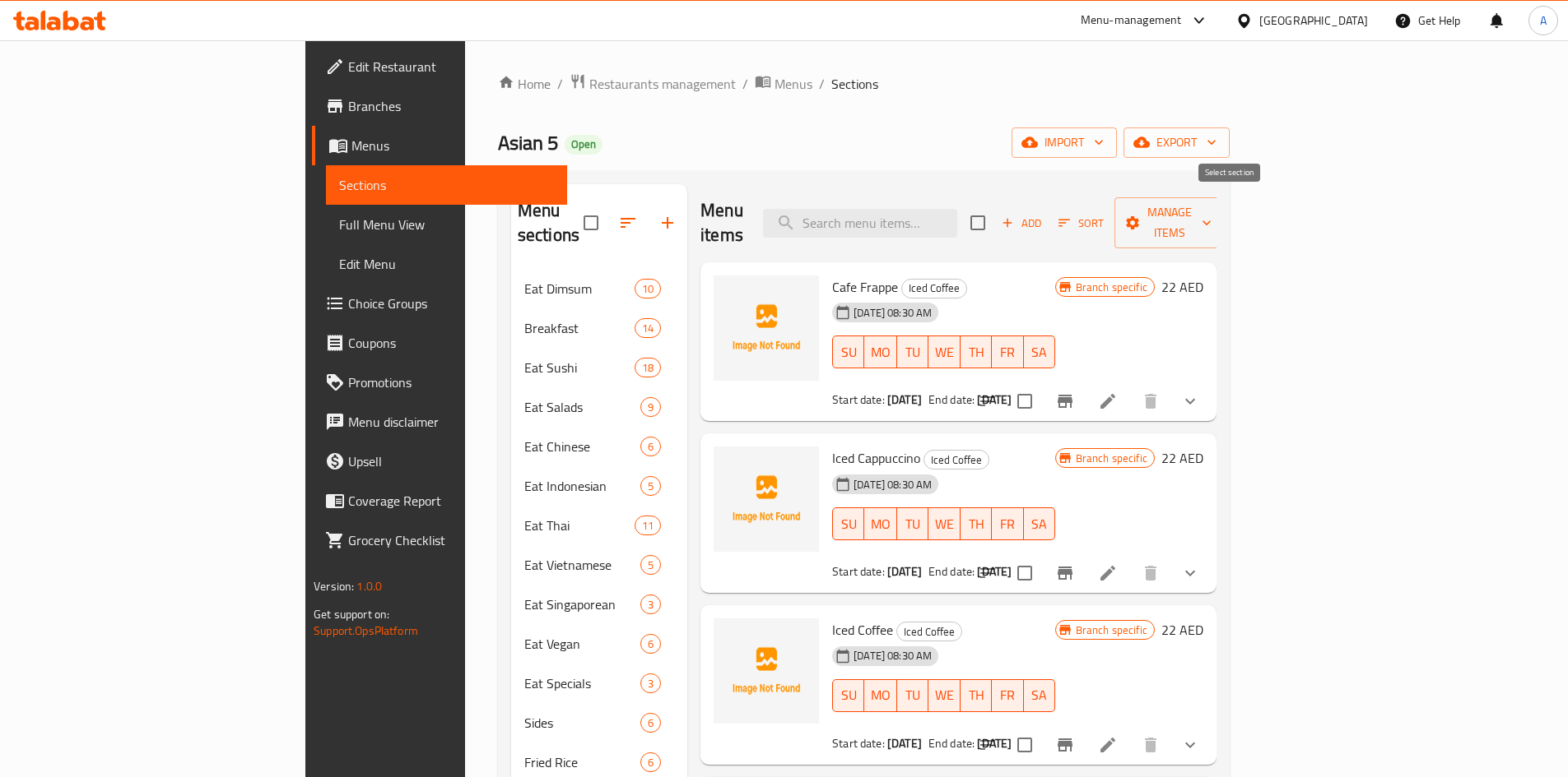
checkbox input "true"
click at [1211, 215] on span "Manage items" at bounding box center [1169, 223] width 84 height 41
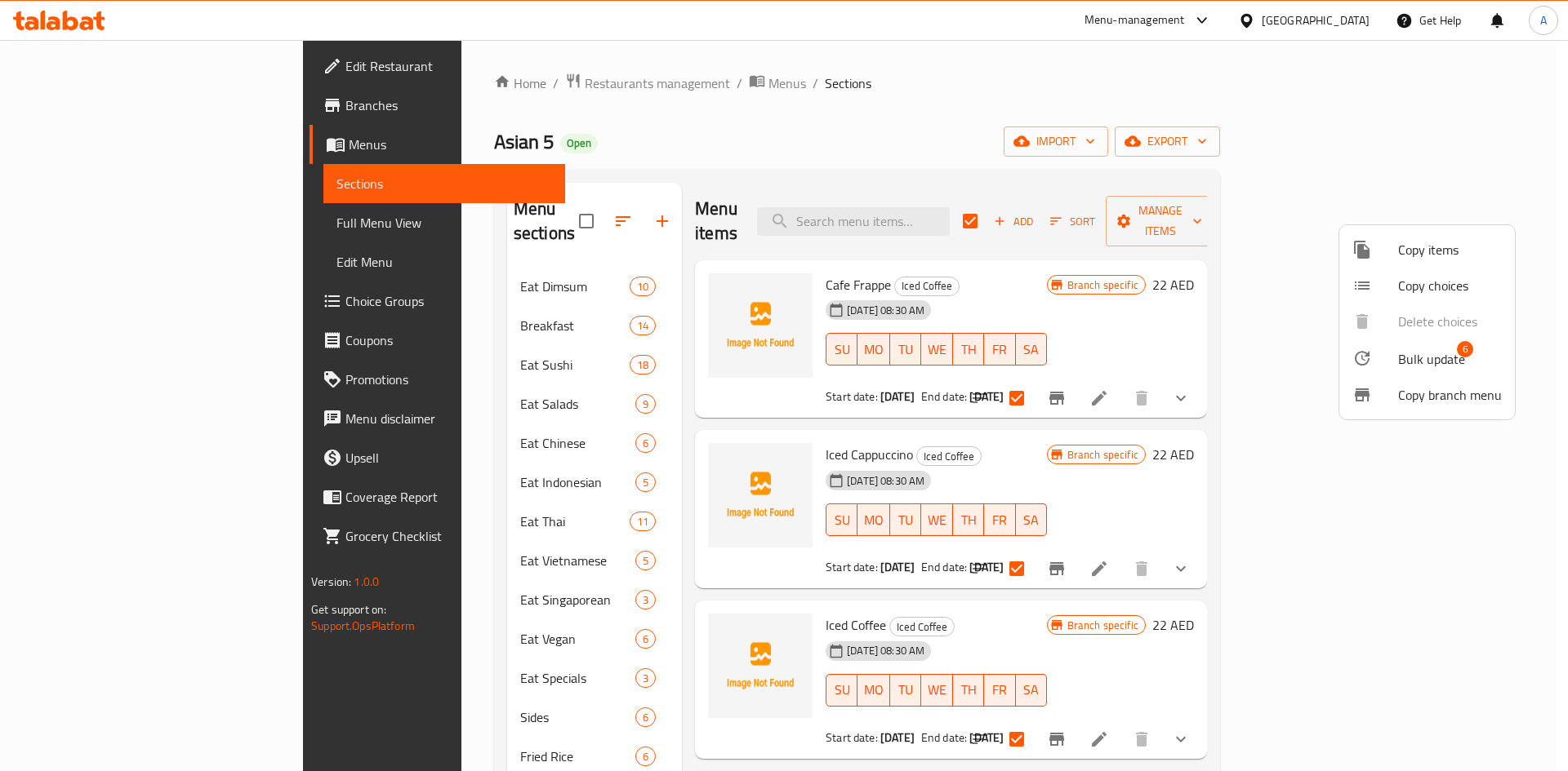
click at [1418, 354] on span "Bulk update" at bounding box center [1432, 359] width 67 height 19
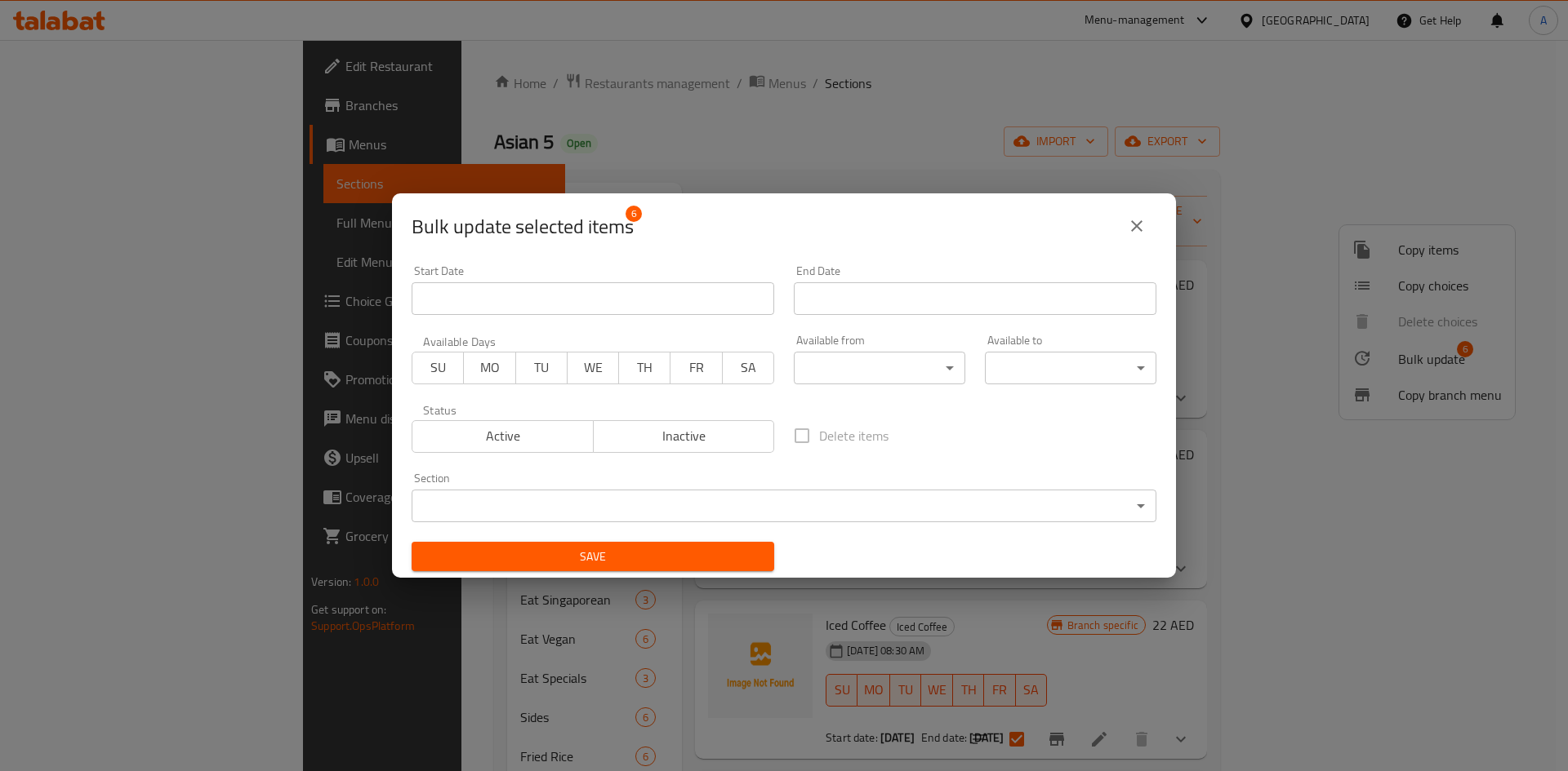
click at [955, 385] on div "Available from ​ ​" at bounding box center [879, 359] width 191 height 69
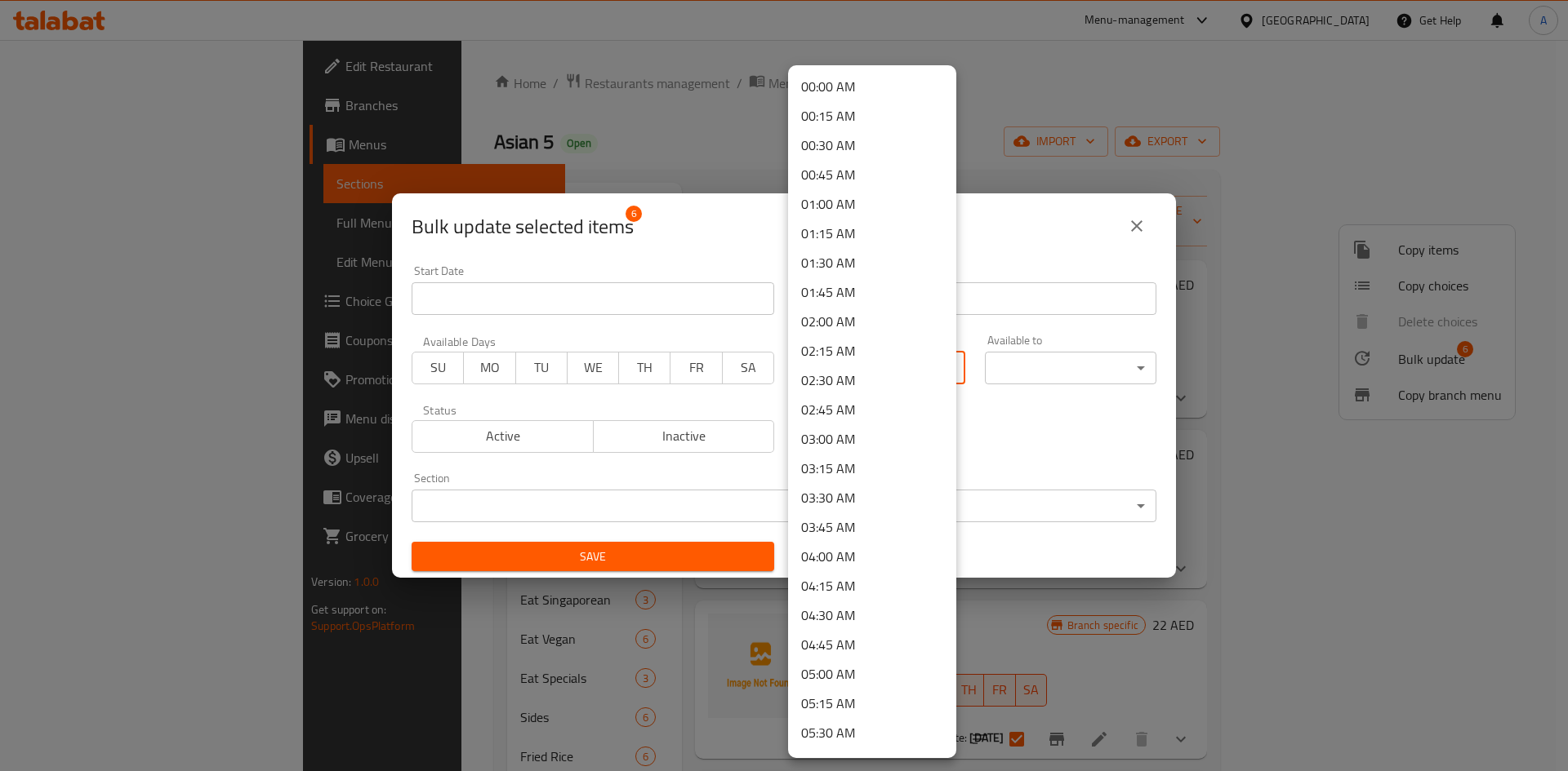
click at [918, 379] on body "​ Menu-management United Arab Emirates Get Help A Edit Restaurant Branches Menu…" at bounding box center [784, 406] width 1568 height 732
click at [842, 410] on li "08:00 AM" at bounding box center [872, 412] width 168 height 30
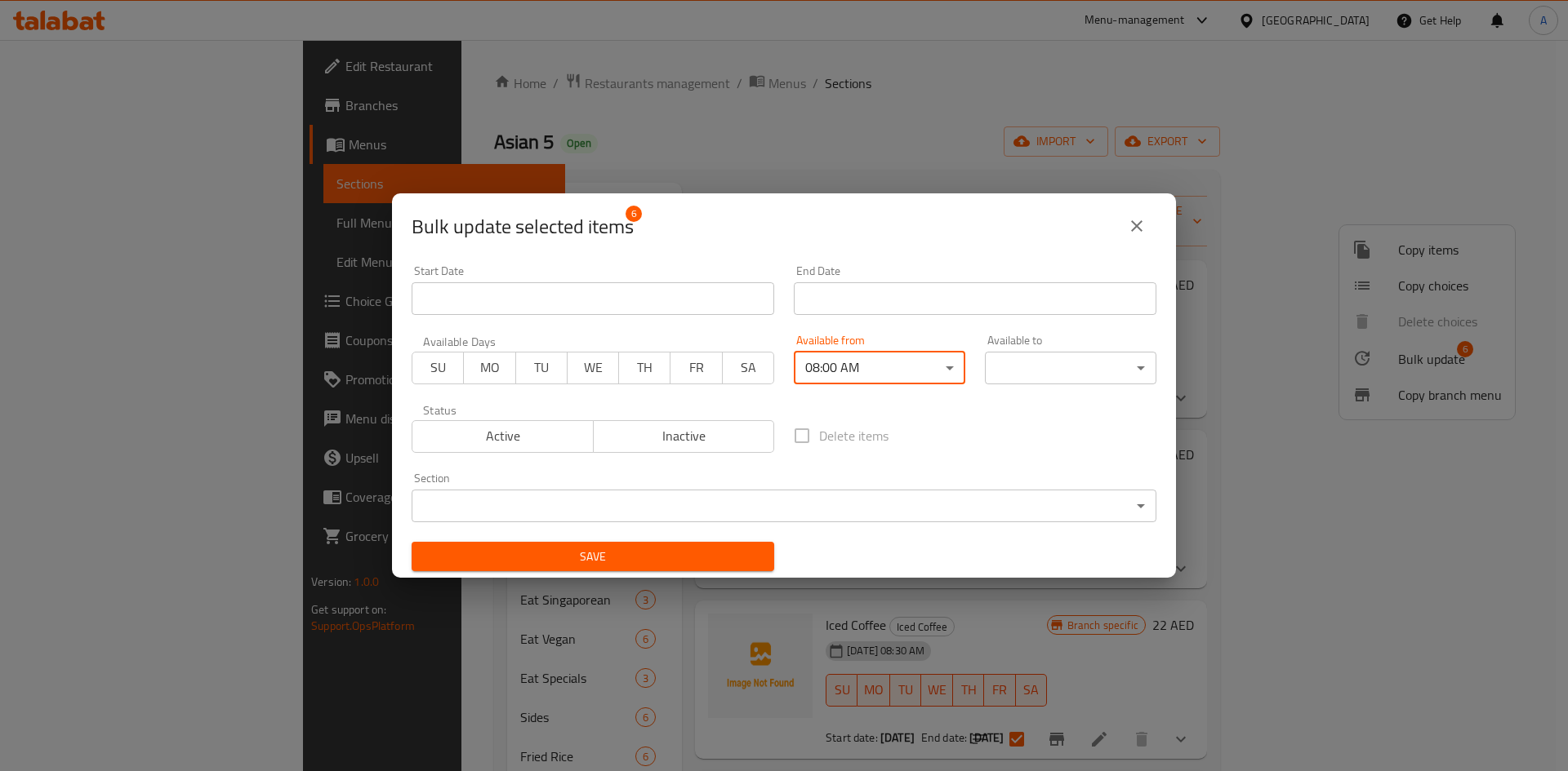
click at [1015, 370] on div "00:00 AM 00:15 AM 00:30 AM 00:45 AM 01:00 AM 01:15 AM 01:30 AM 01:45 AM 02:00 A…" at bounding box center [784, 386] width 1568 height 771
click at [1014, 365] on body "​ Menu-management United Arab Emirates Get Help A Edit Restaurant Branches Menu…" at bounding box center [784, 406] width 1568 height 732
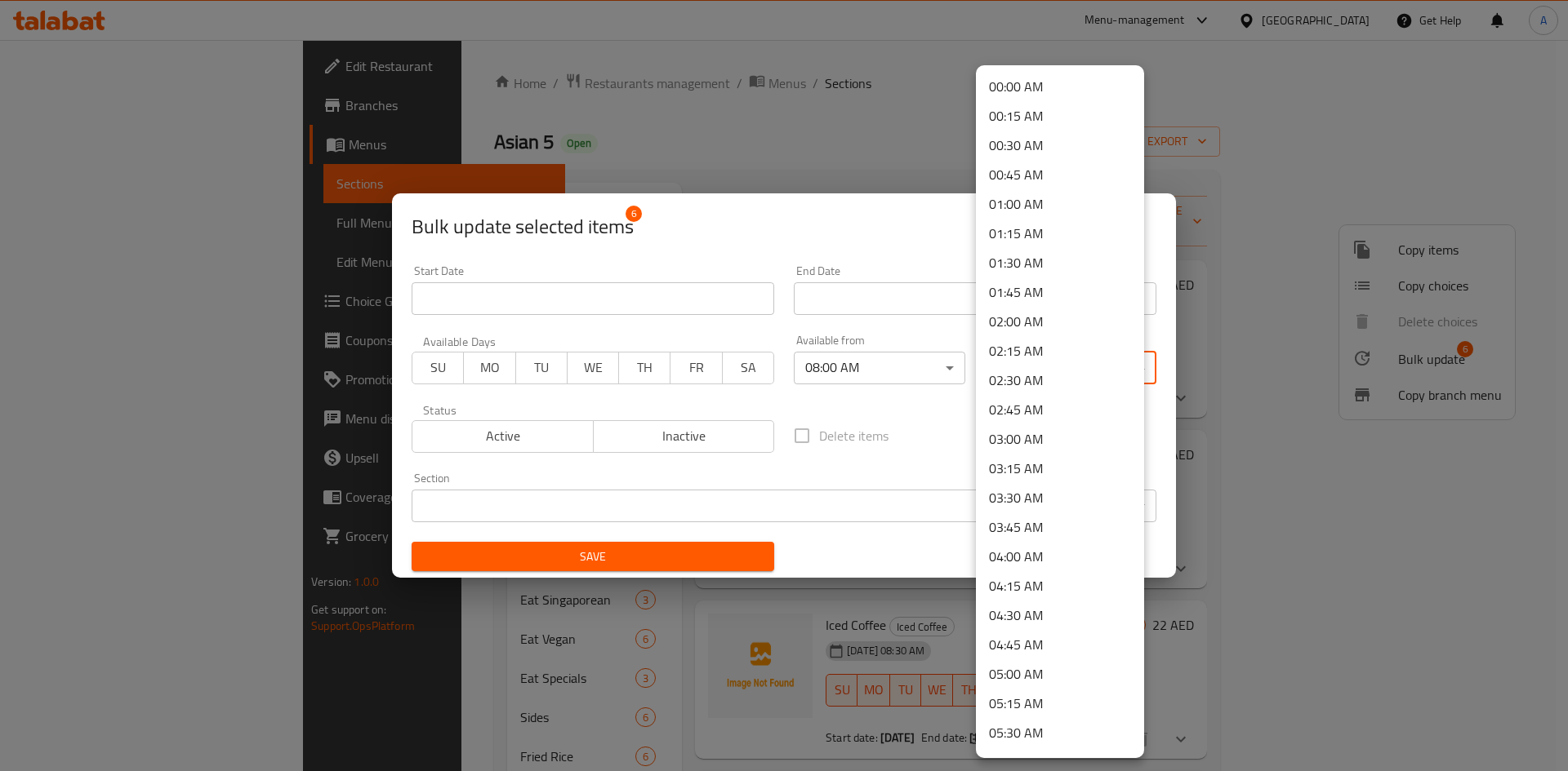
scroll to position [2171, 0]
click at [1048, 563] on li "22:30 PM" at bounding box center [1060, 561] width 168 height 30
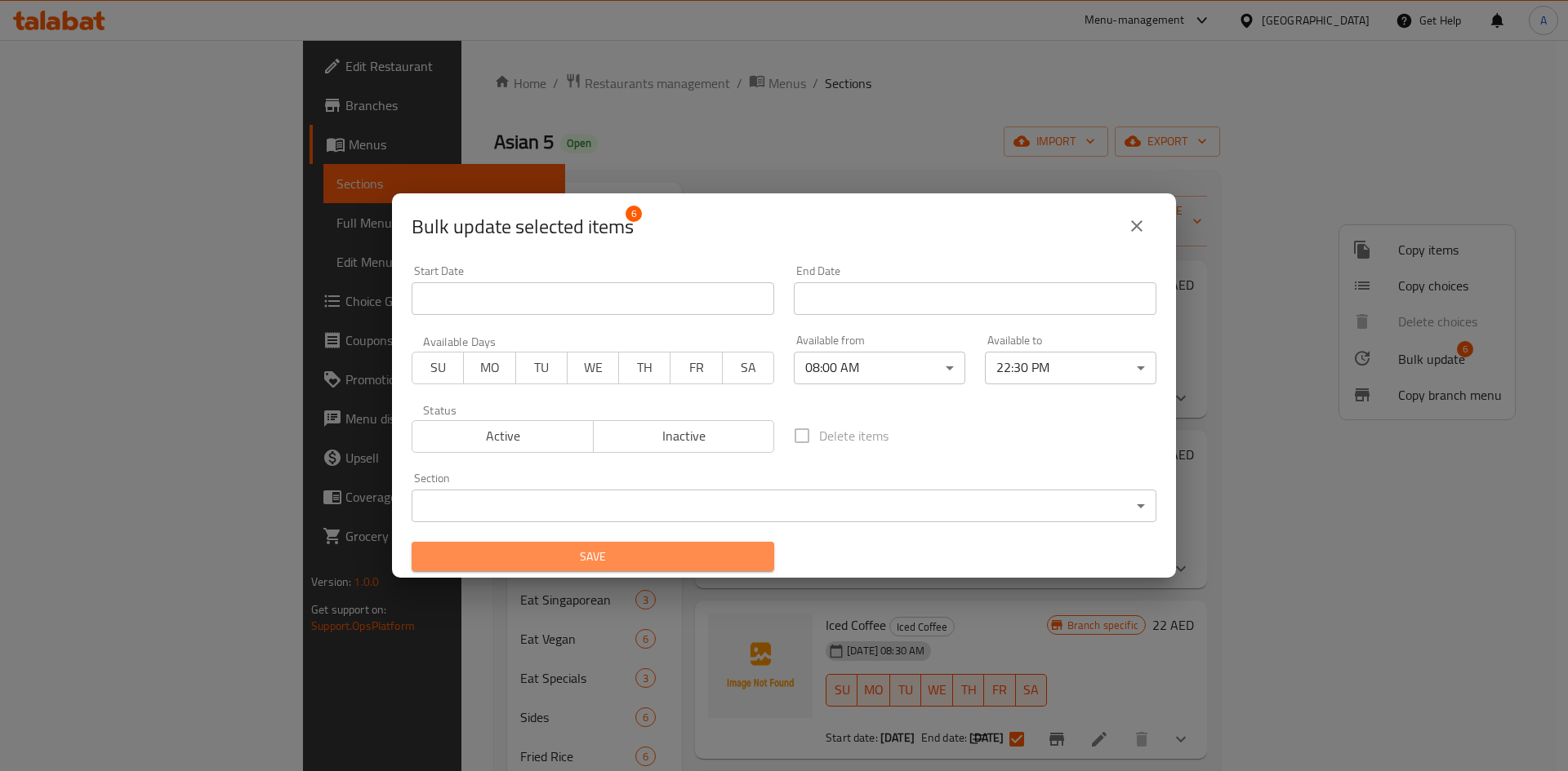
click at [658, 560] on span "Save" at bounding box center [593, 557] width 337 height 20
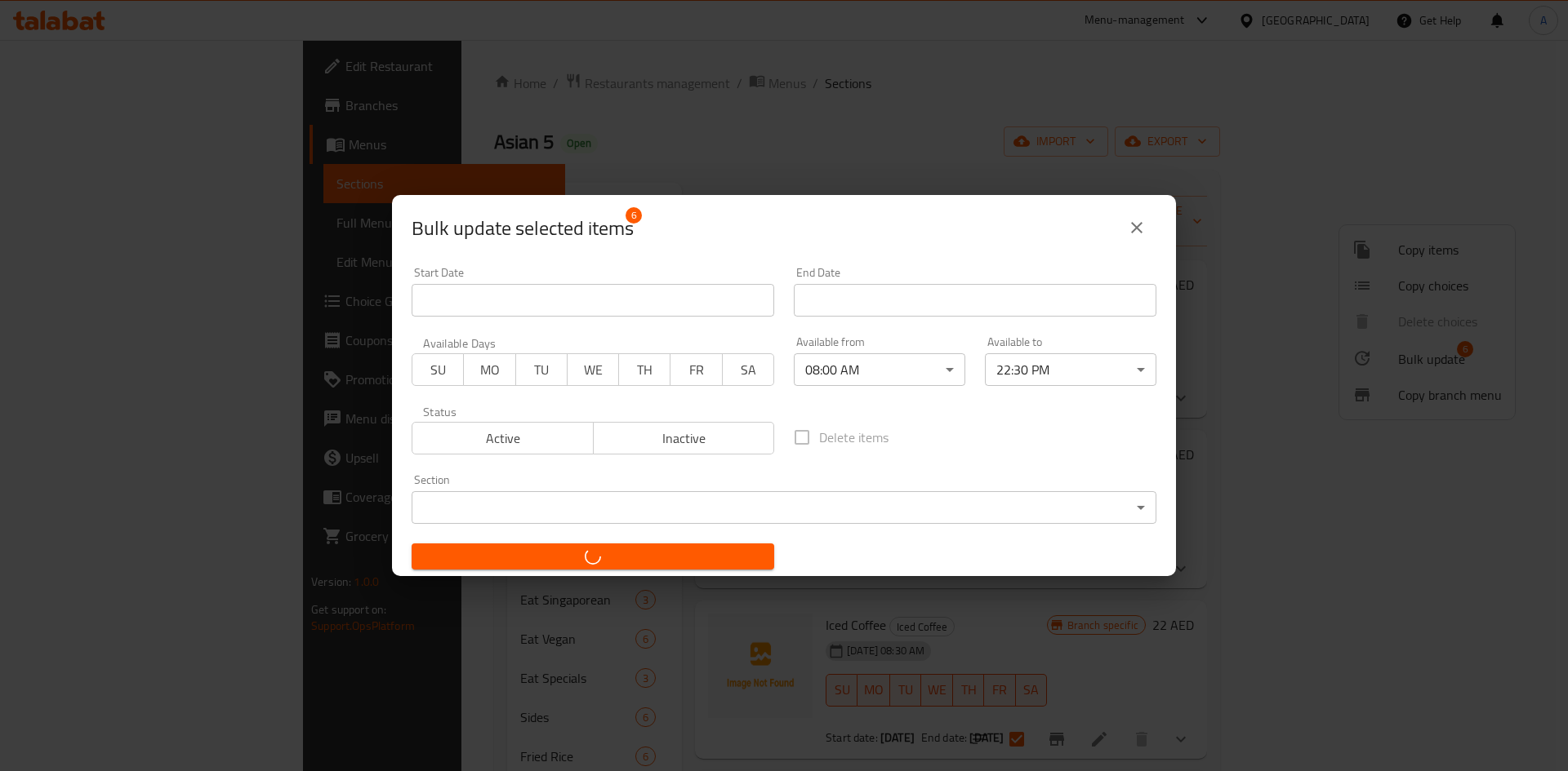
checkbox input "false"
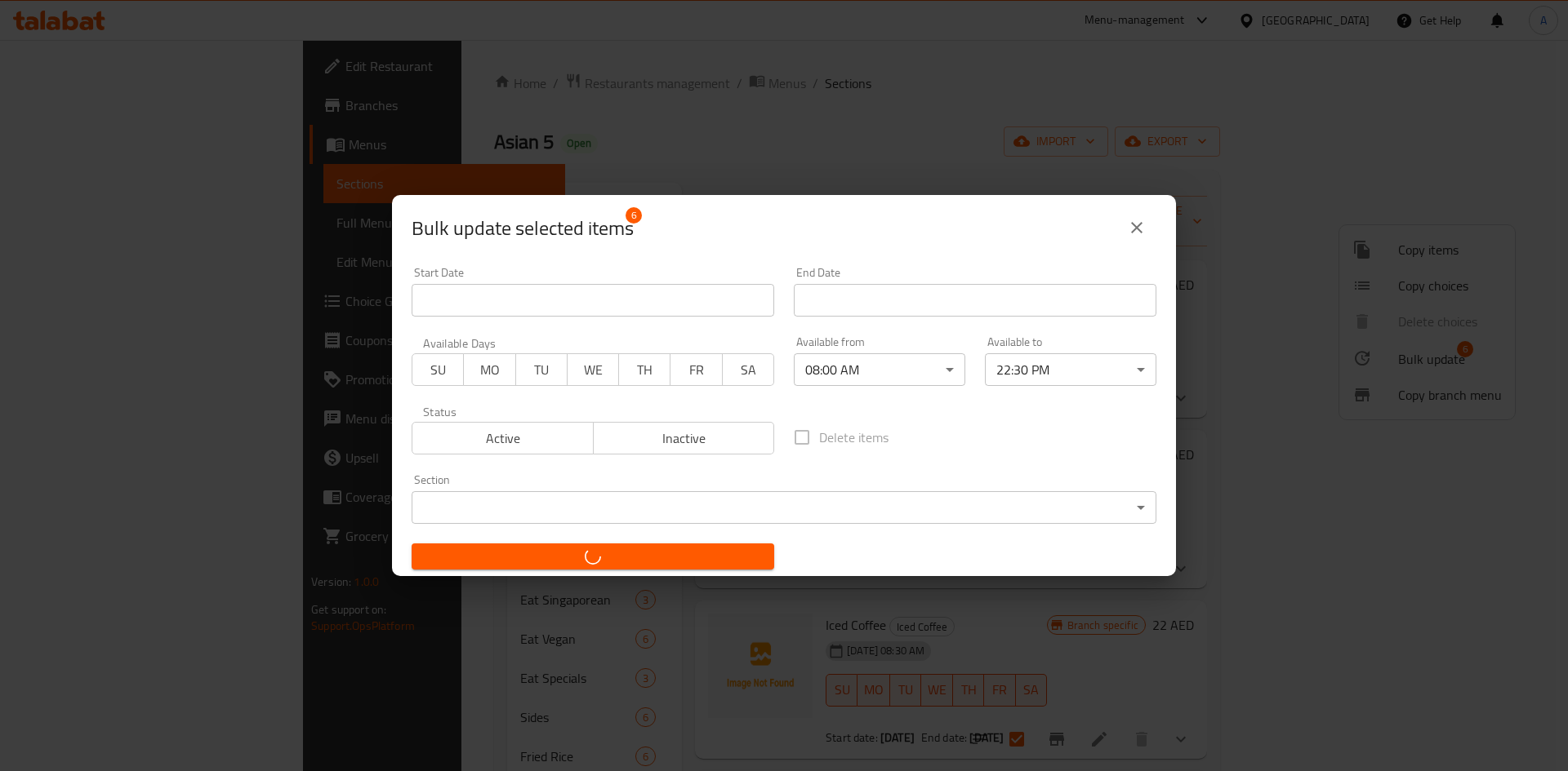
checkbox input "false"
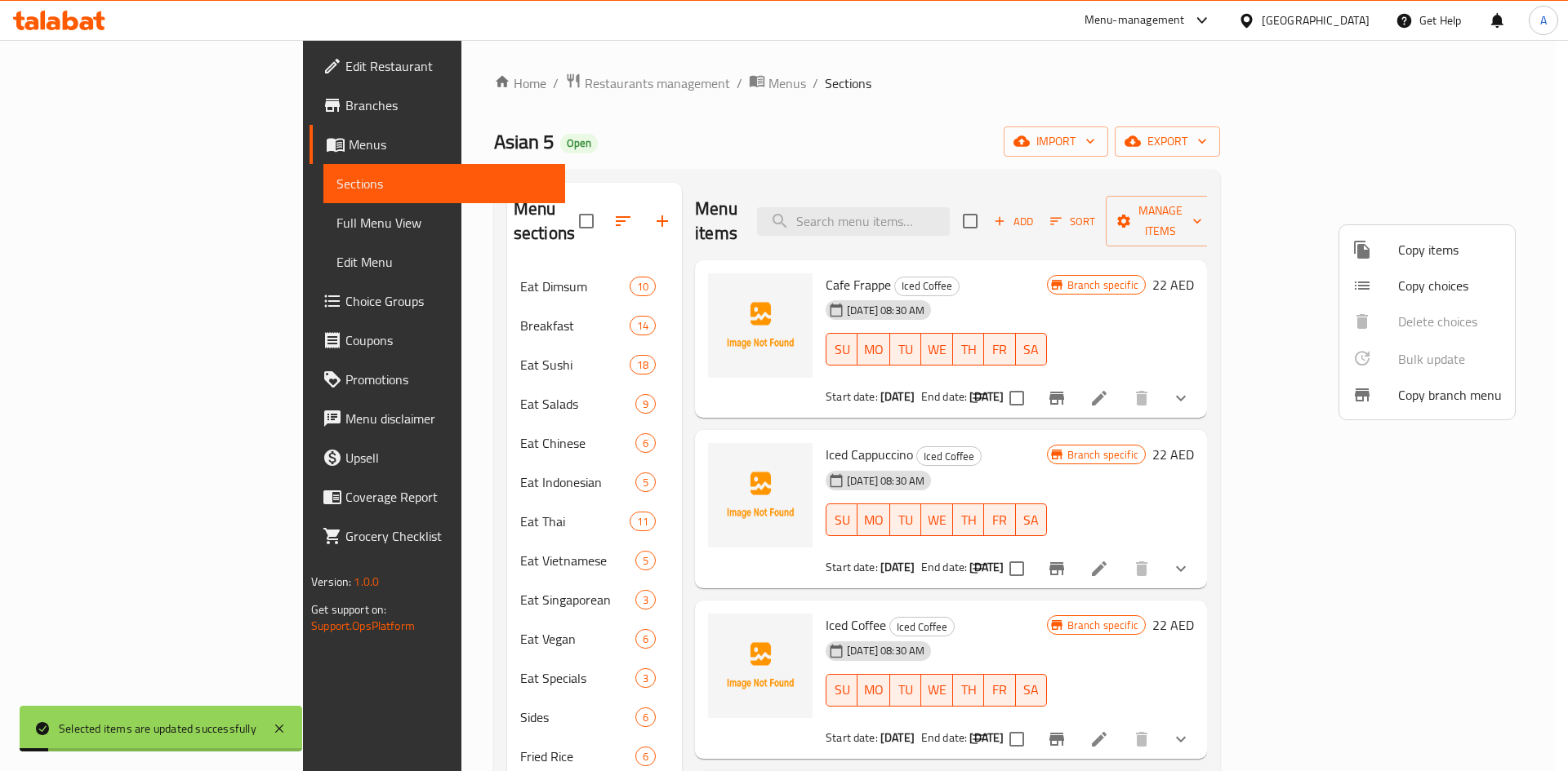
click at [1038, 185] on div at bounding box center [784, 386] width 1568 height 771
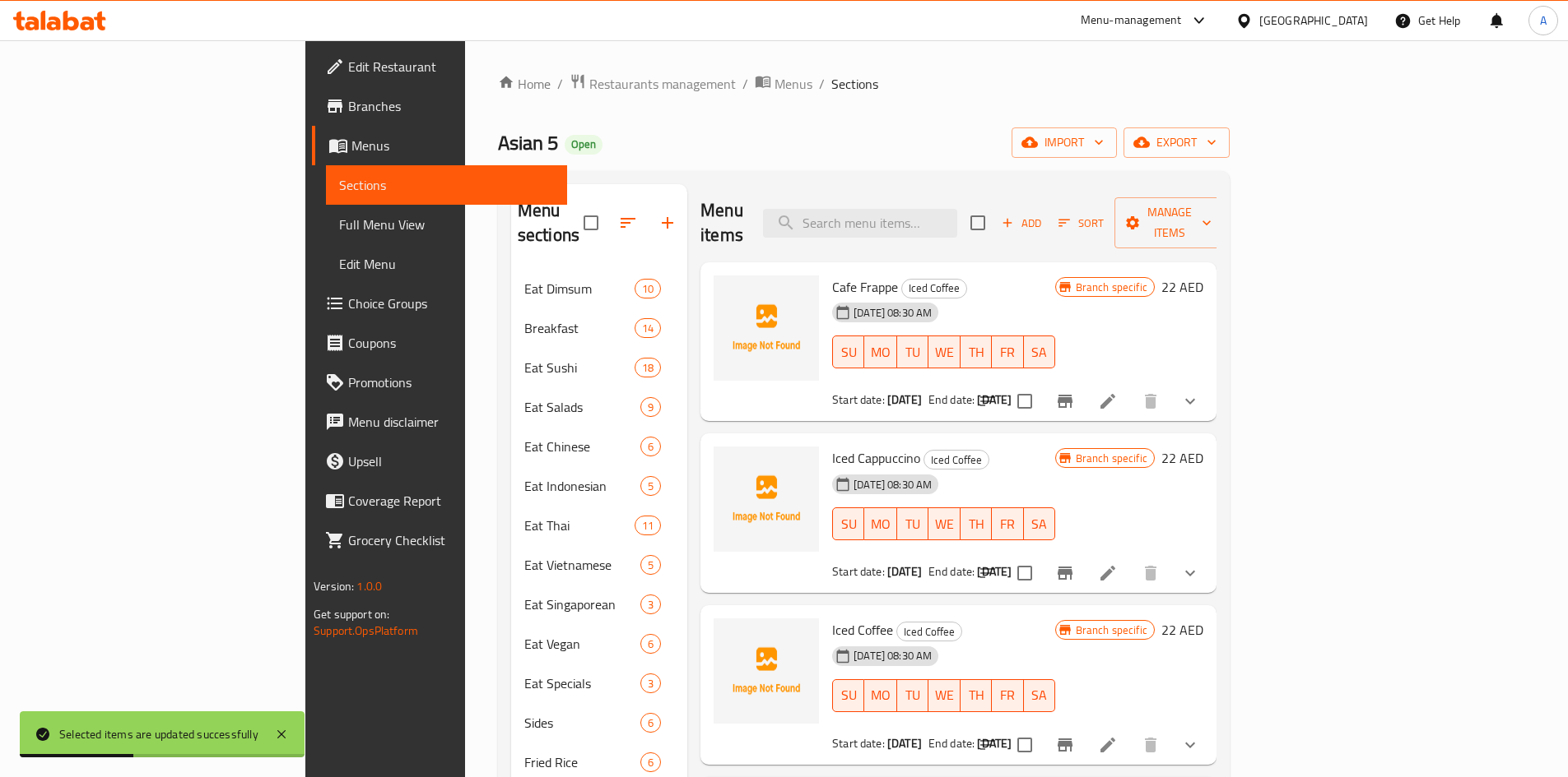
click at [1118, 391] on icon at bounding box center [1108, 401] width 19 height 19
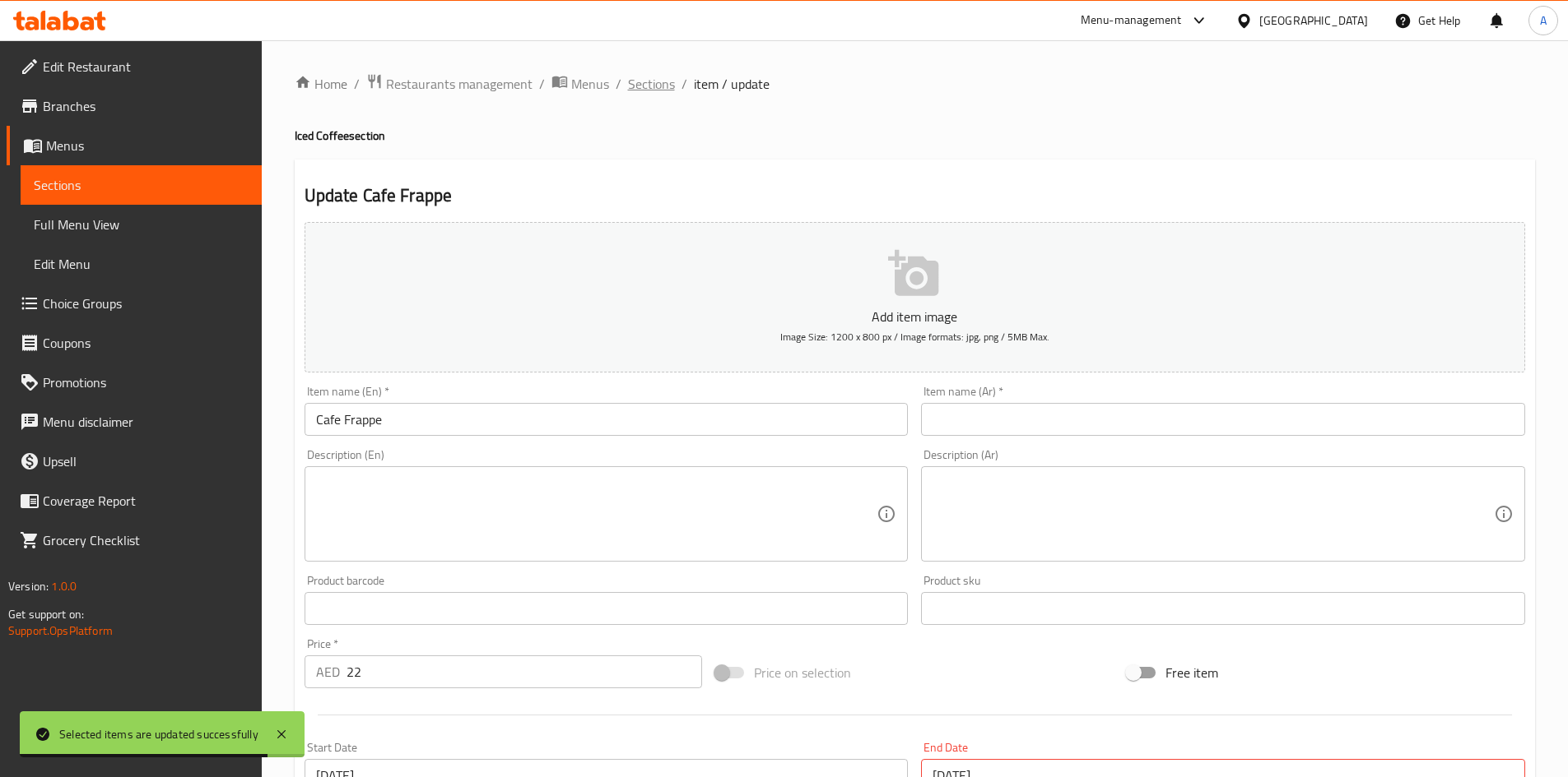
click at [663, 81] on span "Sections" at bounding box center [650, 84] width 47 height 19
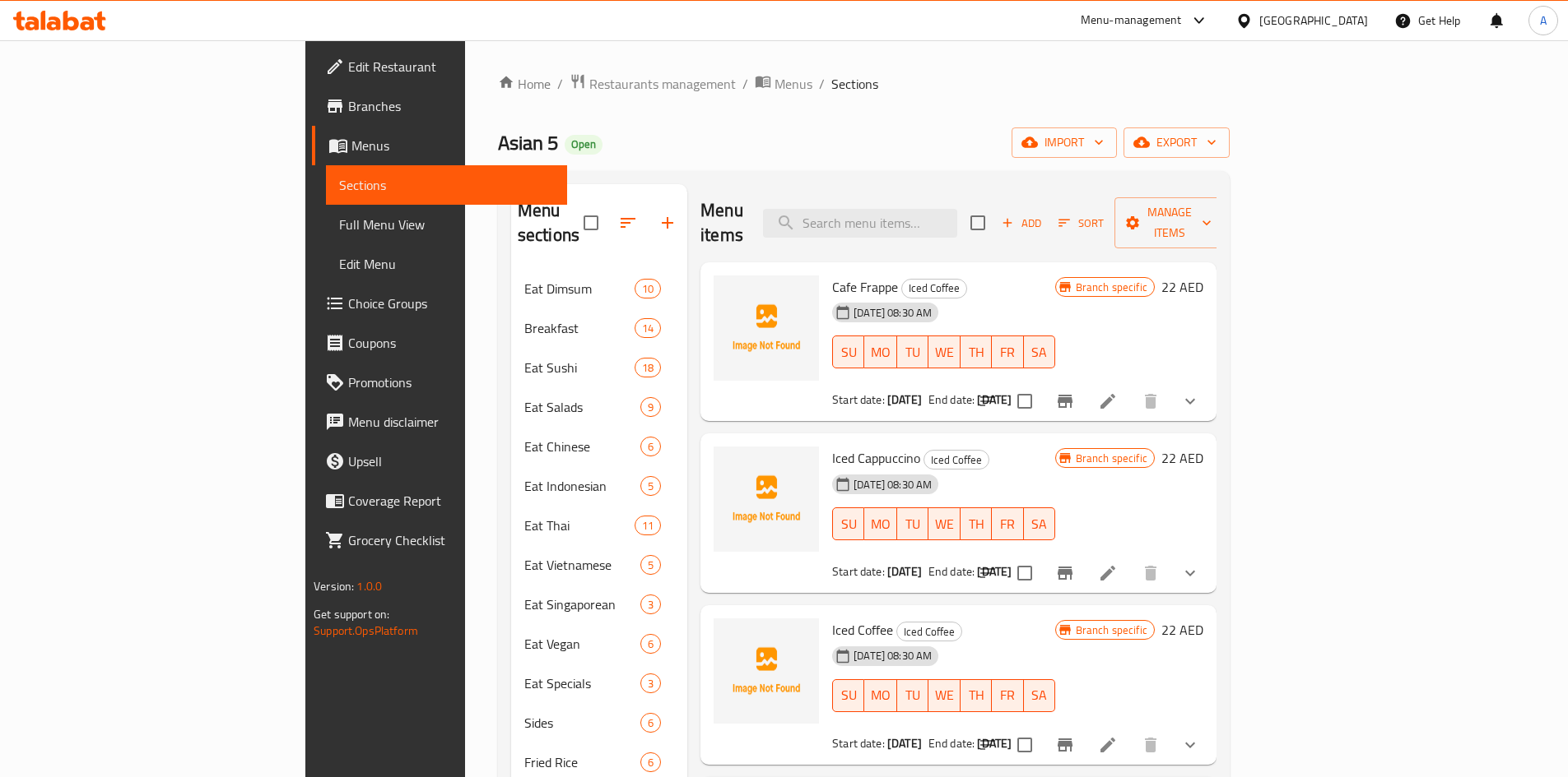
scroll to position [230, 0]
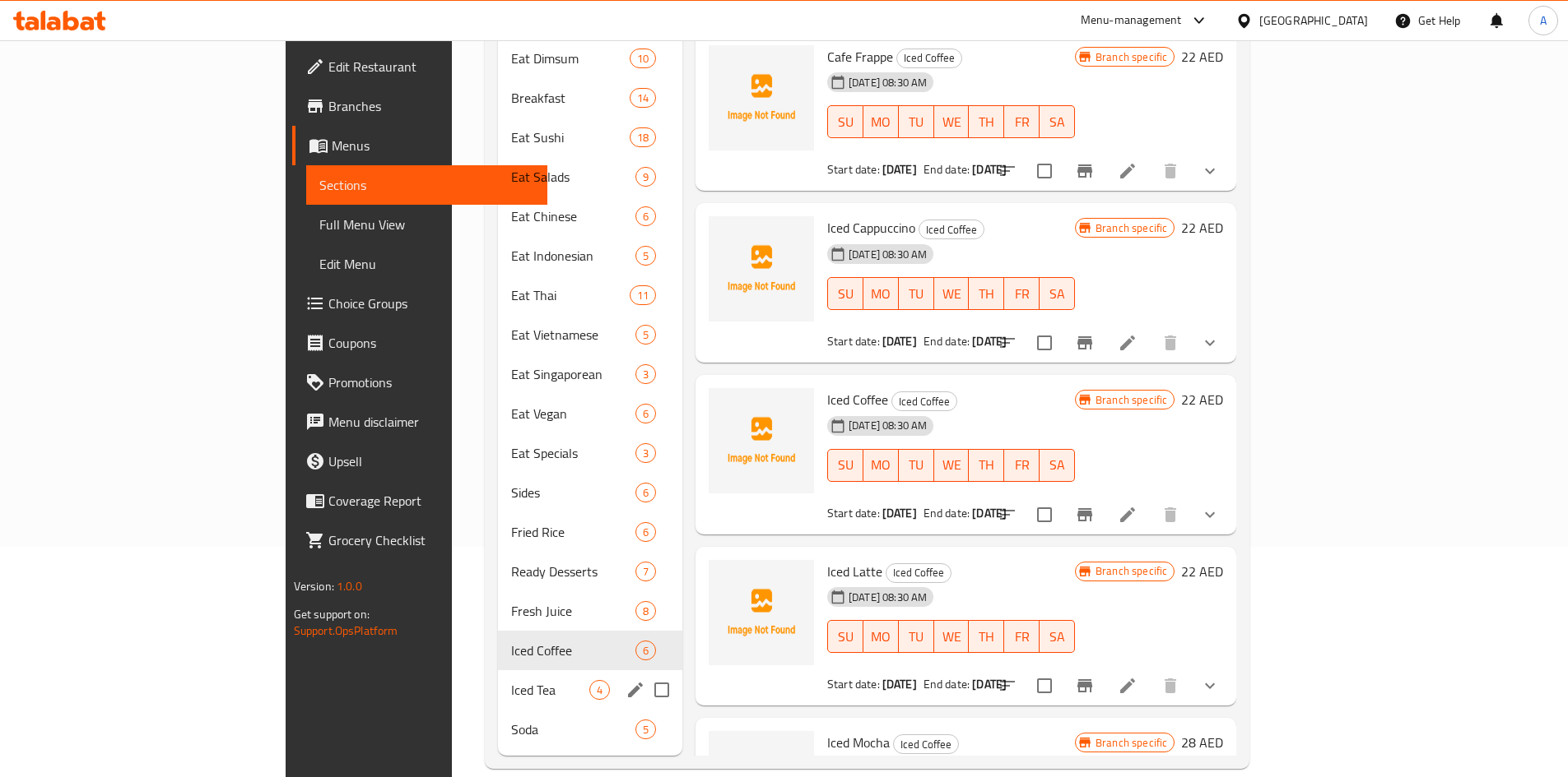
click at [498, 670] on div "Iced Tea 4" at bounding box center [590, 690] width 184 height 40
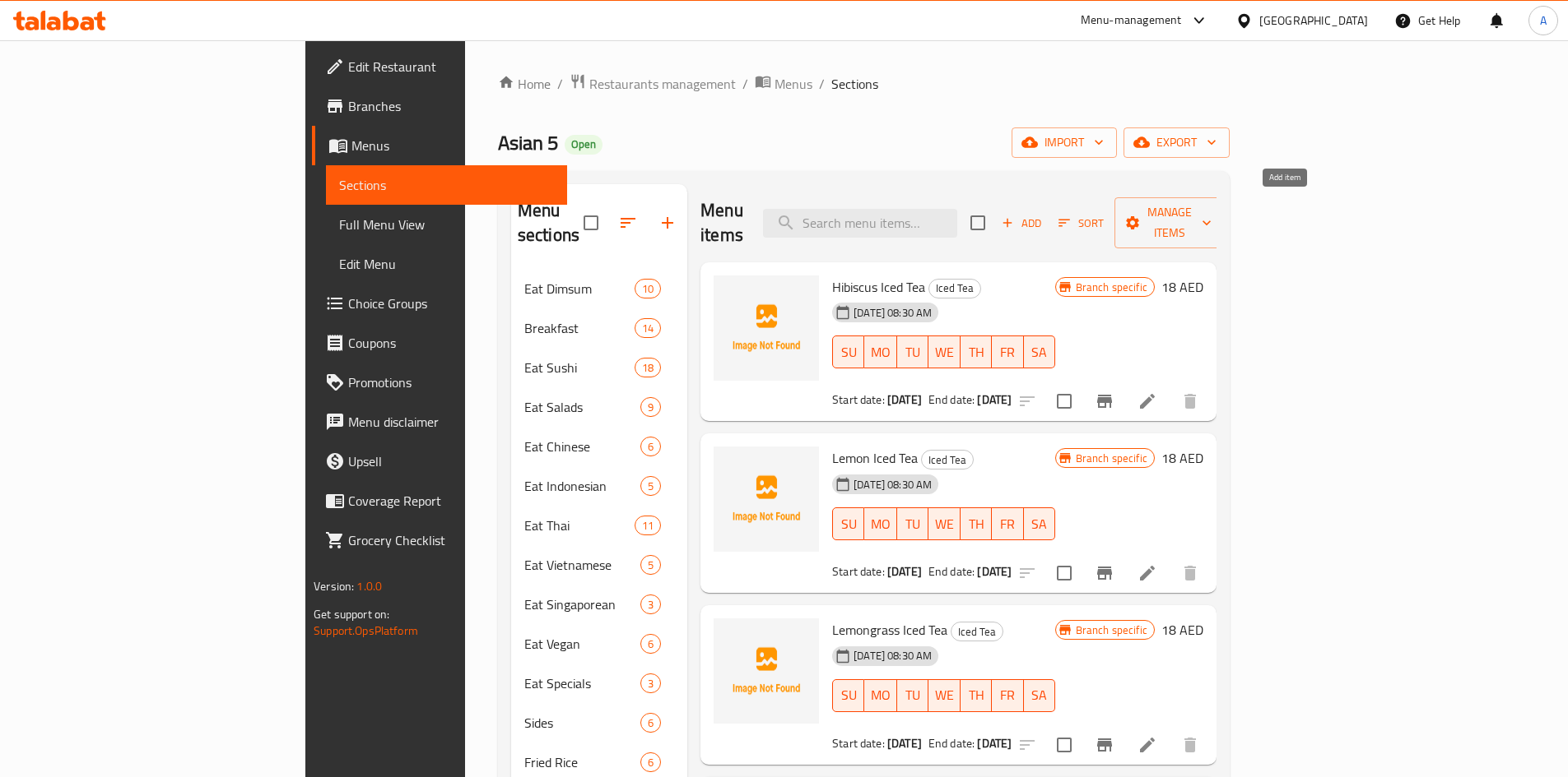
drag, startPoint x: 1246, startPoint y: 209, endPoint x: 1257, endPoint y: 209, distance: 11.0
click at [995, 209] on input "checkbox" at bounding box center [977, 222] width 34 height 34
checkbox input "true"
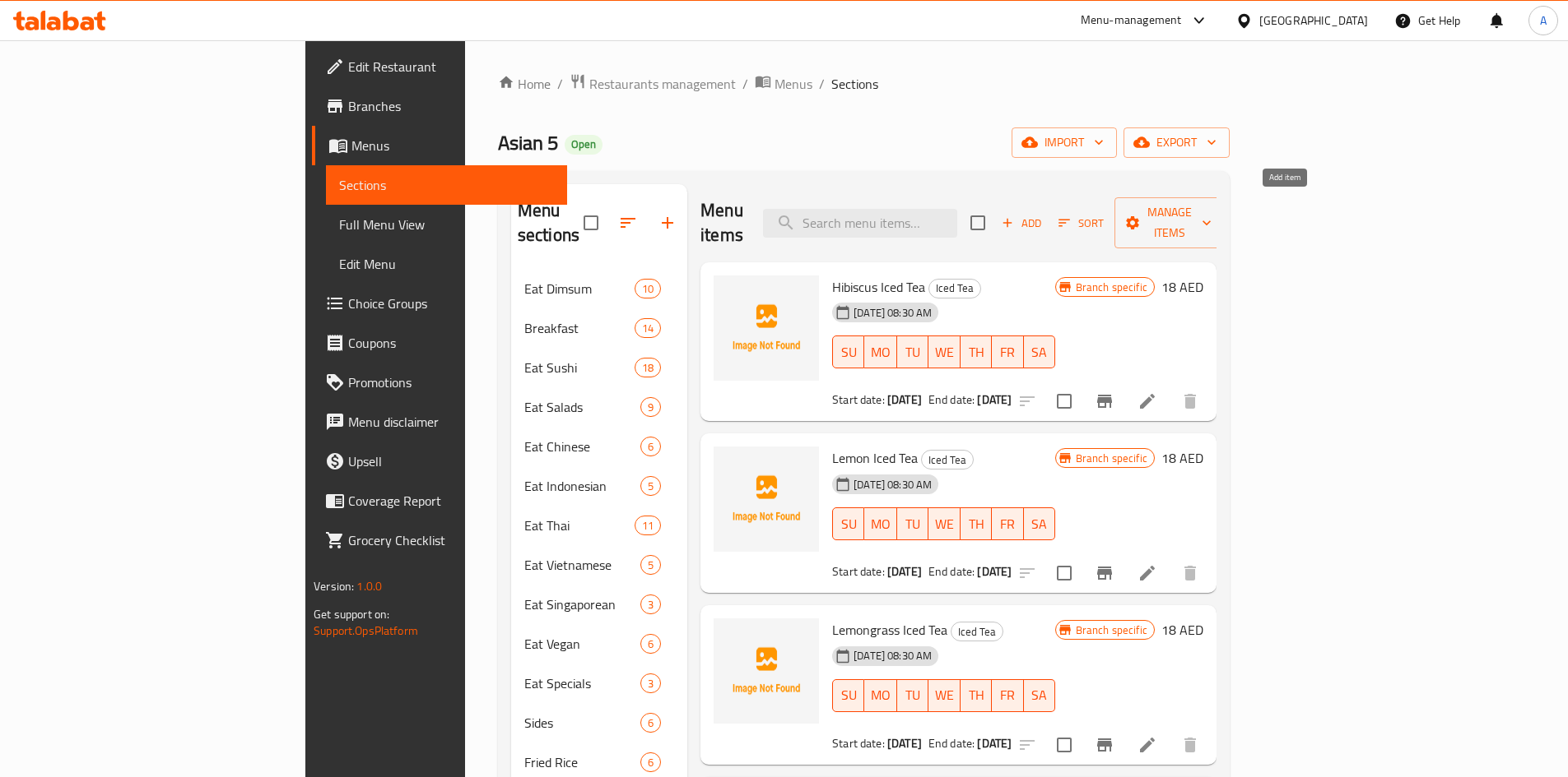
checkbox input "true"
click at [1211, 203] on span "Manage items" at bounding box center [1169, 223] width 84 height 41
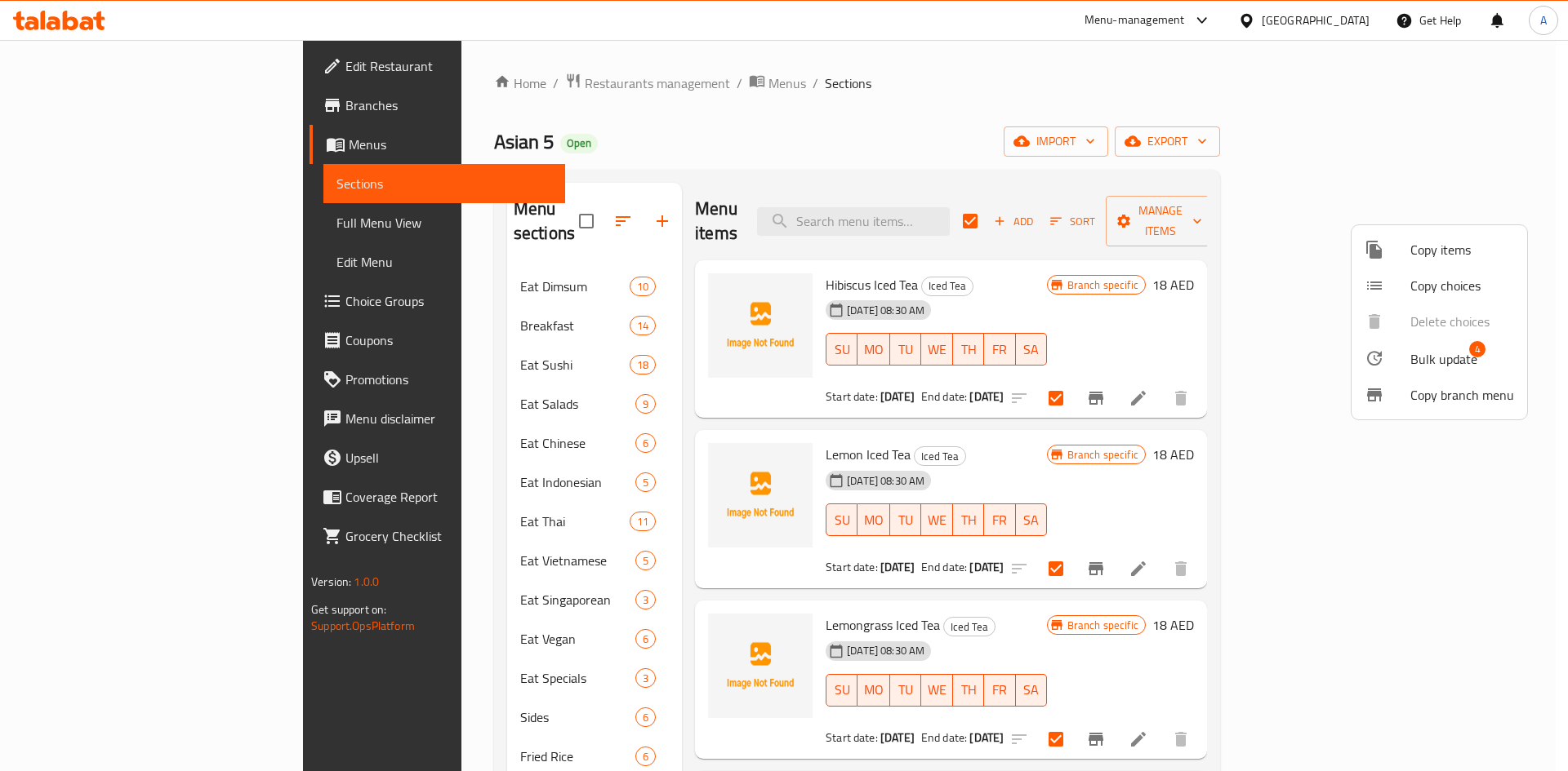
click at [1405, 351] on div at bounding box center [1387, 358] width 45 height 19
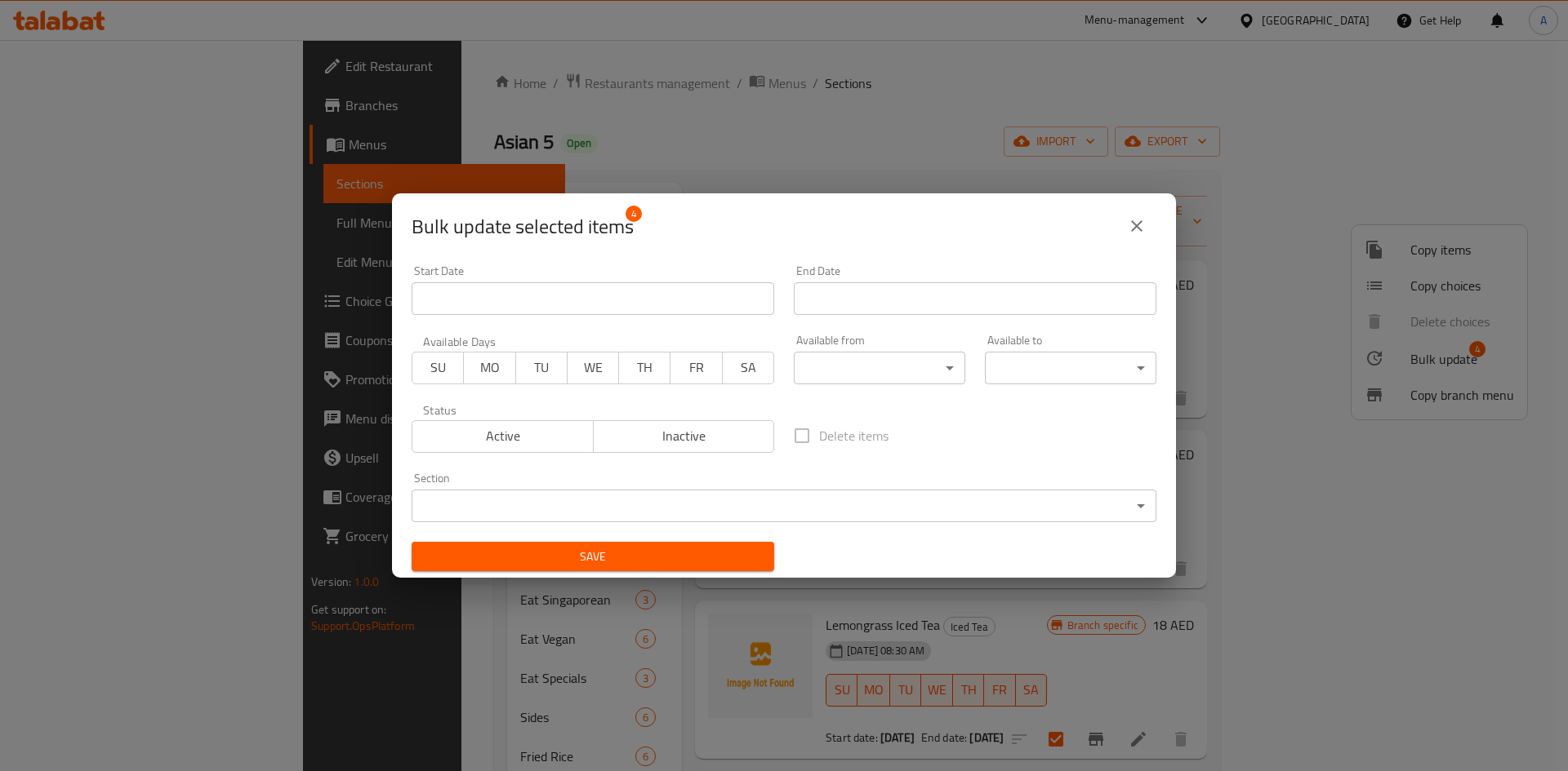
click at [1139, 223] on icon "close" at bounding box center [1137, 226] width 19 height 19
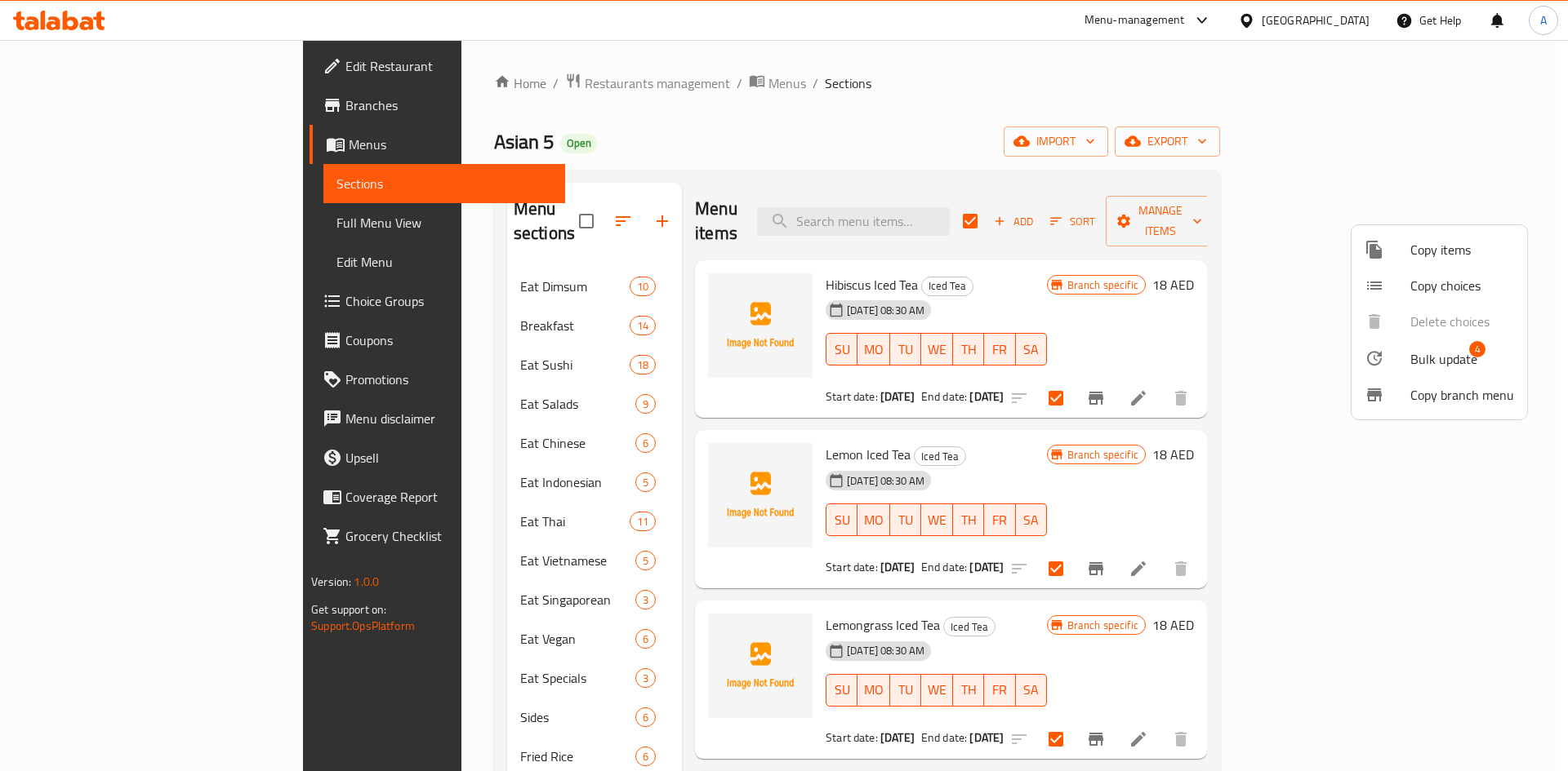
click at [707, 105] on div at bounding box center [784, 386] width 1568 height 771
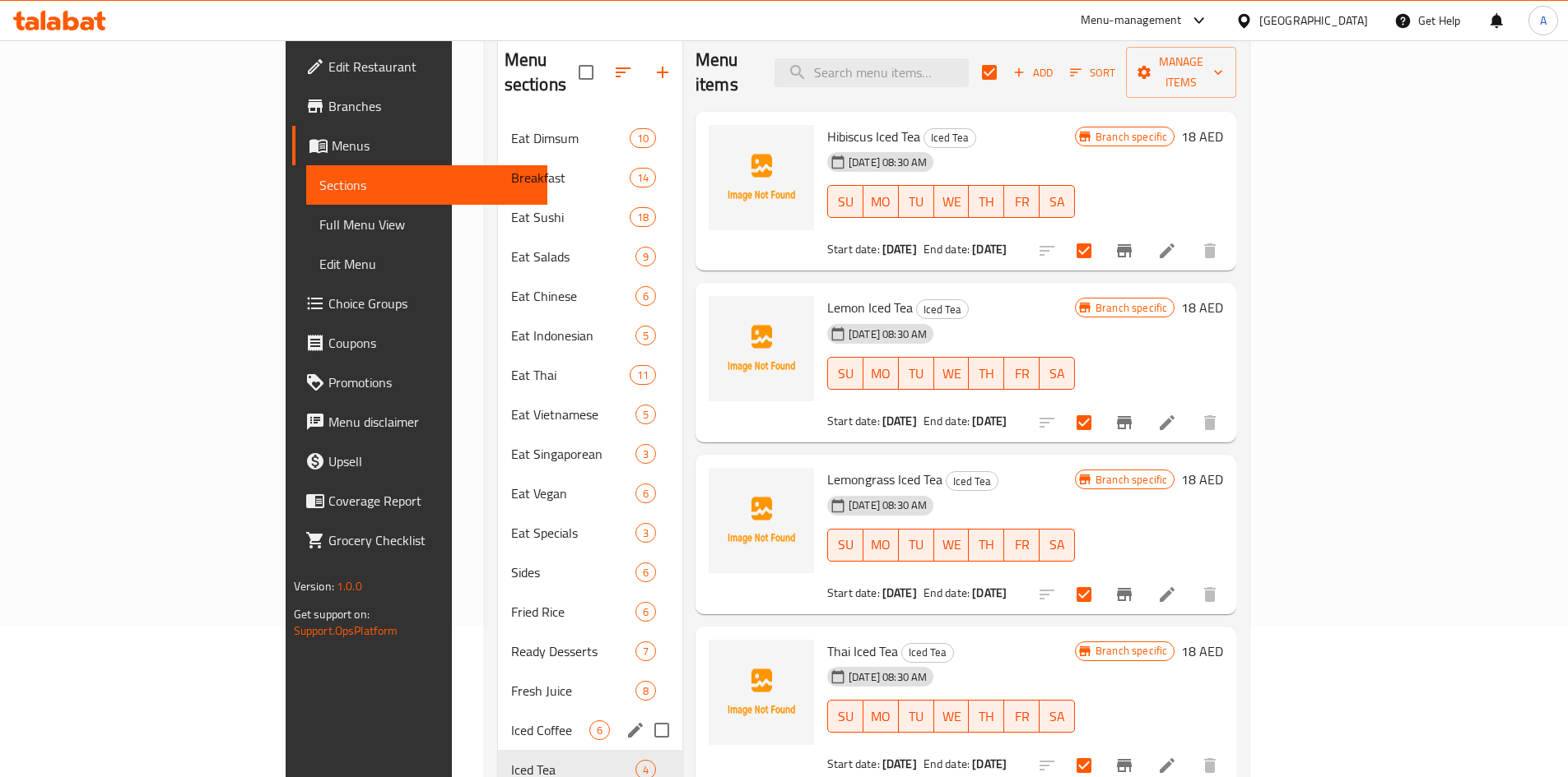
scroll to position [230, 0]
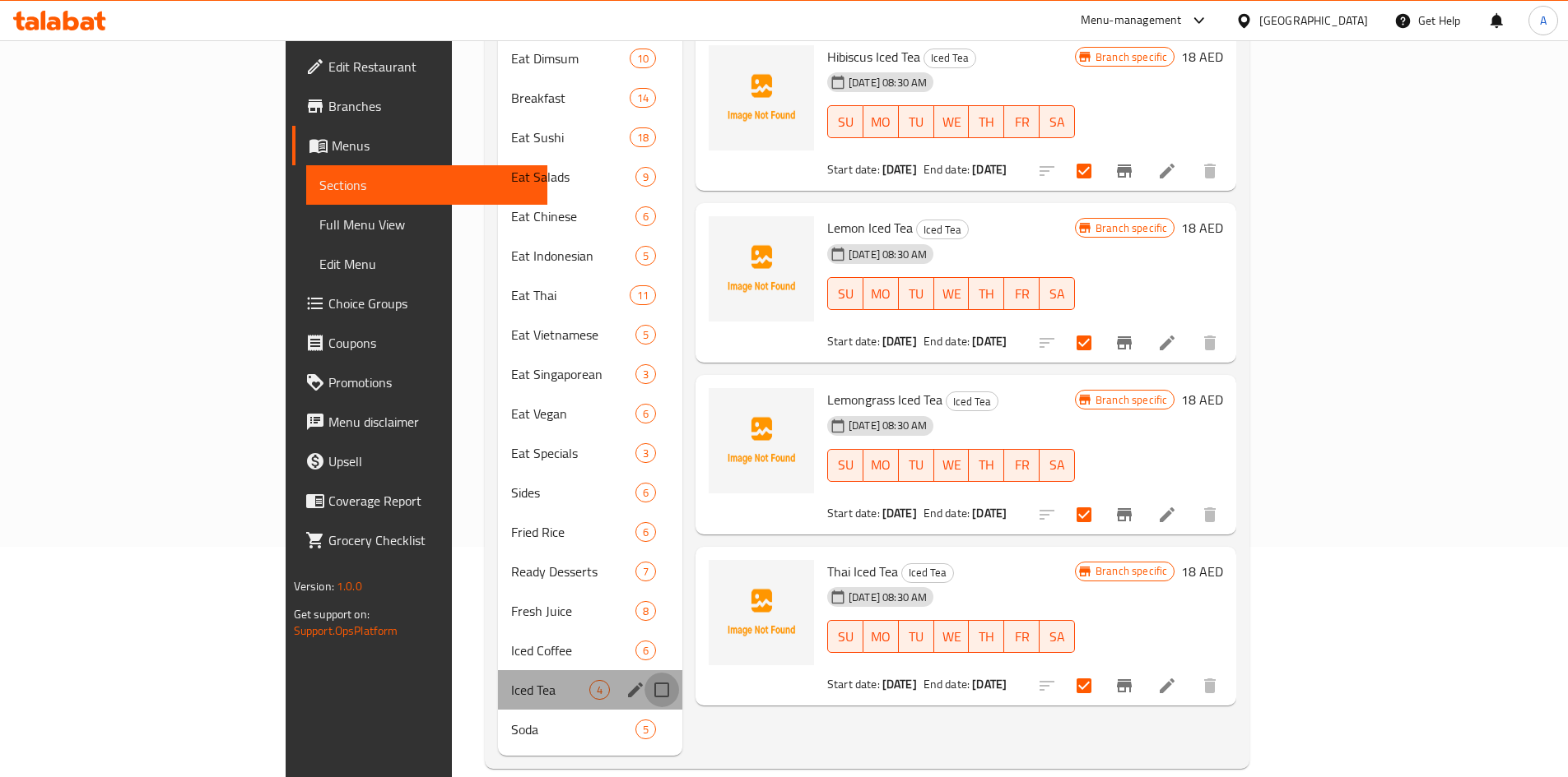
click at [644, 673] on input "Menu sections" at bounding box center [661, 690] width 34 height 34
checkbox input "true"
click at [644, 713] on input "Menu sections" at bounding box center [661, 729] width 34 height 34
checkbox input "true"
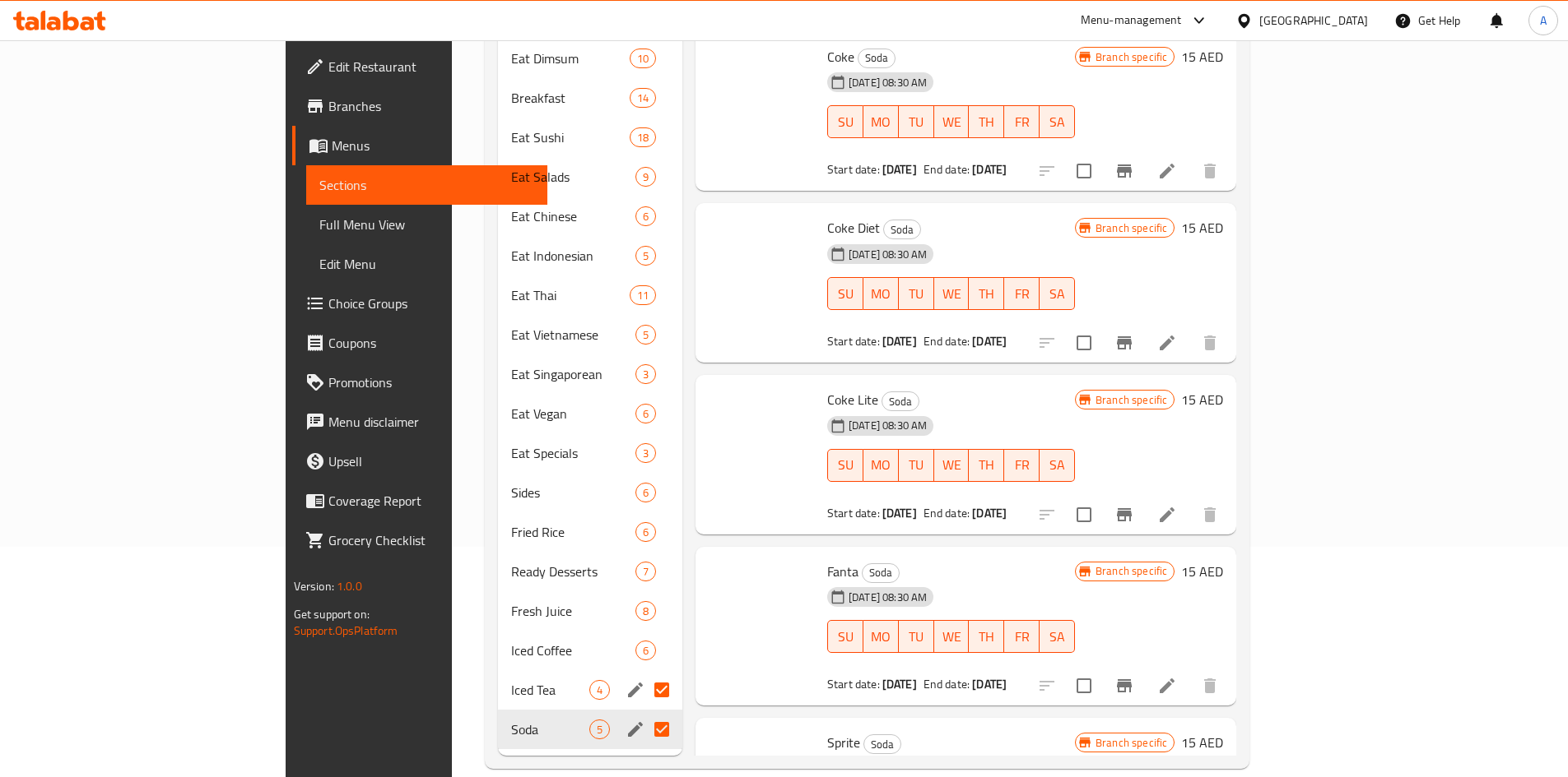
checkbox input "false"
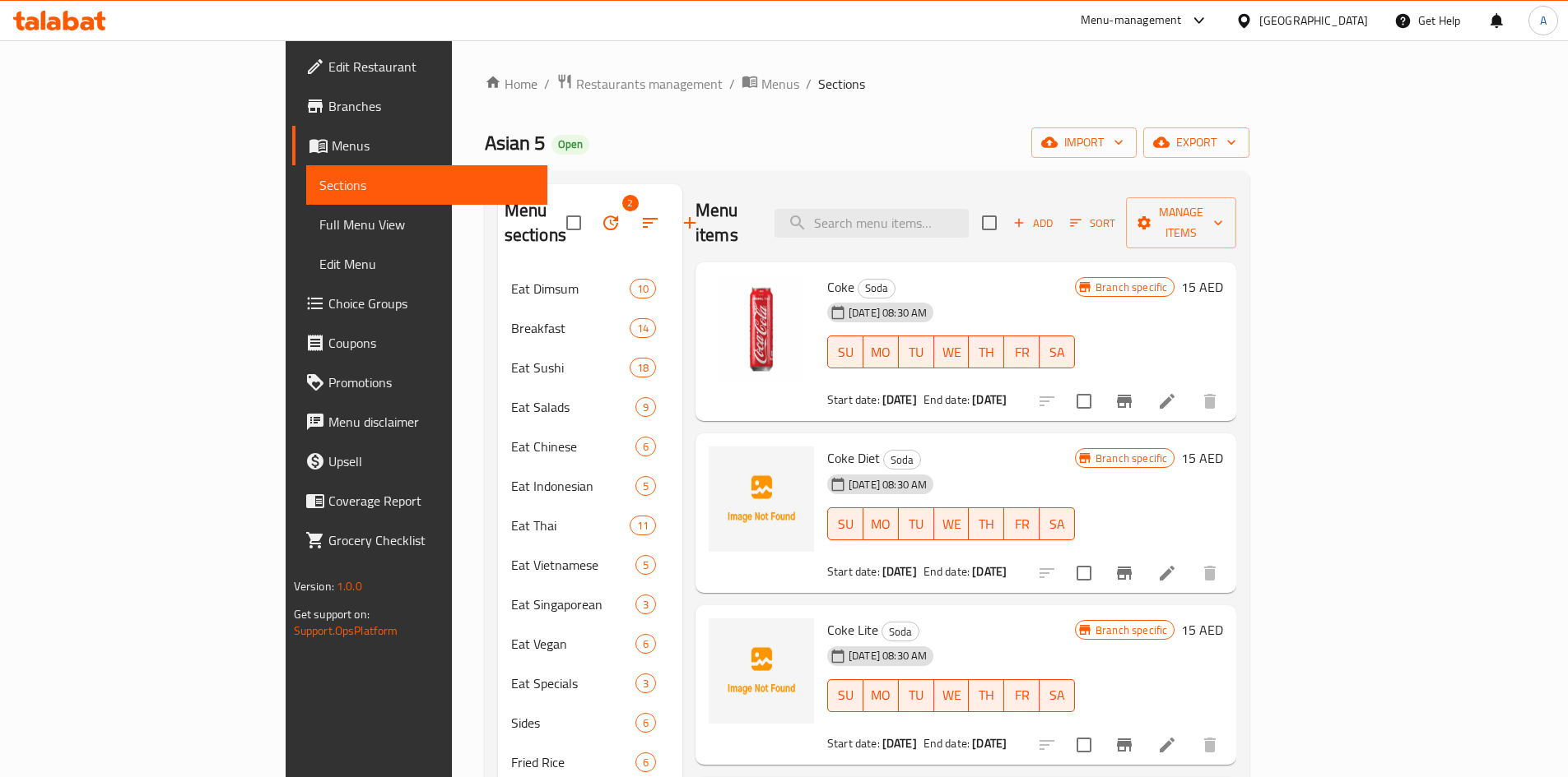
click at [591, 205] on button "button" at bounding box center [610, 223] width 40 height 40
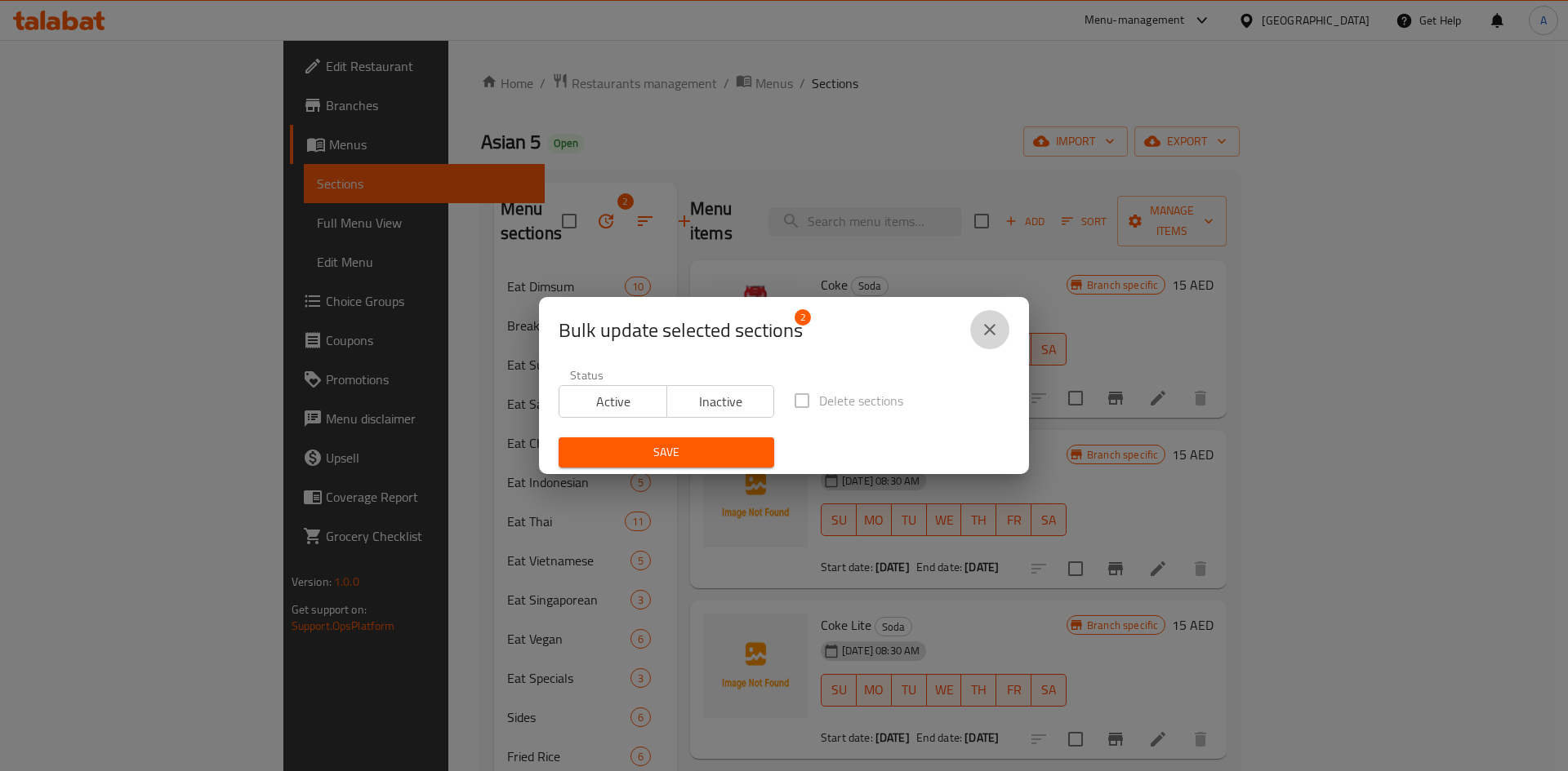
click at [998, 330] on icon "close" at bounding box center [990, 330] width 19 height 19
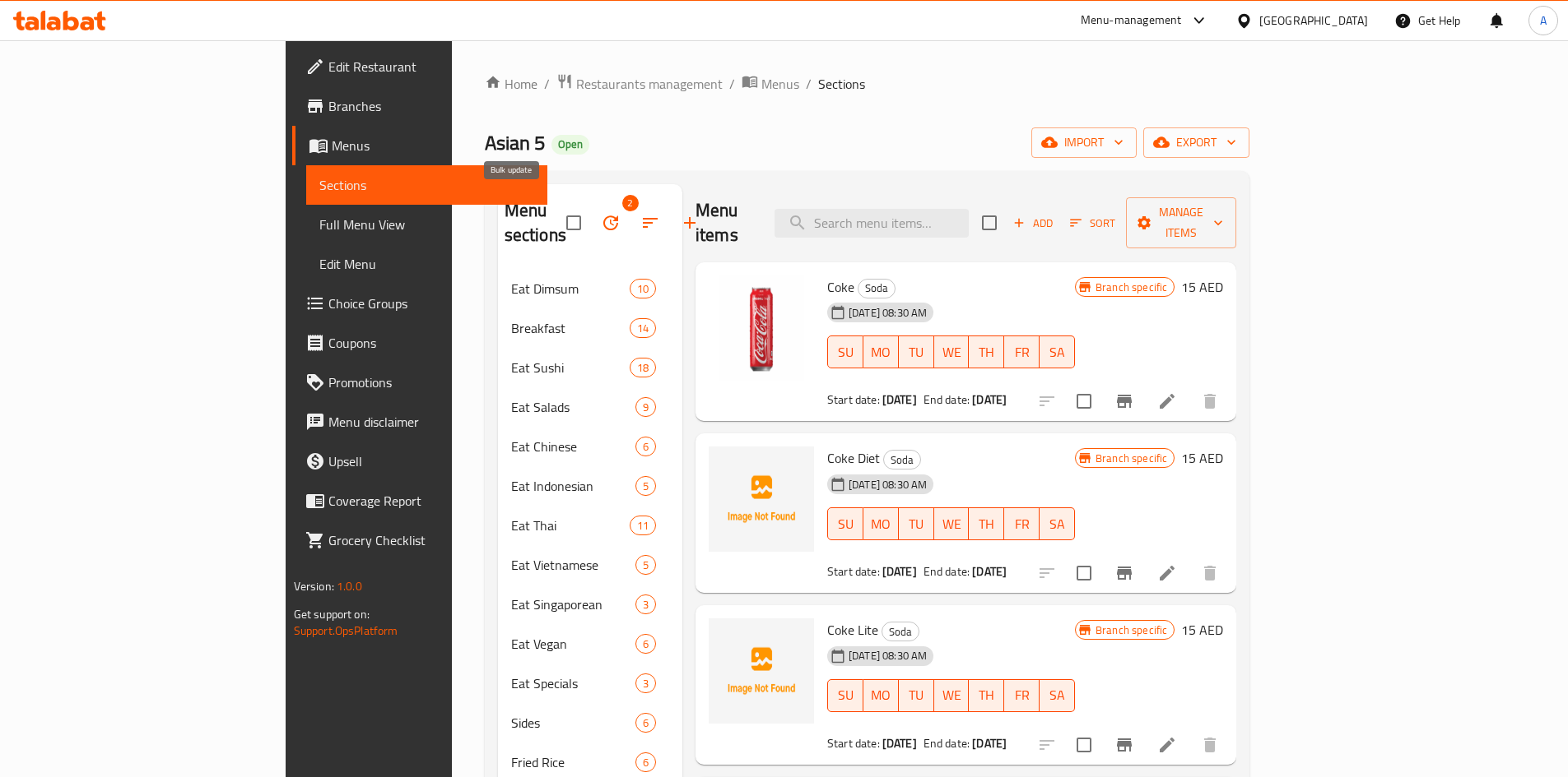
click at [591, 204] on button "button" at bounding box center [610, 223] width 40 height 40
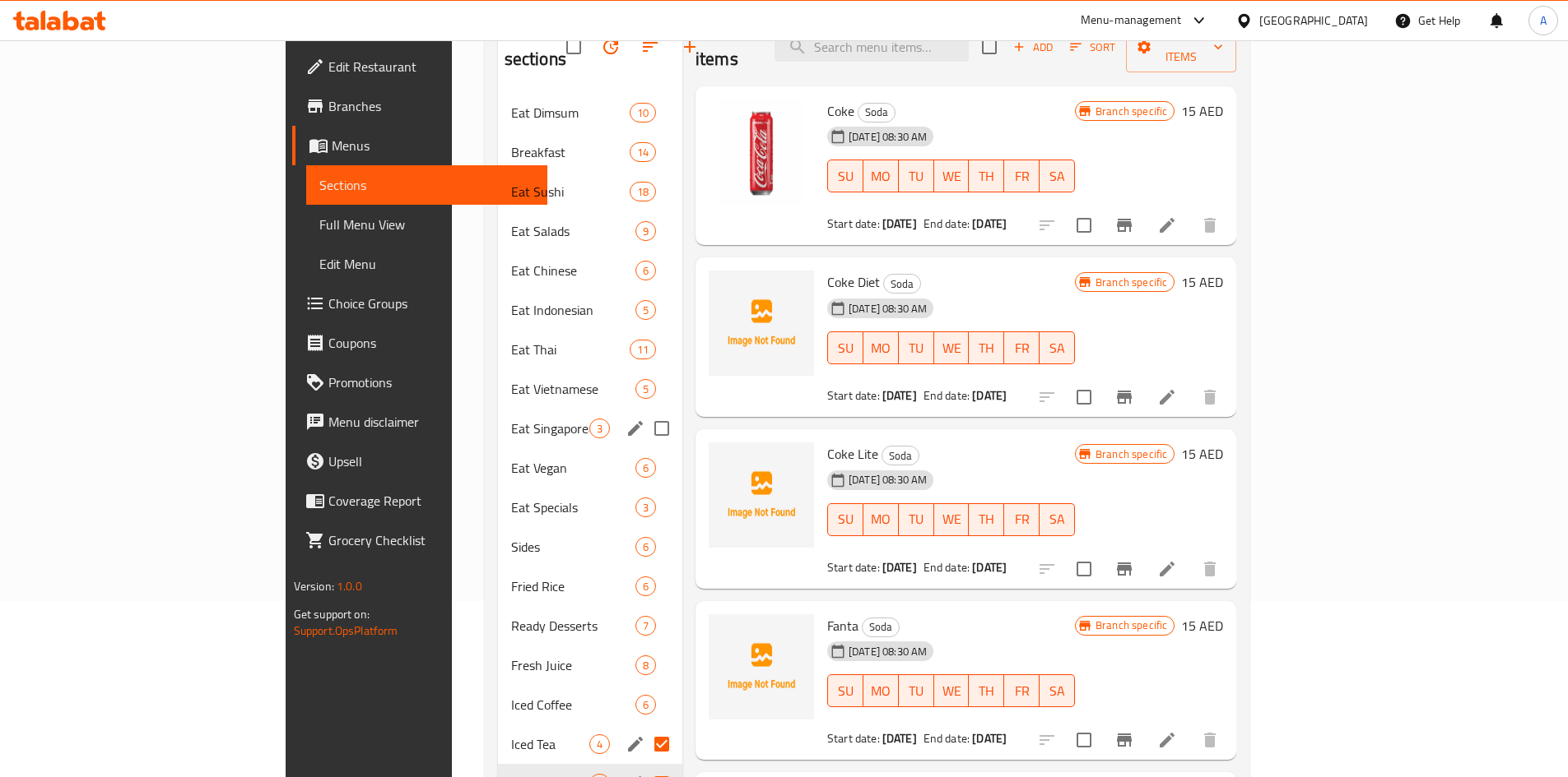
scroll to position [230, 0]
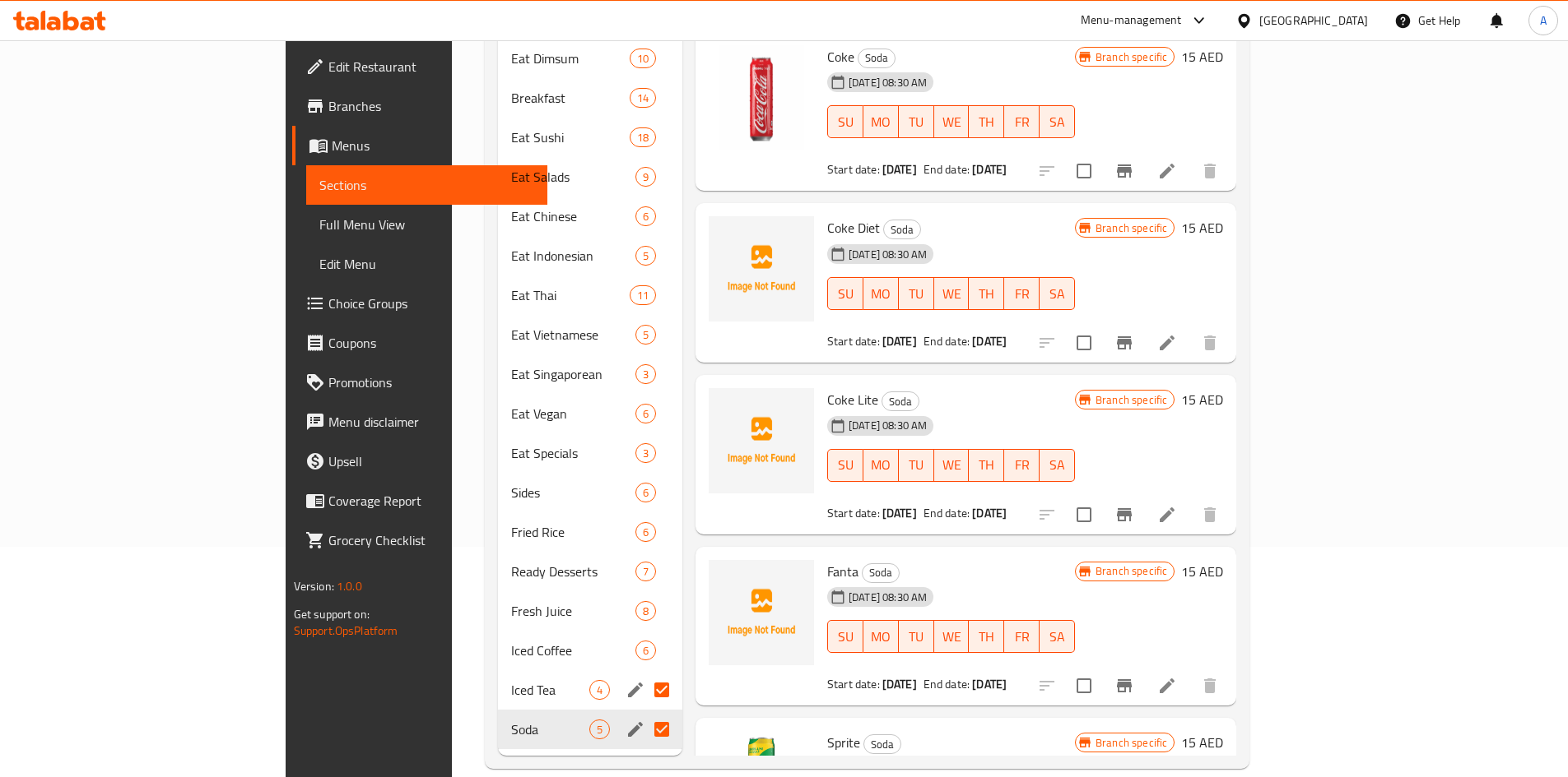
click at [644, 713] on input "Menu sections" at bounding box center [661, 729] width 34 height 34
checkbox input "false"
click at [644, 677] on input "Menu sections" at bounding box center [661, 690] width 34 height 34
checkbox input "false"
checkbox input "true"
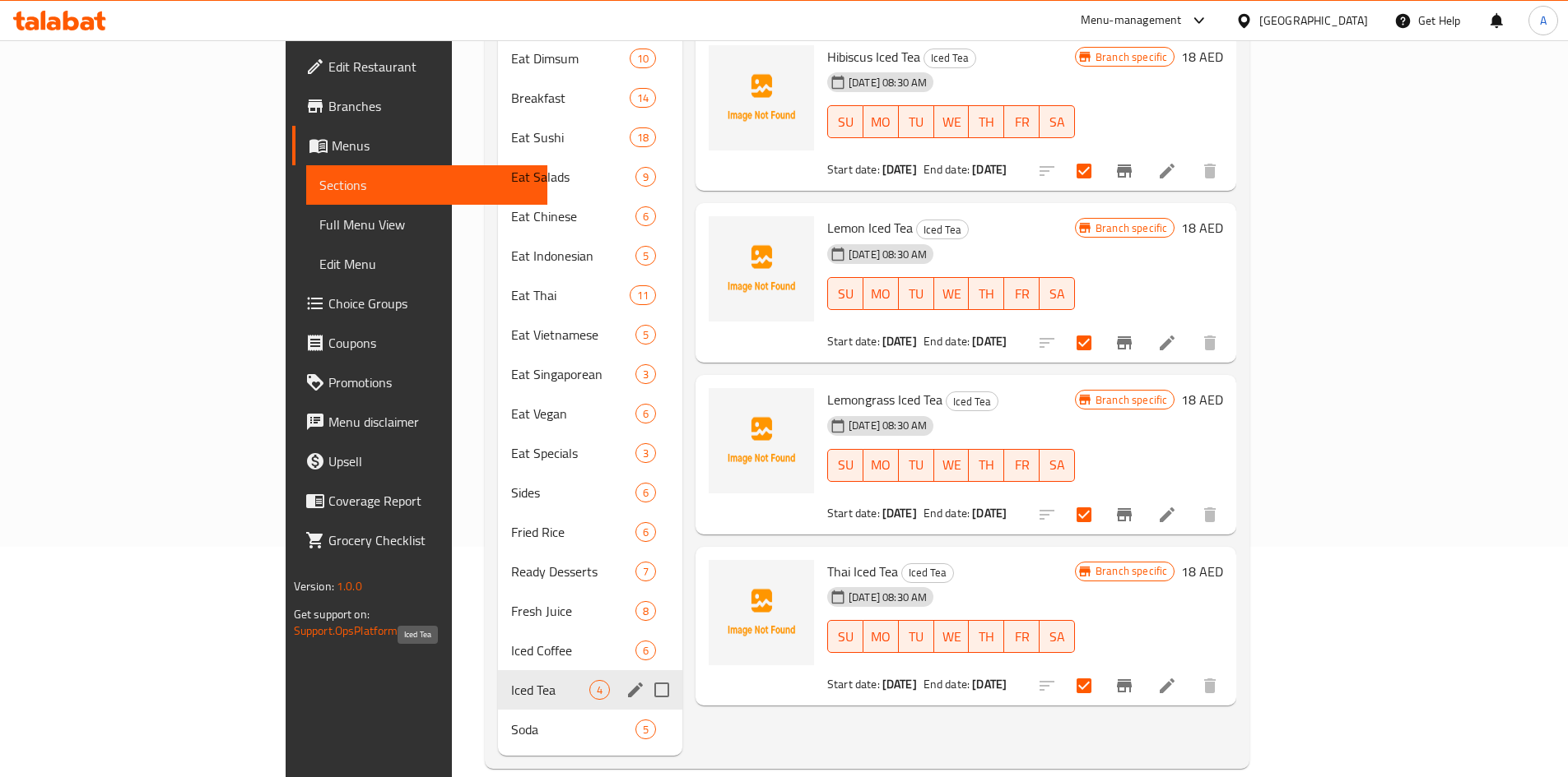
click at [511, 680] on span "Iced Tea" at bounding box center [550, 690] width 78 height 19
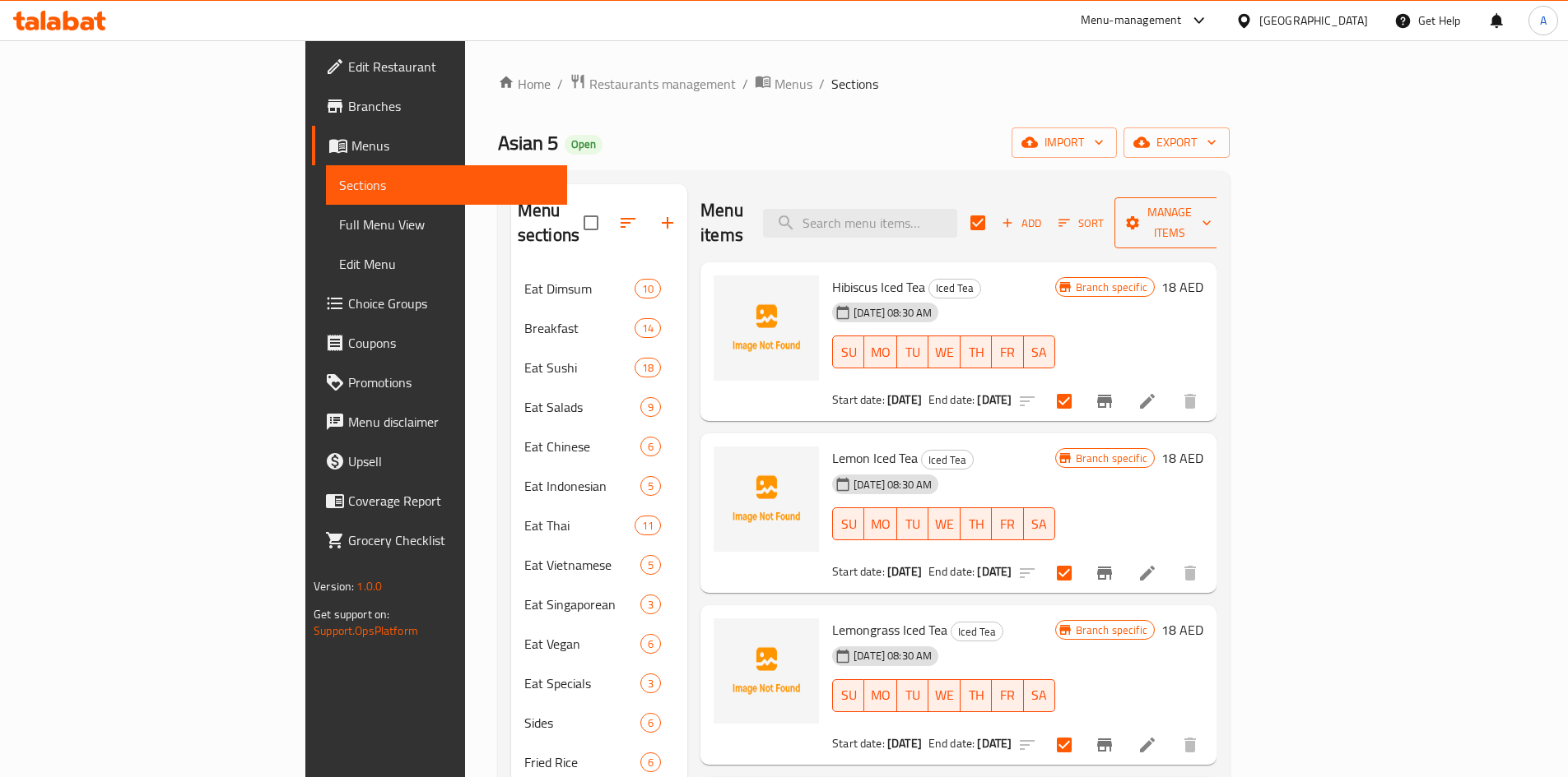
click at [1211, 204] on span "Manage items" at bounding box center [1169, 223] width 84 height 41
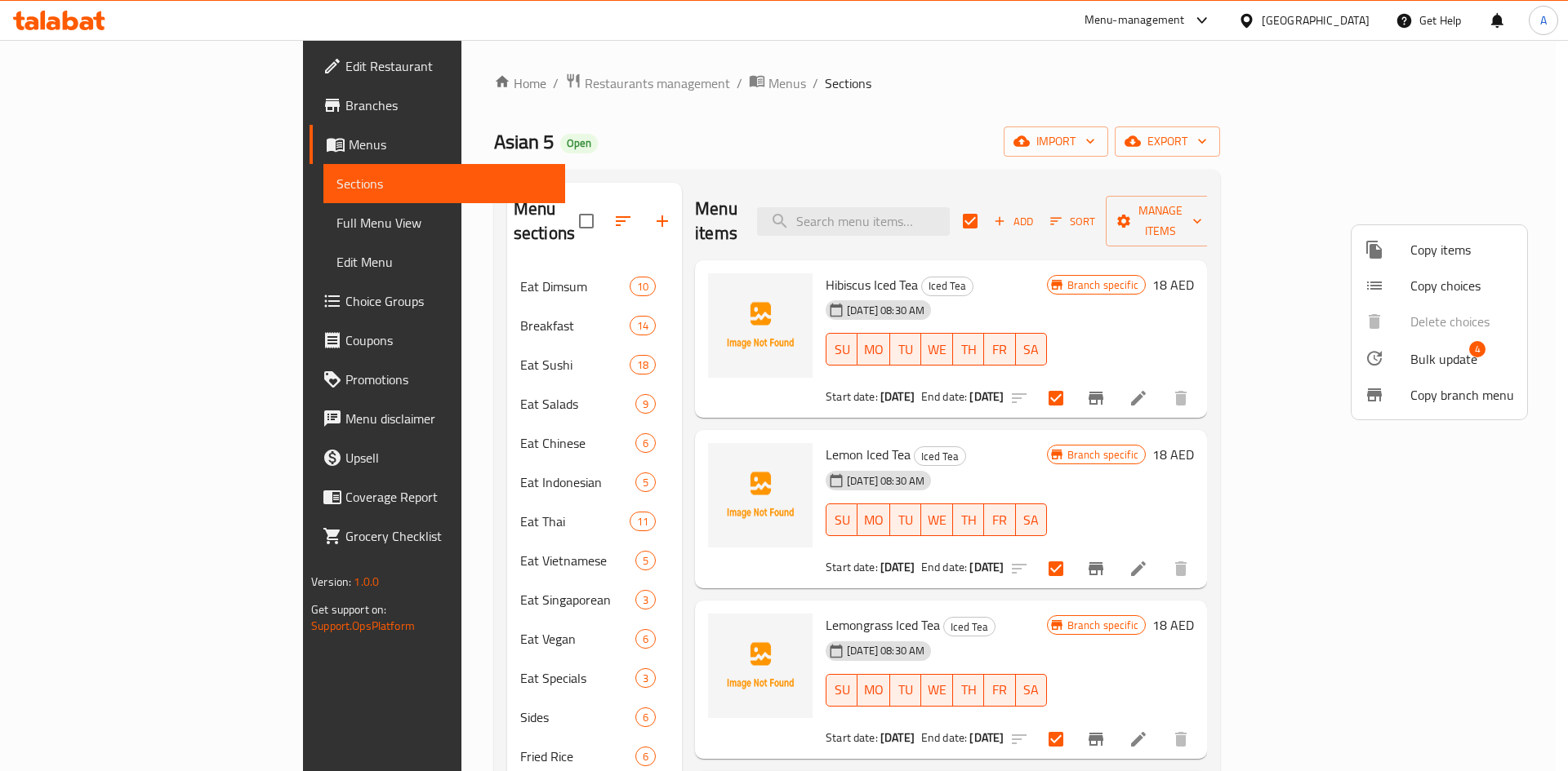
click at [1448, 357] on span "Bulk update" at bounding box center [1444, 359] width 67 height 19
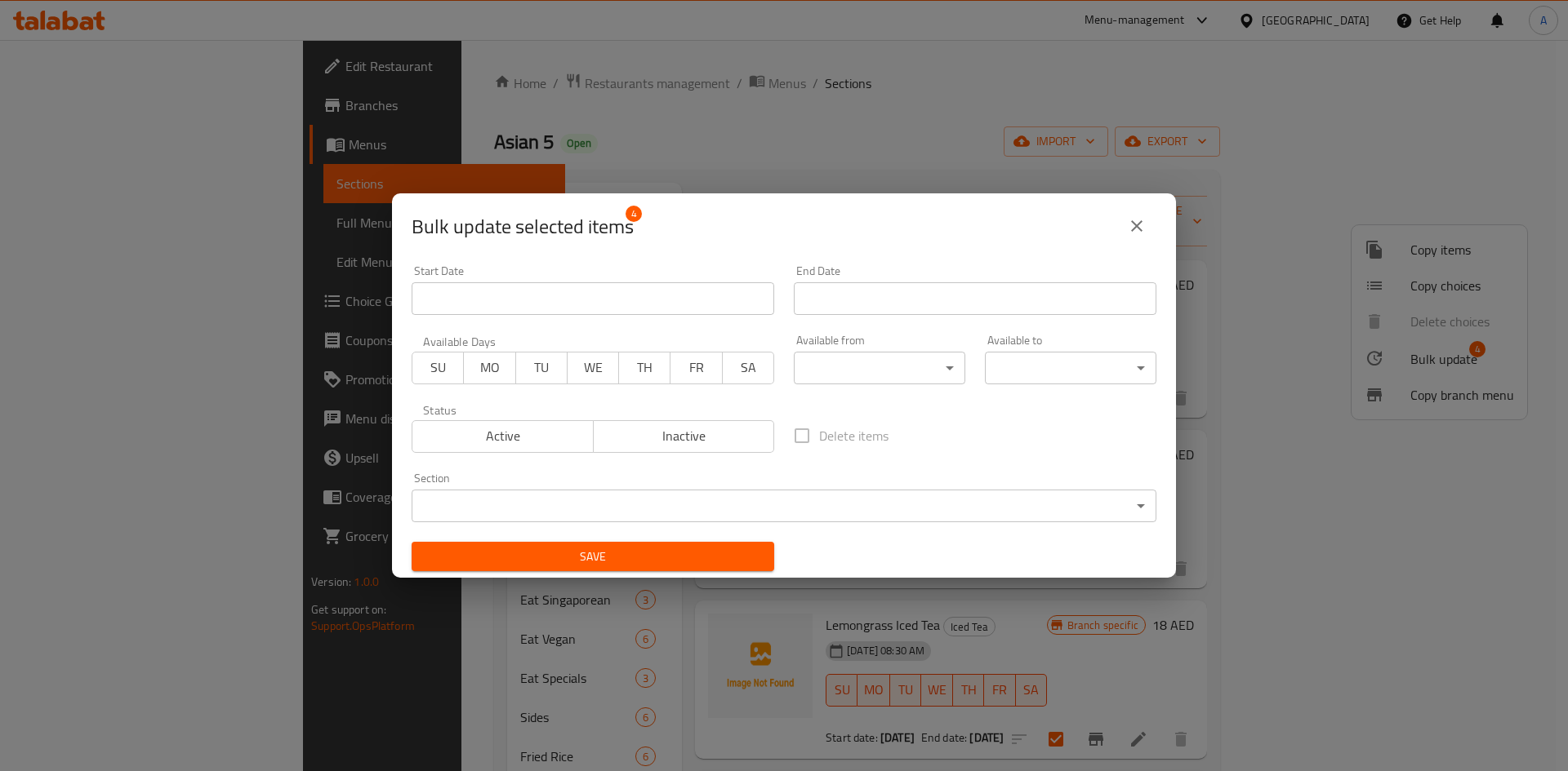
click at [489, 508] on body "​ Menu-management United Arab Emirates Get Help A Edit Restaurant Branches Menu…" at bounding box center [784, 406] width 1568 height 732
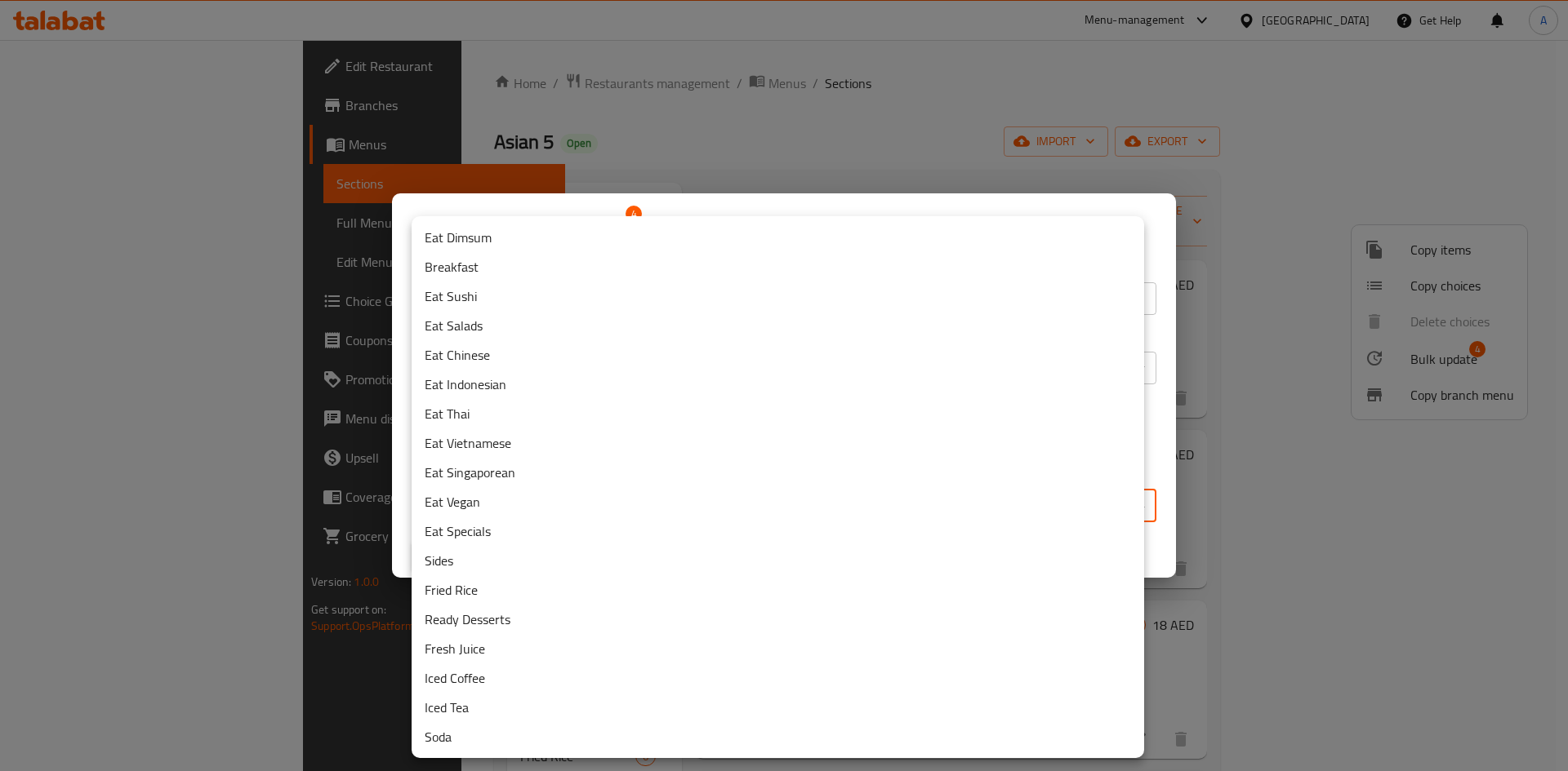
click at [867, 170] on div at bounding box center [784, 386] width 1568 height 771
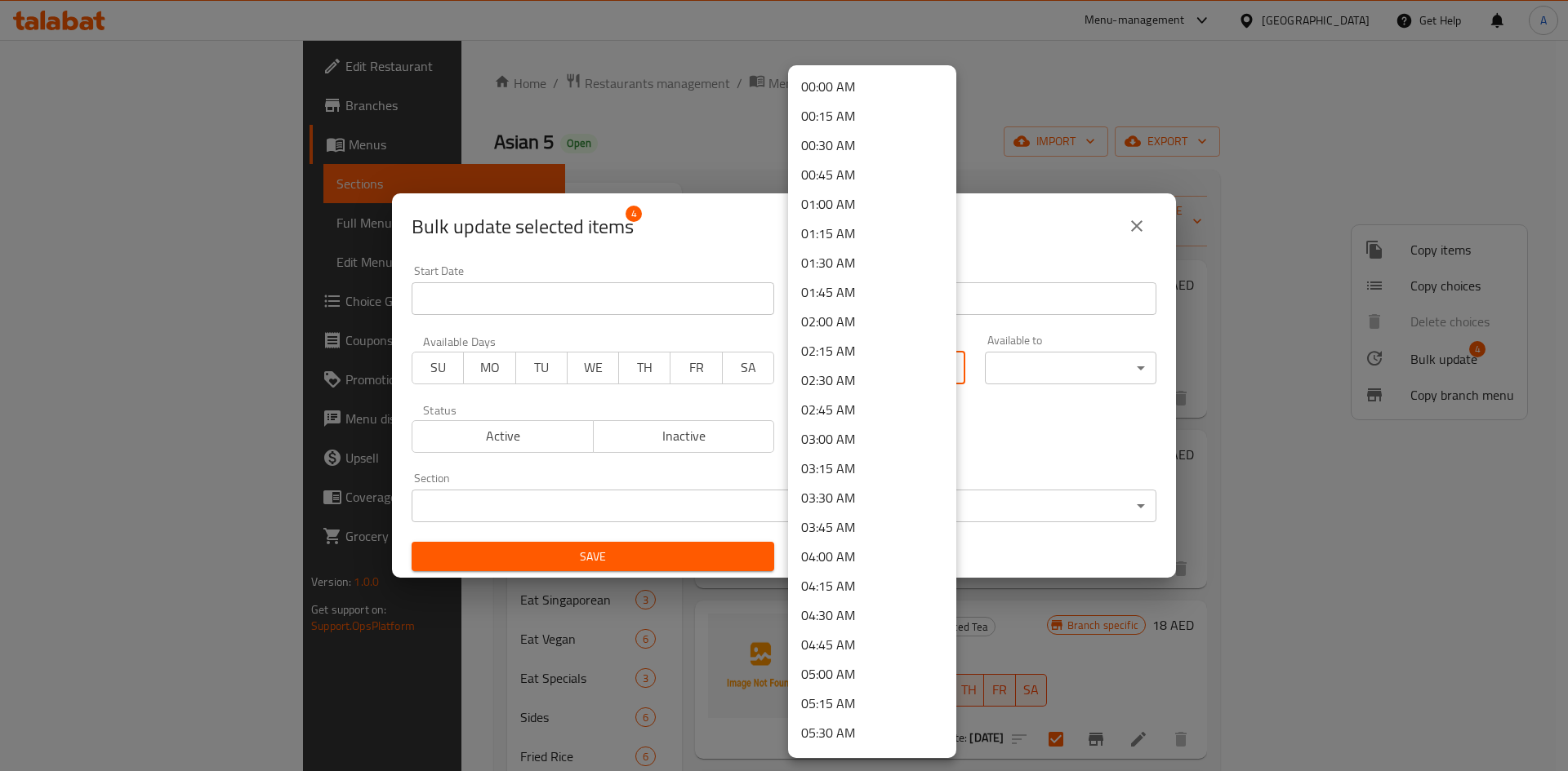
click at [901, 379] on body "​ Menu-management United Arab Emirates Get Help A Edit Restaurant Branches Menu…" at bounding box center [784, 406] width 1568 height 732
click at [849, 413] on li "08:00 AM" at bounding box center [872, 412] width 168 height 30
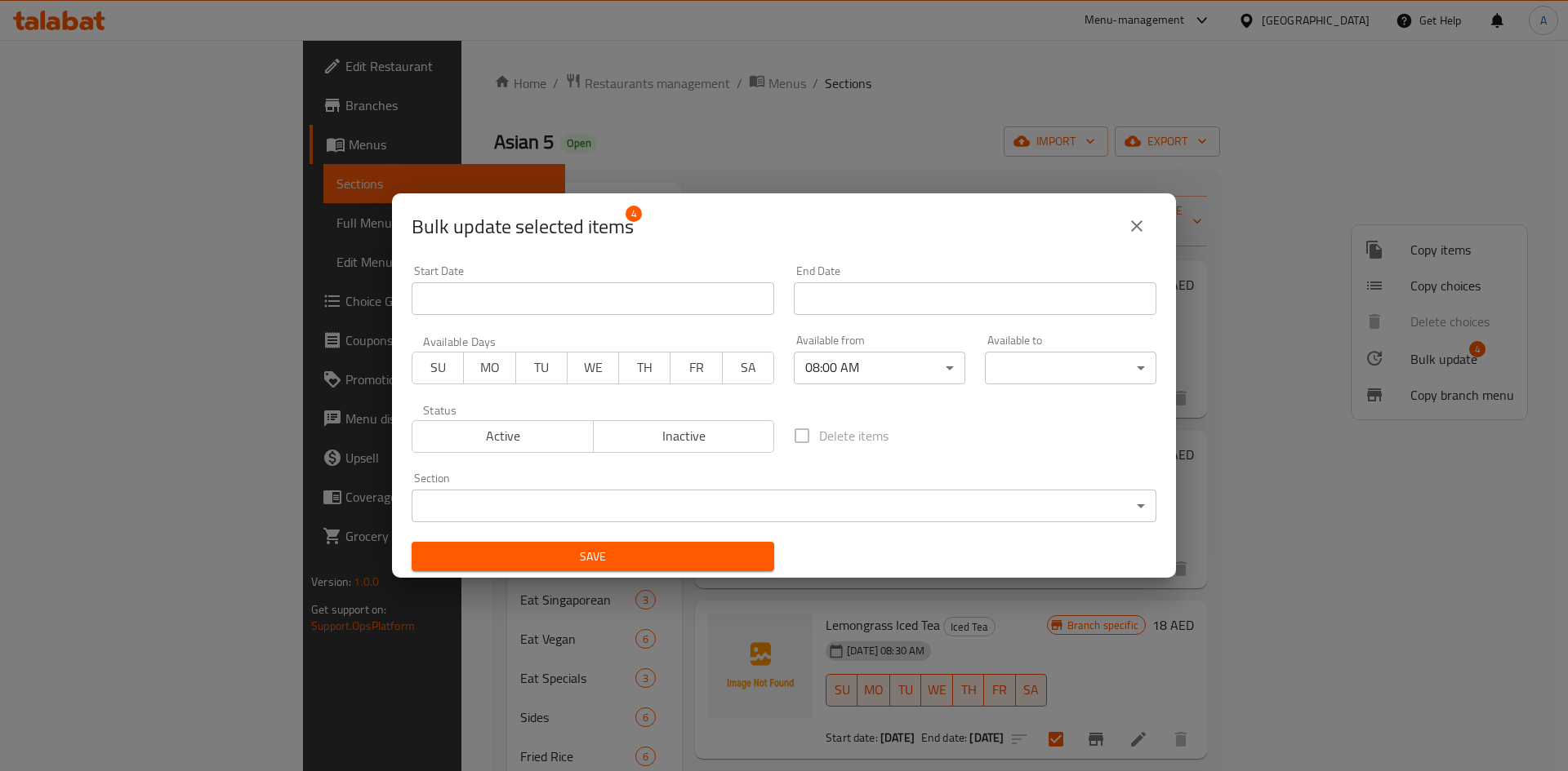
click at [1048, 373] on div "00:00 AM 00:15 AM 00:30 AM 00:45 AM 01:00 AM 01:15 AM 01:30 AM 01:45 AM 02:00 A…" at bounding box center [784, 386] width 1568 height 771
click at [1048, 373] on body "​ Menu-management United Arab Emirates Get Help A Edit Restaurant Branches Menu…" at bounding box center [784, 406] width 1568 height 732
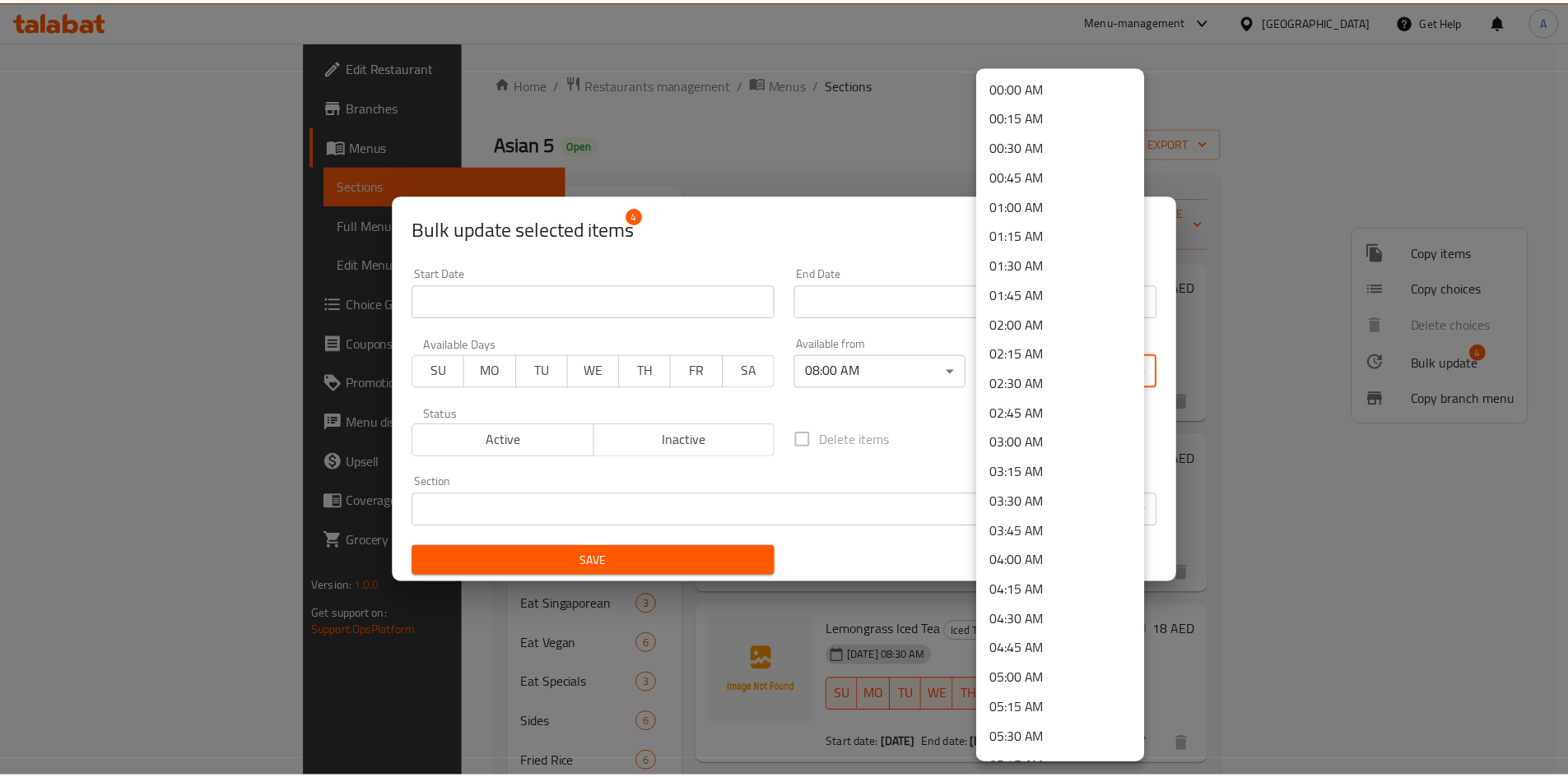
scroll to position [2187, 0]
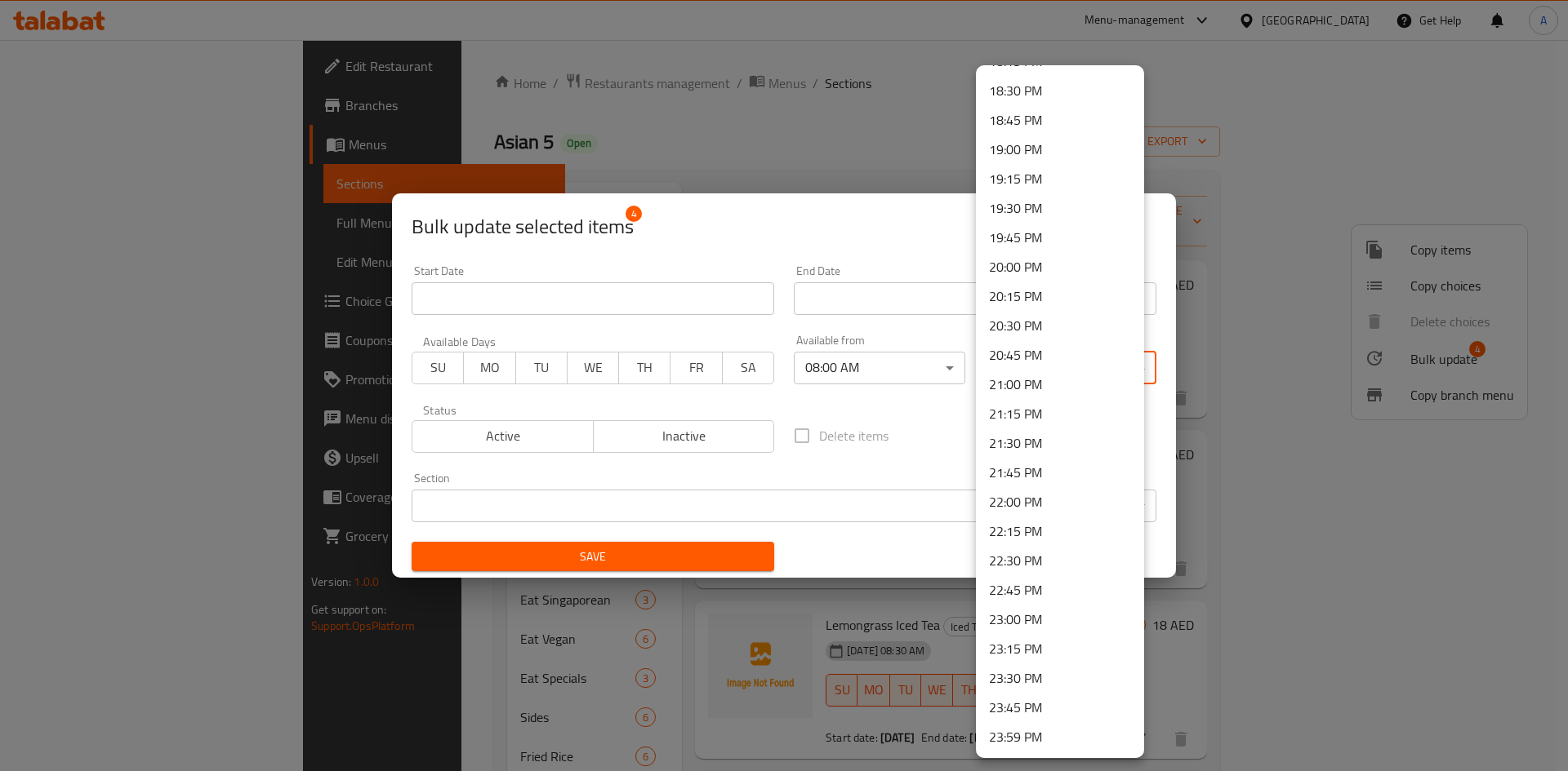
click at [1014, 555] on li "22:30 PM" at bounding box center [1060, 561] width 168 height 30
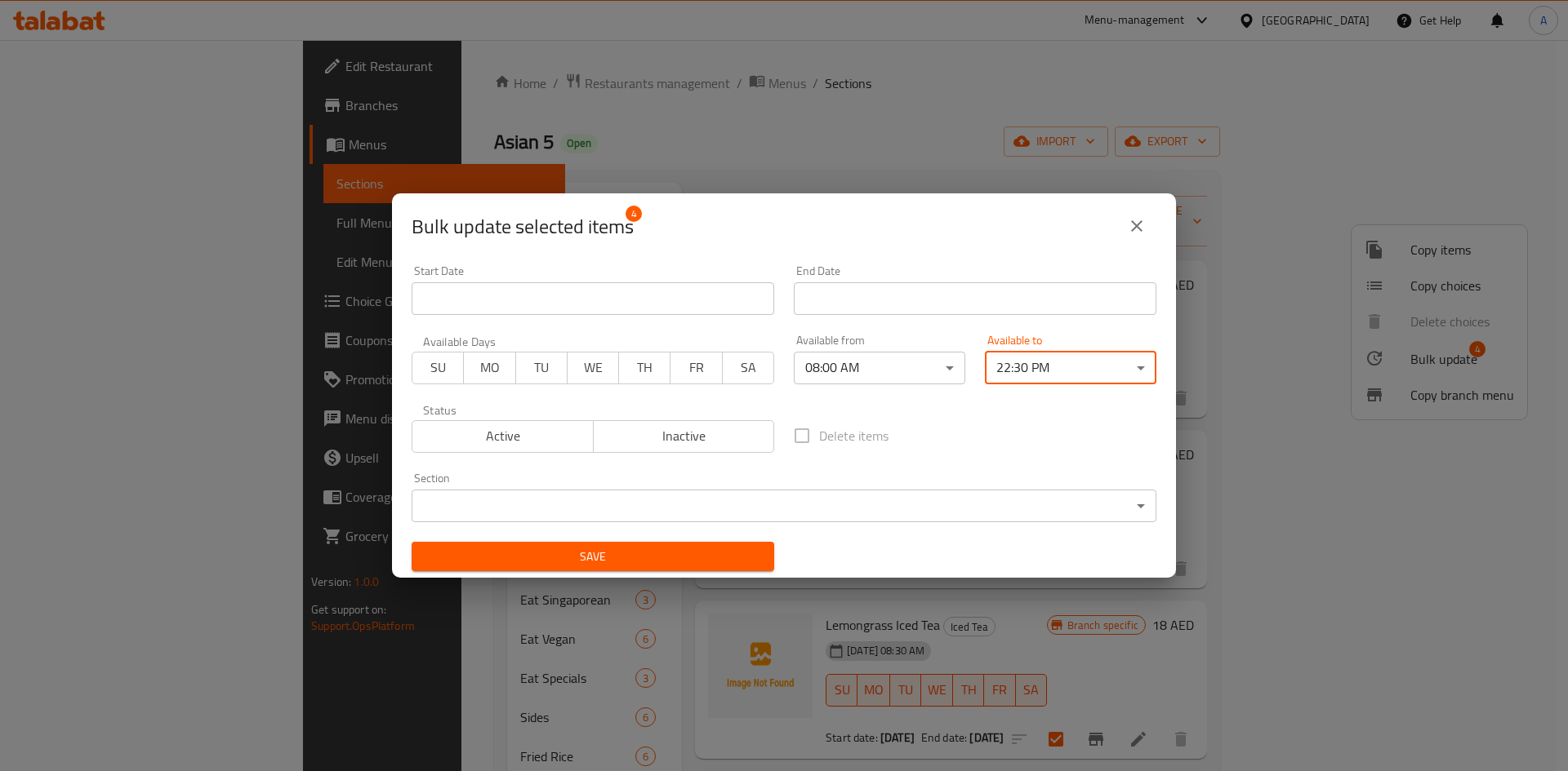
click at [582, 558] on span "Save" at bounding box center [593, 557] width 337 height 20
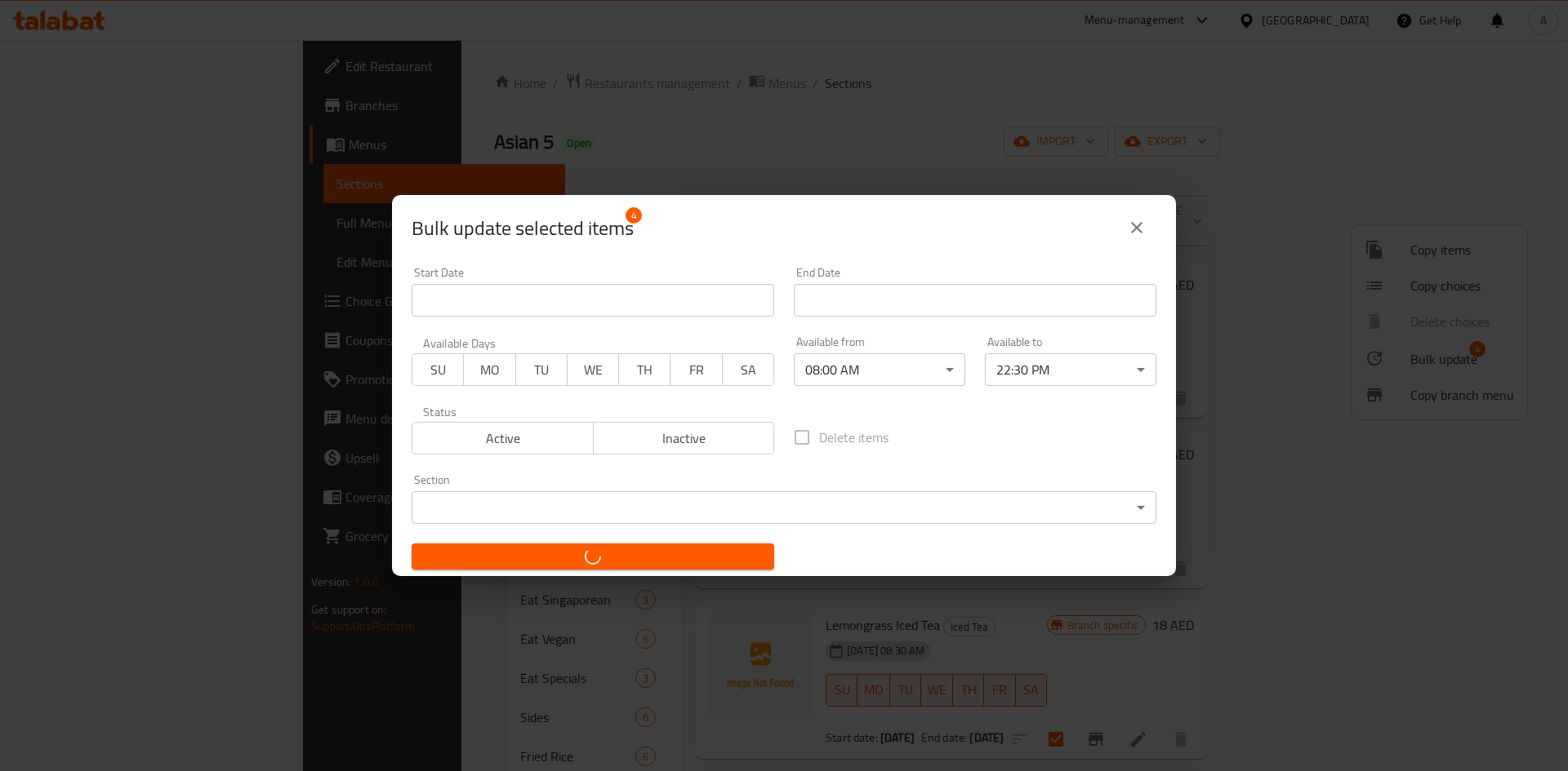
checkbox input "false"
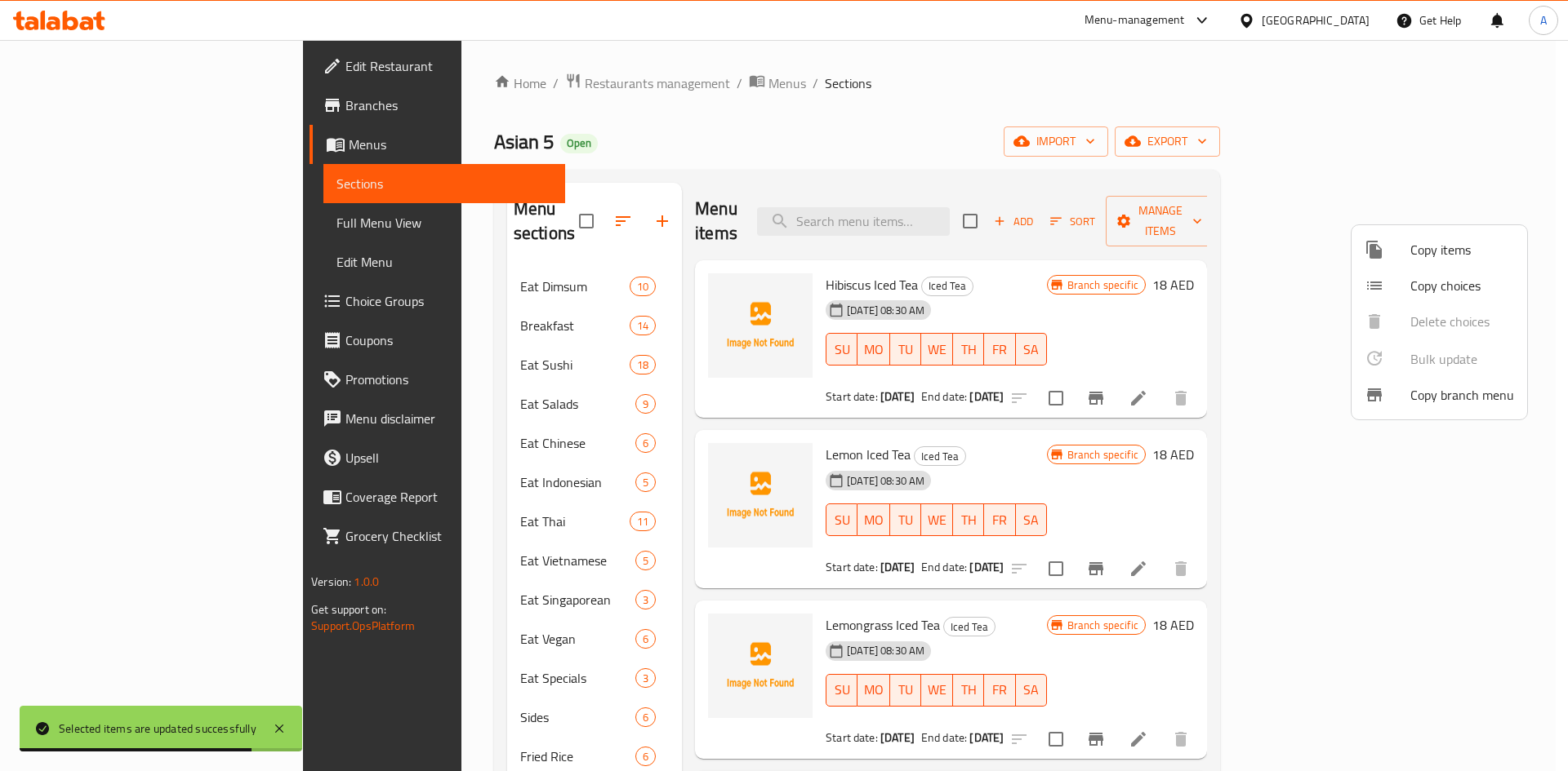
click at [770, 240] on div at bounding box center [784, 386] width 1568 height 771
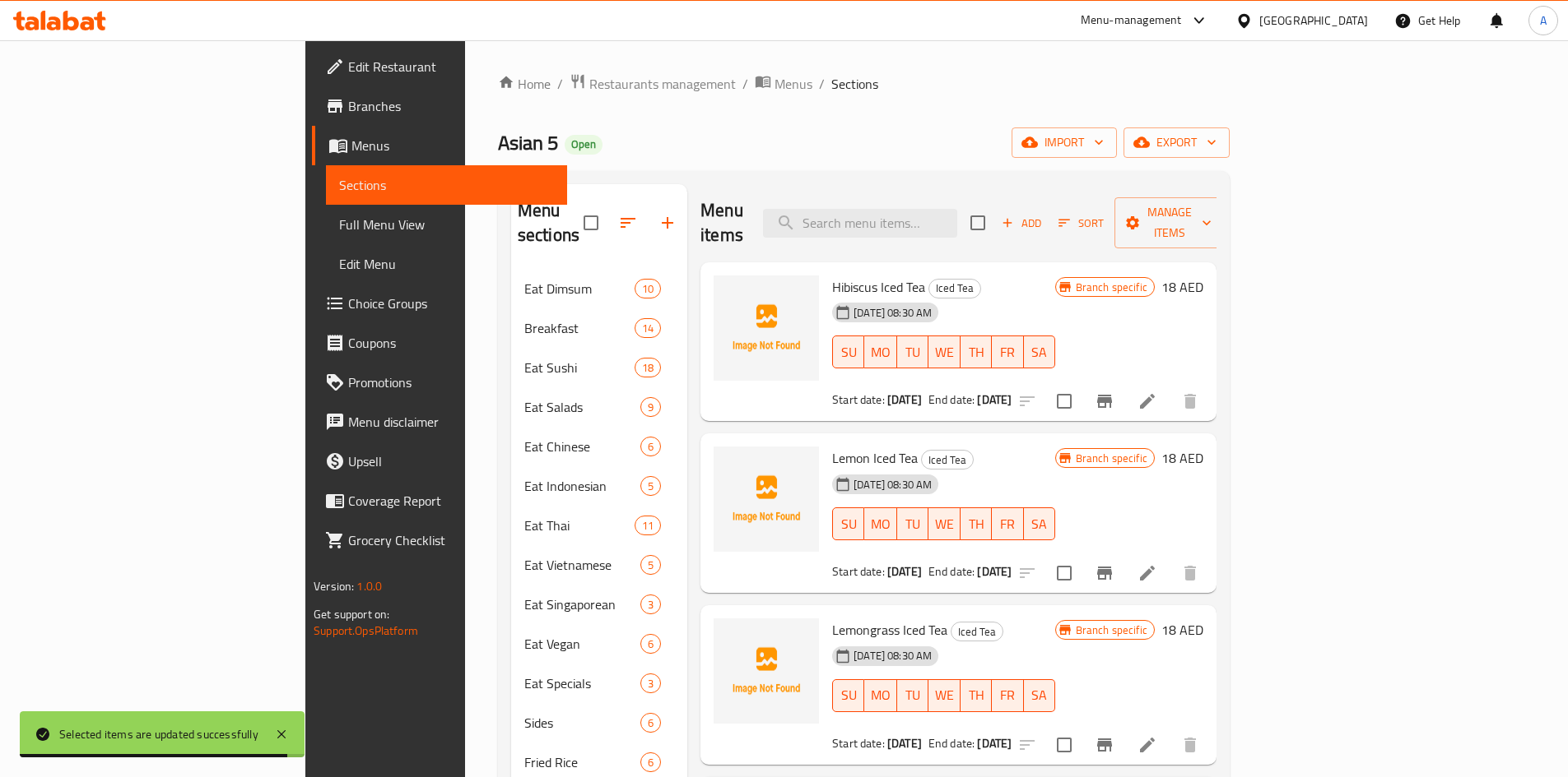
scroll to position [230, 0]
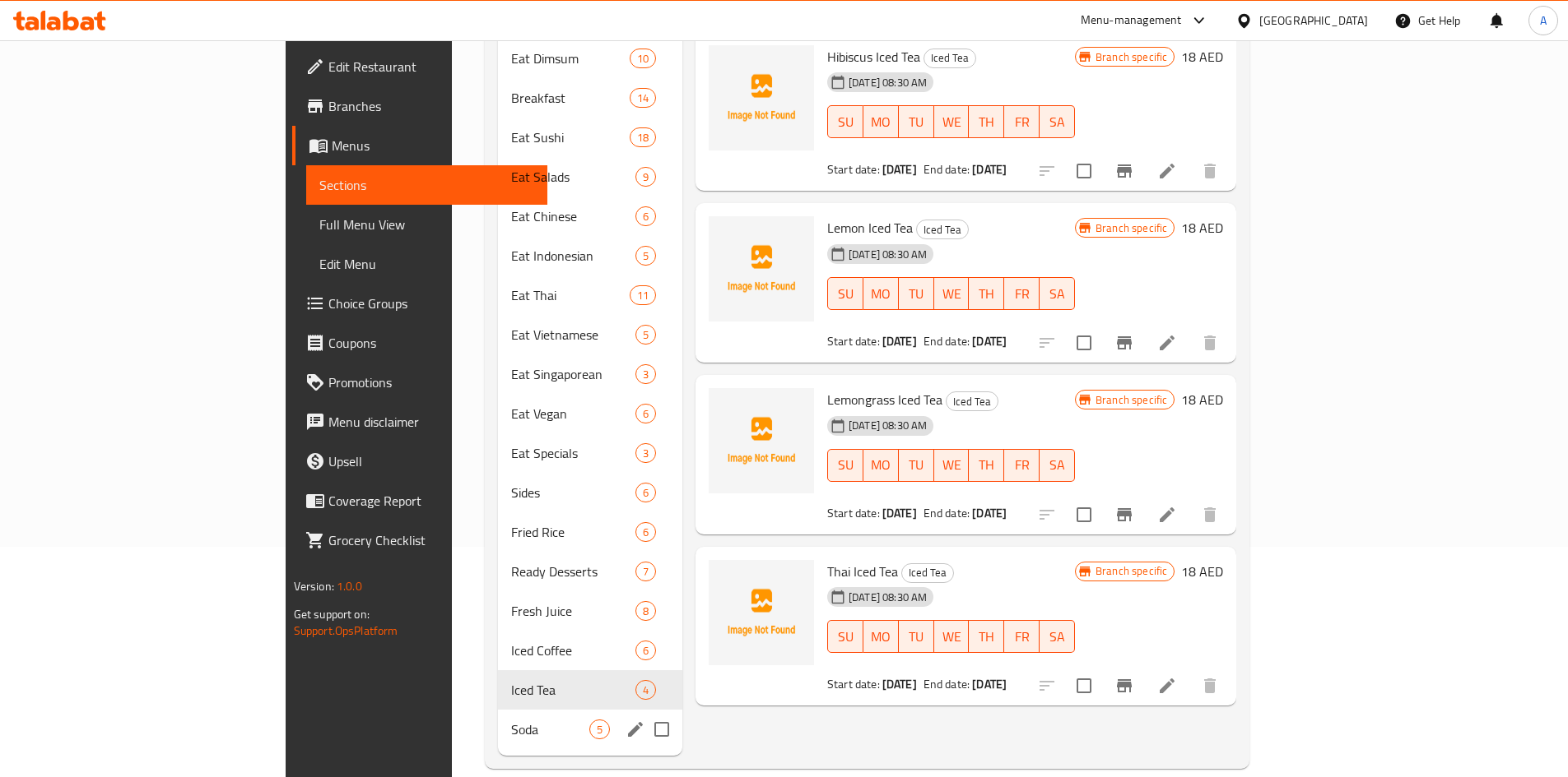
click at [511, 720] on span "Soda" at bounding box center [550, 729] width 78 height 19
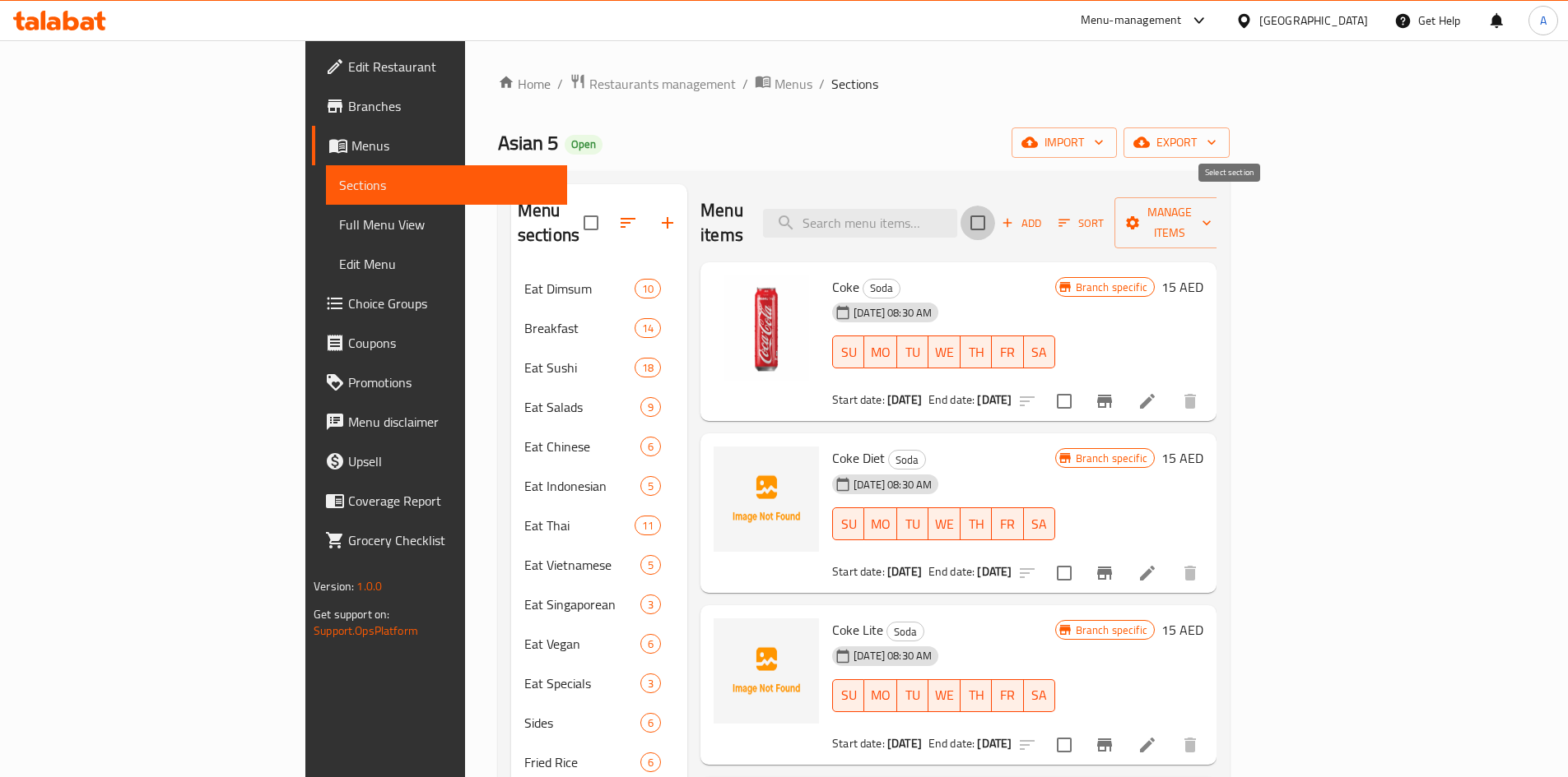
click at [995, 206] on input "checkbox" at bounding box center [977, 222] width 34 height 34
checkbox input "true"
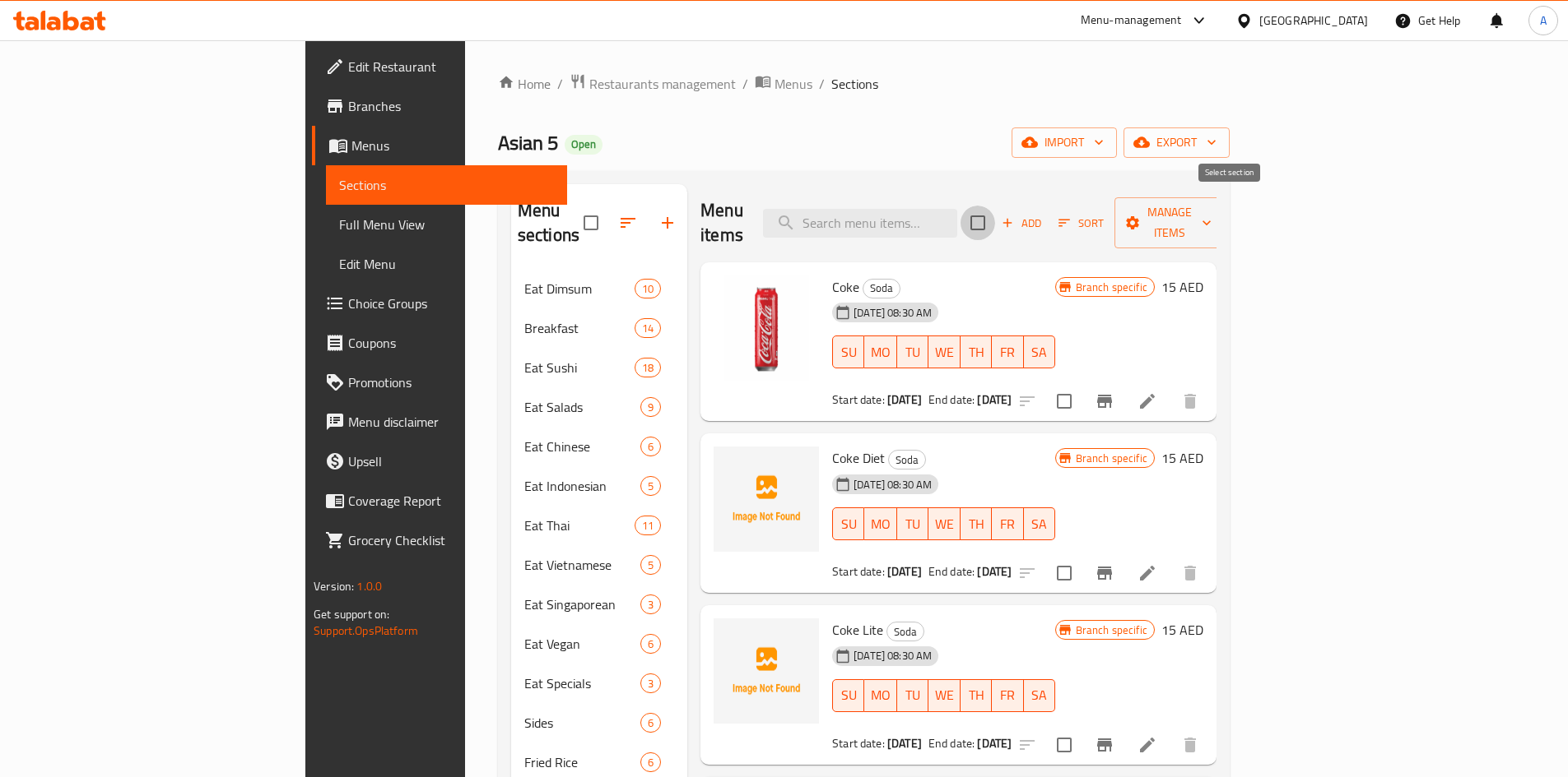
checkbox input "true"
click at [1211, 215] on span "Manage items" at bounding box center [1169, 223] width 84 height 41
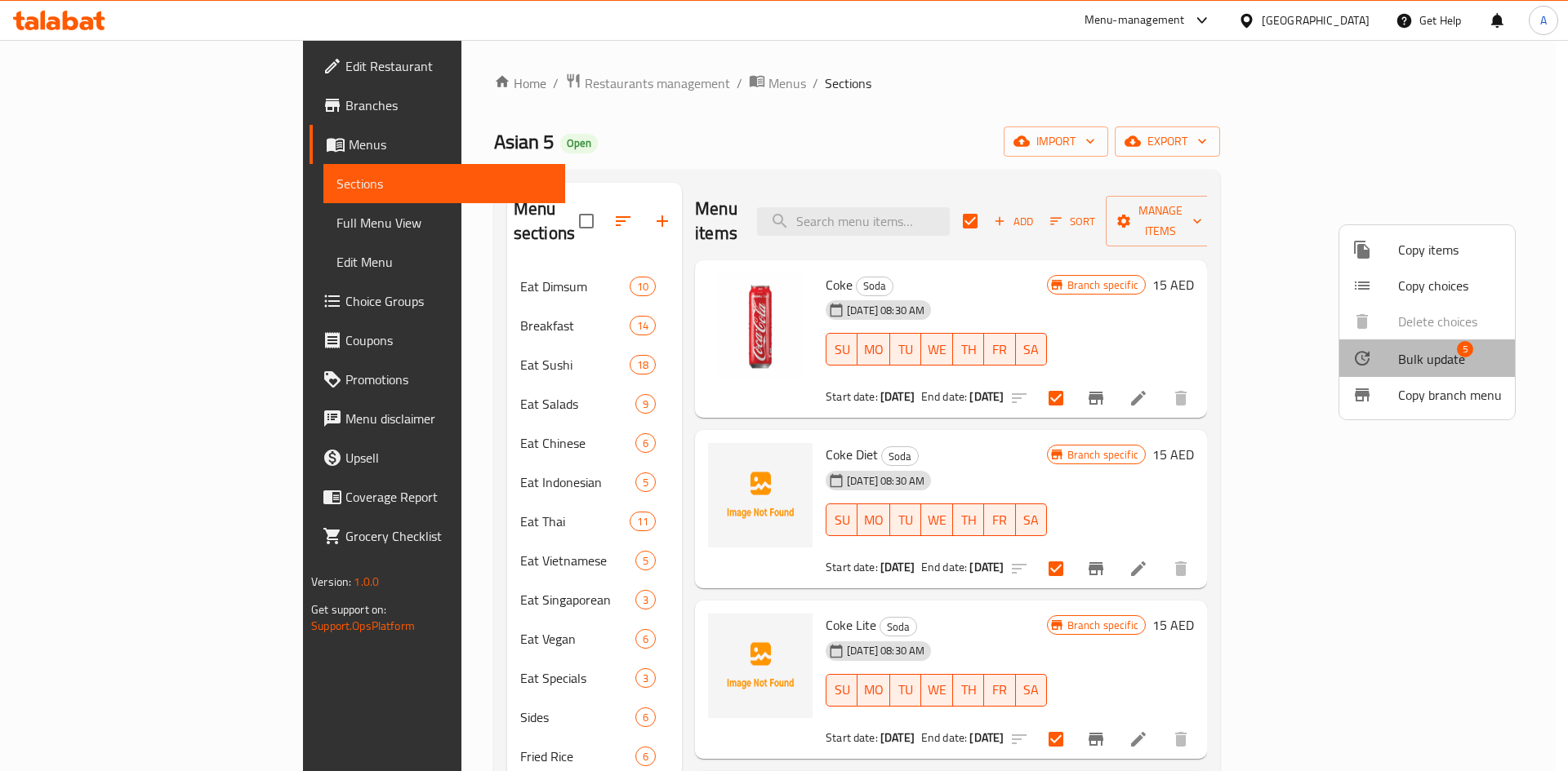
click at [1460, 354] on span "5" at bounding box center [1465, 349] width 17 height 17
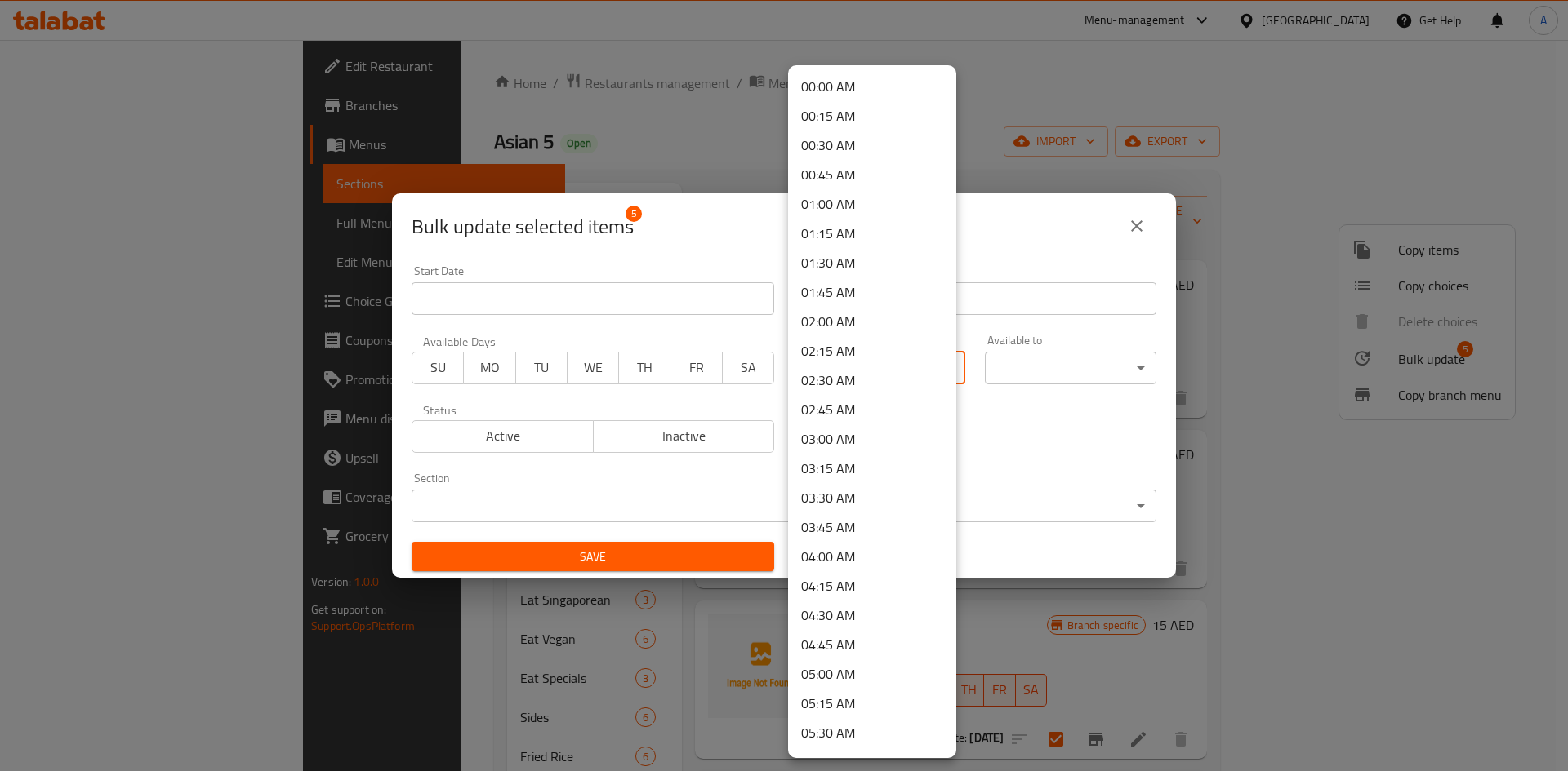
click at [869, 365] on body "​ Menu-management United Arab Emirates Get Help A Edit Restaurant Branches Menu…" at bounding box center [784, 406] width 1568 height 732
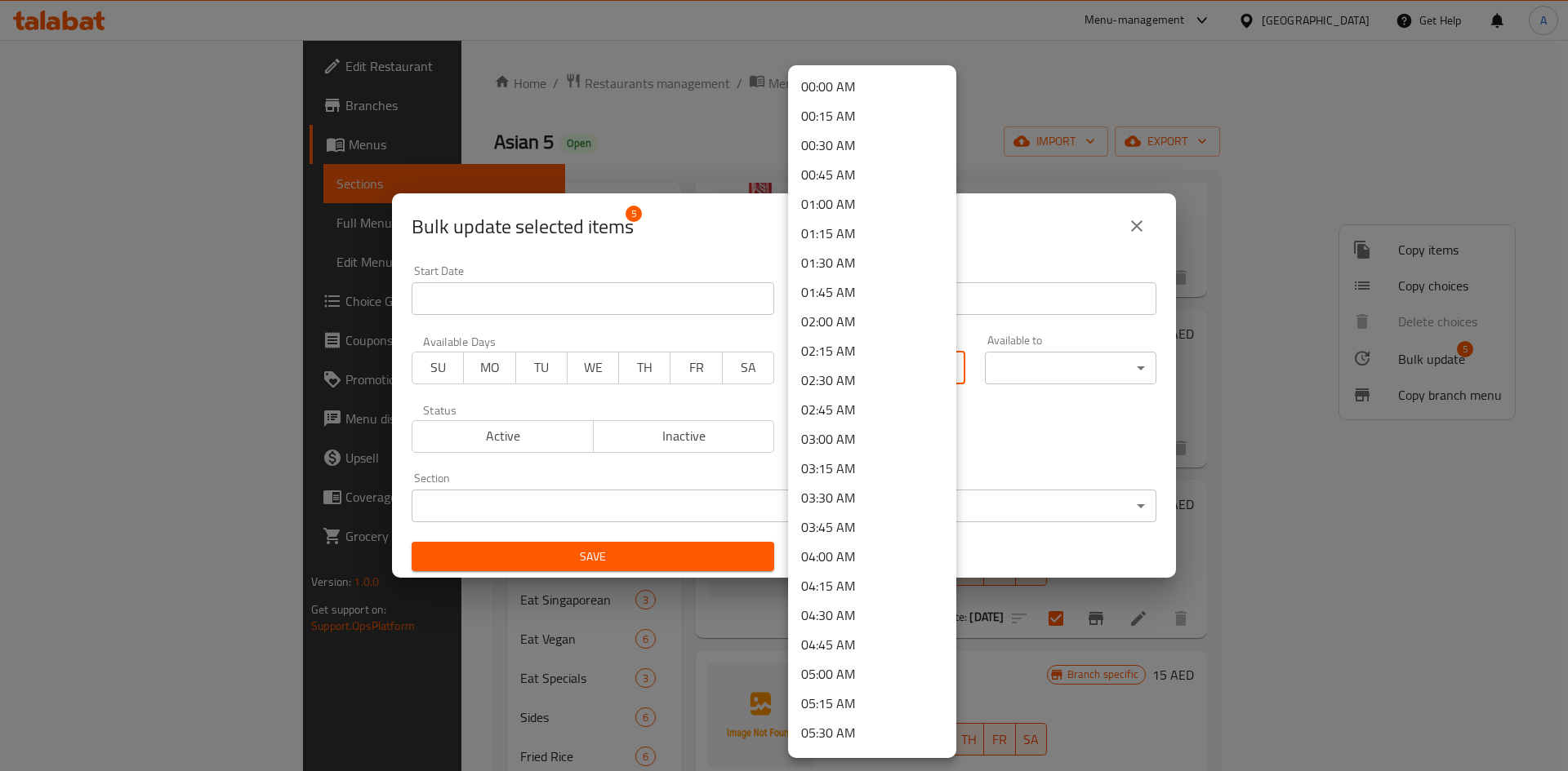
scroll to position [615, 0]
click at [846, 400] on li "08:00 AM" at bounding box center [872, 412] width 168 height 30
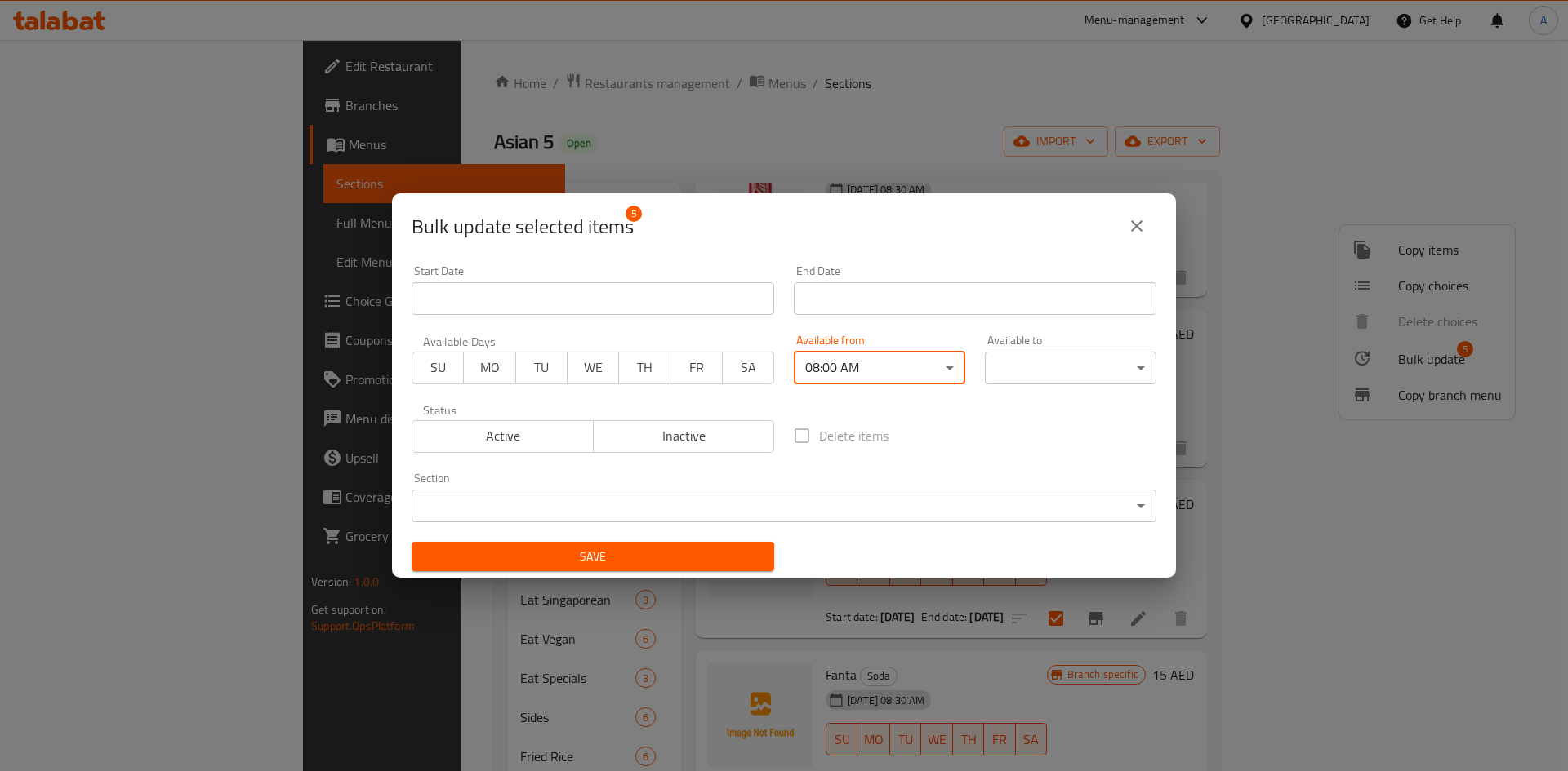
click at [1012, 344] on div "Available to ​ ​" at bounding box center [1070, 359] width 171 height 50
click at [1014, 357] on body "​ Menu-management United Arab Emirates Get Help A Edit Restaurant Branches Menu…" at bounding box center [784, 406] width 1568 height 732
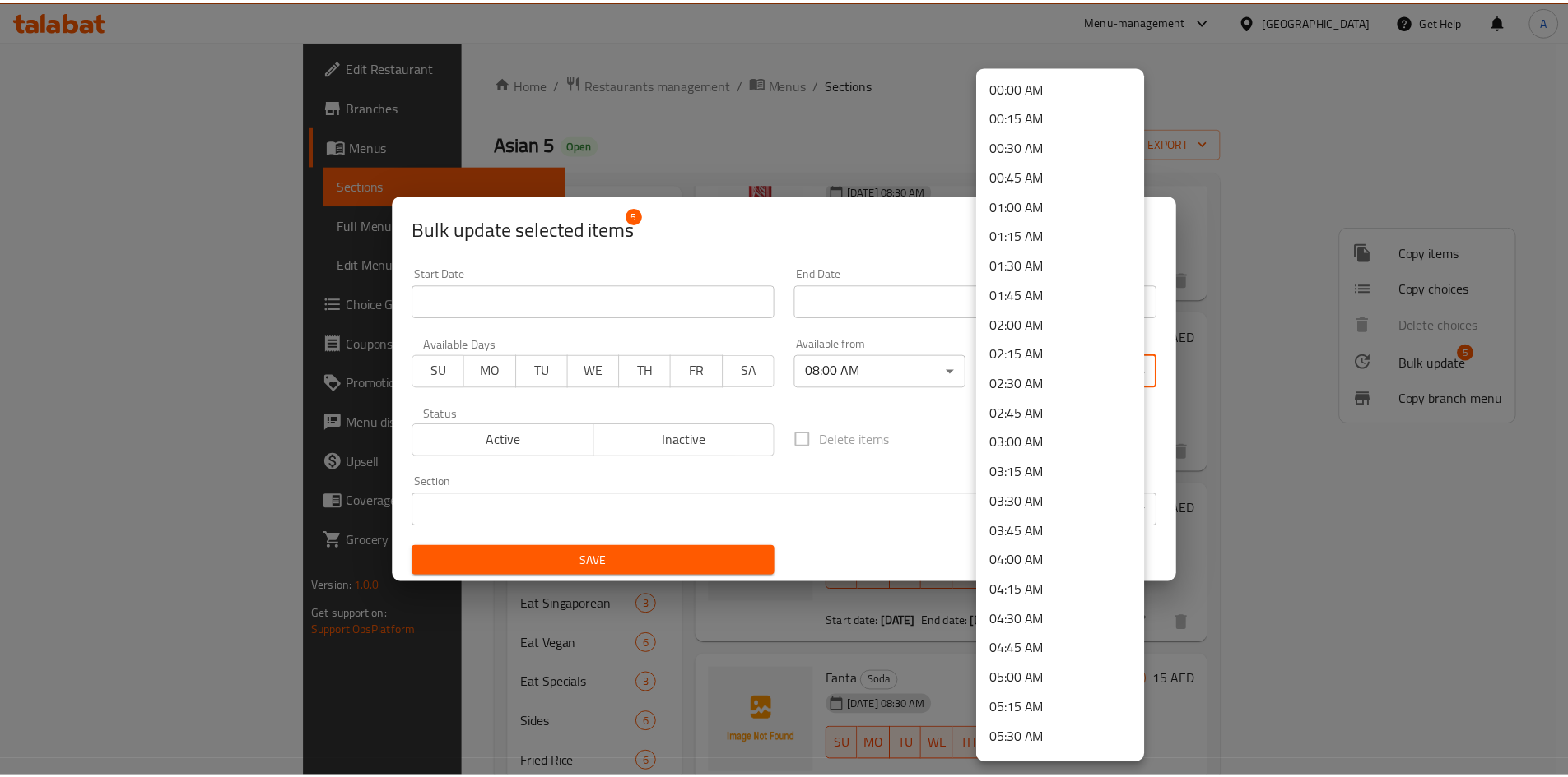
scroll to position [2187, 0]
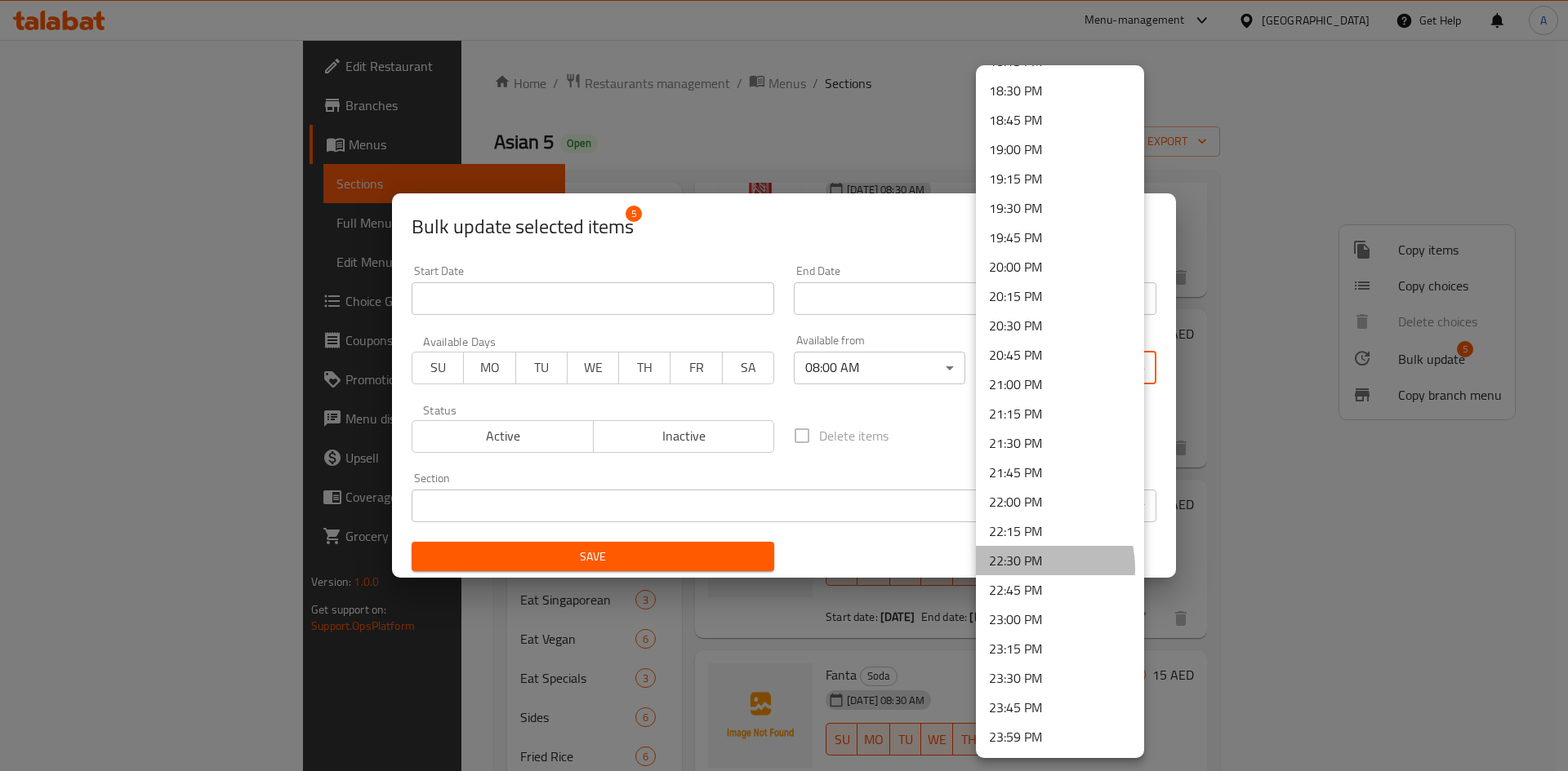
click at [1027, 568] on li "22:30 PM" at bounding box center [1060, 561] width 168 height 30
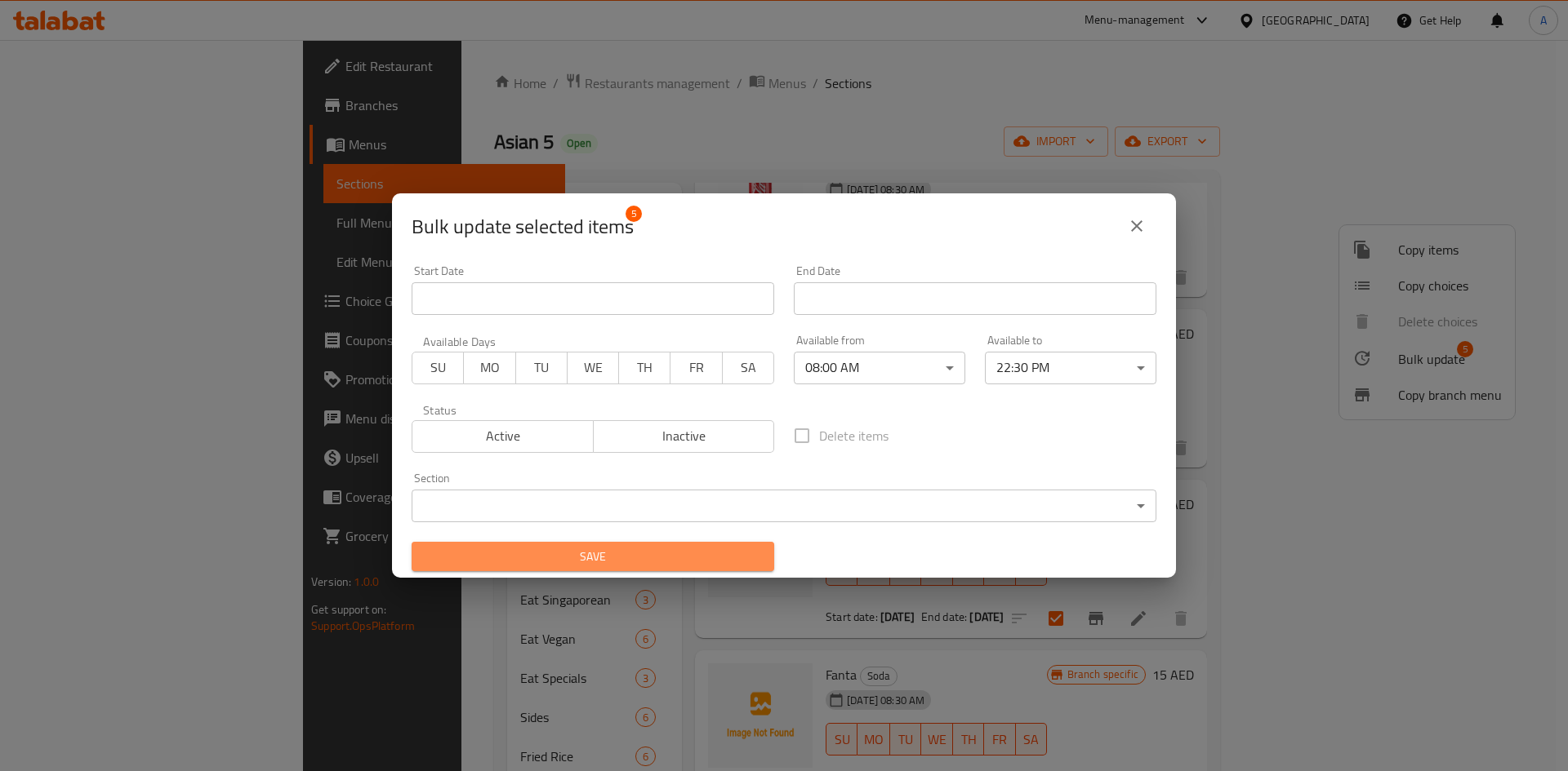
click at [693, 545] on button "Save" at bounding box center [593, 557] width 363 height 31
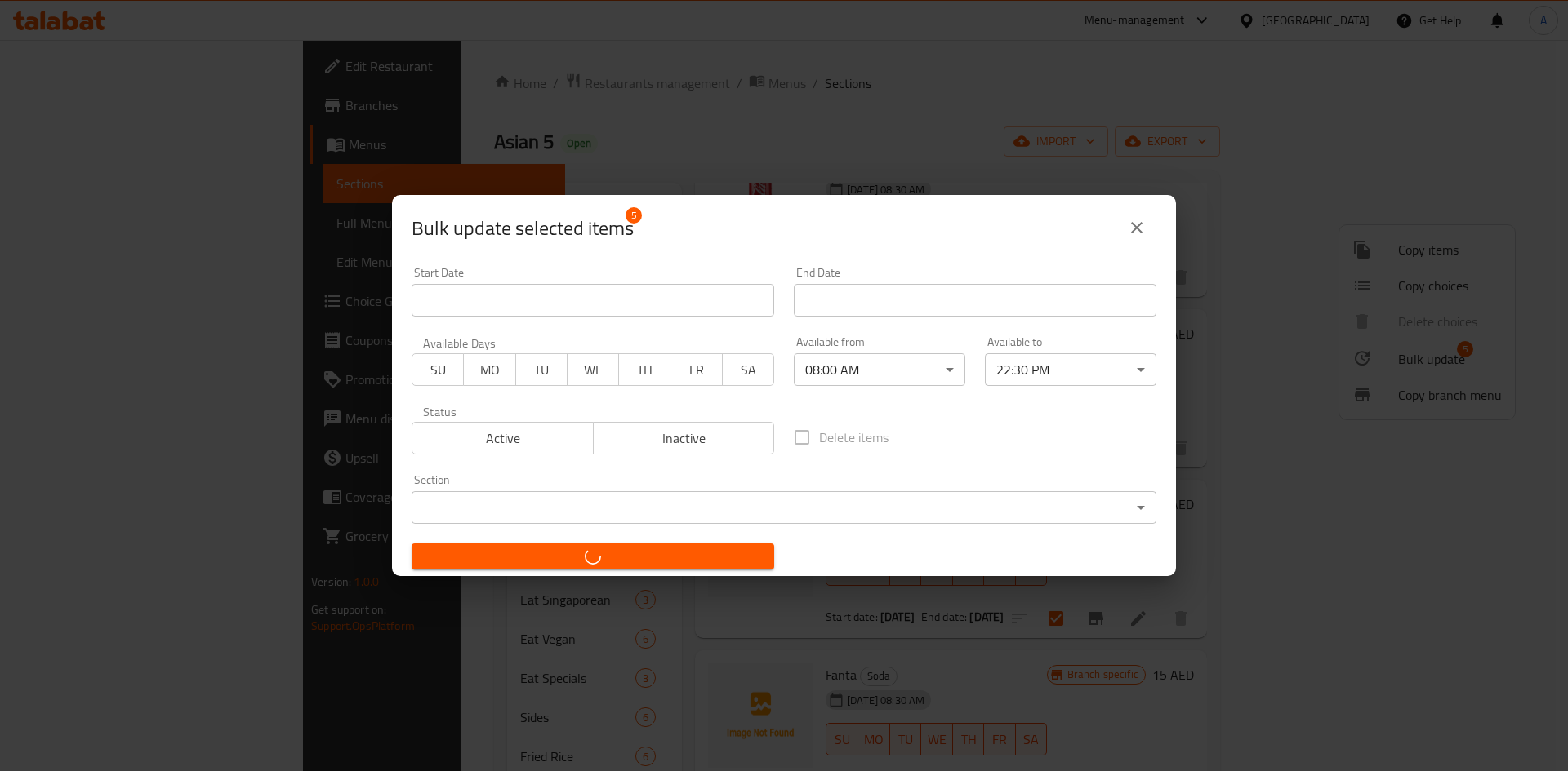
checkbox input "false"
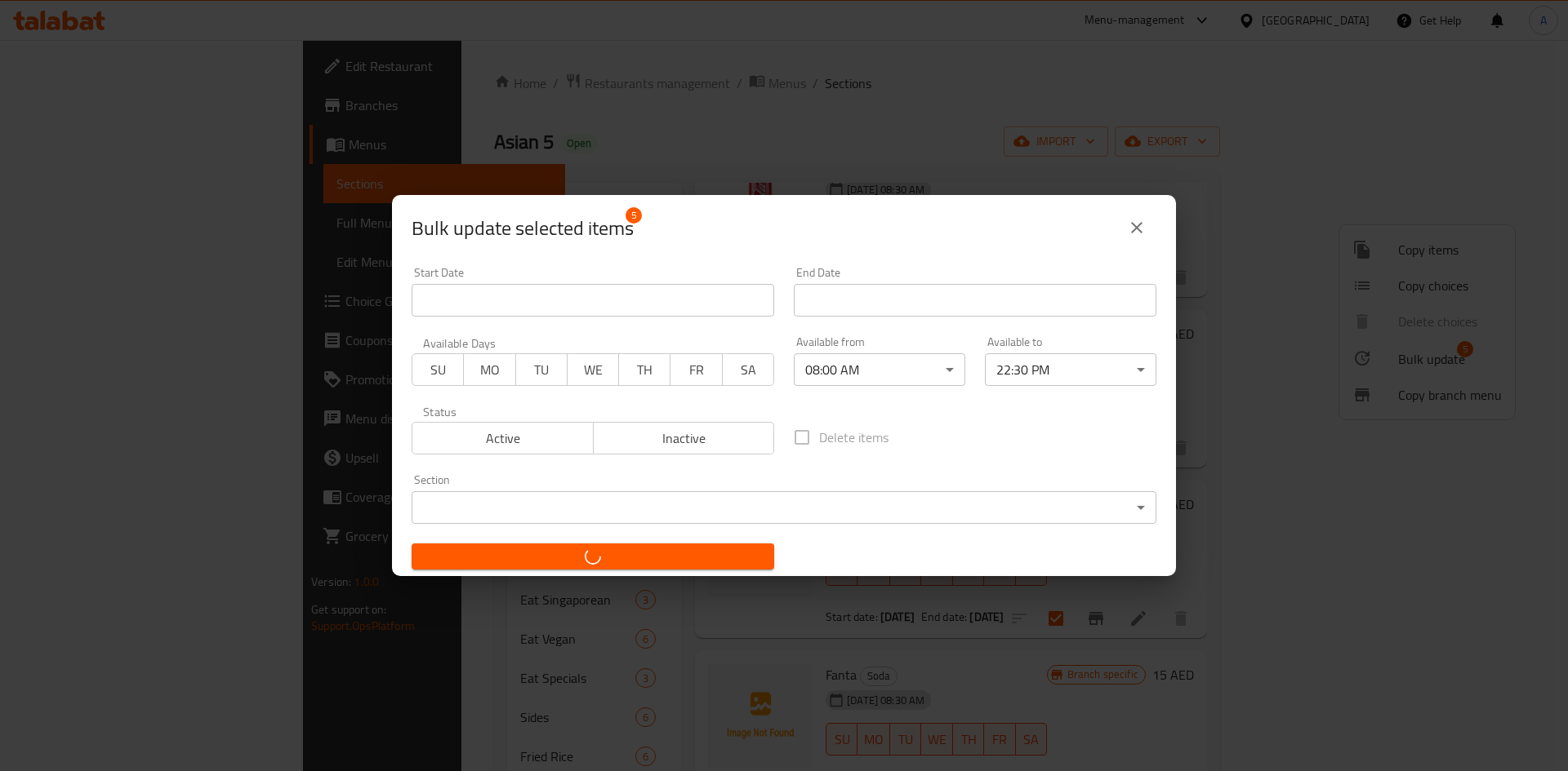
checkbox input "false"
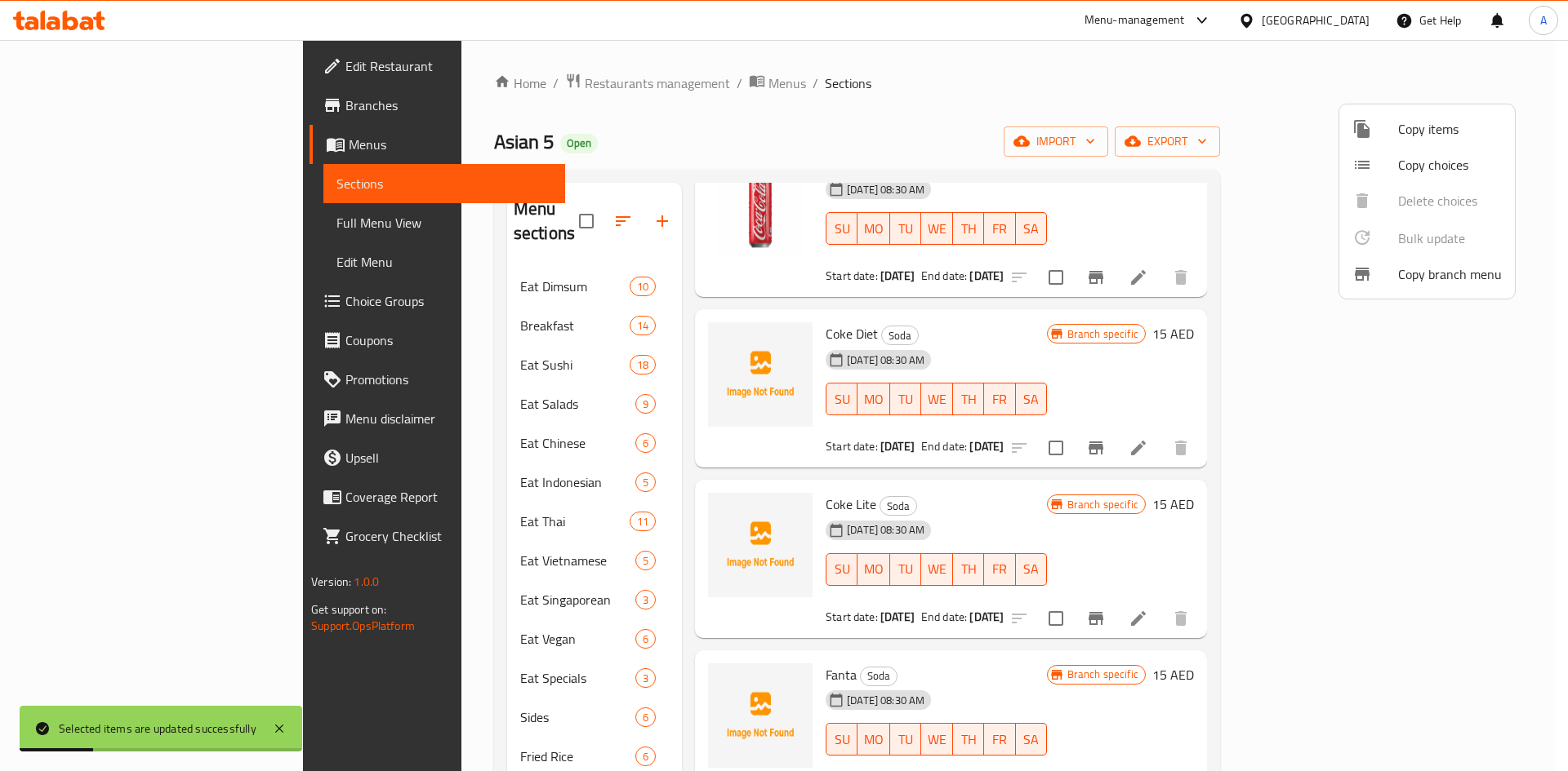
click at [1007, 175] on div at bounding box center [784, 386] width 1568 height 771
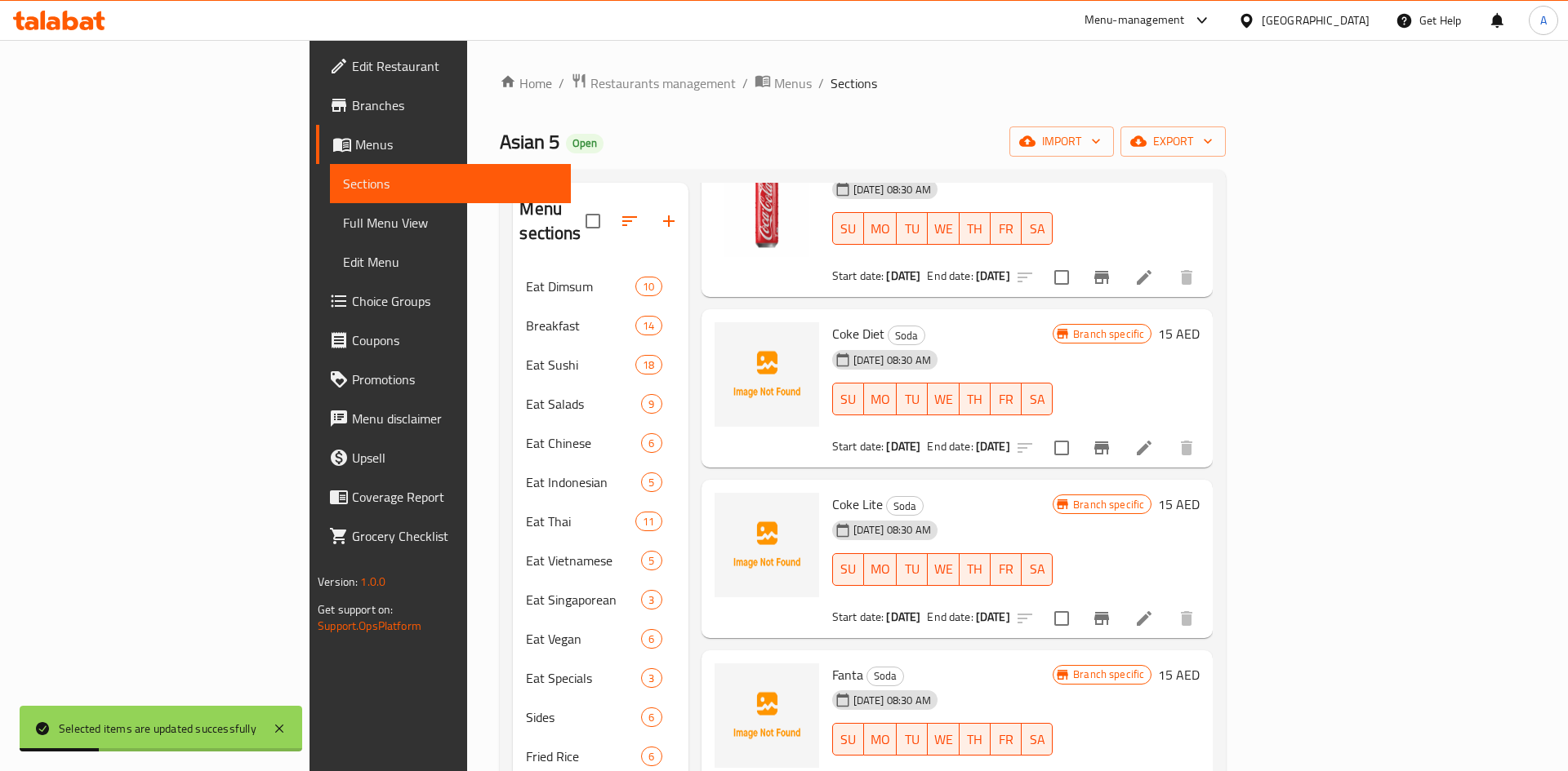
scroll to position [0, 0]
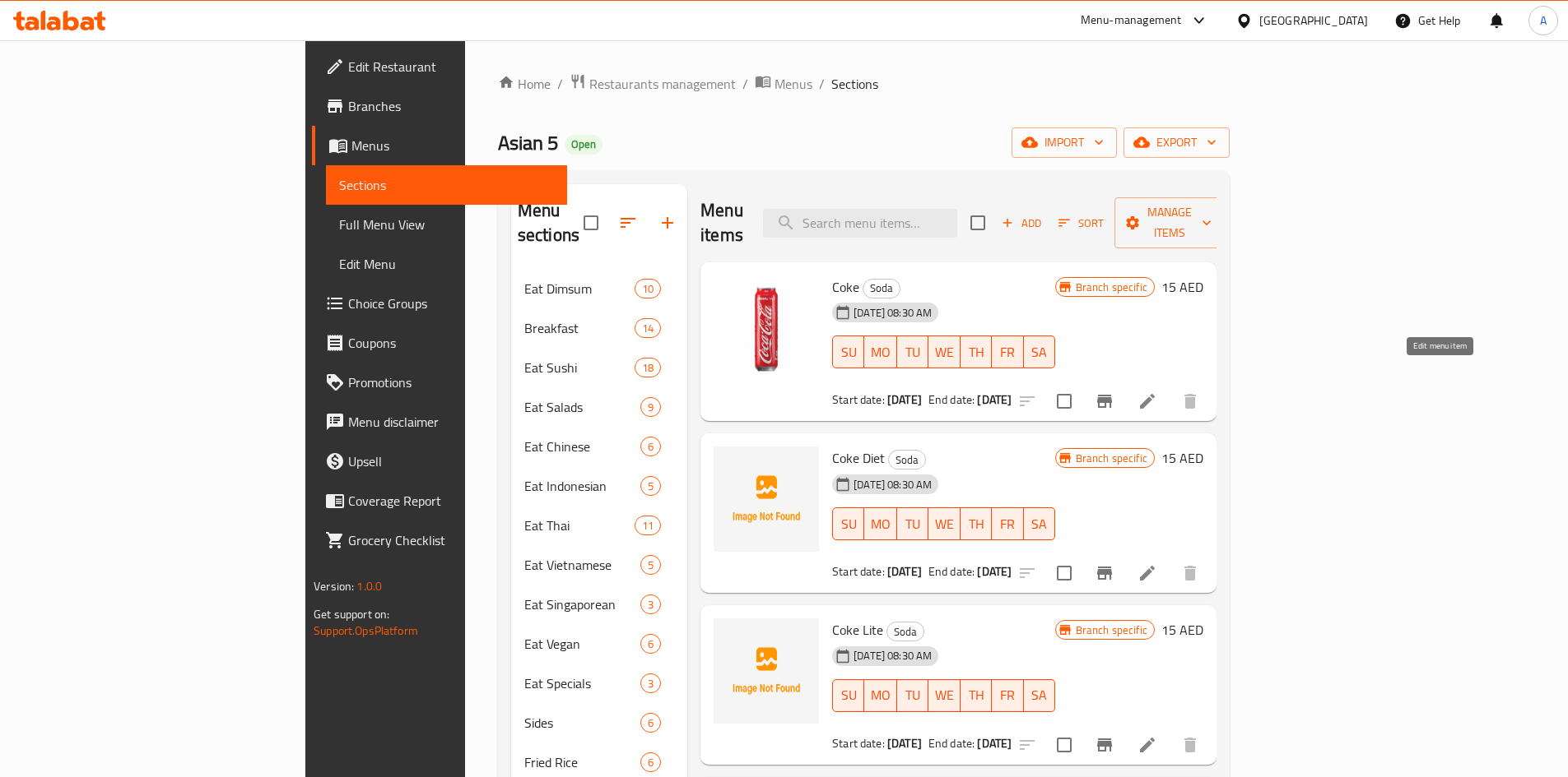
click at [1157, 391] on icon at bounding box center [1147, 401] width 19 height 19
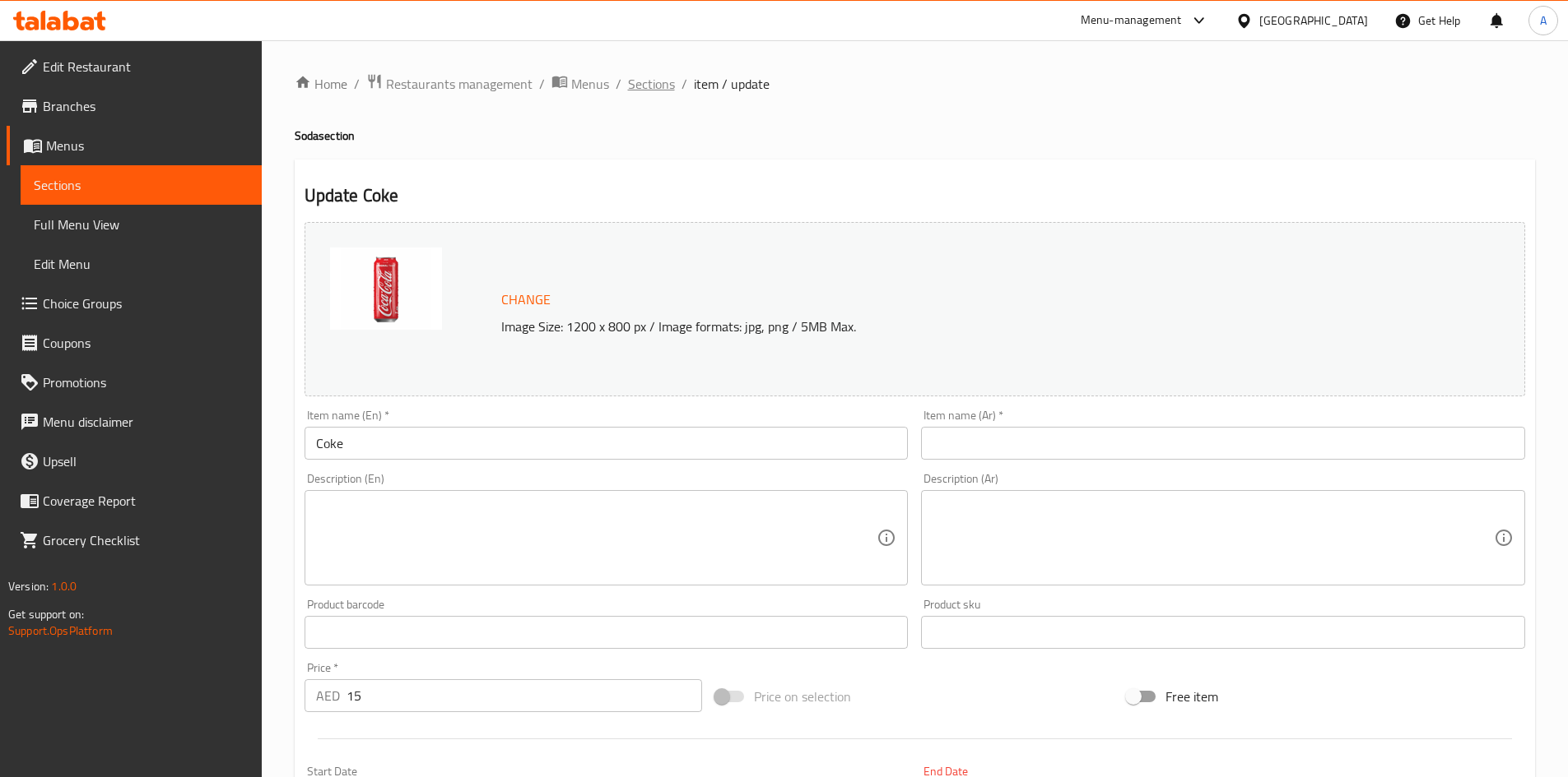
click at [644, 75] on span "Sections" at bounding box center [650, 84] width 47 height 19
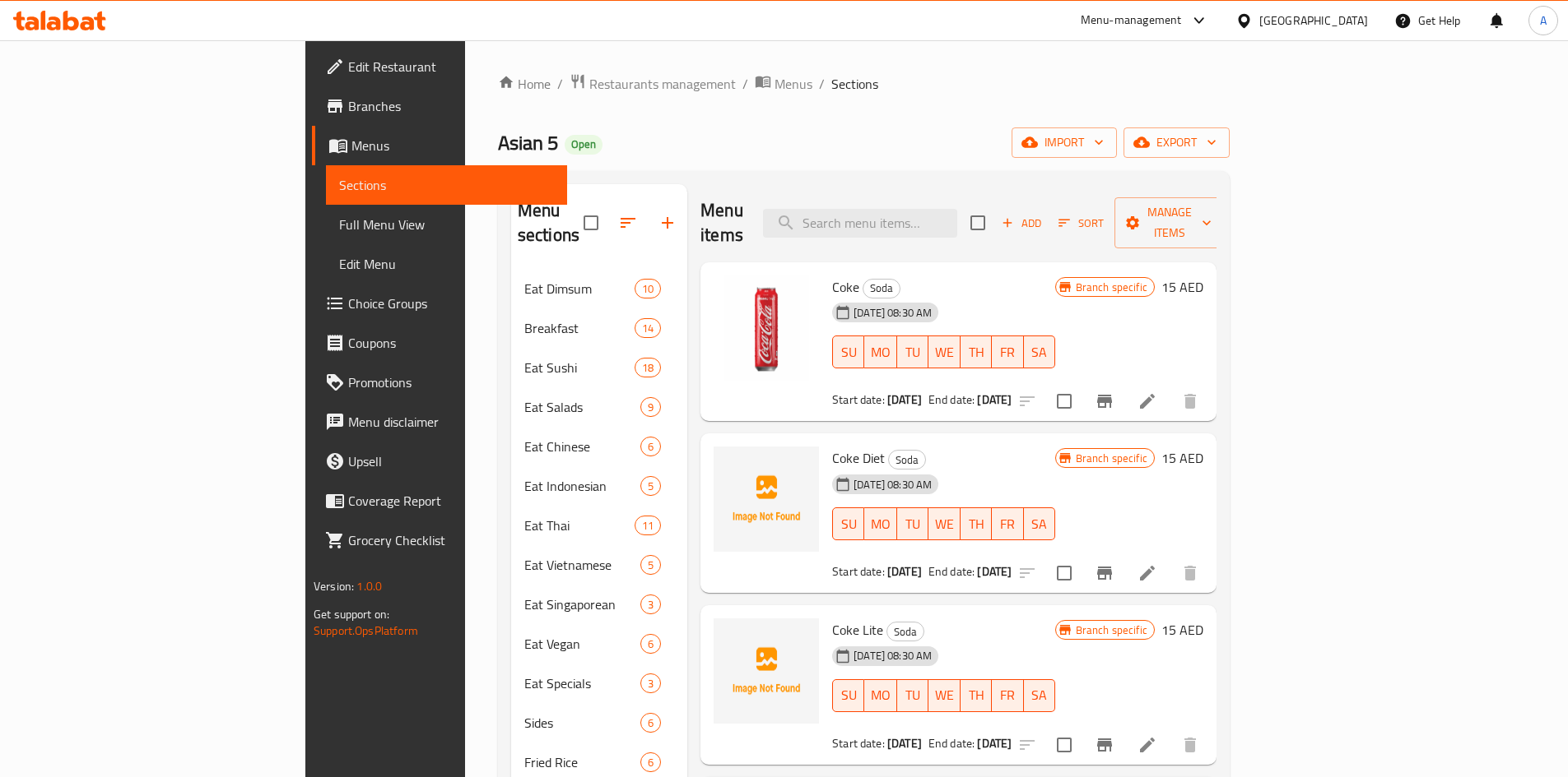
click at [339, 225] on span "Full Menu View" at bounding box center [447, 225] width 215 height 19
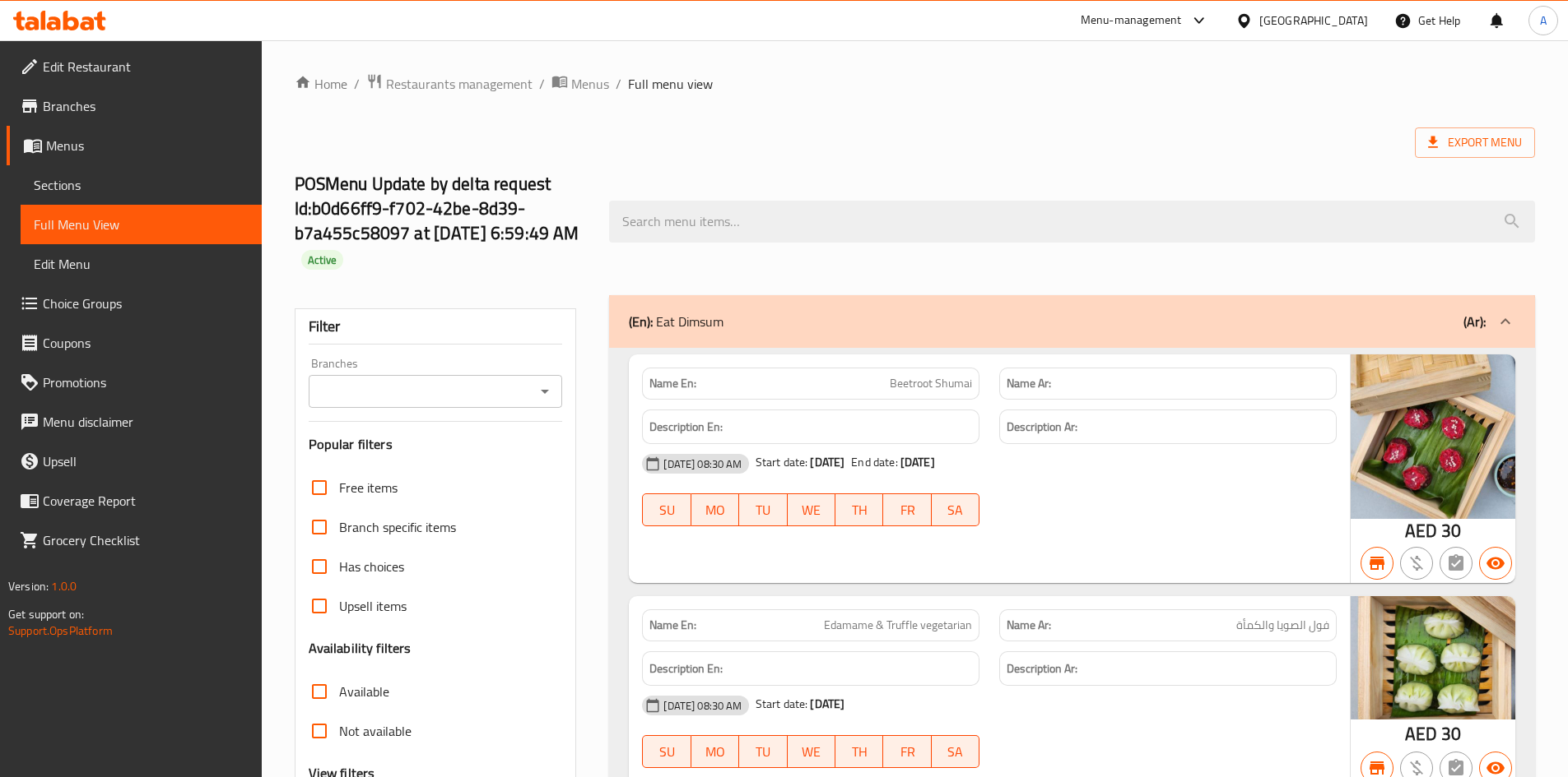
click at [495, 390] on input "Branches" at bounding box center [422, 391] width 218 height 23
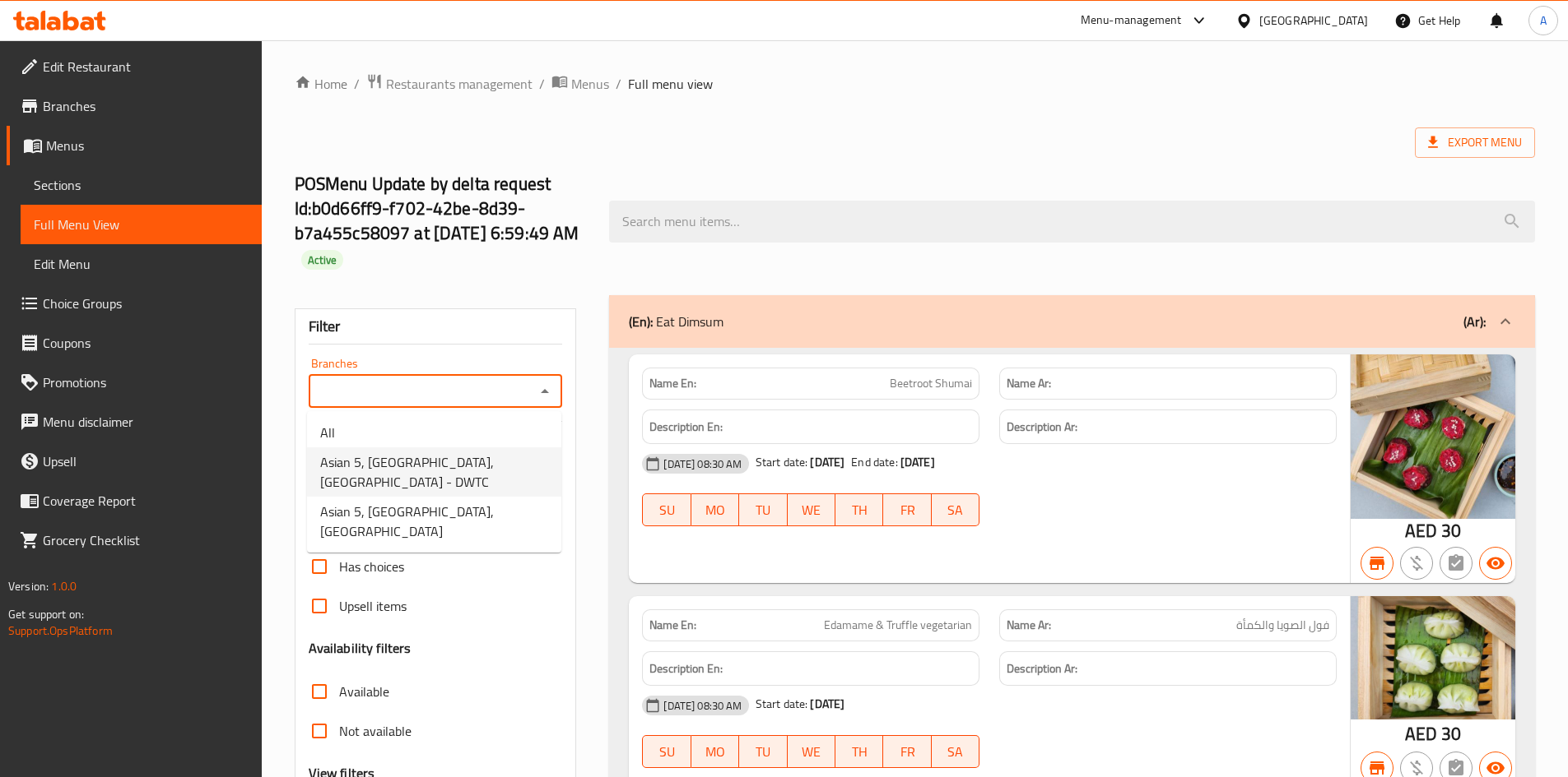
click at [559, 451] on li "Asian 5, Dubai, Dubai World Trade Center - DWTC" at bounding box center [434, 472] width 255 height 49
type input "Asian 5, Dubai, Dubai World Trade Center - DWTC"
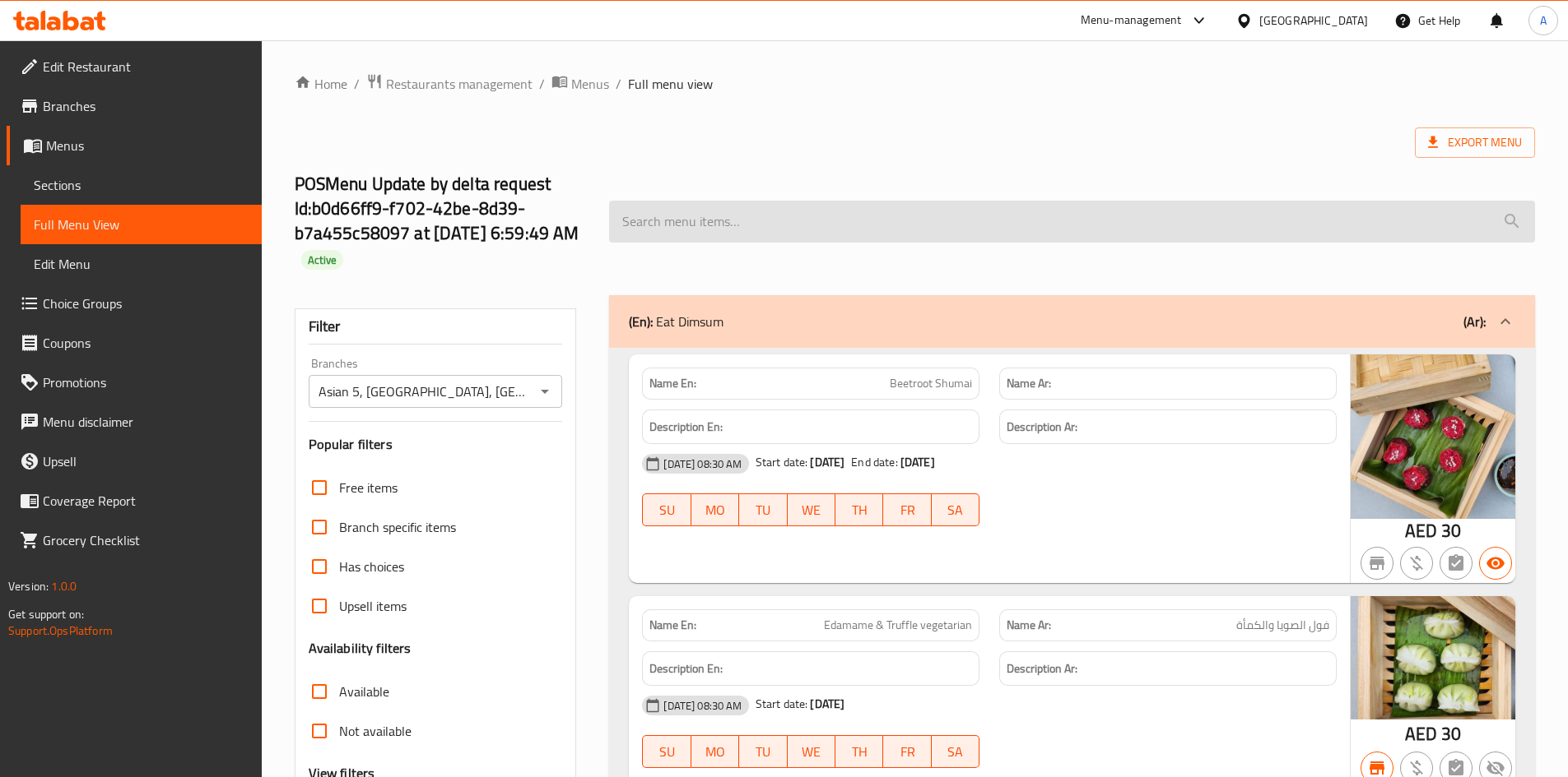
click at [919, 205] on input "search" at bounding box center [1072, 222] width 925 height 42
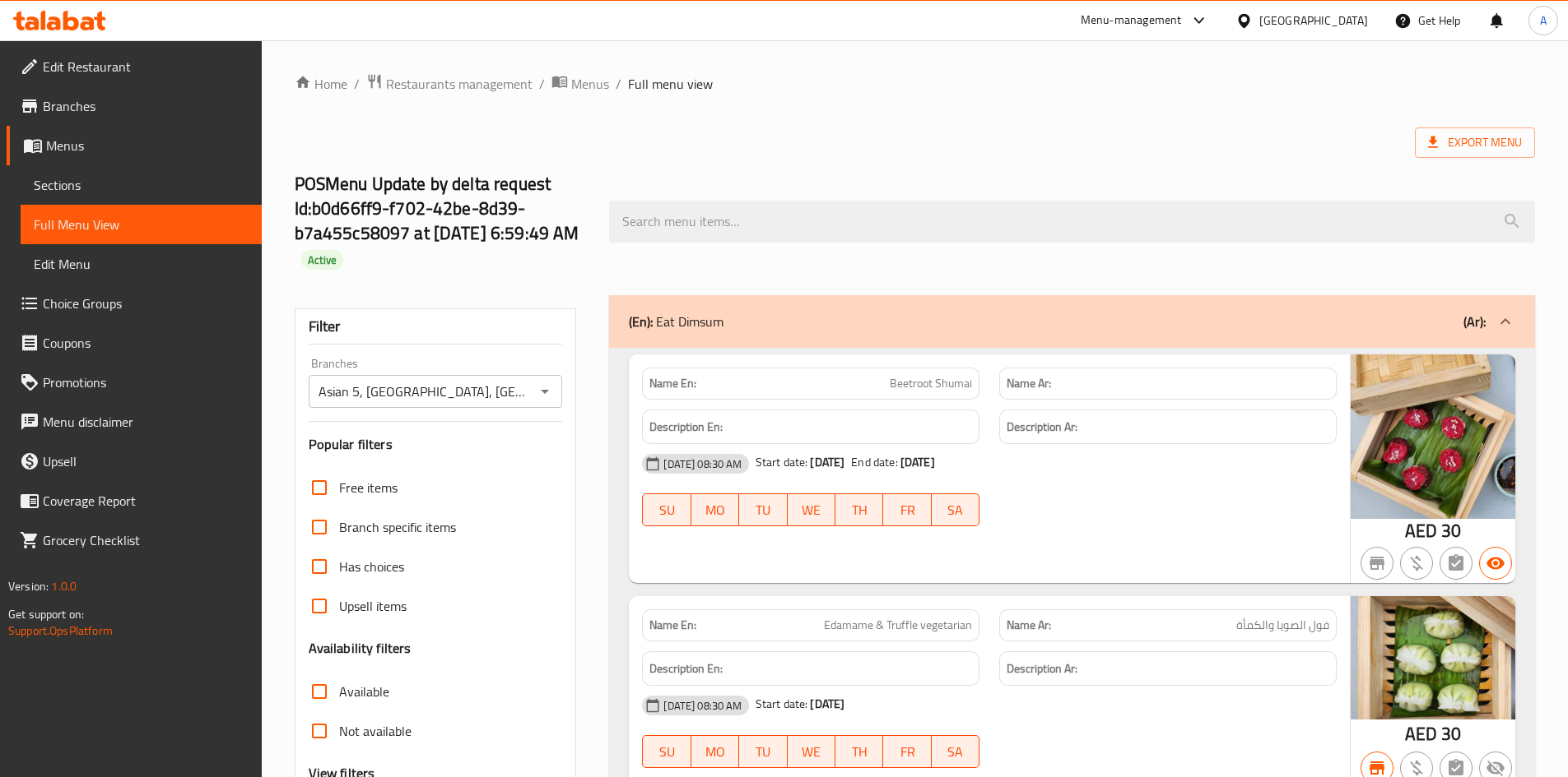
click at [1050, 186] on div "POSMenu Update by delta request Id:b0d66ff9-f702-42be-8d39-b7a455c58097 at 4/2/…" at bounding box center [915, 221] width 1260 height 147
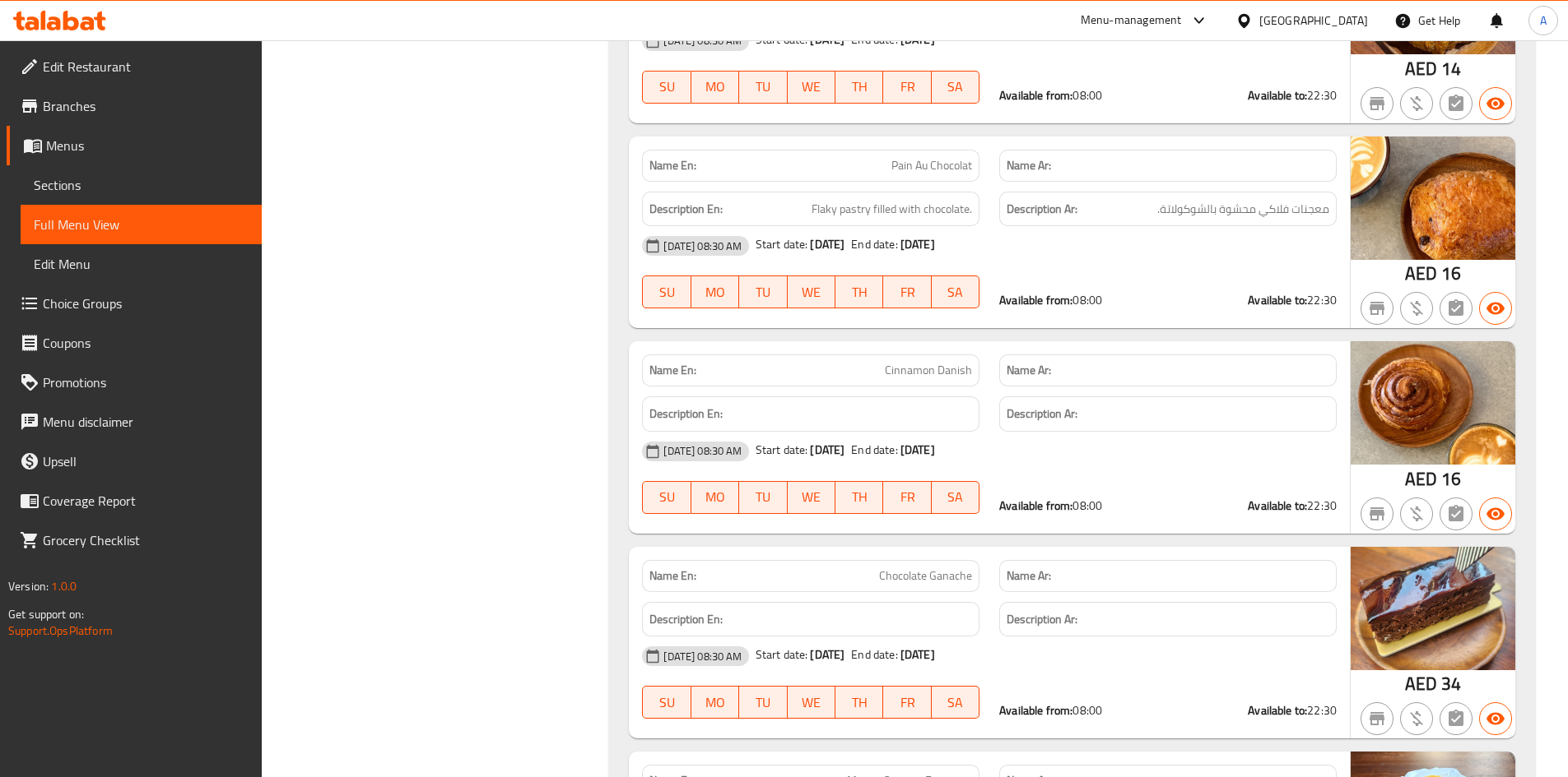
scroll to position [26491, 0]
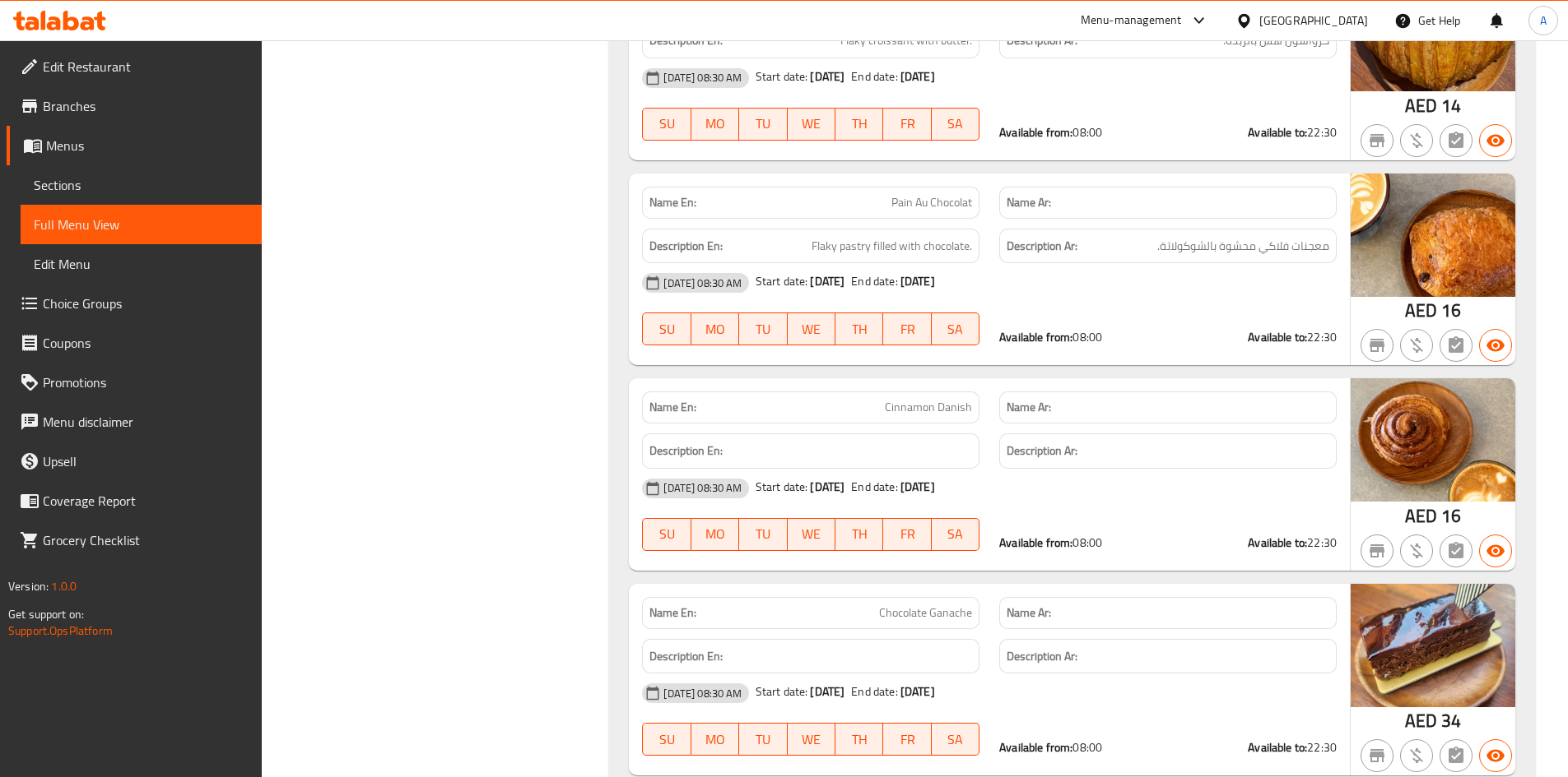
drag, startPoint x: 444, startPoint y: 228, endPoint x: 798, endPoint y: 248, distance: 354.6
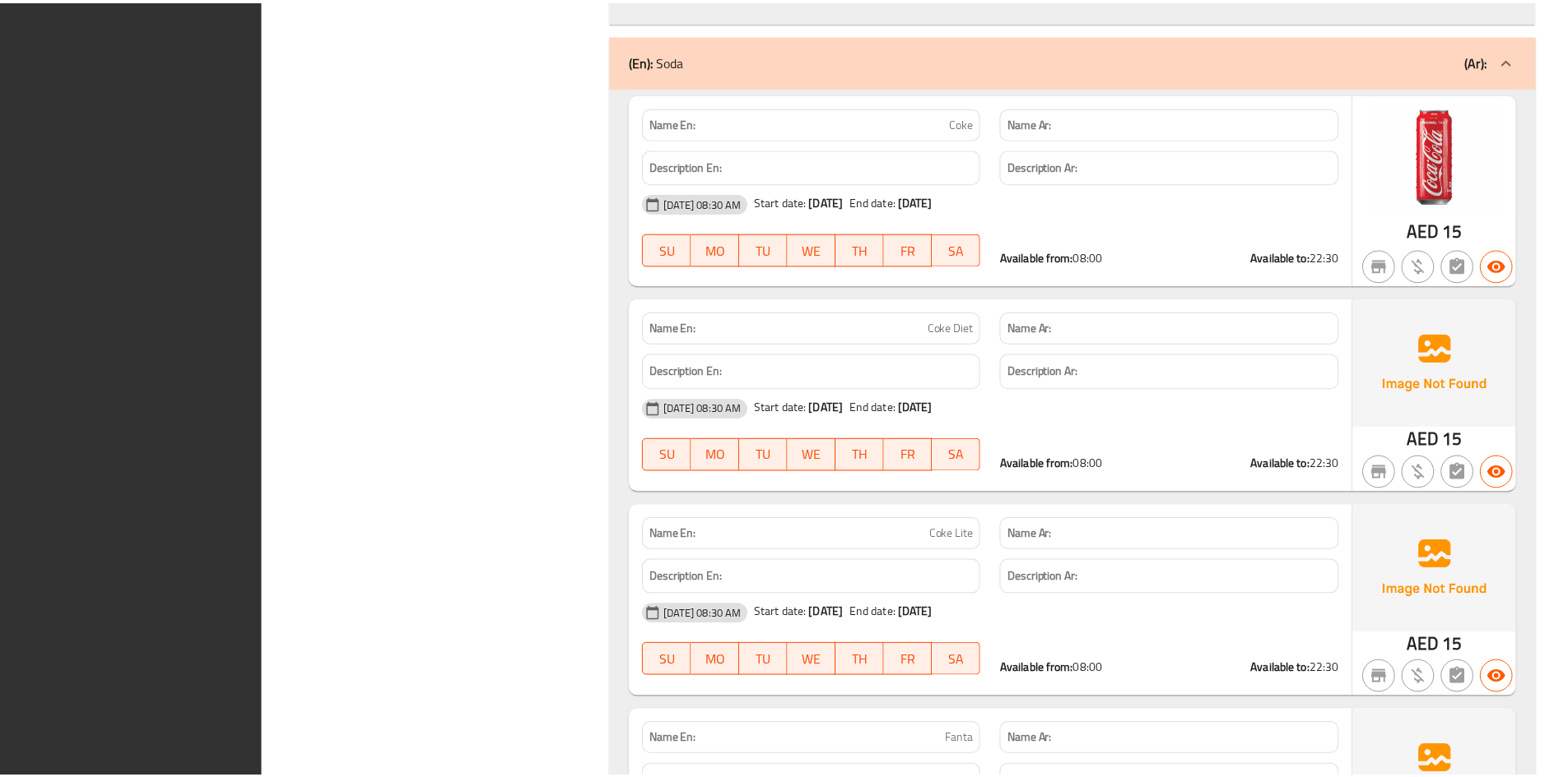
scroll to position [32886, 0]
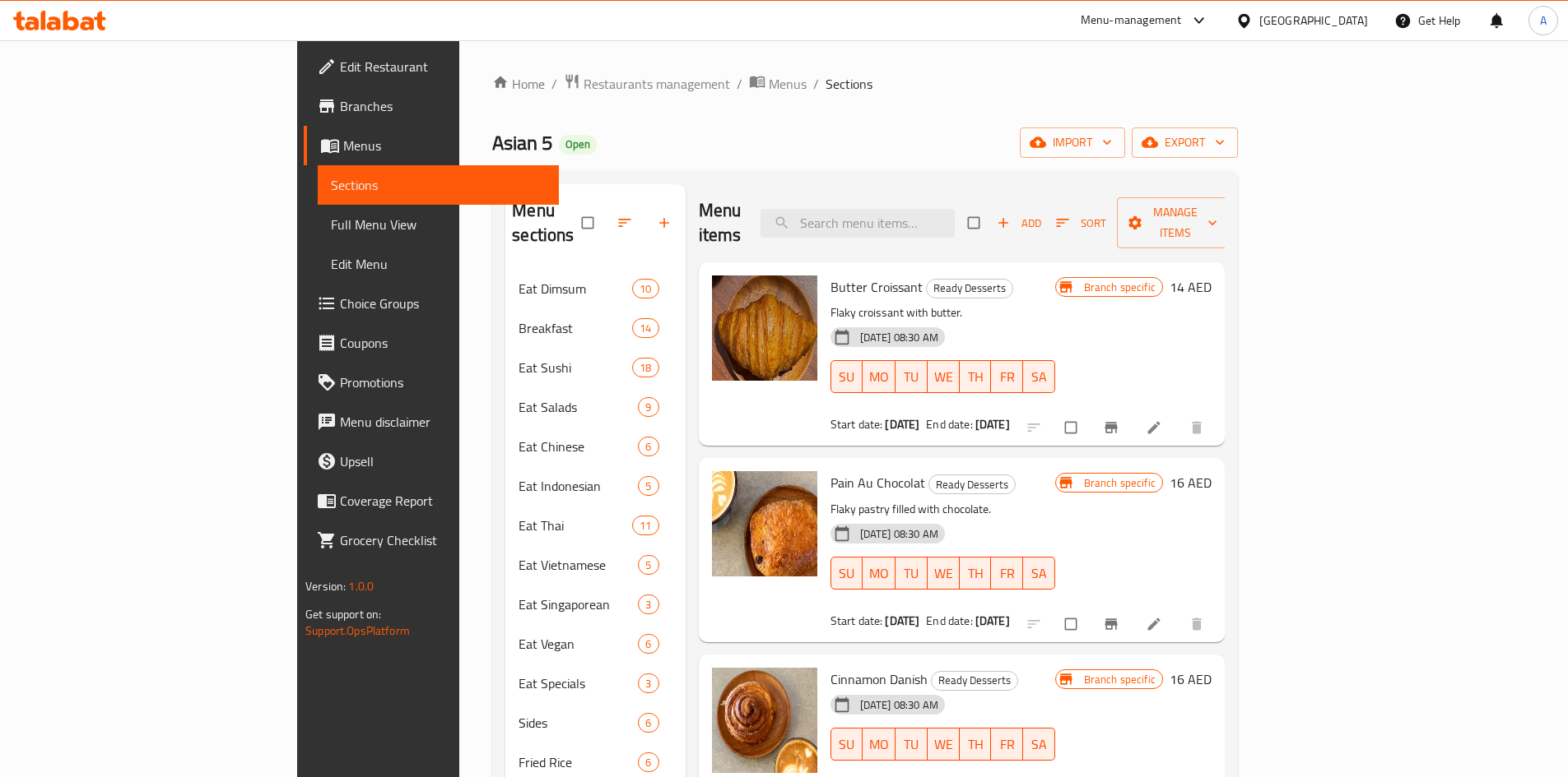
click at [304, 123] on link "Branches" at bounding box center [431, 106] width 255 height 40
